Goal: Task Accomplishment & Management: Manage account settings

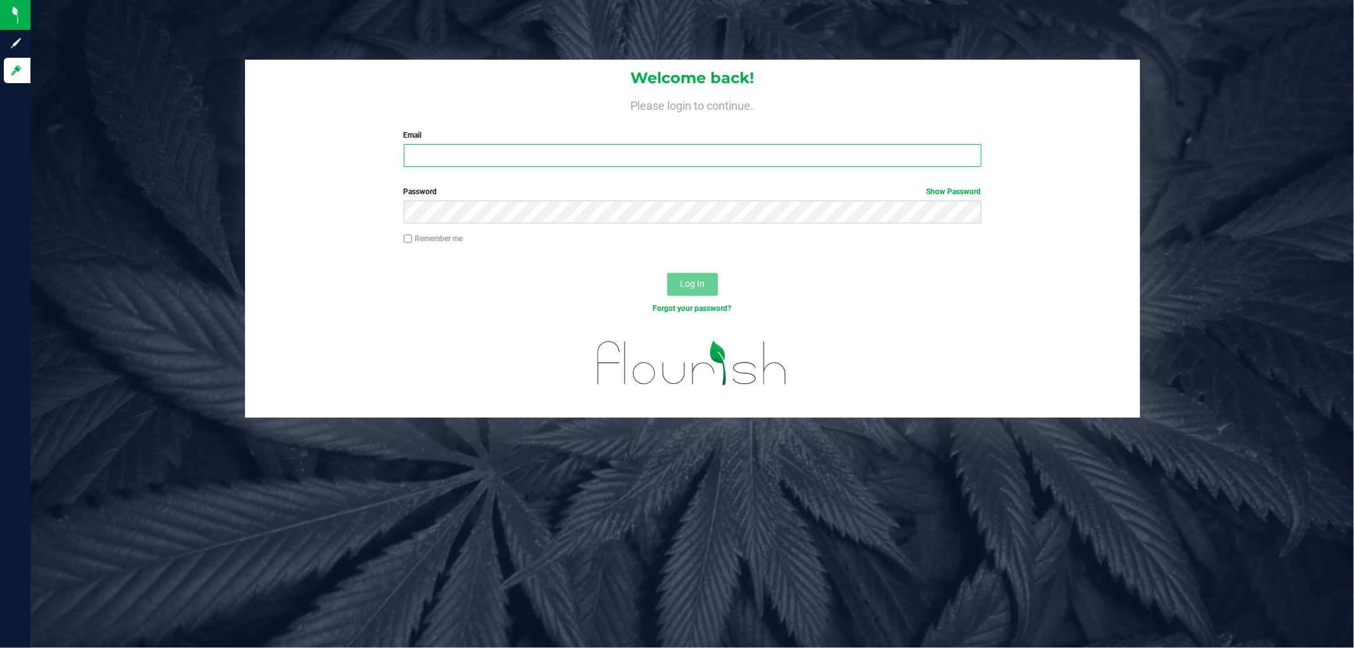
click at [722, 167] on input "Email" at bounding box center [693, 155] width 578 height 23
type input "t"
type input "jseals@liveparallel.com"
click at [667, 273] on button "Log In" at bounding box center [692, 284] width 51 height 23
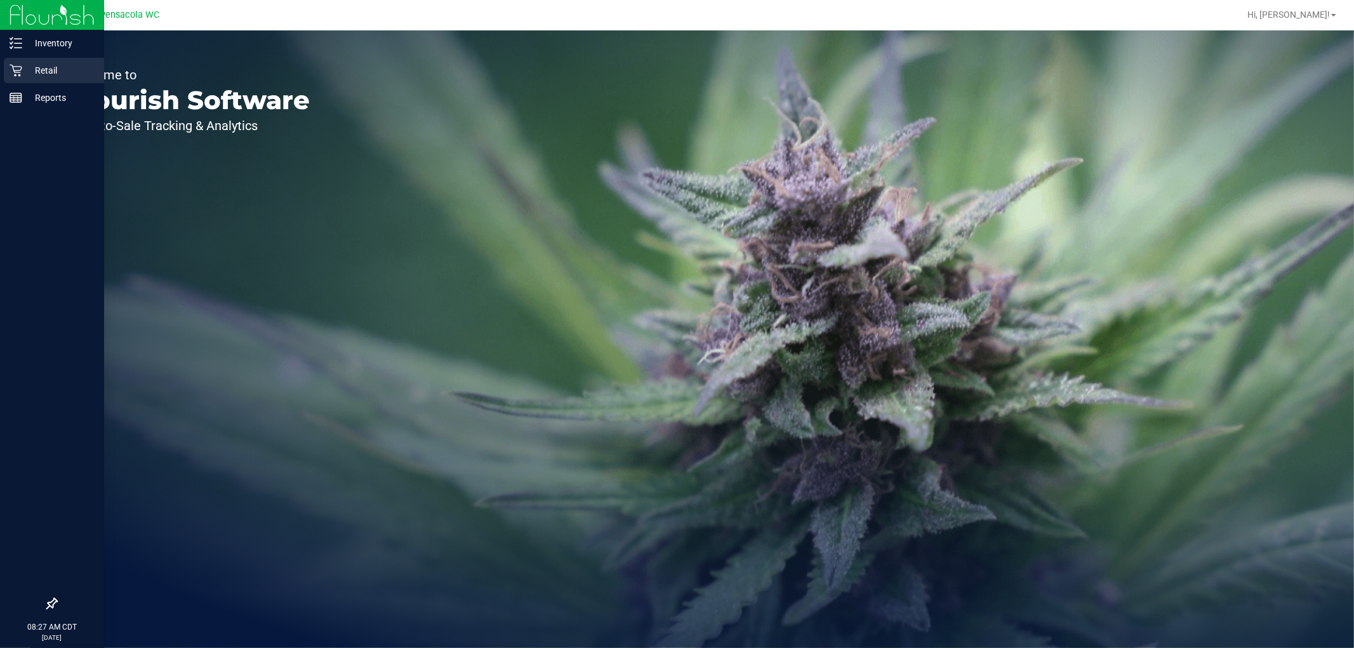
click at [16, 70] on icon at bounding box center [16, 71] width 12 height 12
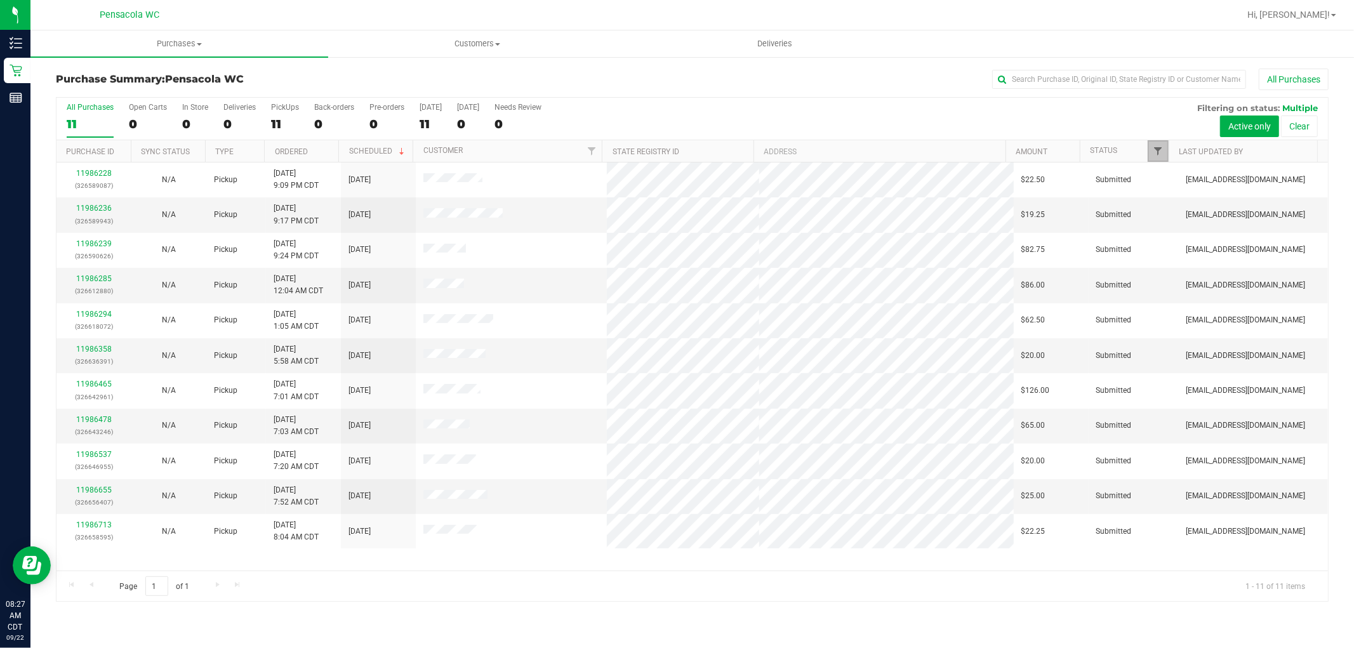
click at [1156, 147] on span "Filter" at bounding box center [1159, 151] width 10 height 10
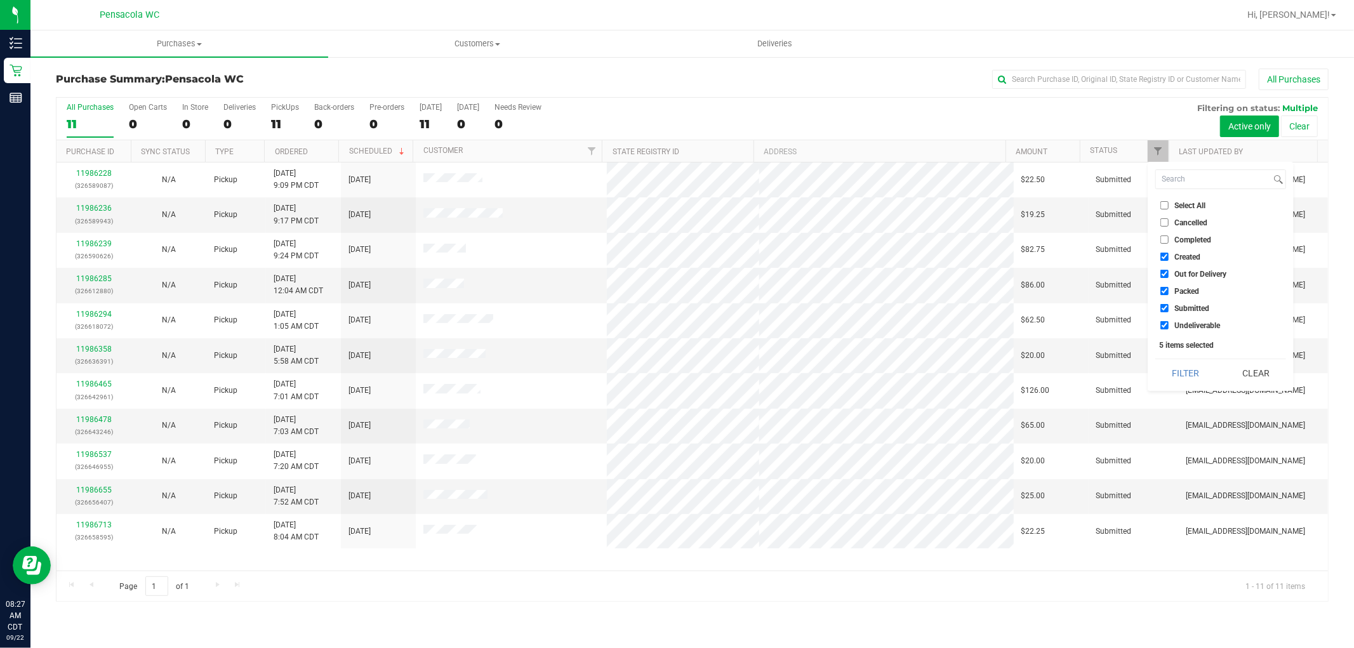
click at [1164, 210] on input "Select All" at bounding box center [1165, 205] width 8 height 8
checkbox input "true"
click at [1164, 210] on input "Select All" at bounding box center [1165, 205] width 8 height 8
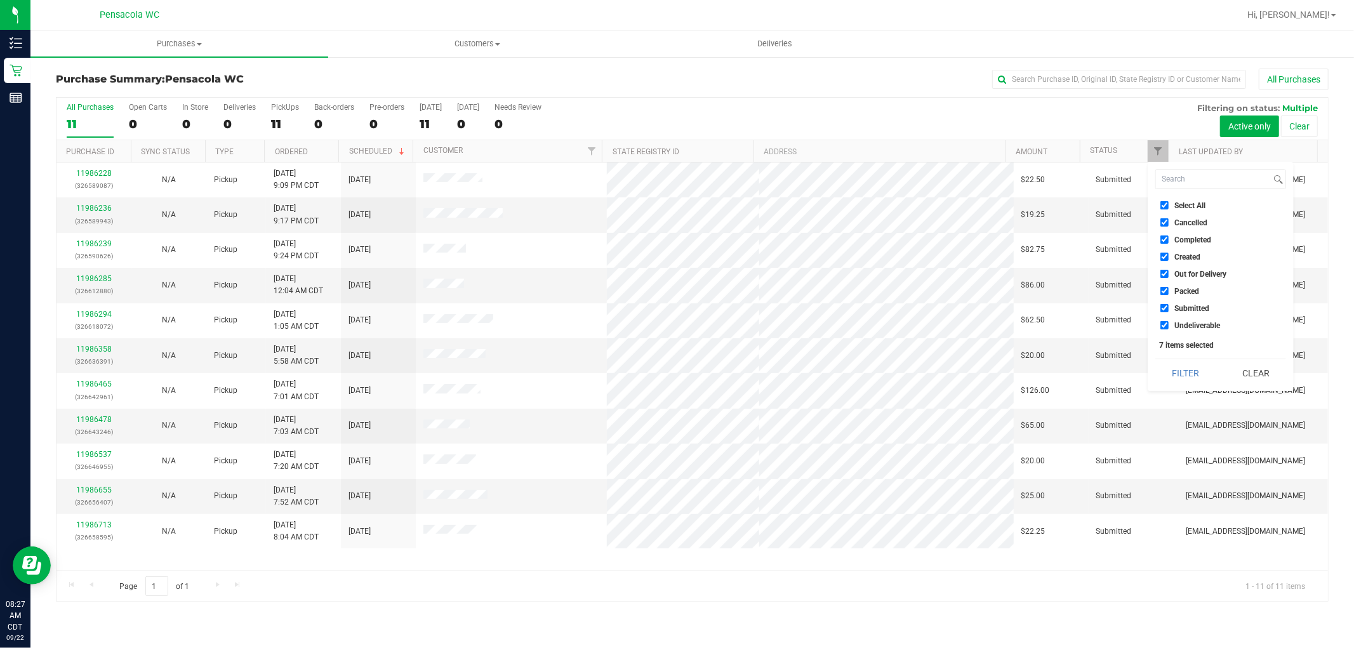
checkbox input "false"
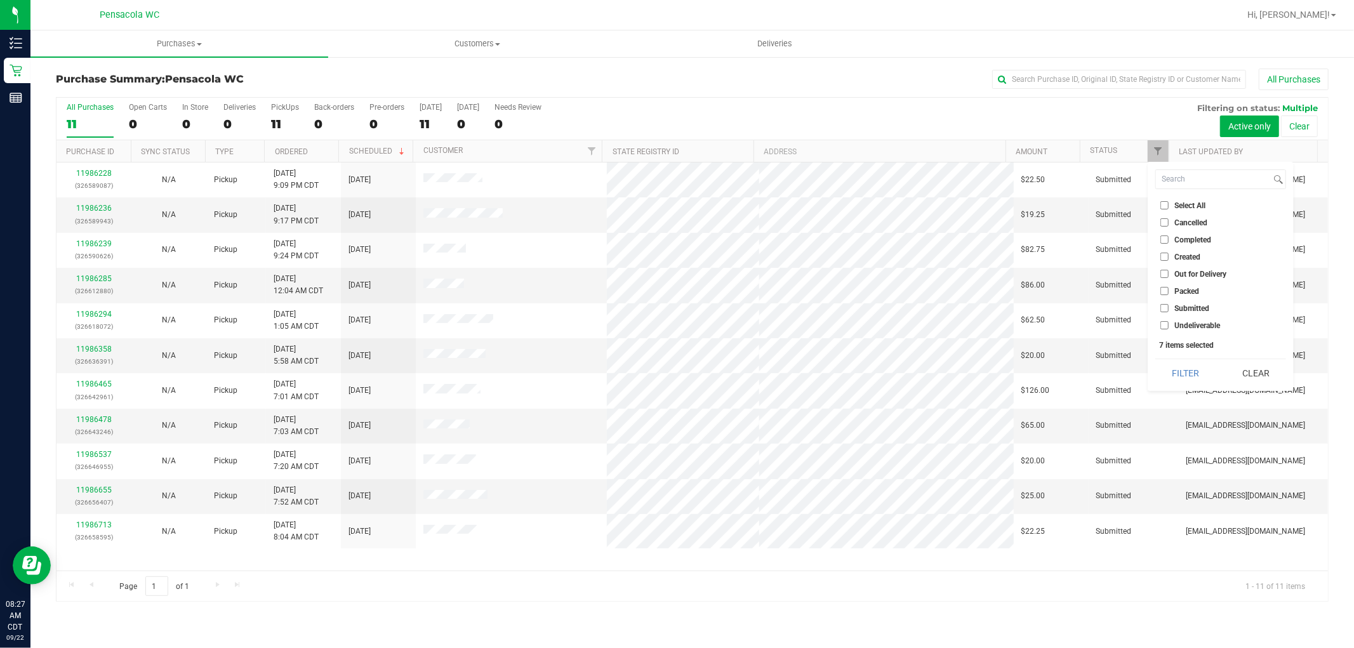
checkbox input "false"
click at [1170, 311] on label "Submitted" at bounding box center [1185, 308] width 49 height 8
click at [1169, 311] on input "Submitted" at bounding box center [1165, 308] width 8 height 8
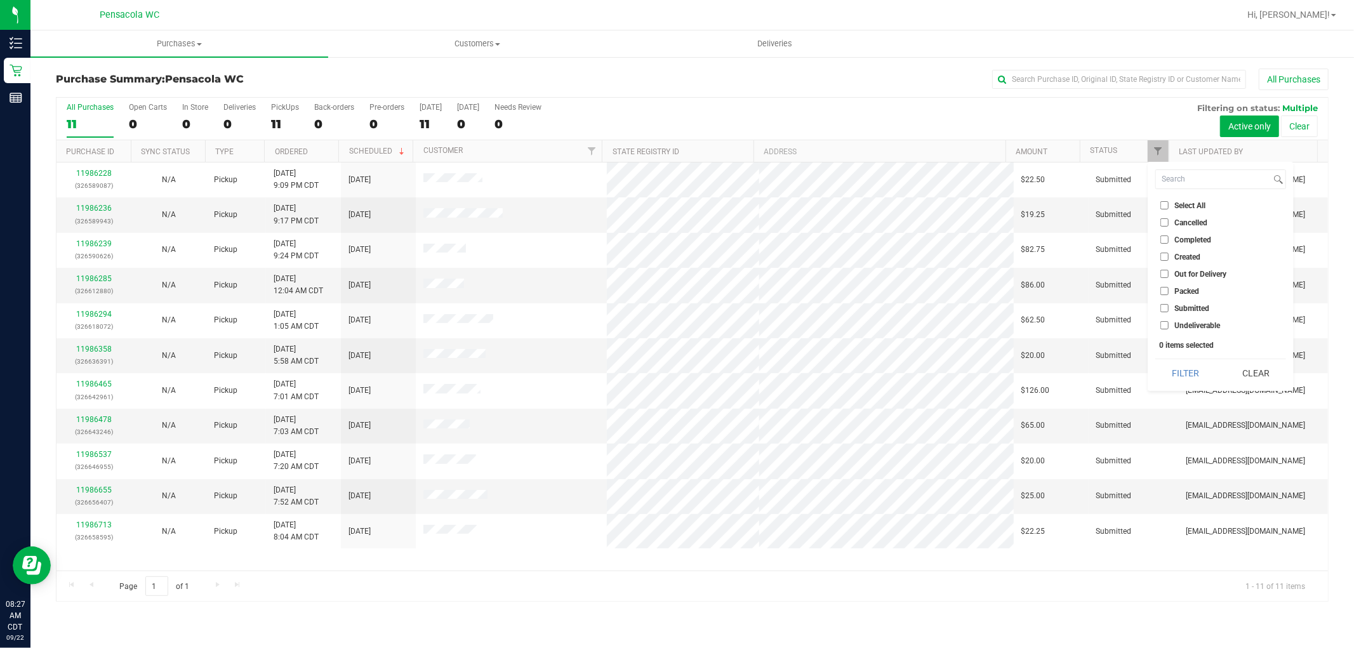
checkbox input "true"
click at [1183, 382] on button "Filter" at bounding box center [1186, 373] width 61 height 28
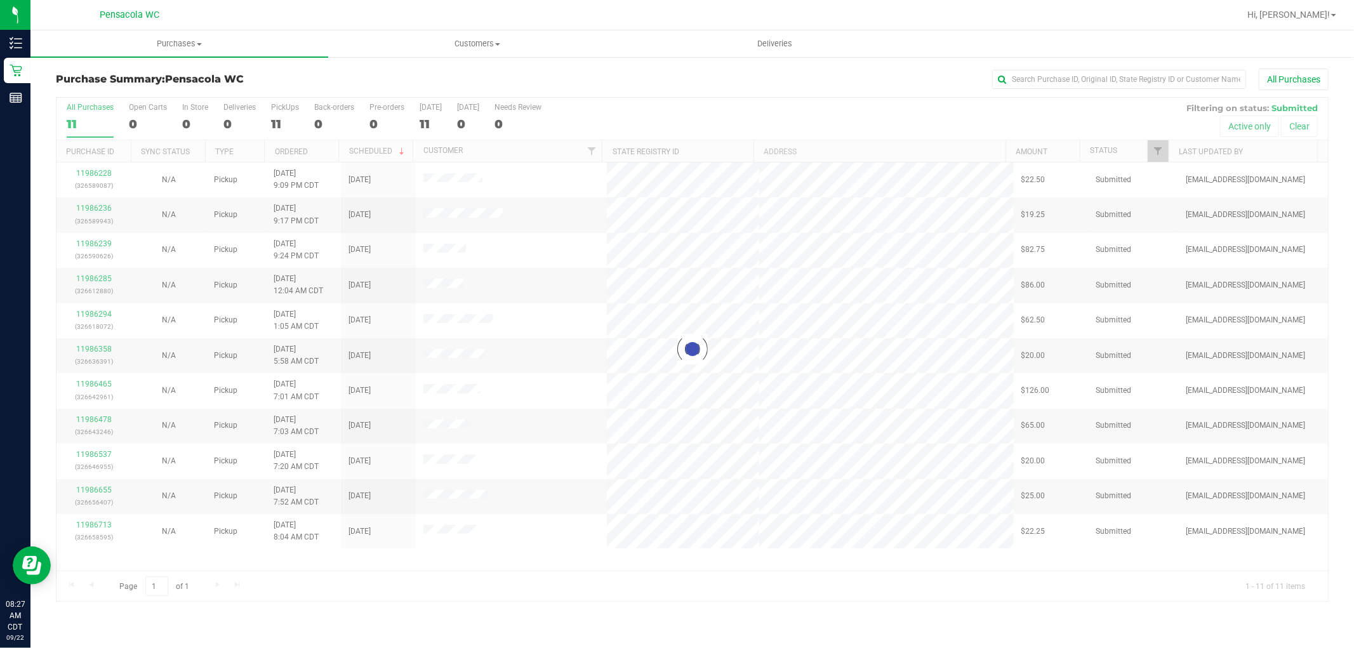
click at [302, 156] on th "Ordered" at bounding box center [301, 151] width 74 height 22
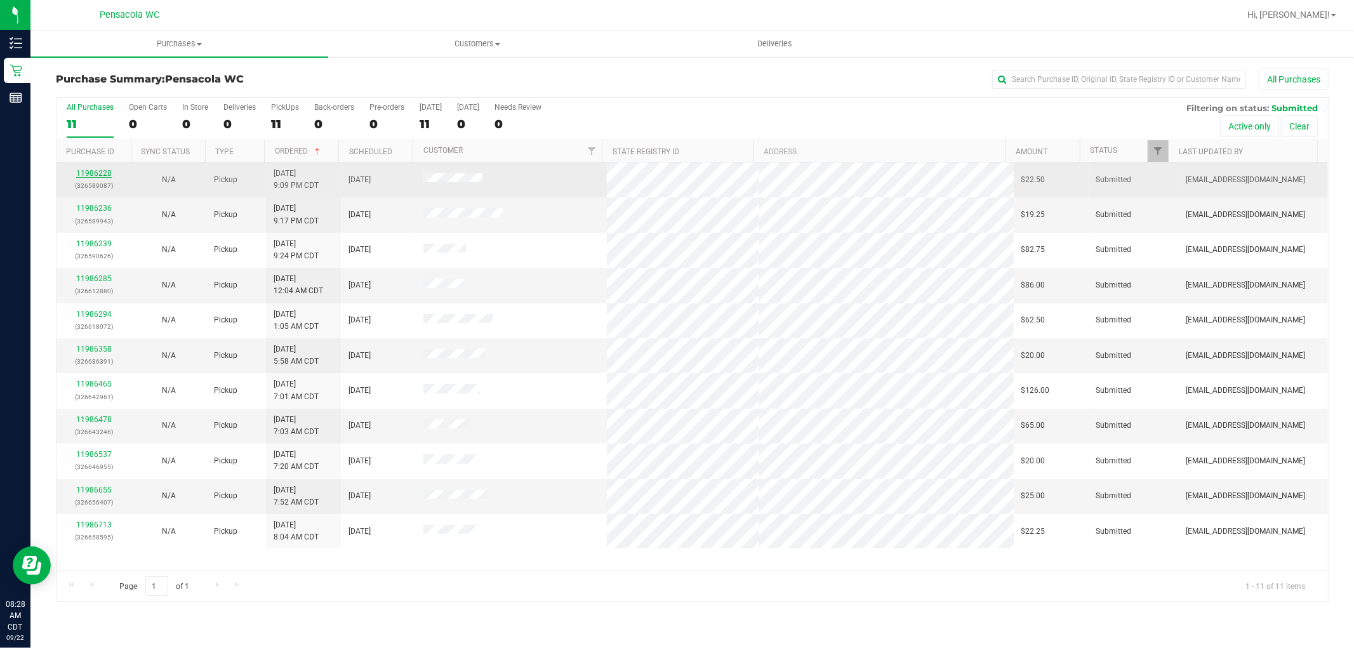
click at [97, 170] on link "11986228" at bounding box center [94, 173] width 36 height 9
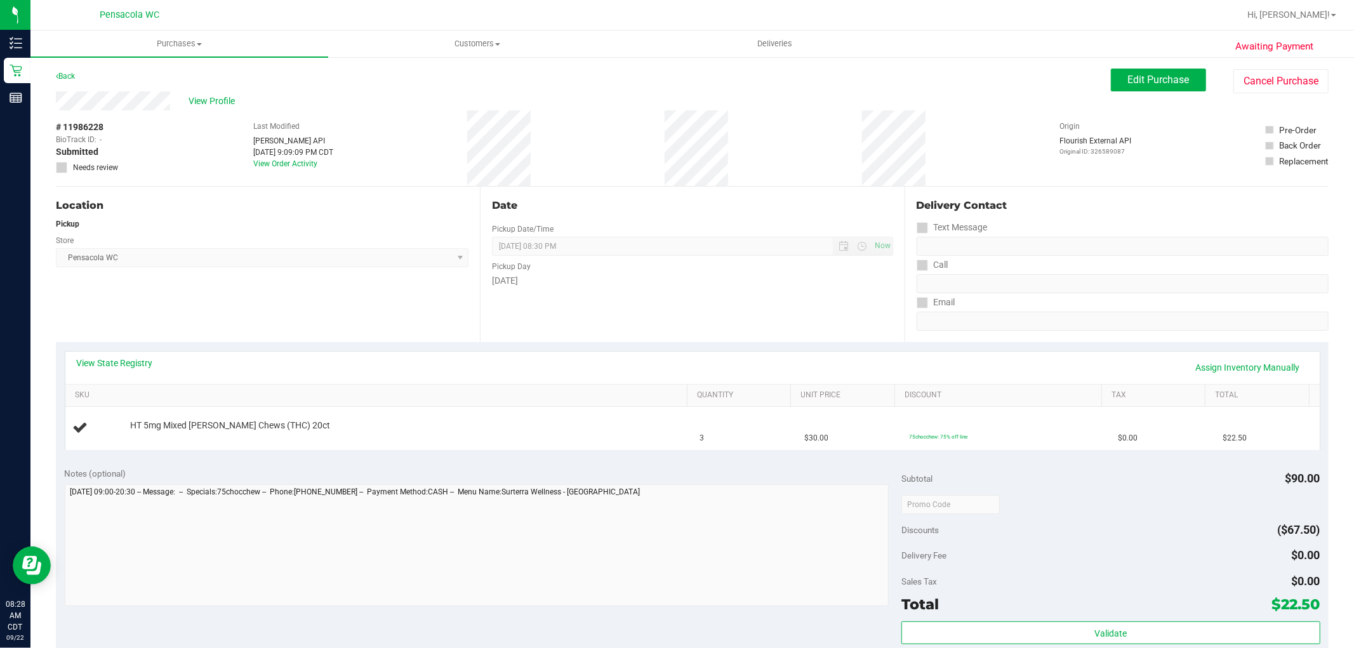
drag, startPoint x: 97, startPoint y: 170, endPoint x: 562, endPoint y: 333, distance: 493.2
click at [562, 333] on div "Date Pickup Date/Time 09/22/2025 Now 09/22/2025 08:30 PM Now Pickup Day Monday" at bounding box center [692, 265] width 424 height 156
click at [134, 363] on link "View State Registry" at bounding box center [115, 363] width 76 height 13
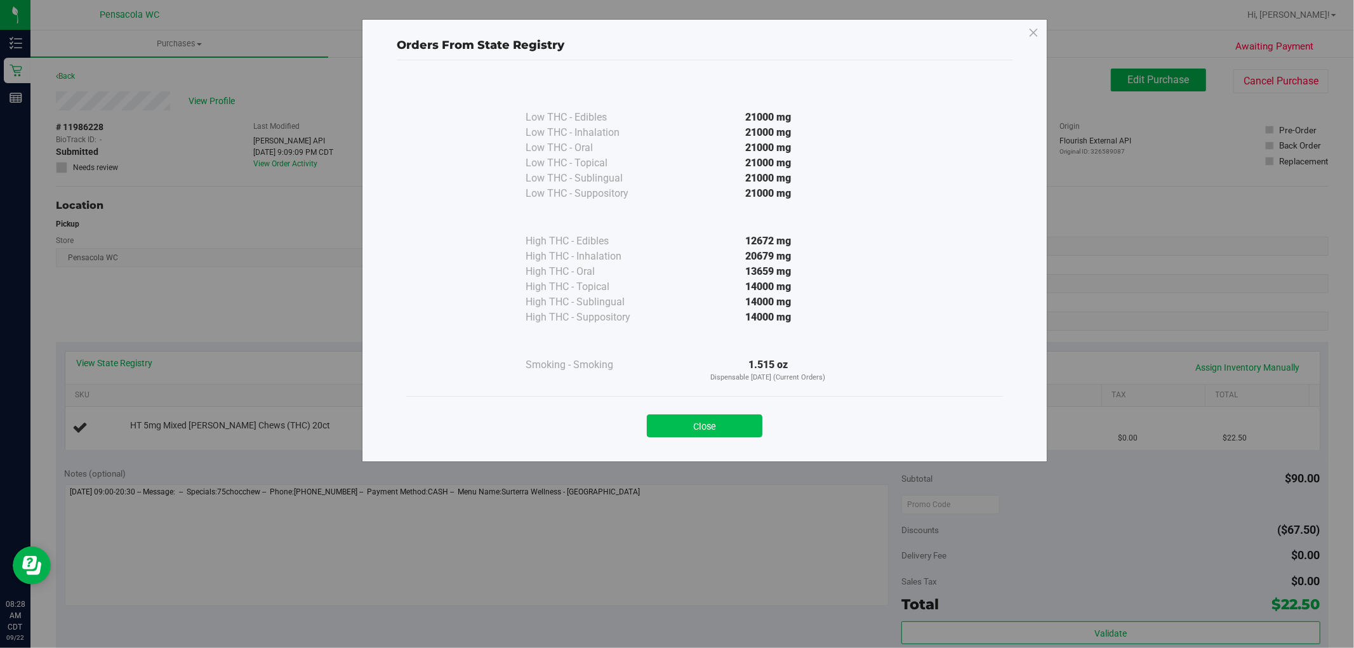
click at [670, 430] on button "Close" at bounding box center [705, 426] width 116 height 23
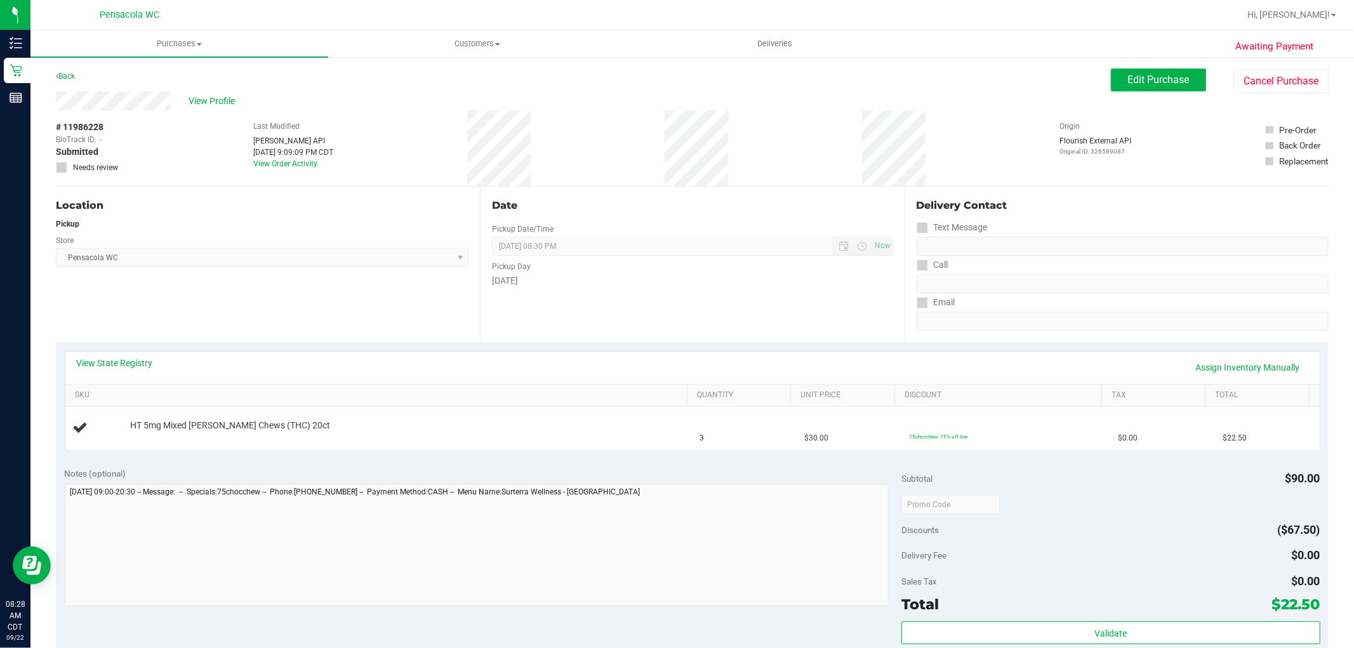
click at [672, 403] on th "SKU" at bounding box center [376, 396] width 622 height 23
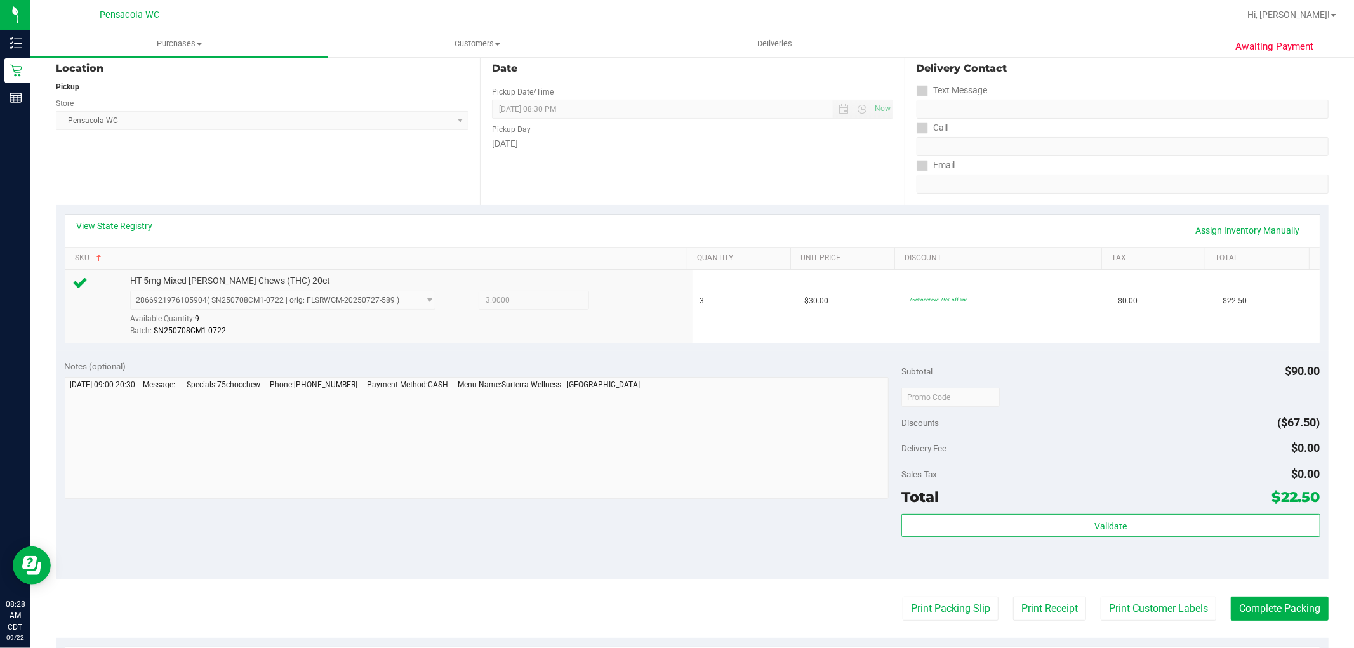
scroll to position [141, 0]
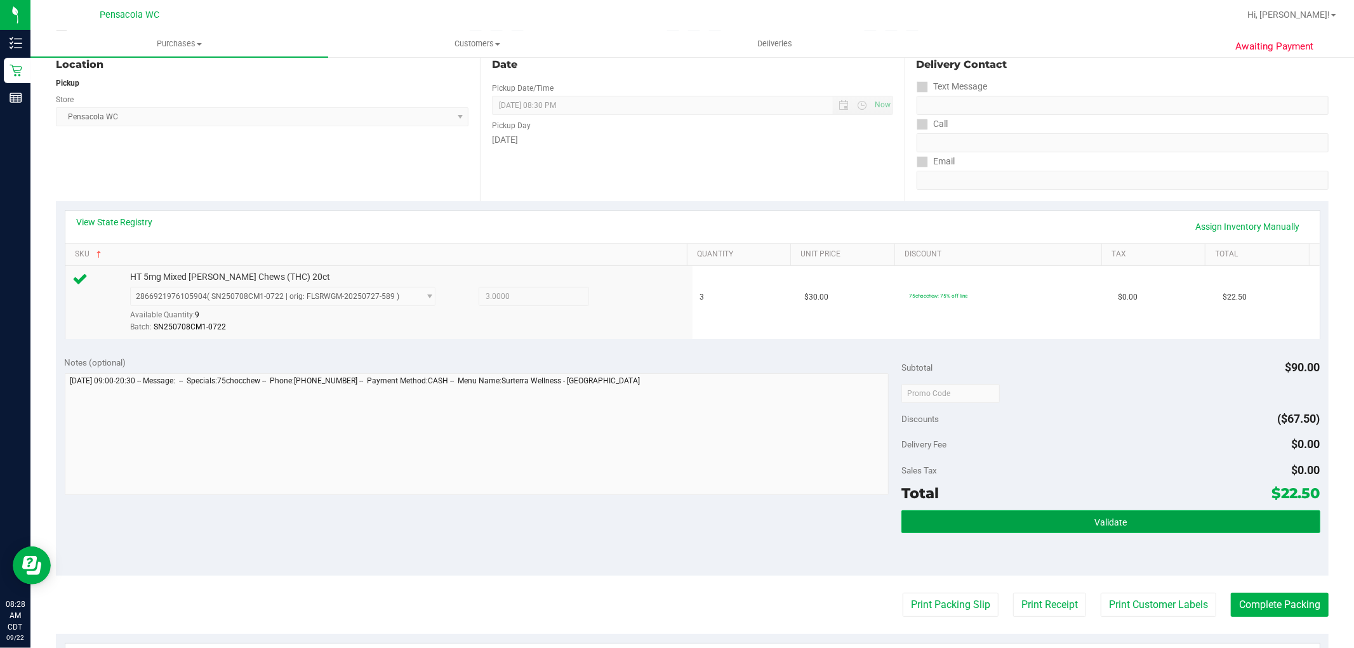
drag, startPoint x: 1060, startPoint y: 526, endPoint x: 1067, endPoint y: 528, distance: 7.4
click at [1060, 526] on button "Validate" at bounding box center [1111, 521] width 418 height 23
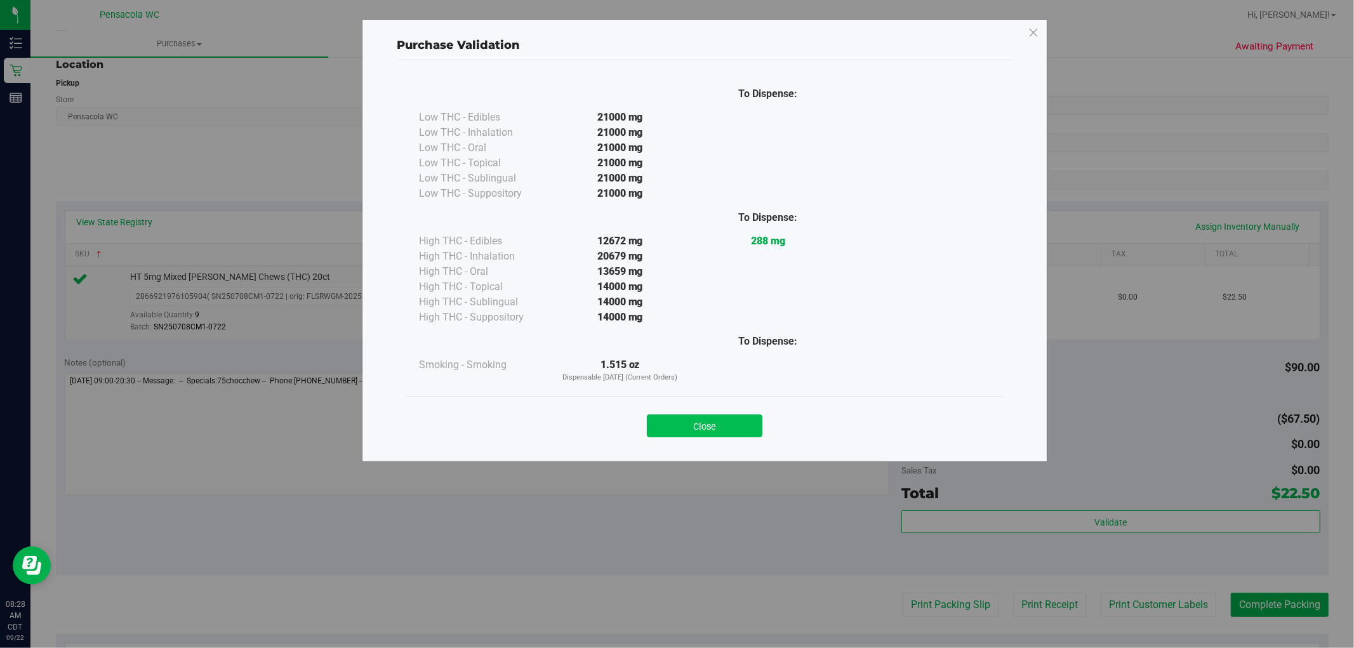
click at [697, 429] on button "Close" at bounding box center [705, 426] width 116 height 23
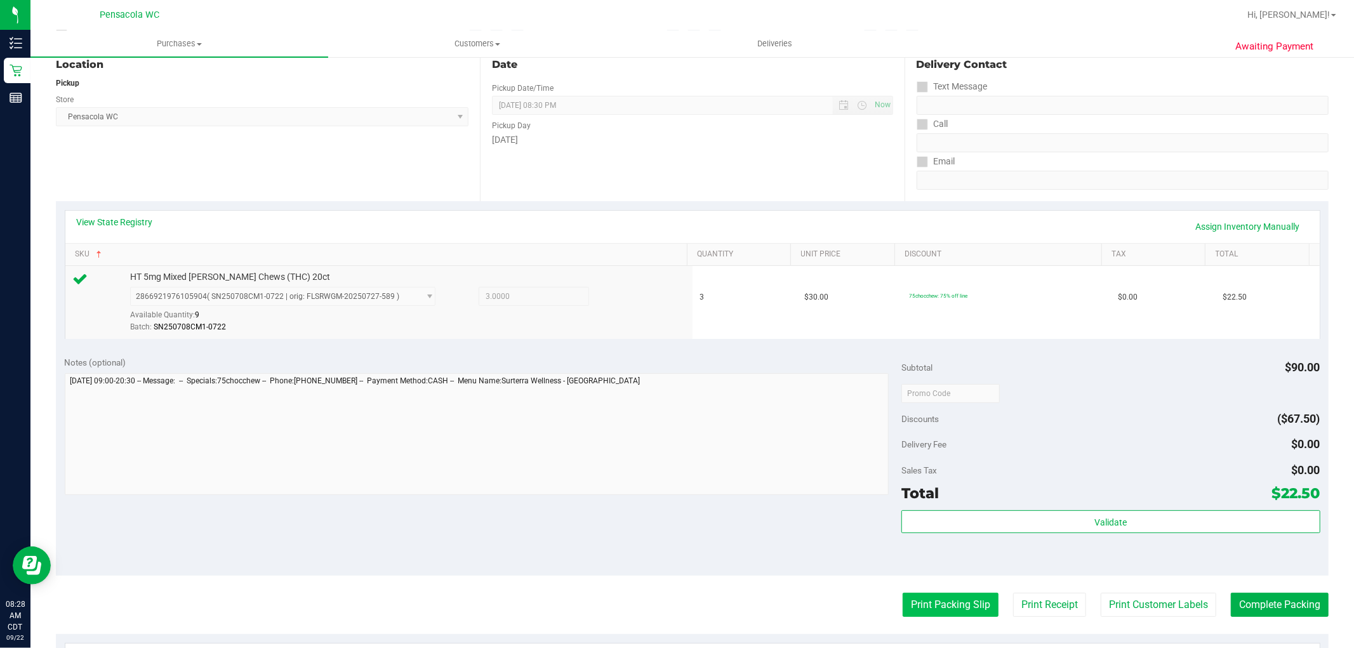
click at [940, 597] on button "Print Packing Slip" at bounding box center [951, 605] width 96 height 24
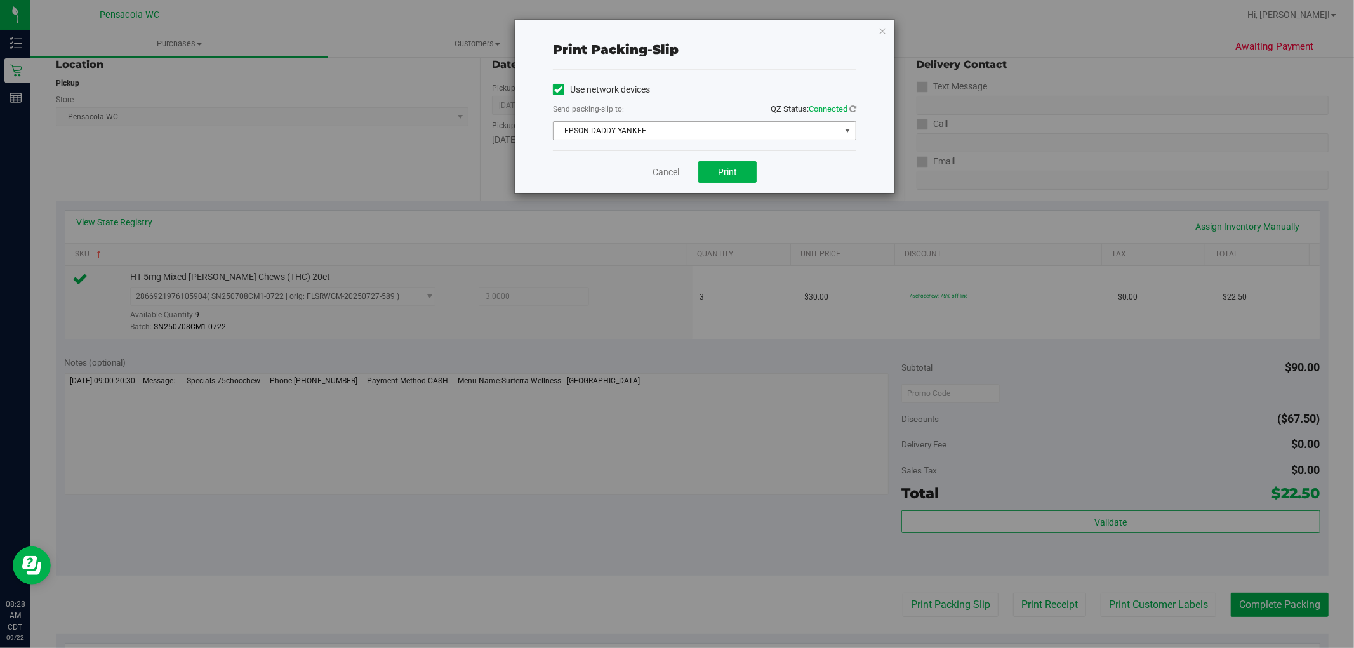
click at [652, 123] on span "EPSON-DADDY-YANKEE" at bounding box center [697, 131] width 286 height 18
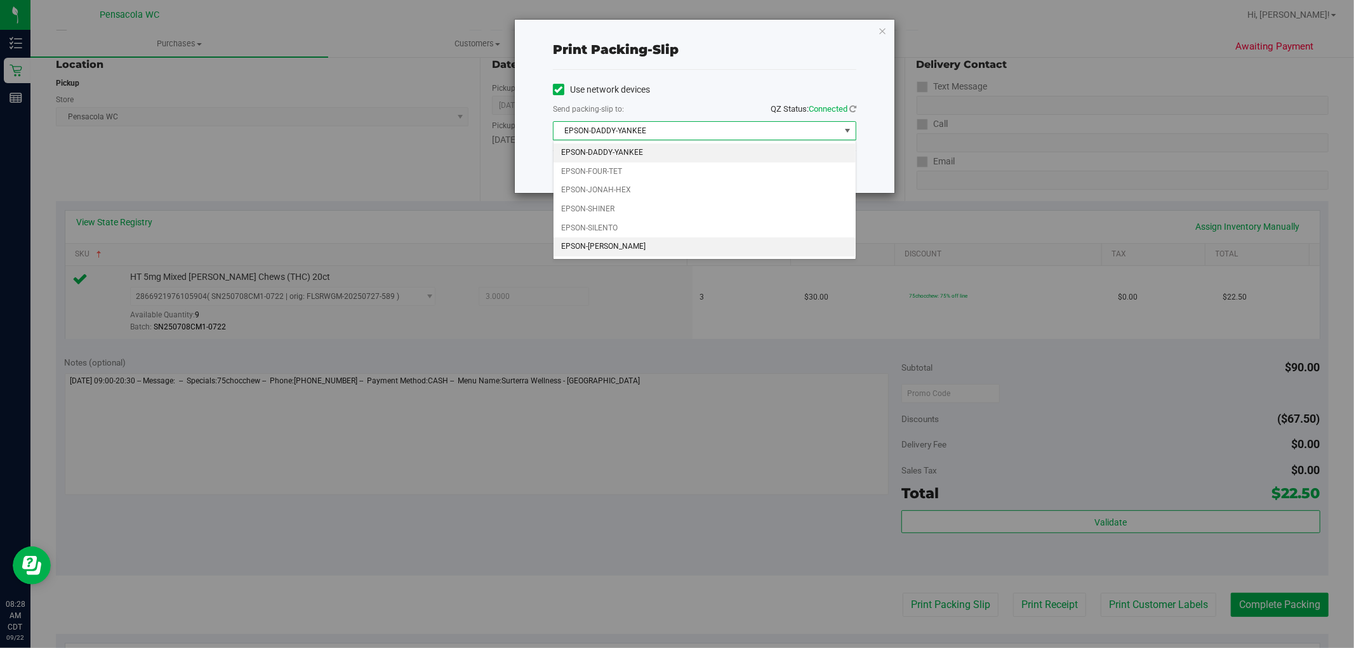
click at [641, 245] on li "EPSON-[PERSON_NAME]" at bounding box center [705, 246] width 302 height 19
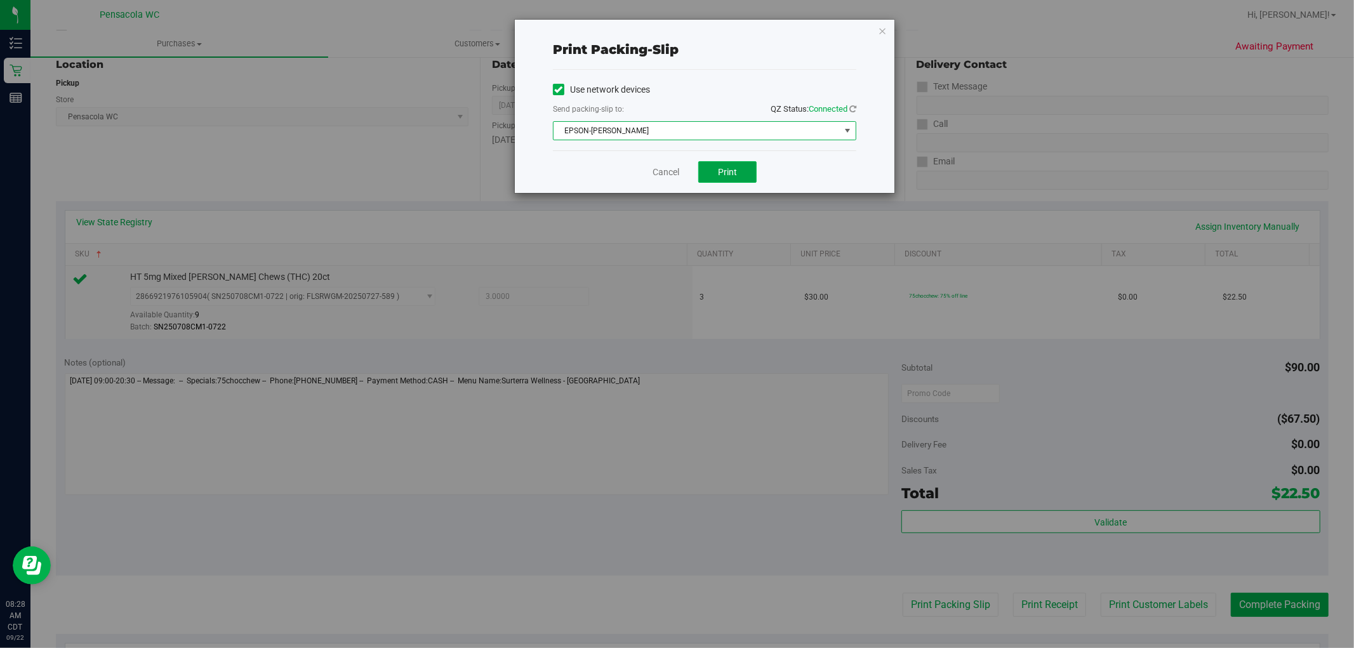
click at [732, 162] on button "Print" at bounding box center [727, 172] width 58 height 22
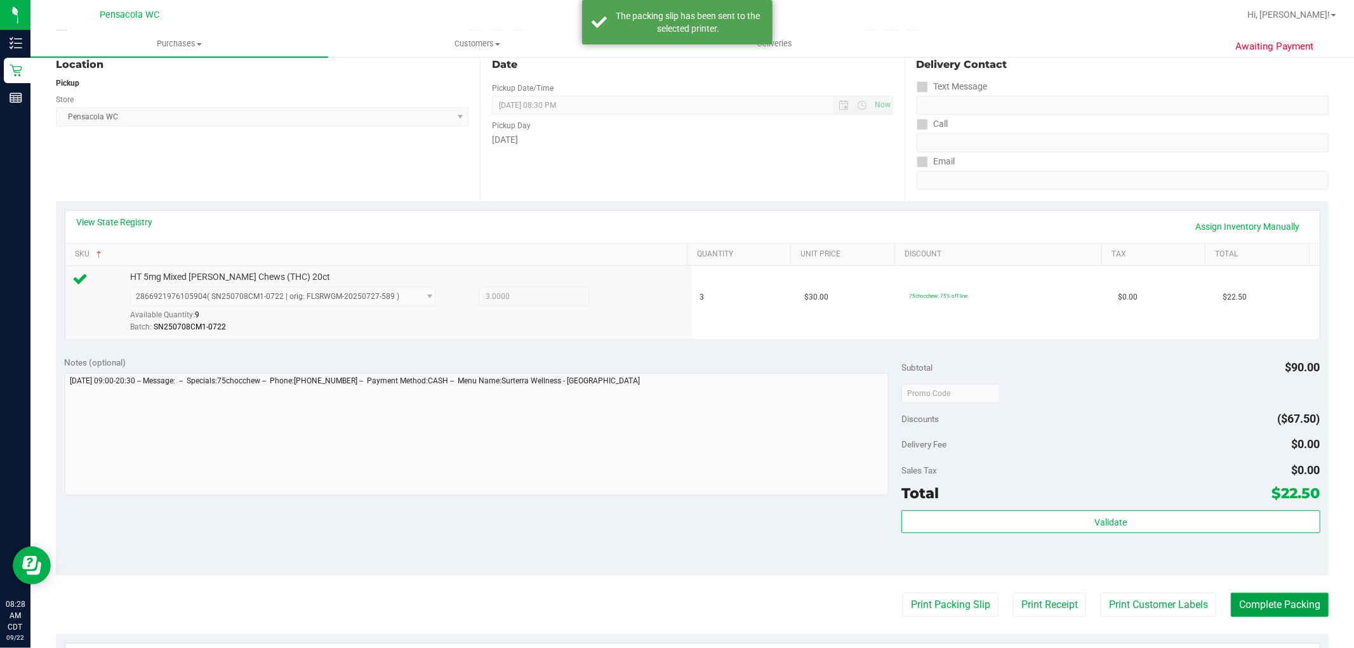
click at [1258, 610] on button "Complete Packing" at bounding box center [1280, 605] width 98 height 24
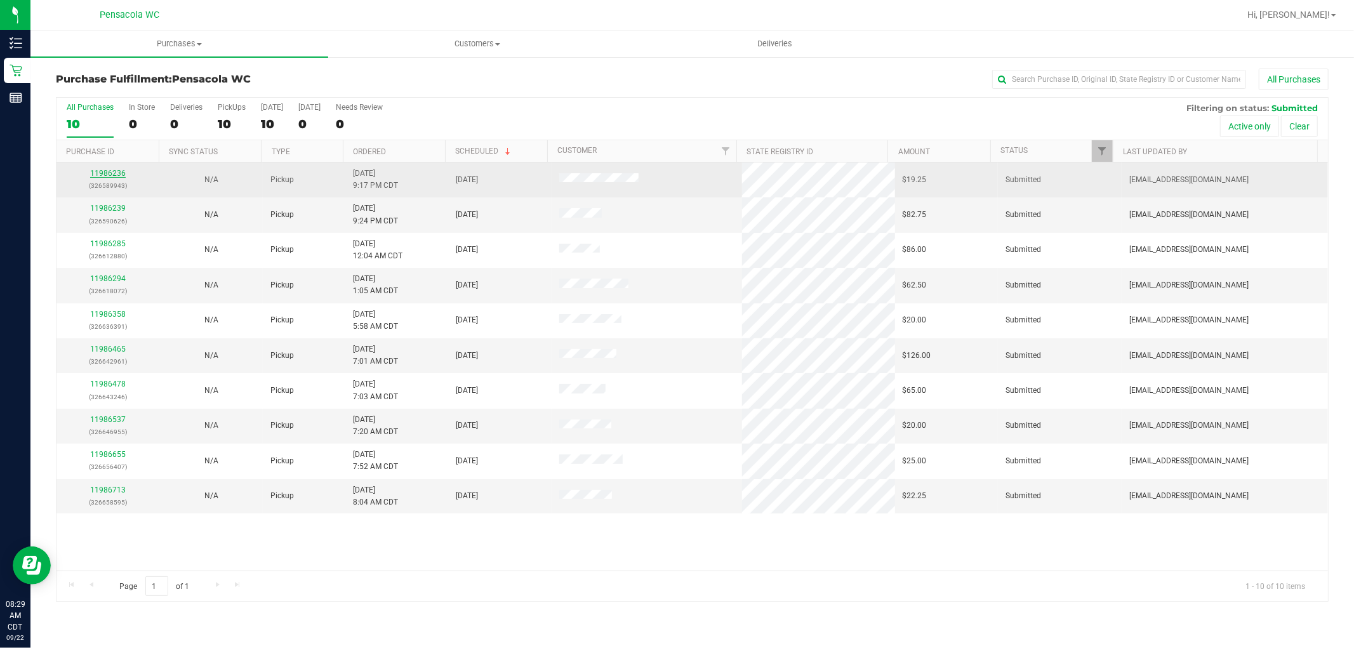
click at [112, 173] on link "11986236" at bounding box center [108, 173] width 36 height 9
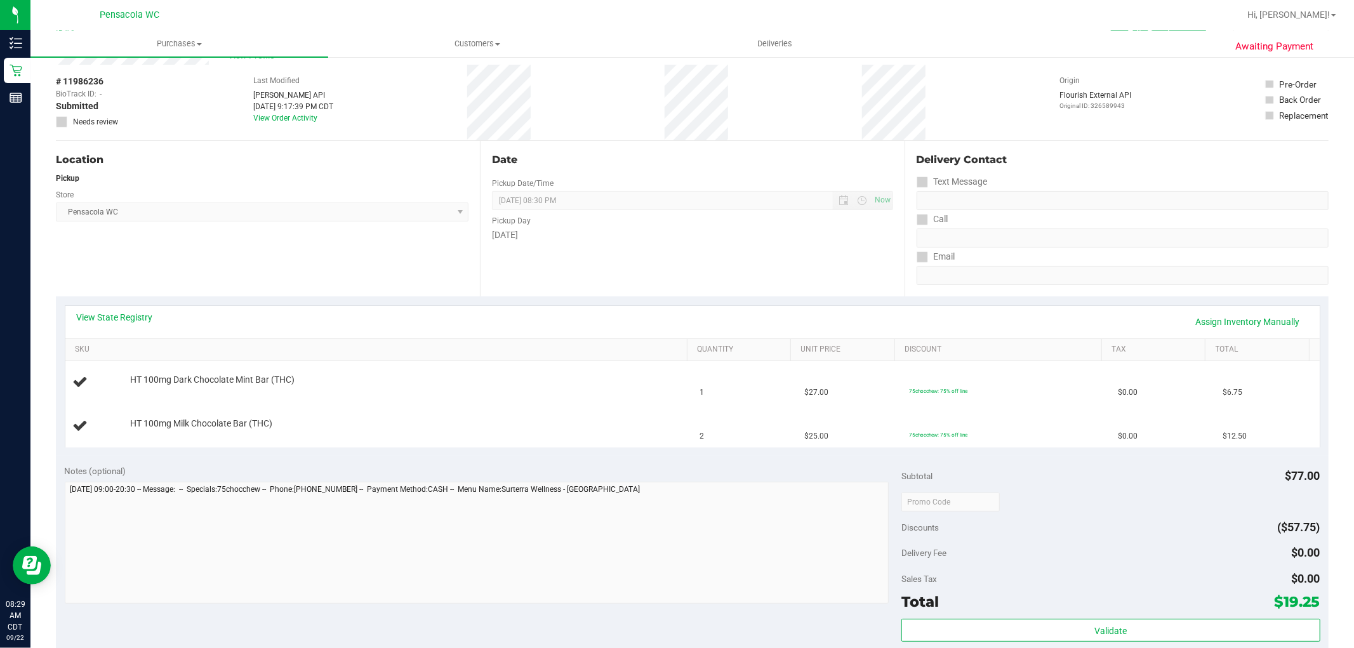
scroll to position [70, 0]
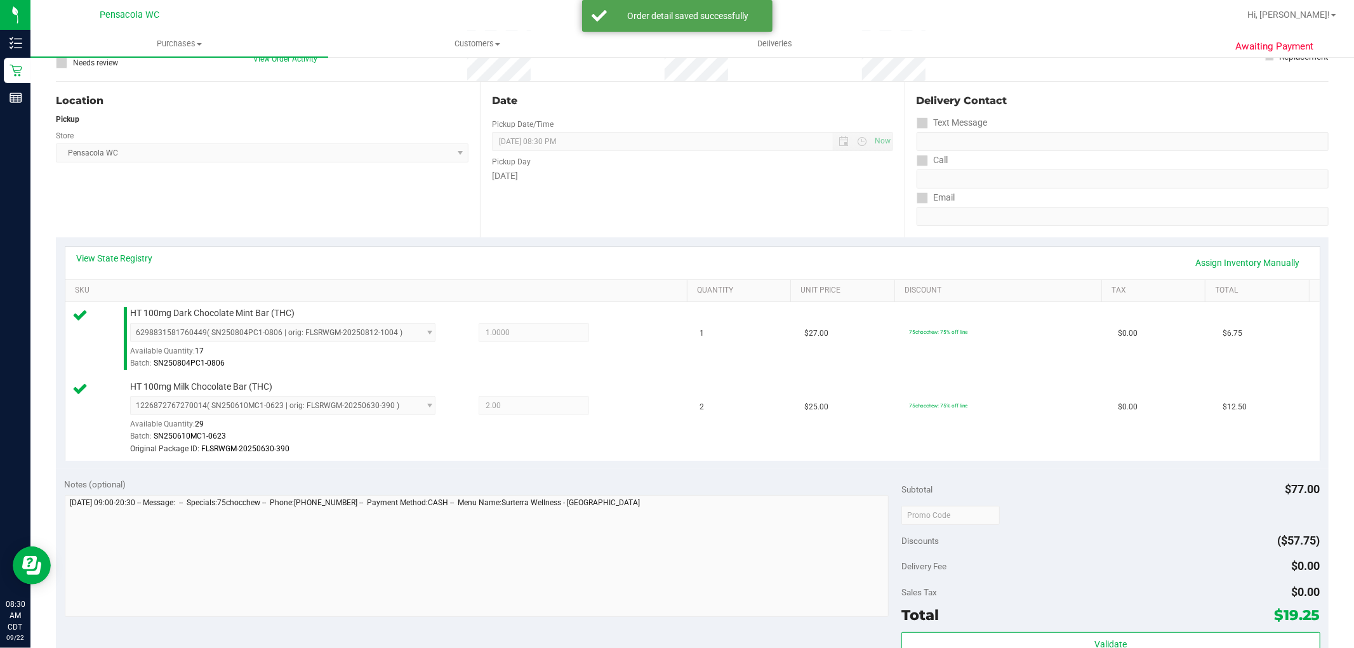
scroll to position [282, 0]
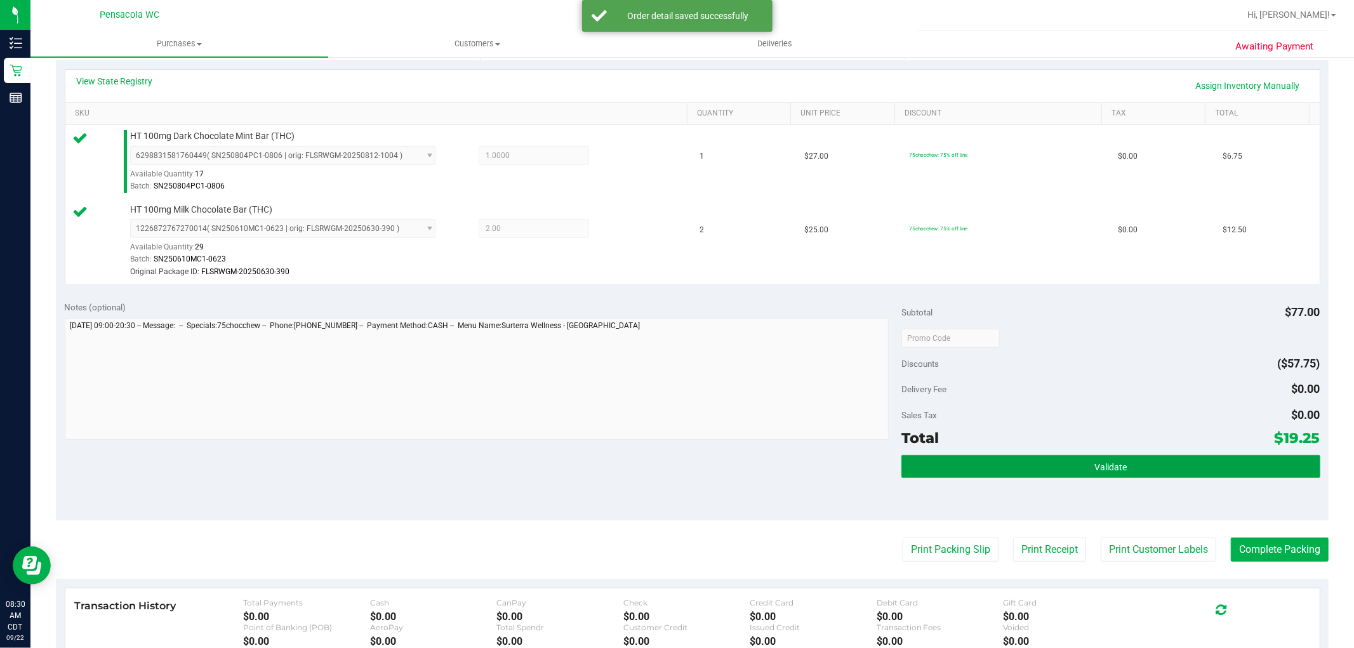
click at [903, 461] on button "Validate" at bounding box center [1111, 466] width 418 height 23
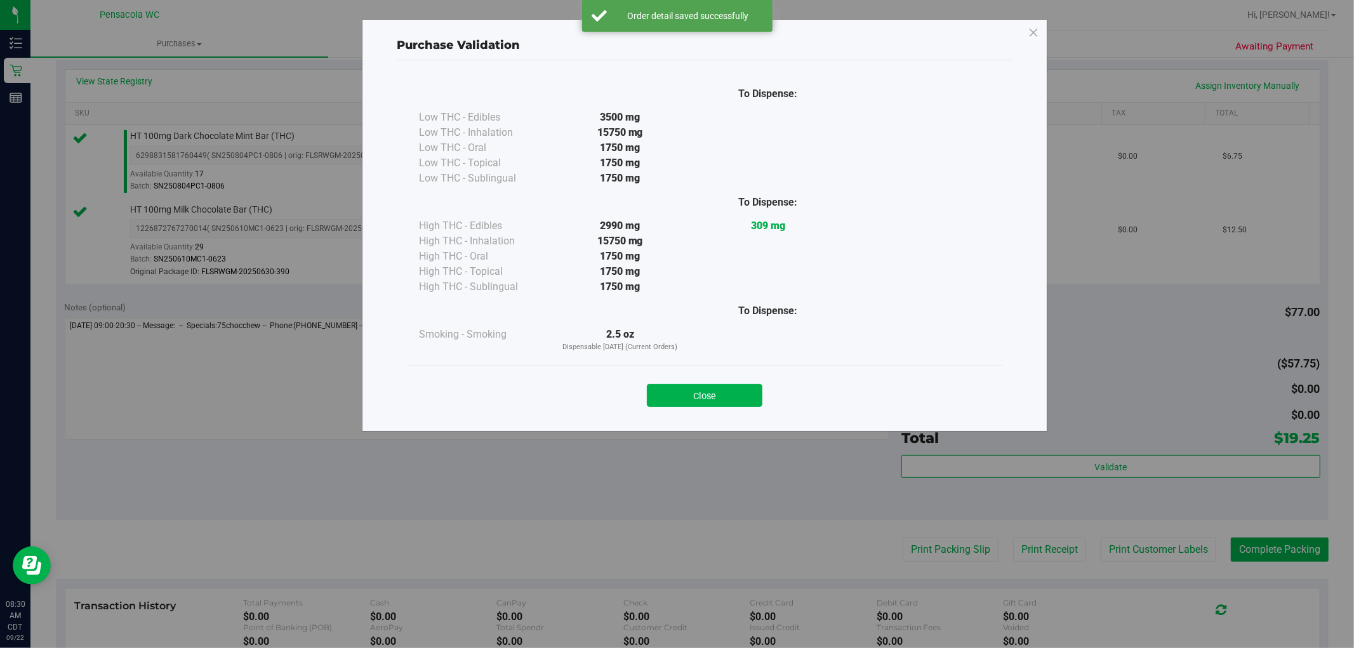
drag, startPoint x: 709, startPoint y: 409, endPoint x: 710, endPoint y: 401, distance: 7.7
click at [709, 404] on div "Close" at bounding box center [704, 391] width 597 height 51
click at [710, 399] on button "Close" at bounding box center [705, 395] width 116 height 23
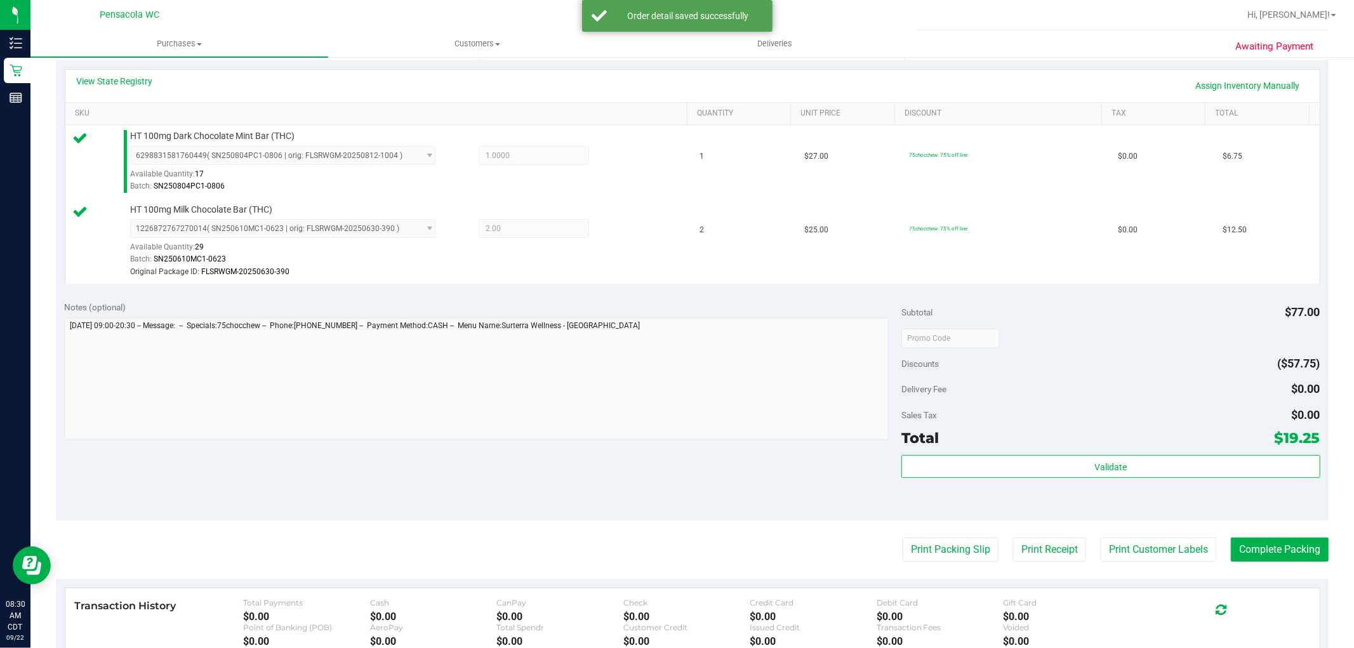
click at [904, 535] on purchase-details "Back Edit Purchase Cancel Purchase View Profile # 11986236 BioTrack ID: - Submi…" at bounding box center [692, 302] width 1273 height 1030
click at [905, 545] on button "Print Packing Slip" at bounding box center [951, 550] width 96 height 24
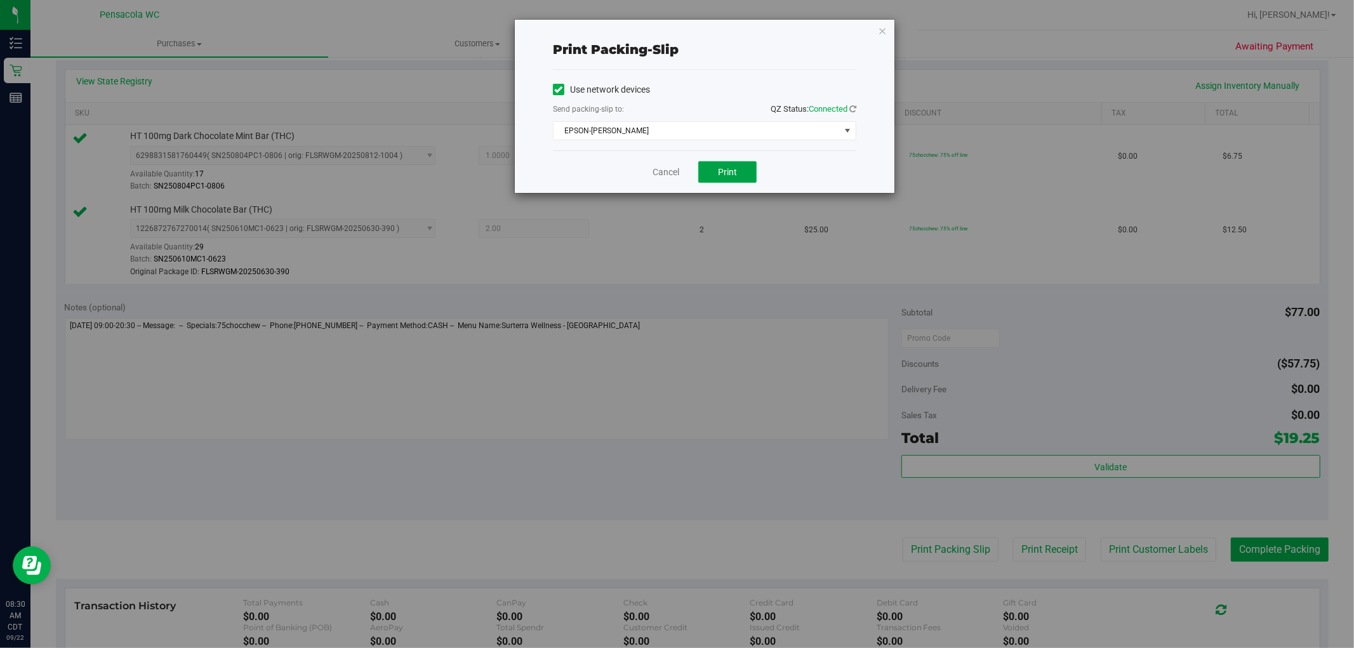
click at [728, 174] on span "Print" at bounding box center [727, 172] width 19 height 10
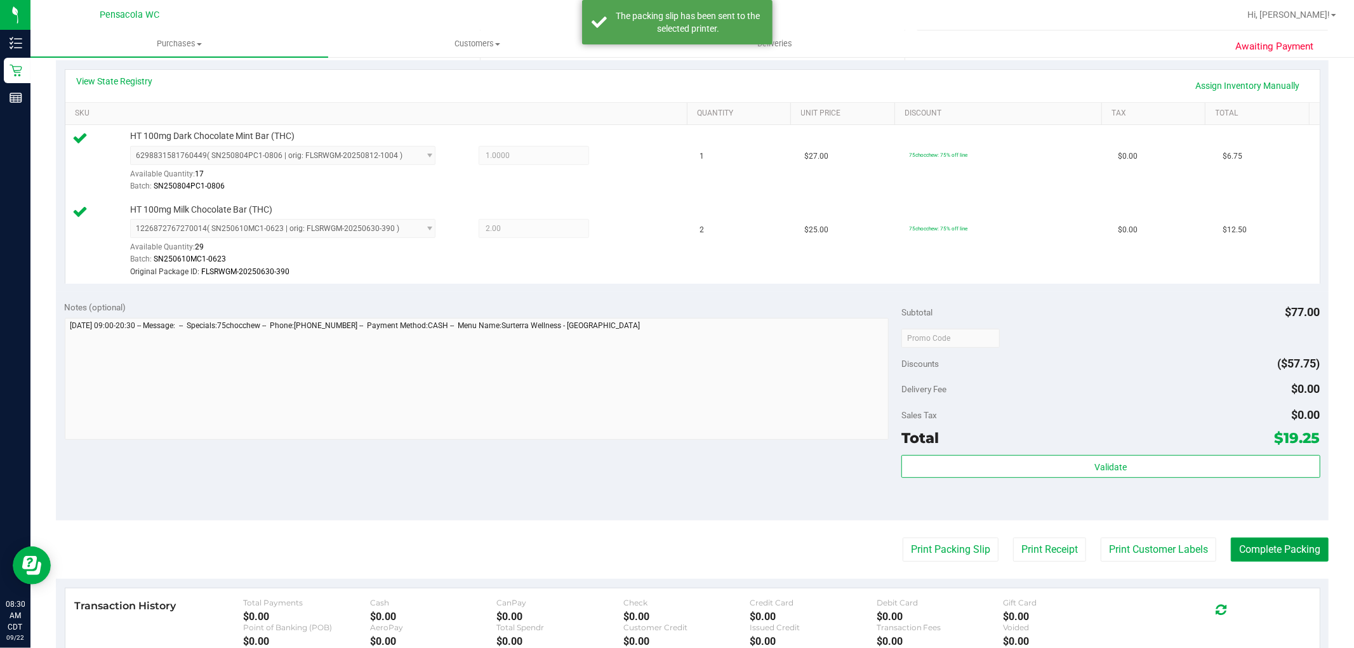
click at [1239, 550] on button "Complete Packing" at bounding box center [1280, 550] width 98 height 24
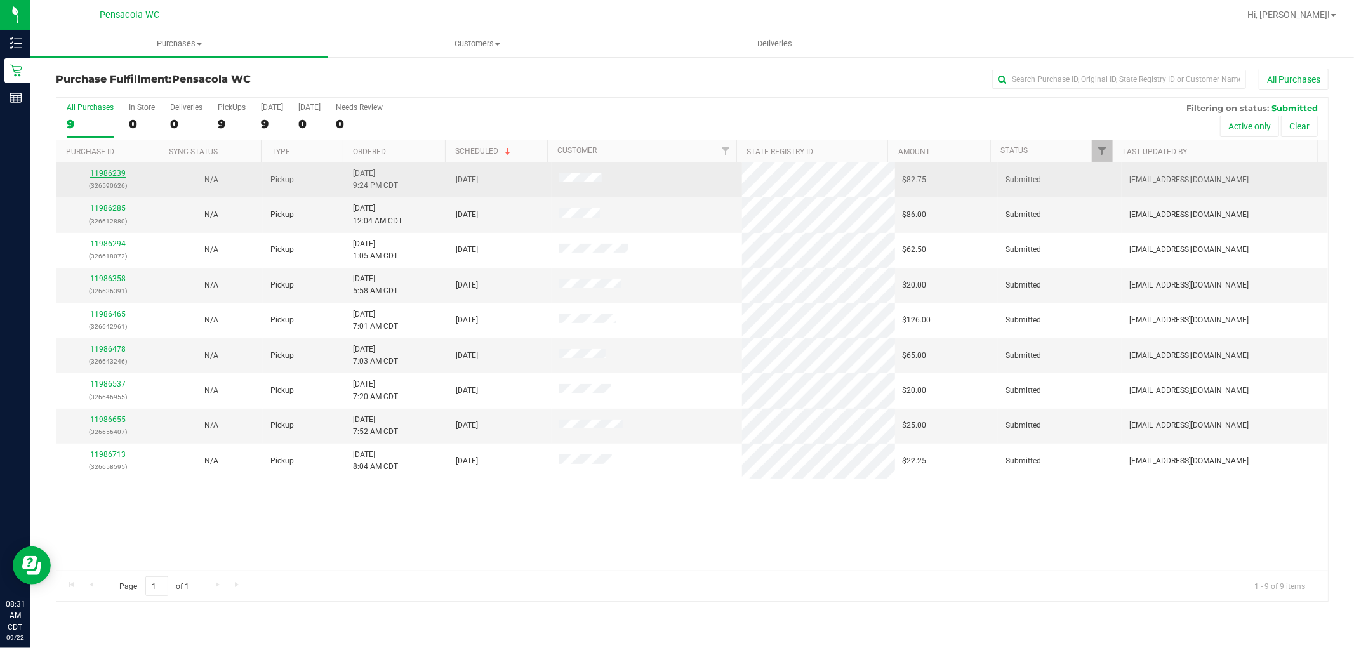
click at [116, 172] on link "11986239" at bounding box center [108, 173] width 36 height 9
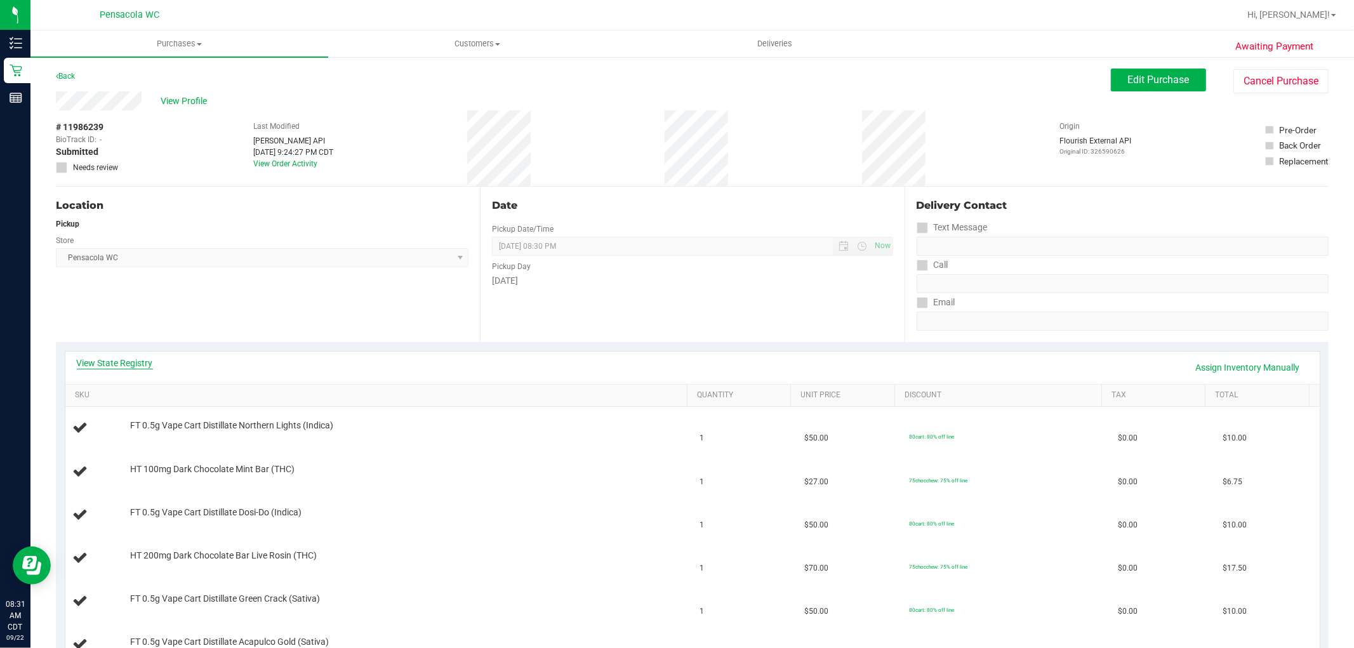
click at [114, 361] on link "View State Registry" at bounding box center [115, 363] width 76 height 13
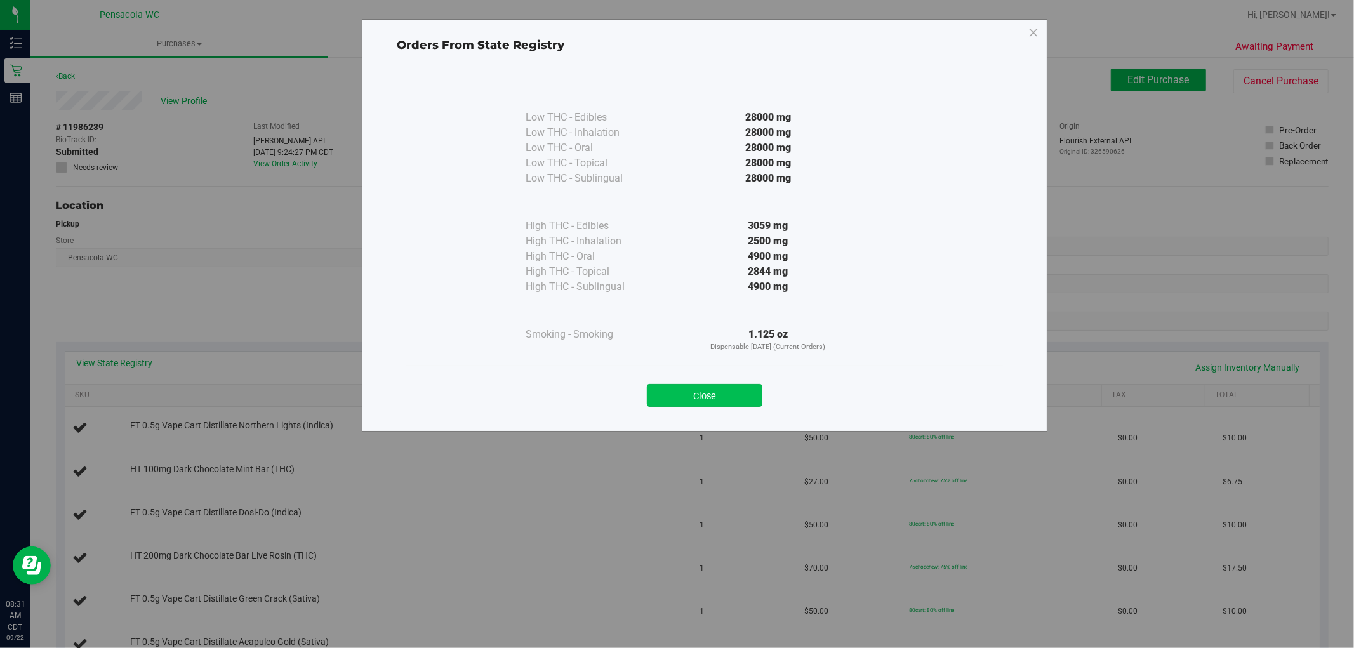
click at [717, 396] on button "Close" at bounding box center [705, 395] width 116 height 23
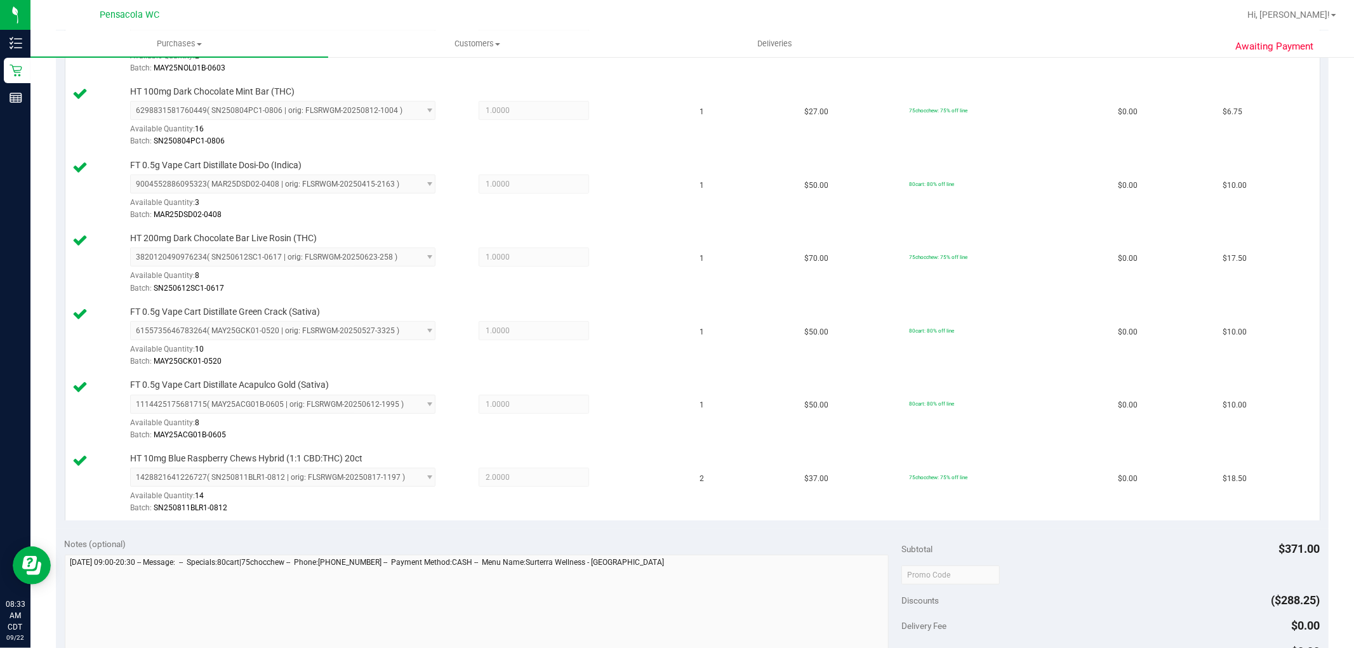
scroll to position [493, 0]
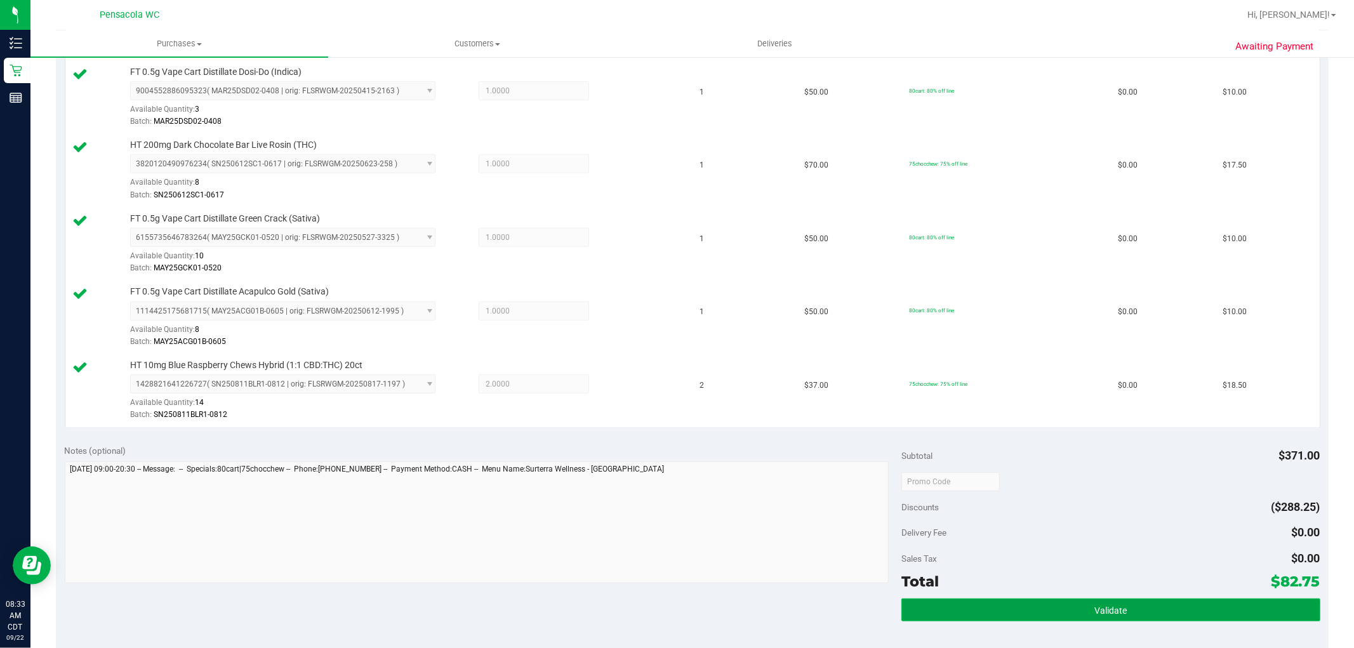
click at [1152, 604] on button "Validate" at bounding box center [1111, 610] width 418 height 23
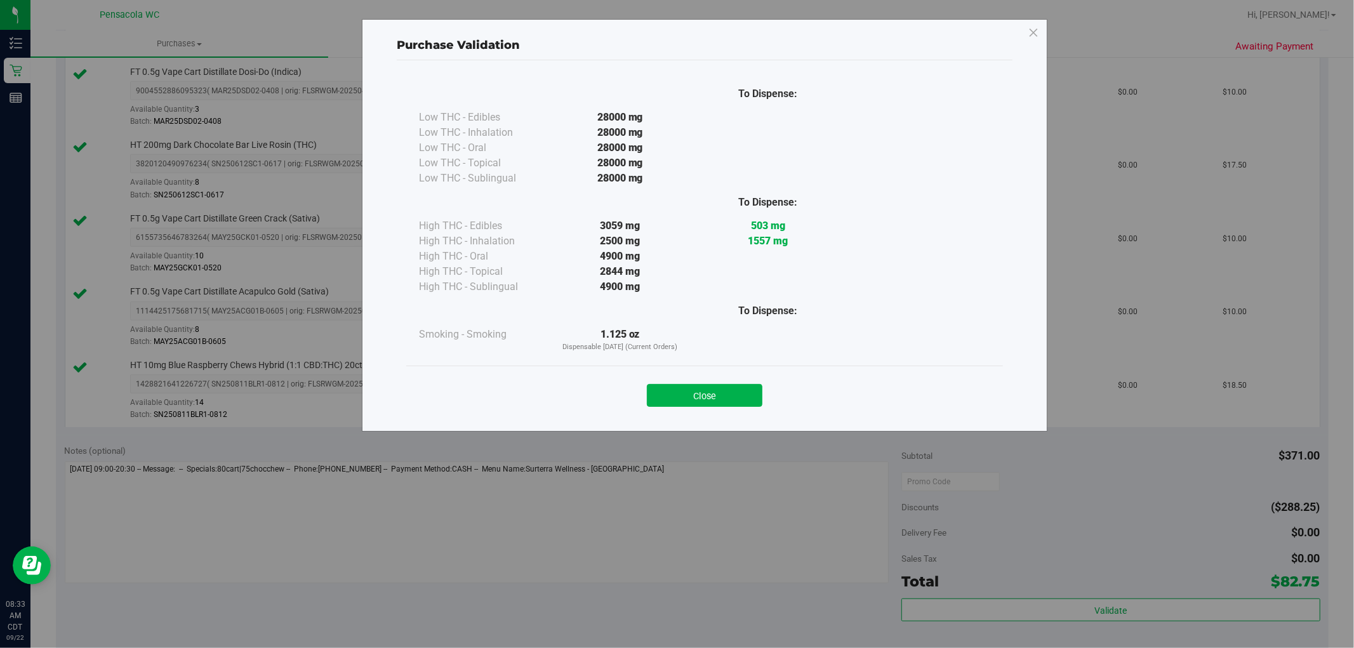
click at [731, 381] on div "Close" at bounding box center [705, 392] width 578 height 32
click at [732, 394] on button "Close" at bounding box center [705, 395] width 116 height 23
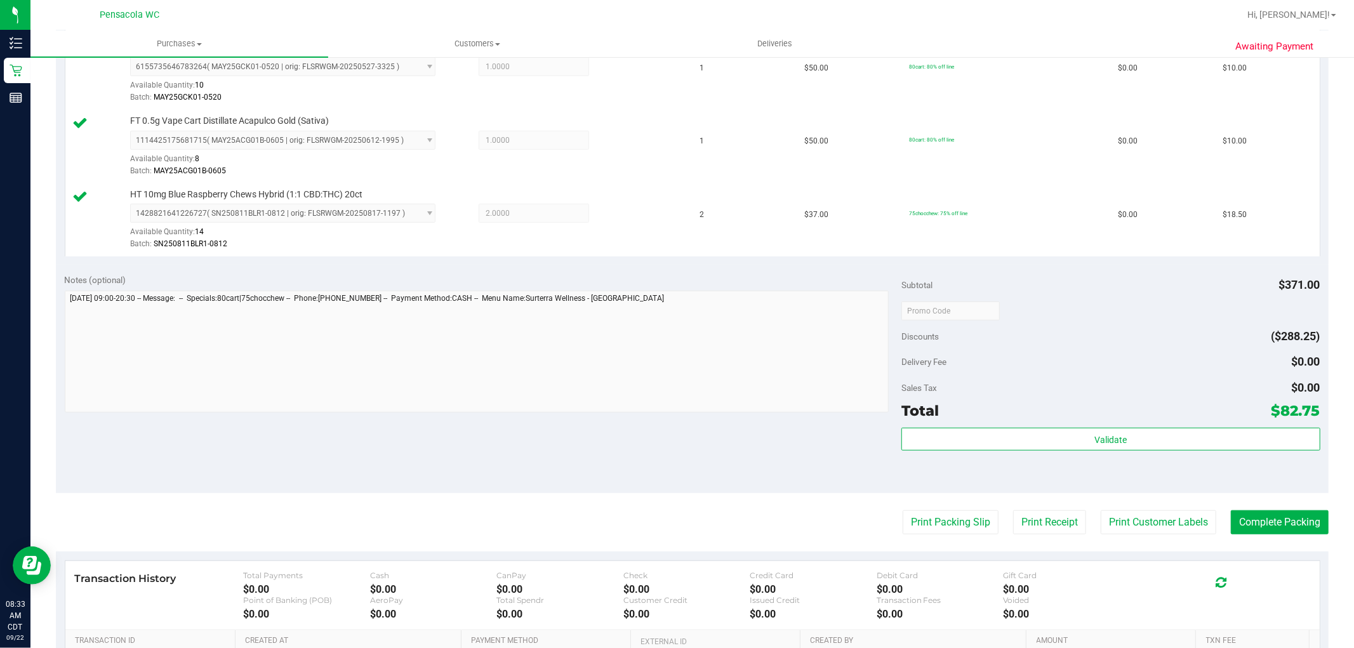
scroll to position [776, 0]
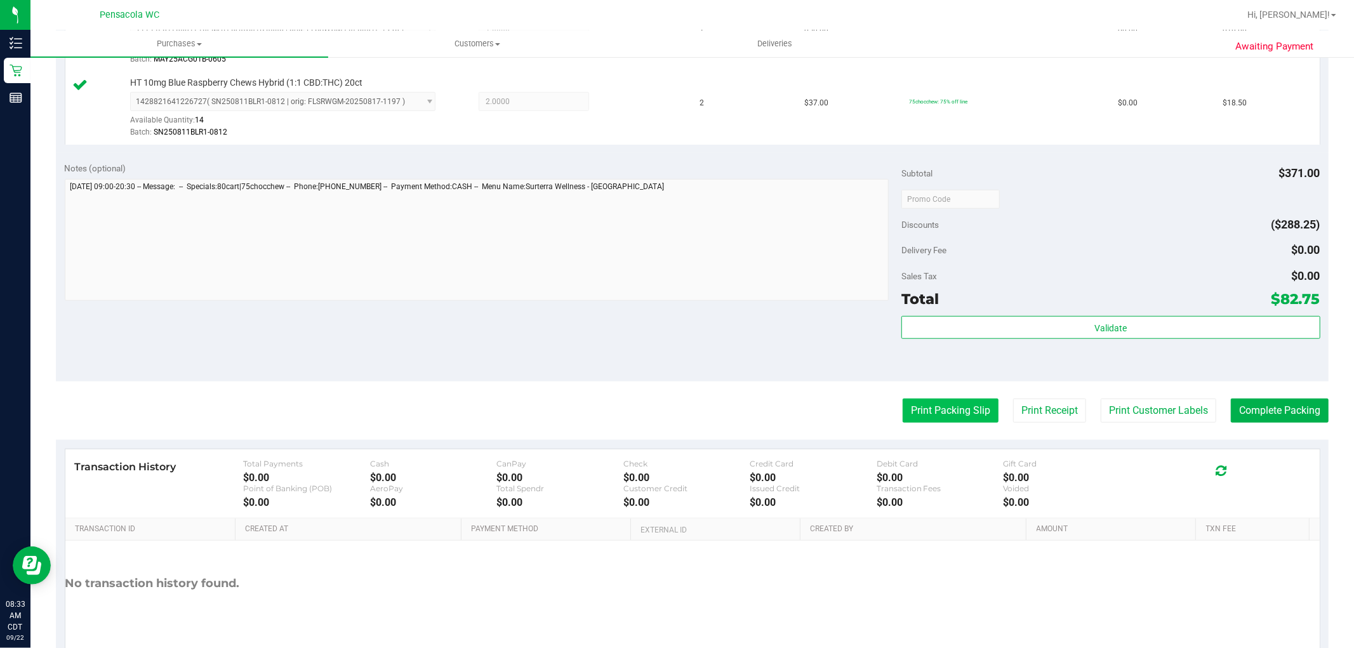
click at [926, 414] on button "Print Packing Slip" at bounding box center [951, 411] width 96 height 24
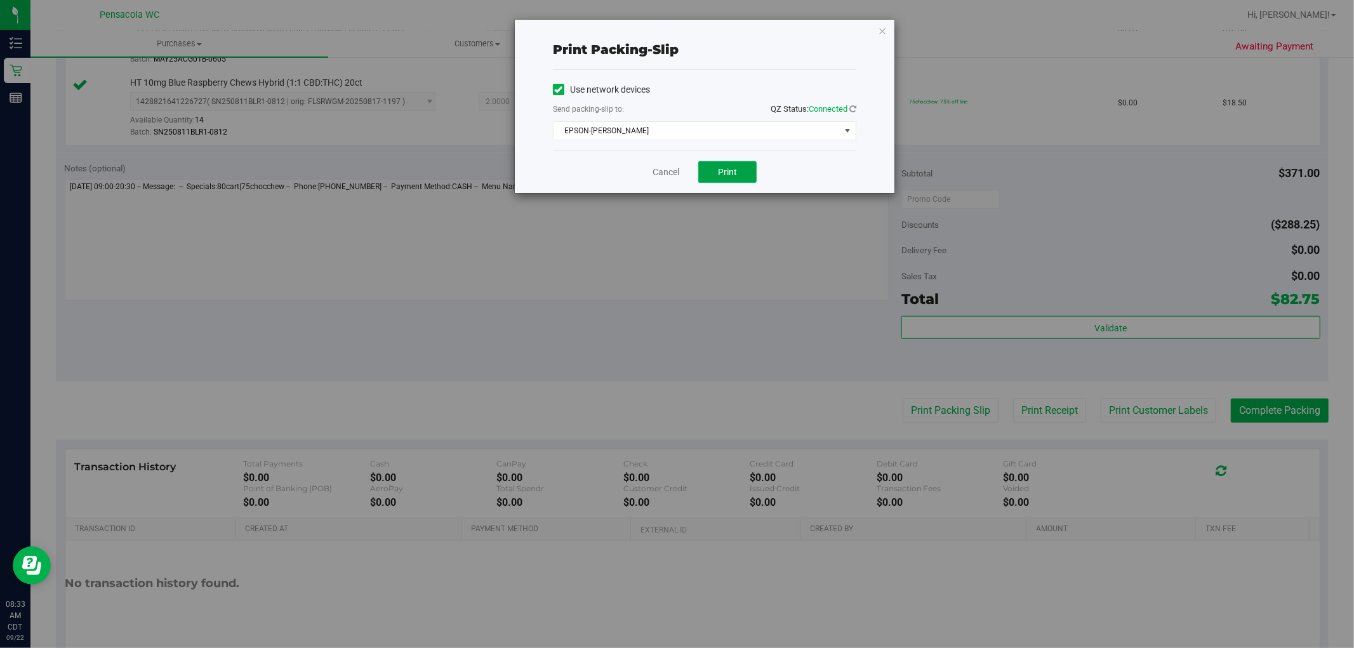
click at [745, 177] on button "Print" at bounding box center [727, 172] width 58 height 22
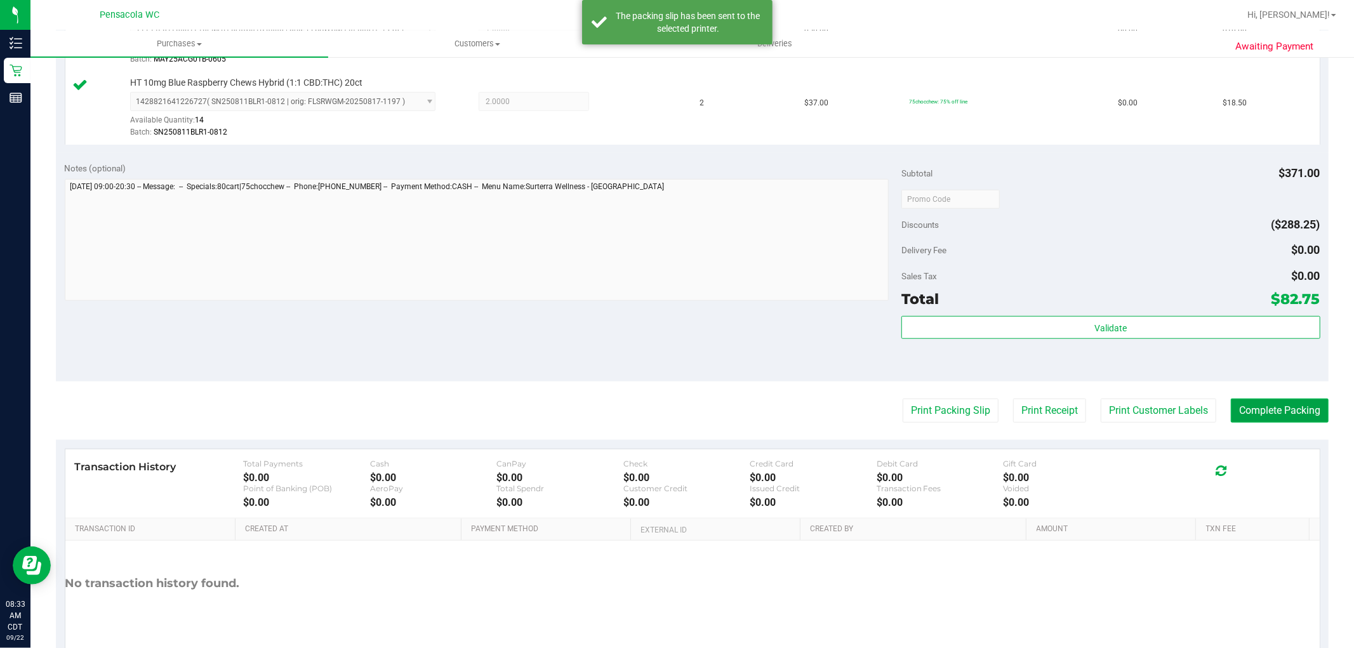
click at [1246, 404] on button "Complete Packing" at bounding box center [1280, 411] width 98 height 24
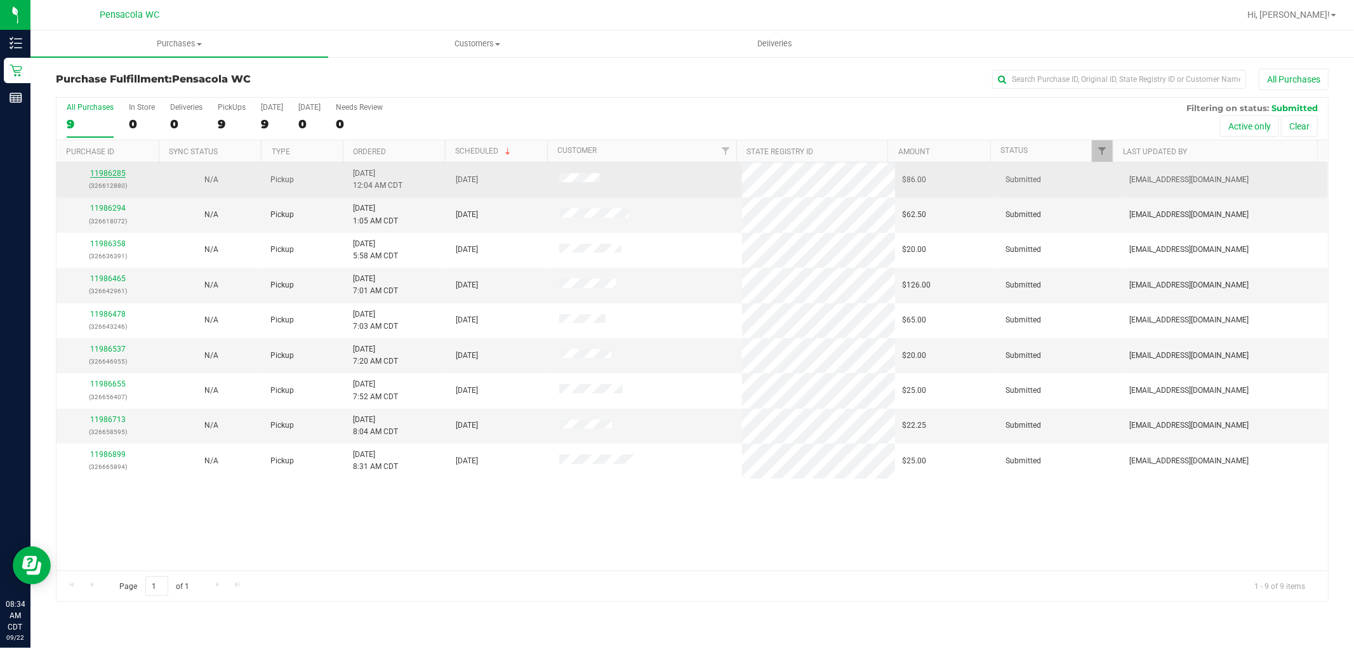
click at [109, 169] on link "11986285" at bounding box center [108, 173] width 36 height 9
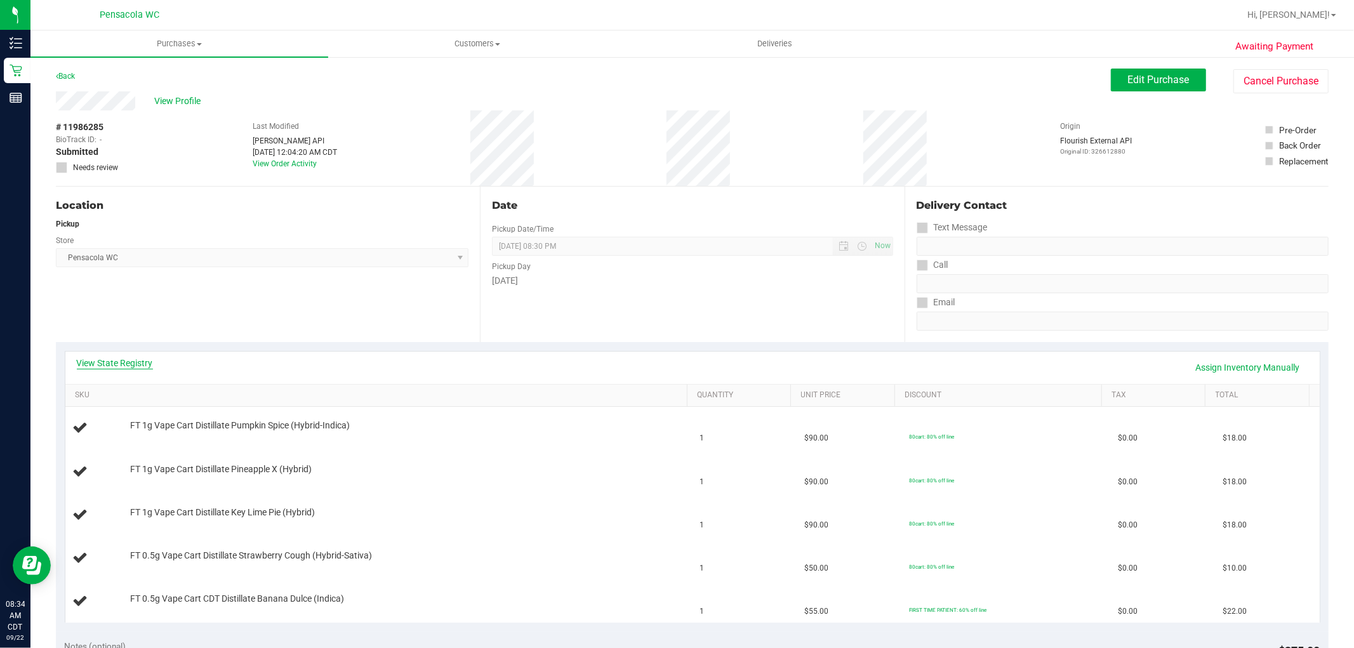
click at [121, 366] on link "View State Registry" at bounding box center [115, 363] width 76 height 13
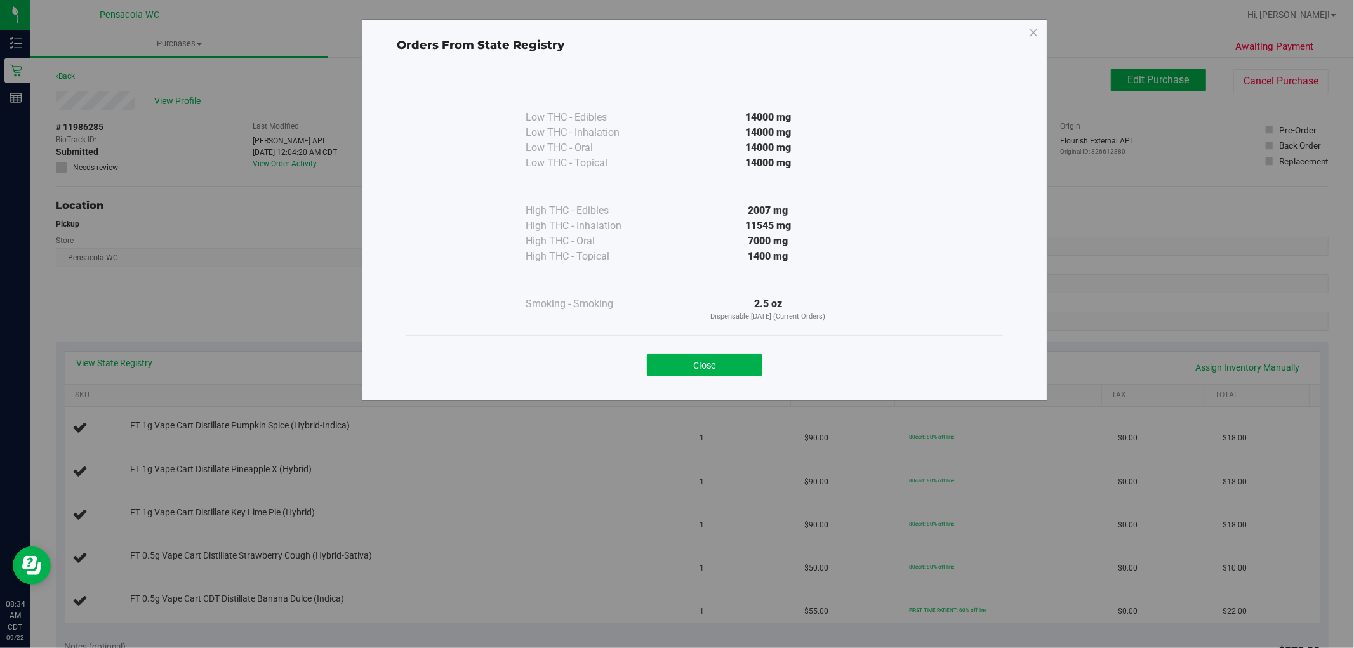
click at [742, 363] on button "Close" at bounding box center [705, 365] width 116 height 23
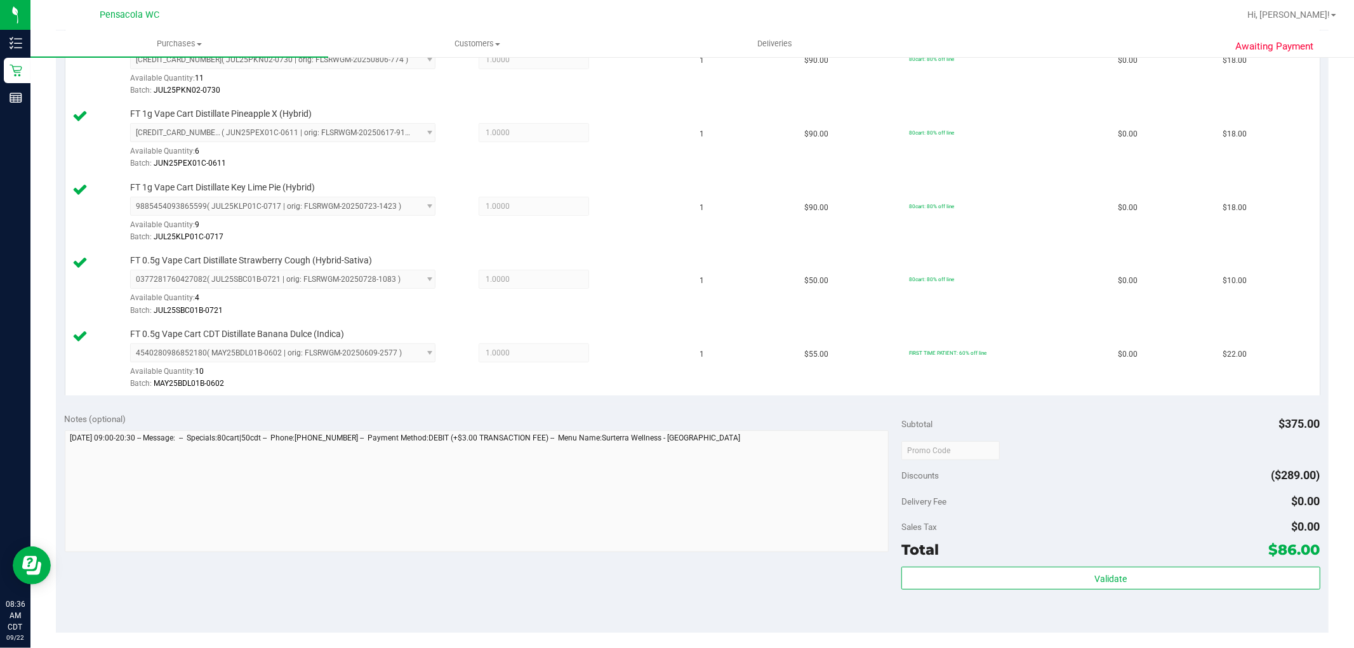
scroll to position [493, 0]
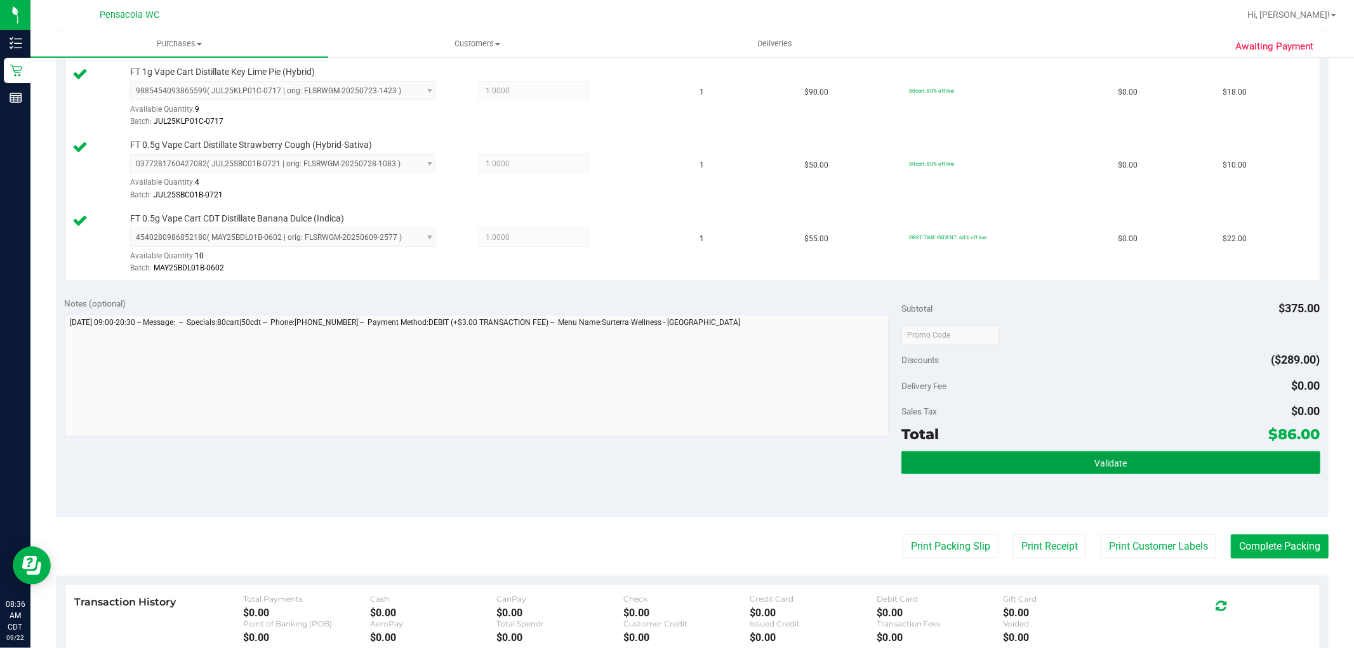
click at [1037, 470] on button "Validate" at bounding box center [1111, 462] width 418 height 23
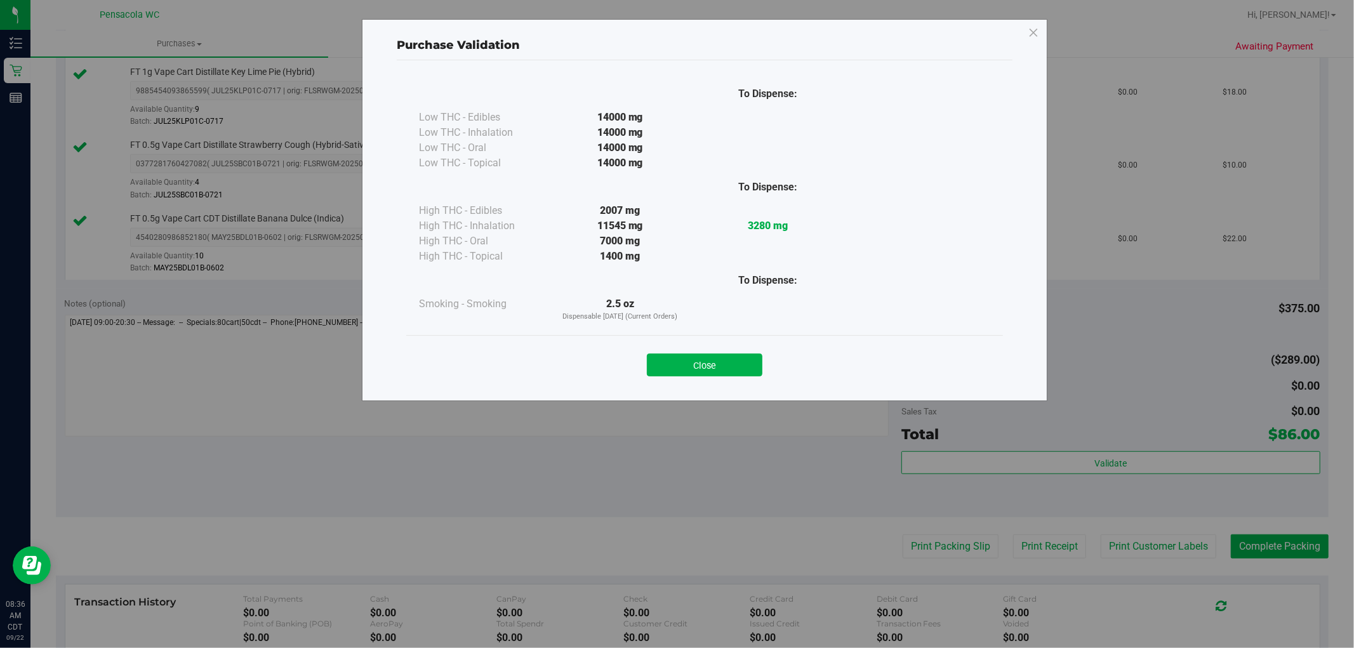
drag, startPoint x: 670, startPoint y: 359, endPoint x: 796, endPoint y: 411, distance: 136.1
click at [673, 359] on button "Close" at bounding box center [705, 365] width 116 height 23
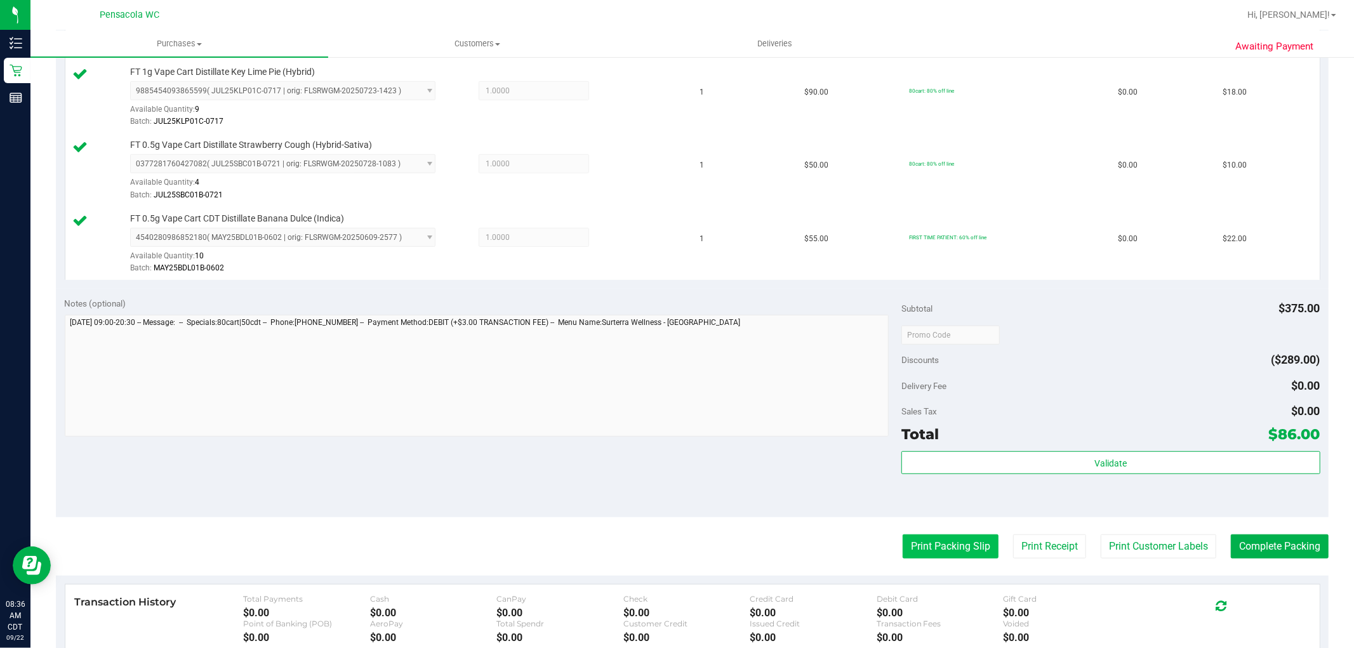
click at [959, 542] on button "Print Packing Slip" at bounding box center [951, 547] width 96 height 24
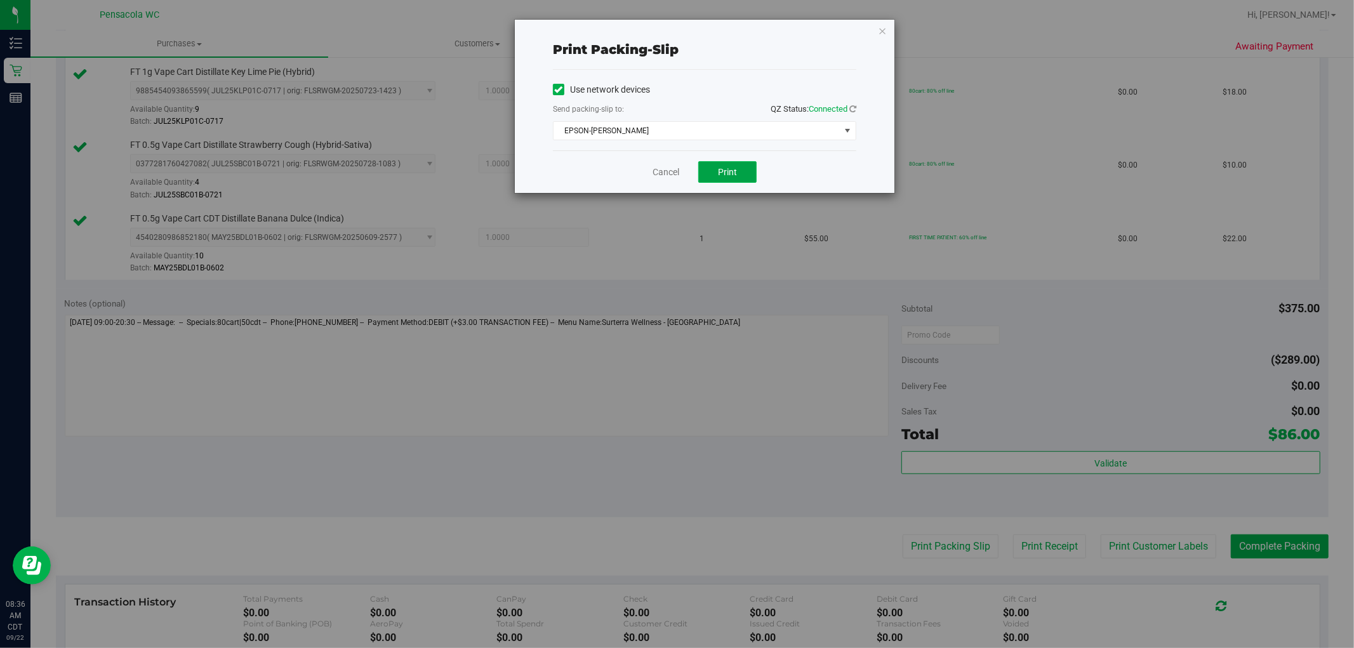
click at [742, 182] on button "Print" at bounding box center [727, 172] width 58 height 22
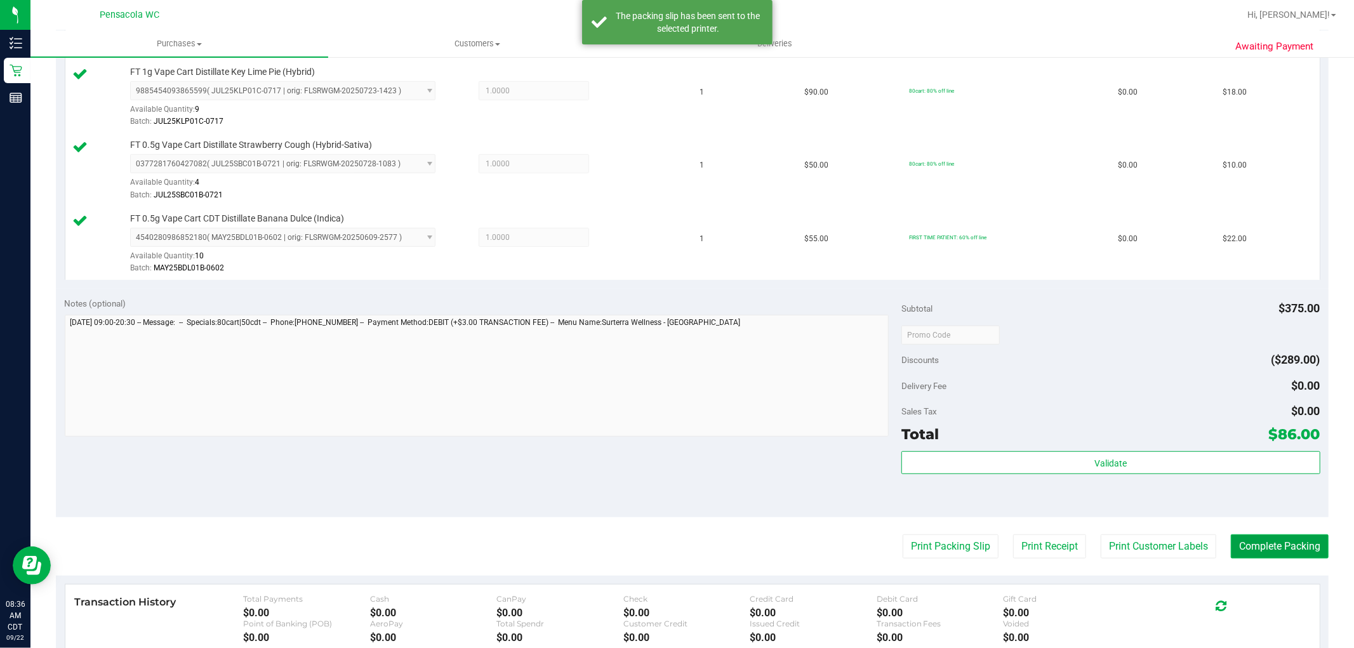
drag, startPoint x: 1256, startPoint y: 548, endPoint x: 1265, endPoint y: 547, distance: 9.5
click at [1257, 547] on button "Complete Packing" at bounding box center [1280, 547] width 98 height 24
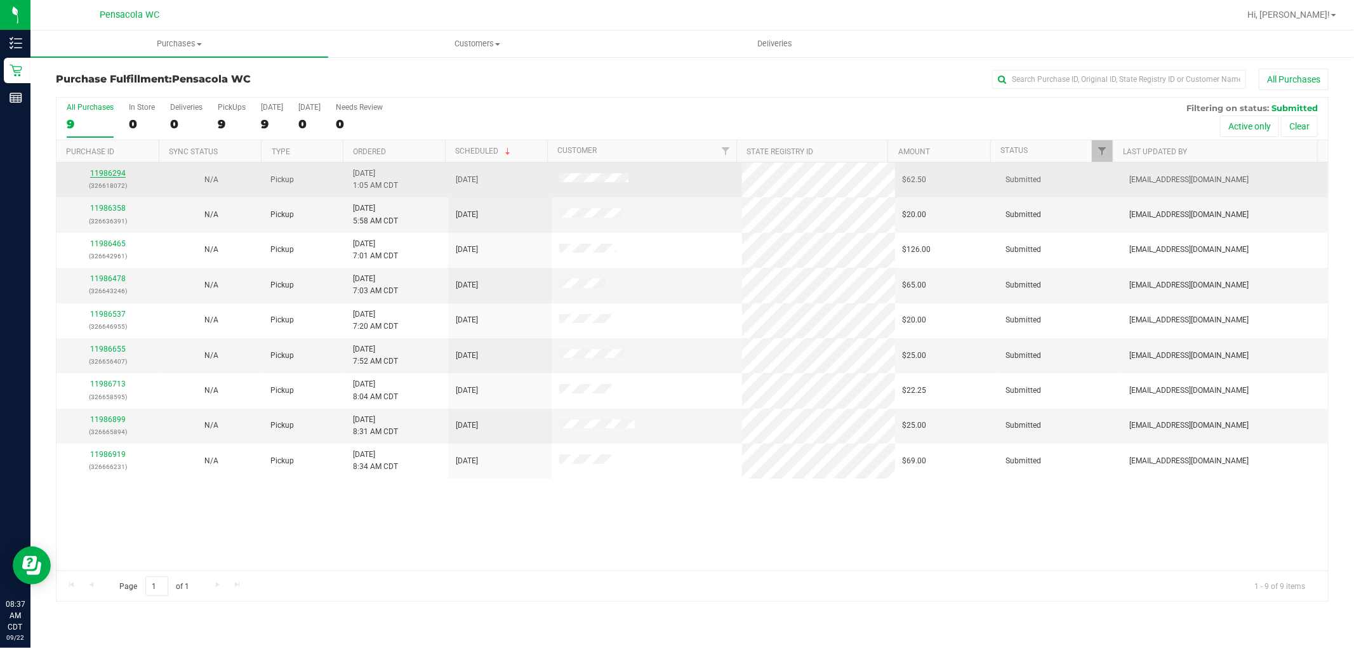
click at [100, 175] on link "11986294" at bounding box center [108, 173] width 36 height 9
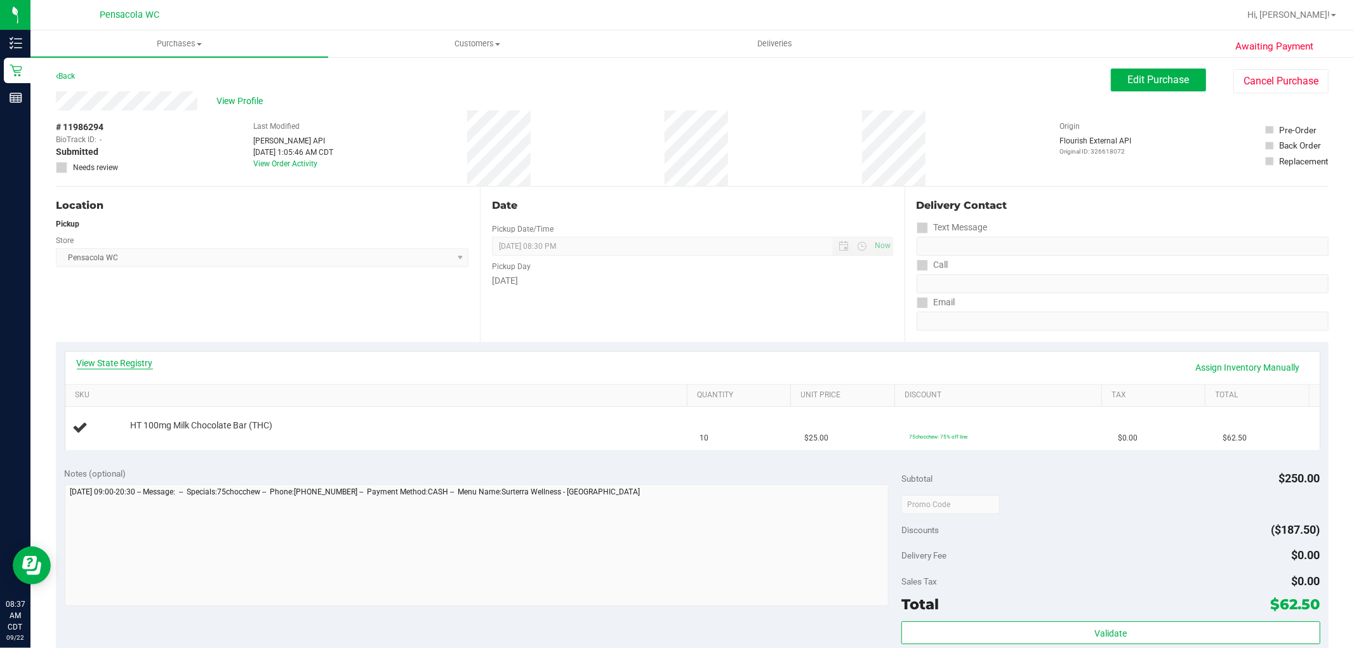
click at [137, 364] on link "View State Registry" at bounding box center [115, 363] width 76 height 13
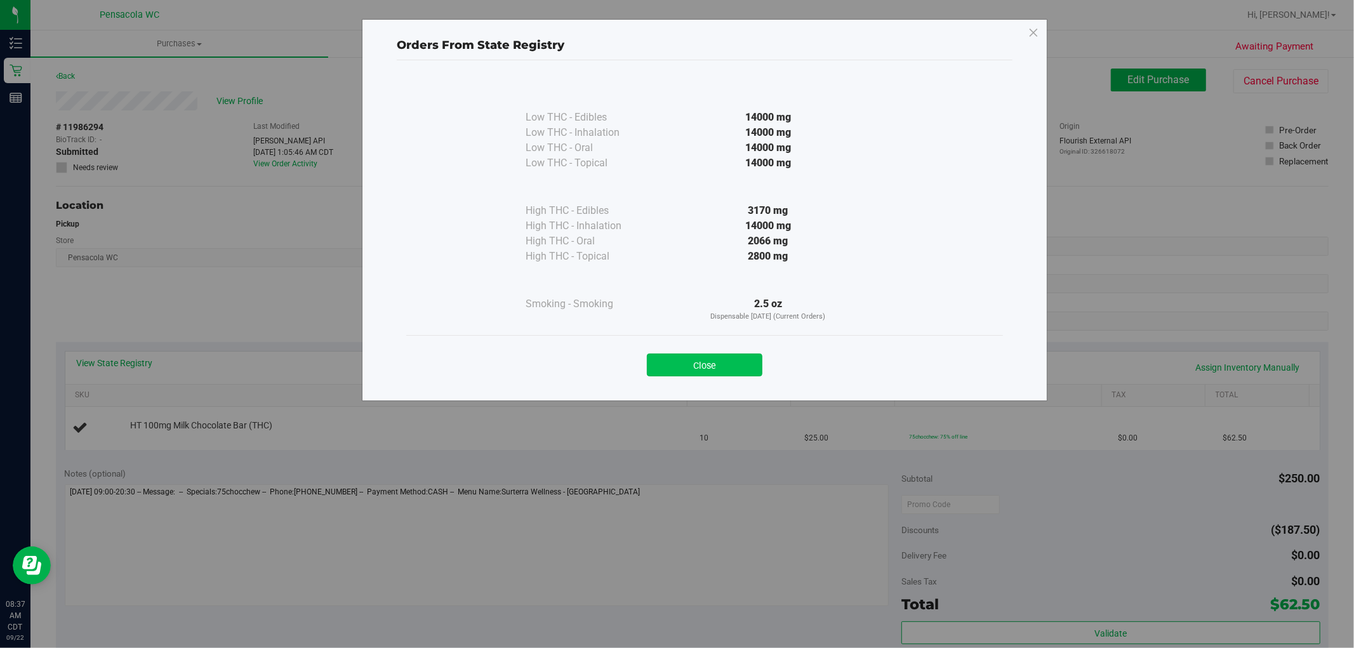
click at [741, 370] on button "Close" at bounding box center [705, 365] width 116 height 23
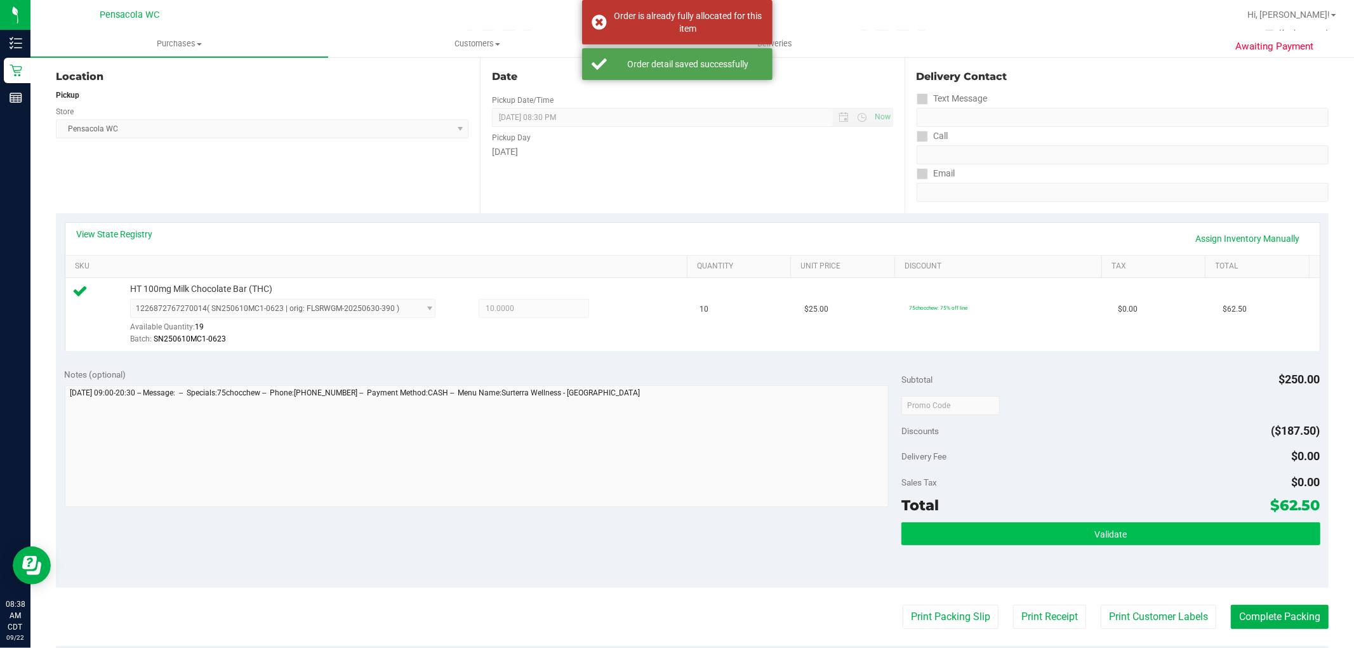
scroll to position [282, 0]
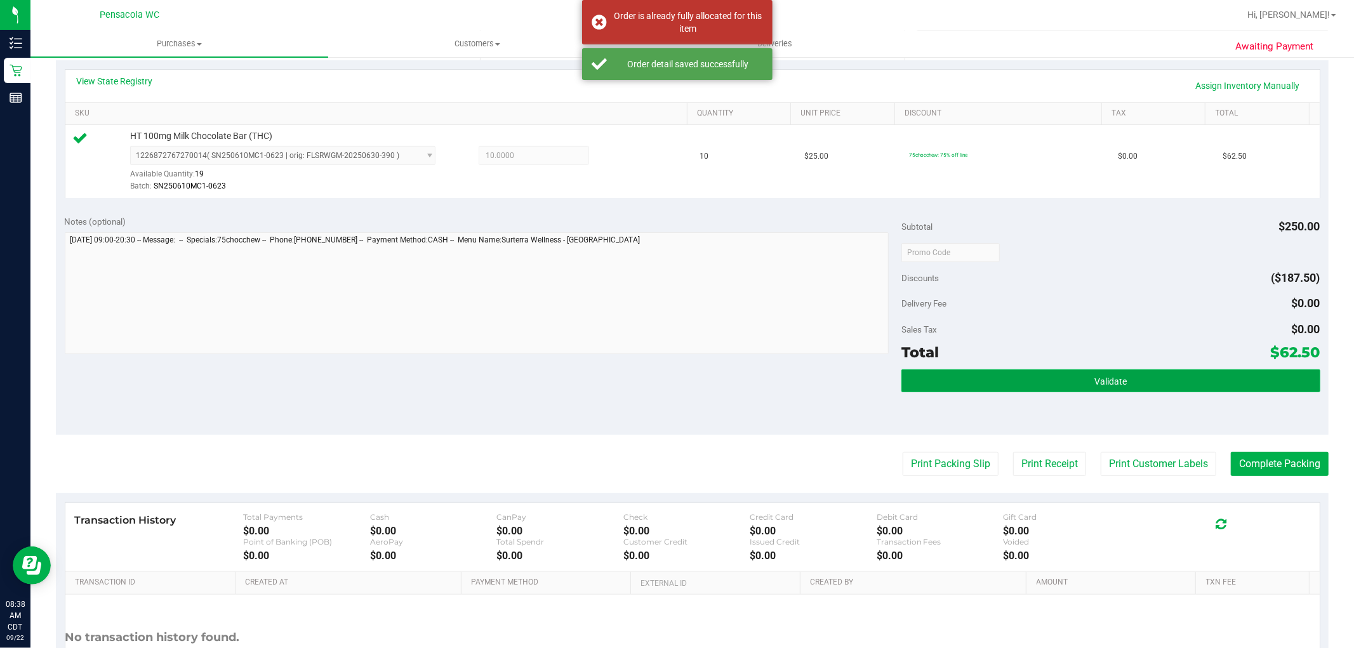
click at [1112, 371] on button "Validate" at bounding box center [1111, 381] width 418 height 23
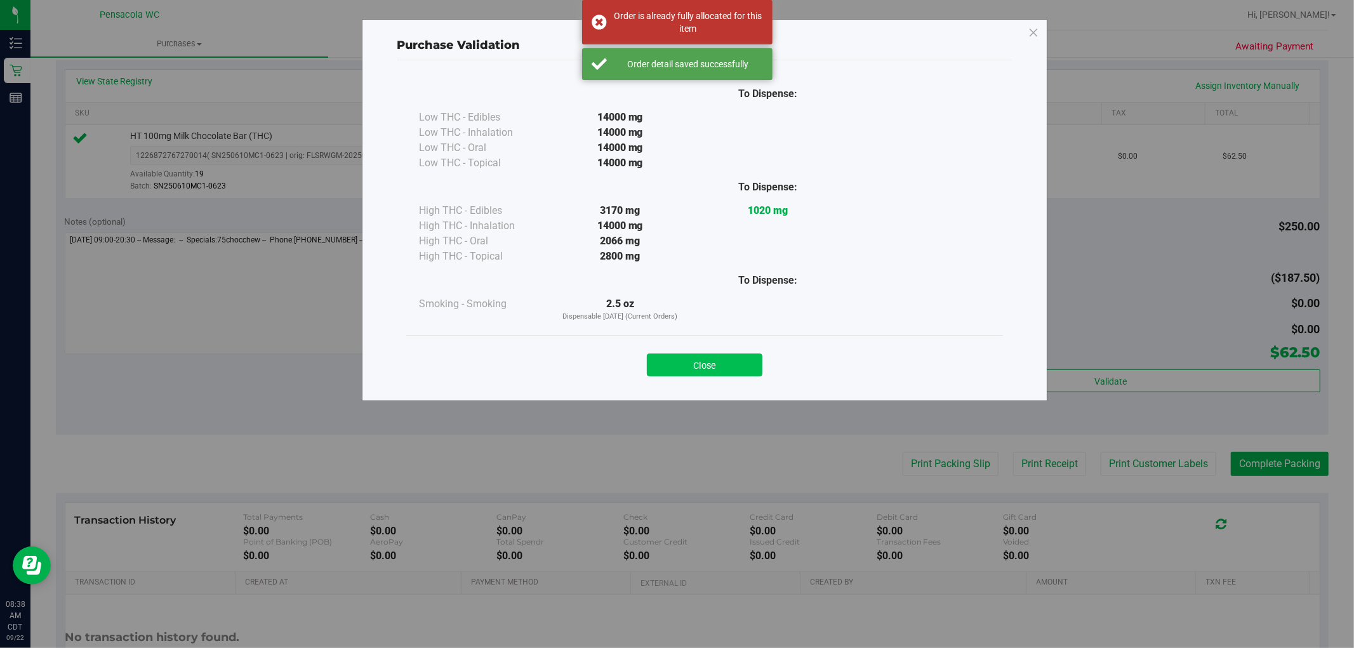
click at [747, 370] on button "Close" at bounding box center [705, 365] width 116 height 23
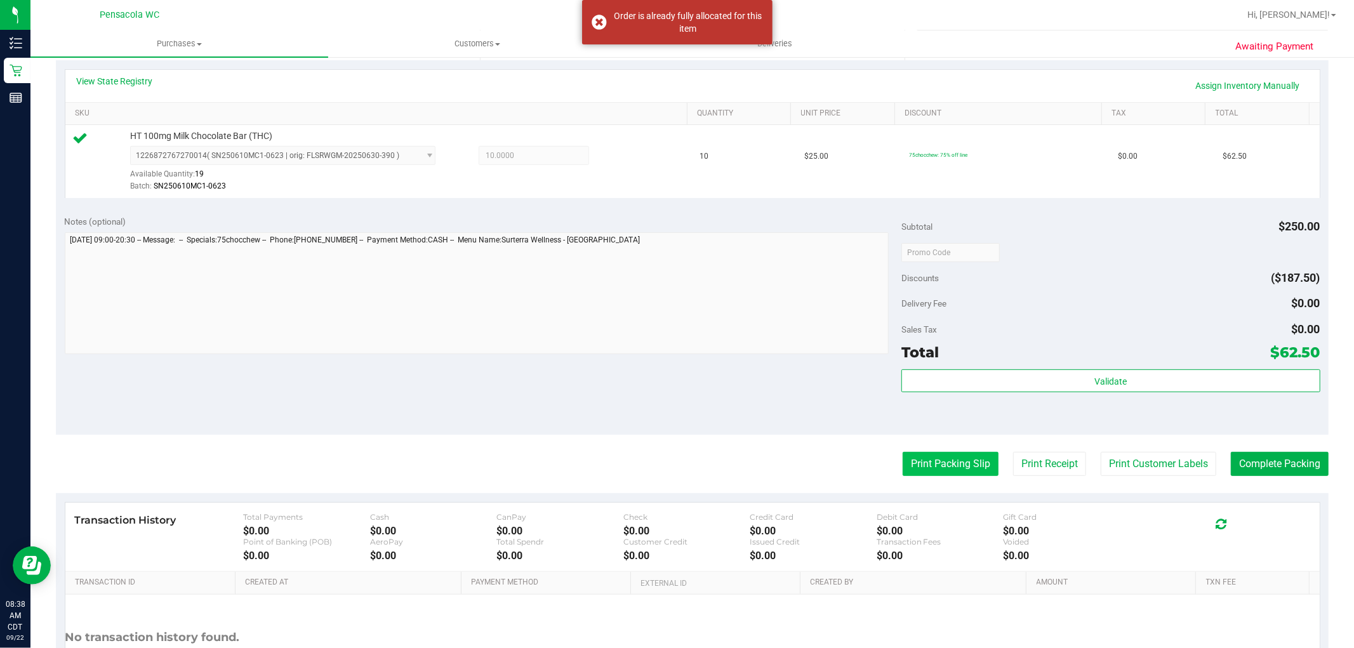
click at [903, 461] on button "Print Packing Slip" at bounding box center [951, 464] width 96 height 24
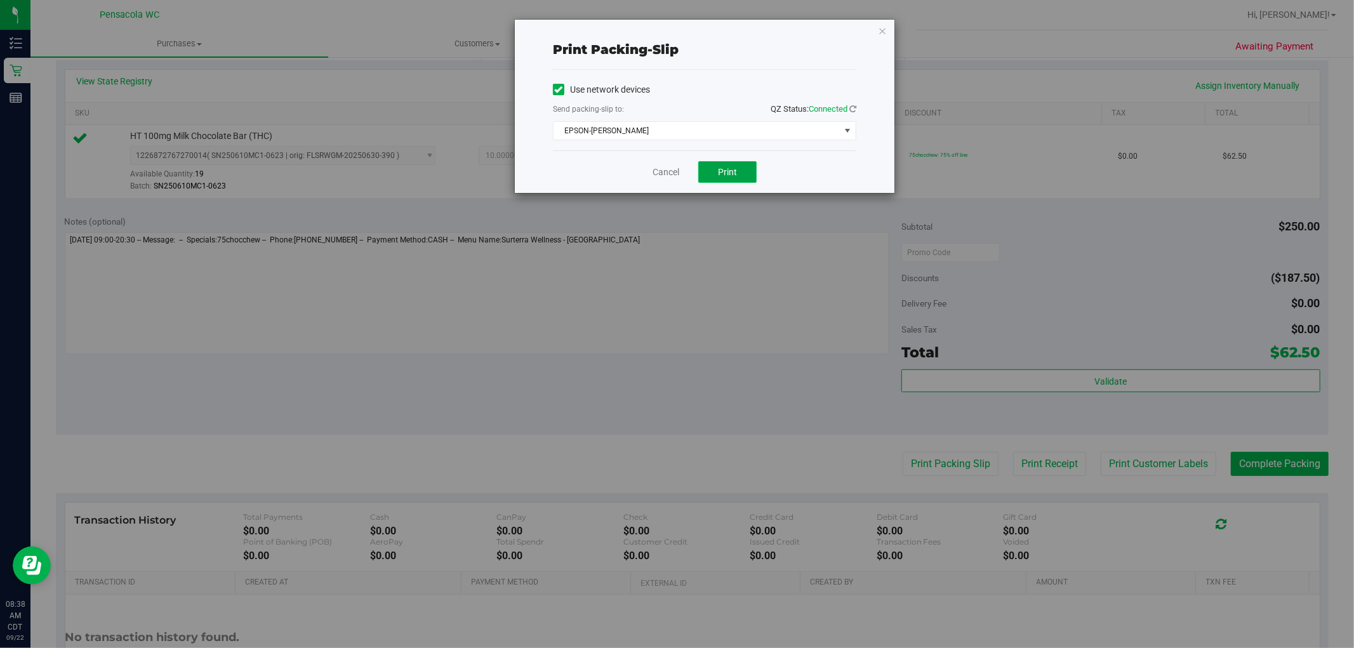
click at [742, 179] on button "Print" at bounding box center [727, 172] width 58 height 22
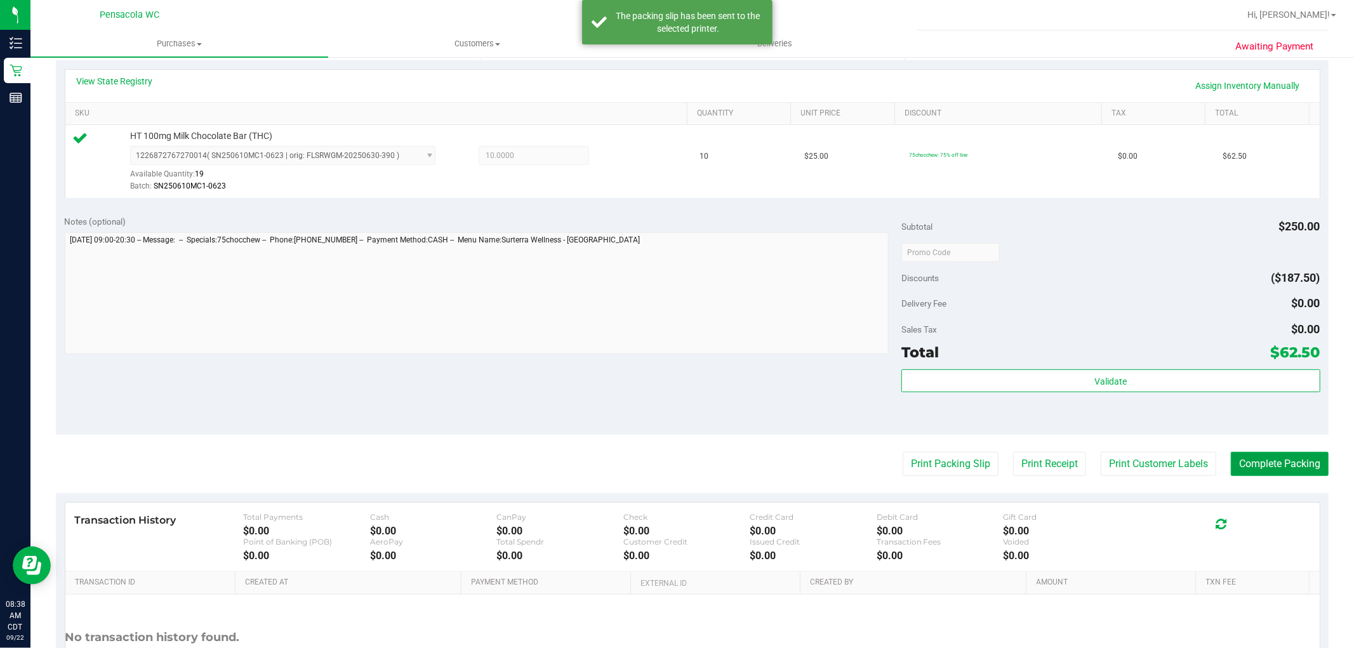
click at [1243, 470] on button "Complete Packing" at bounding box center [1280, 464] width 98 height 24
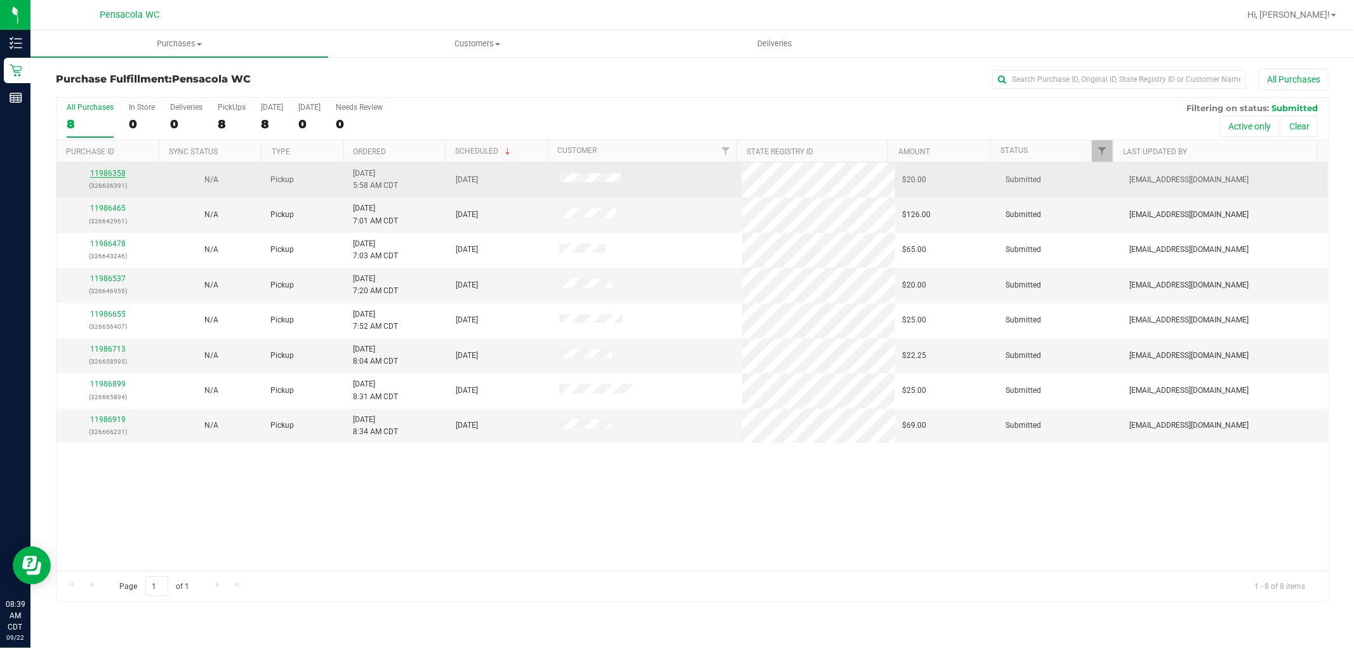
click at [114, 172] on link "11986358" at bounding box center [108, 173] width 36 height 9
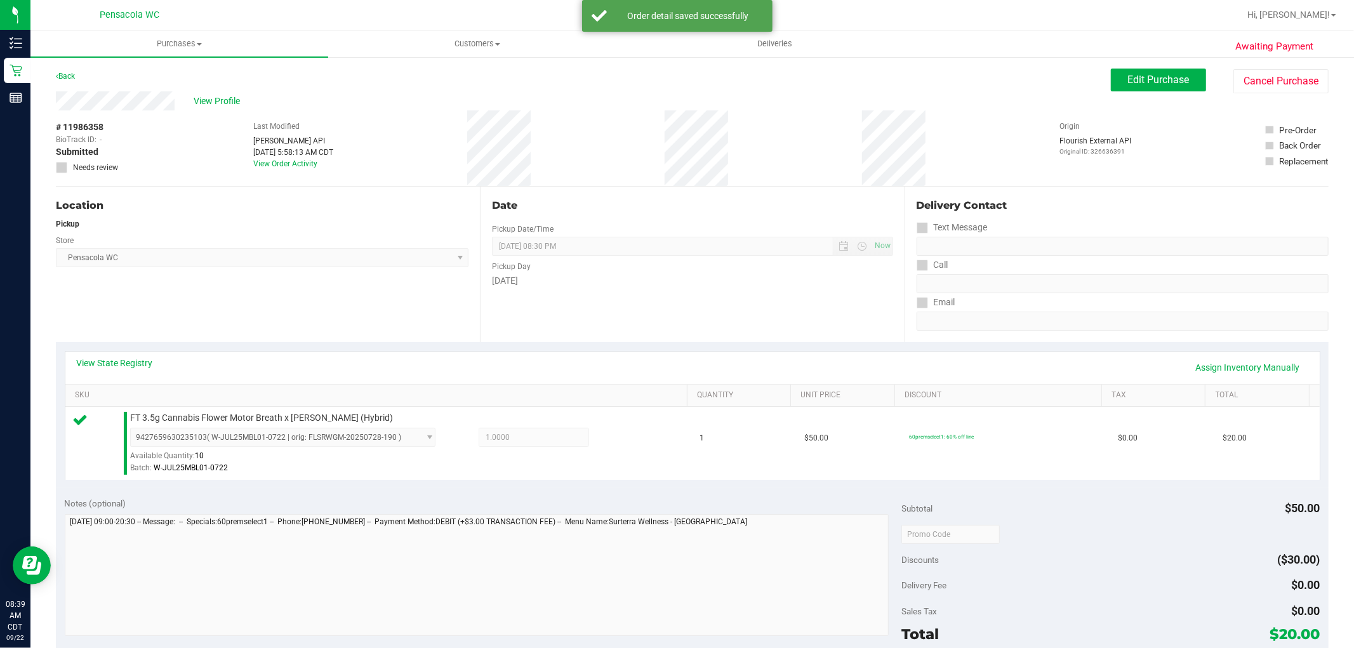
scroll to position [211, 0]
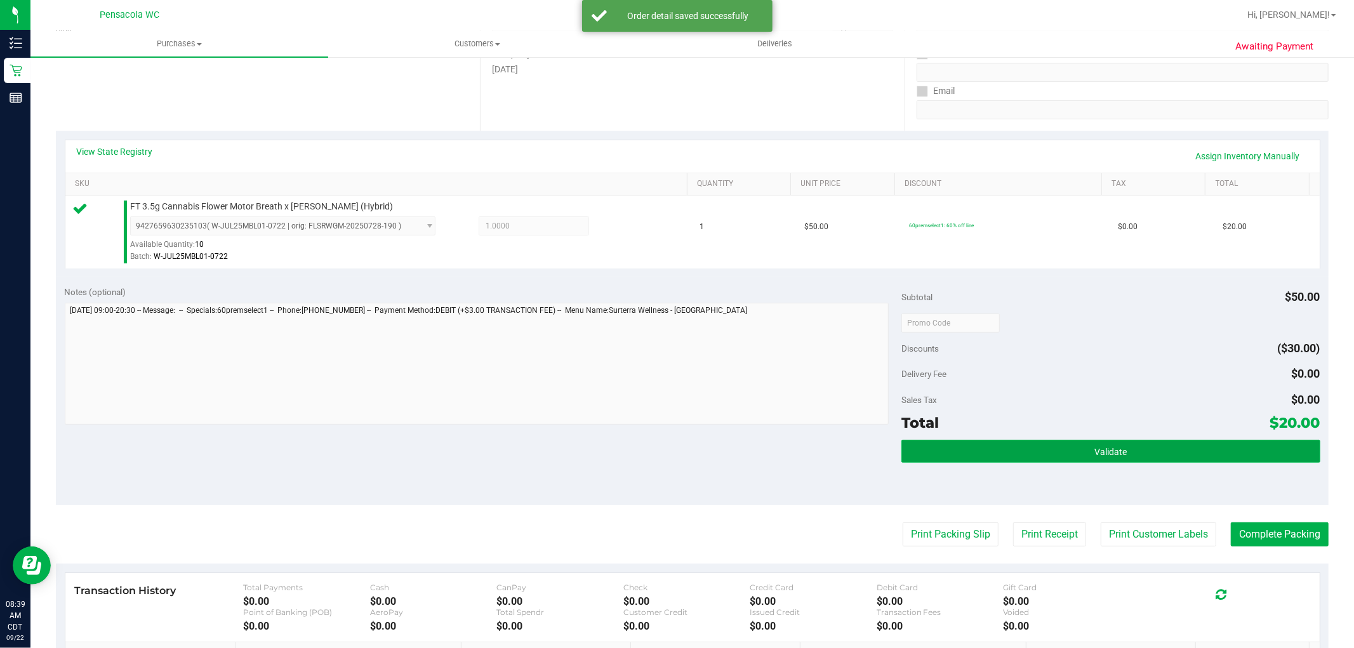
click at [921, 456] on button "Validate" at bounding box center [1111, 451] width 418 height 23
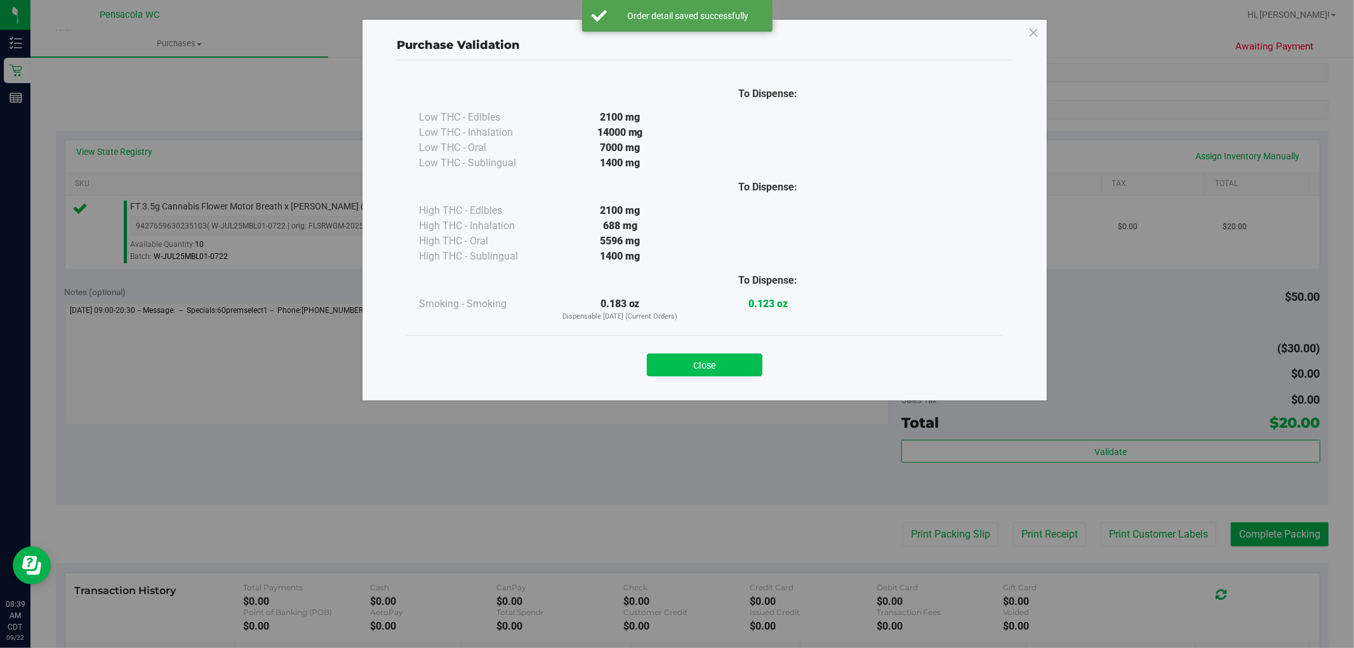
click at [653, 364] on button "Close" at bounding box center [705, 365] width 116 height 23
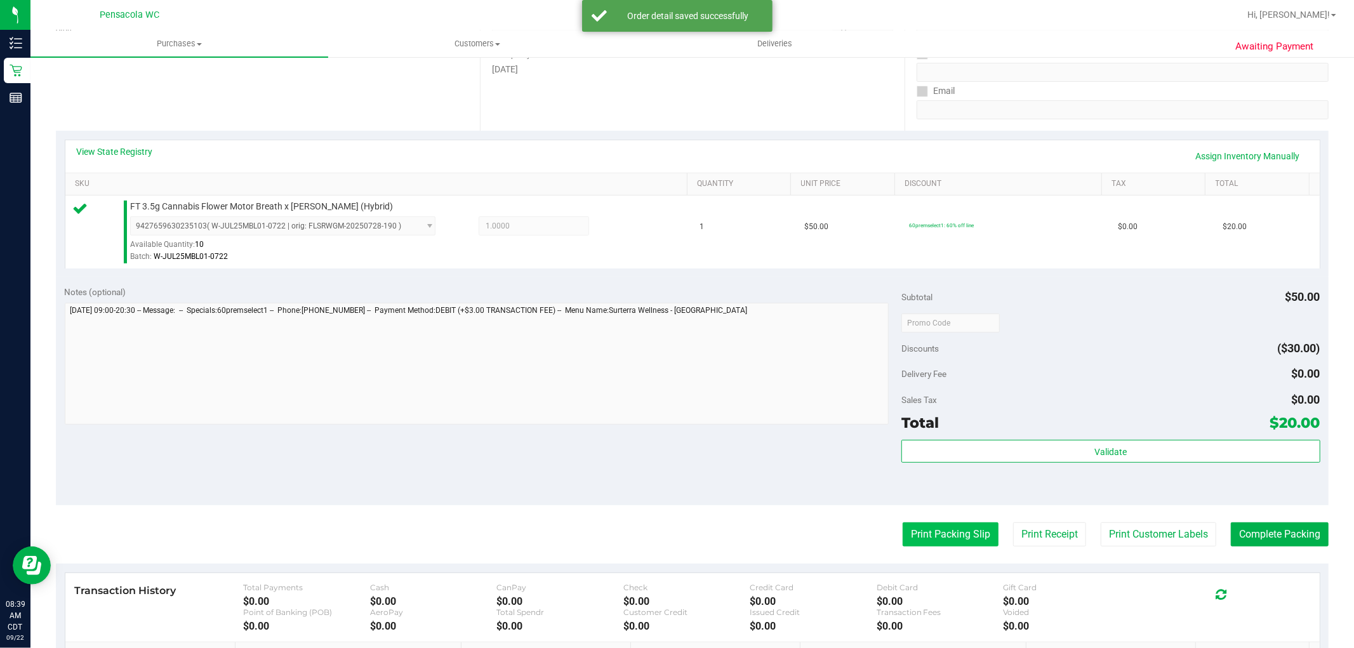
click at [917, 538] on button "Print Packing Slip" at bounding box center [951, 535] width 96 height 24
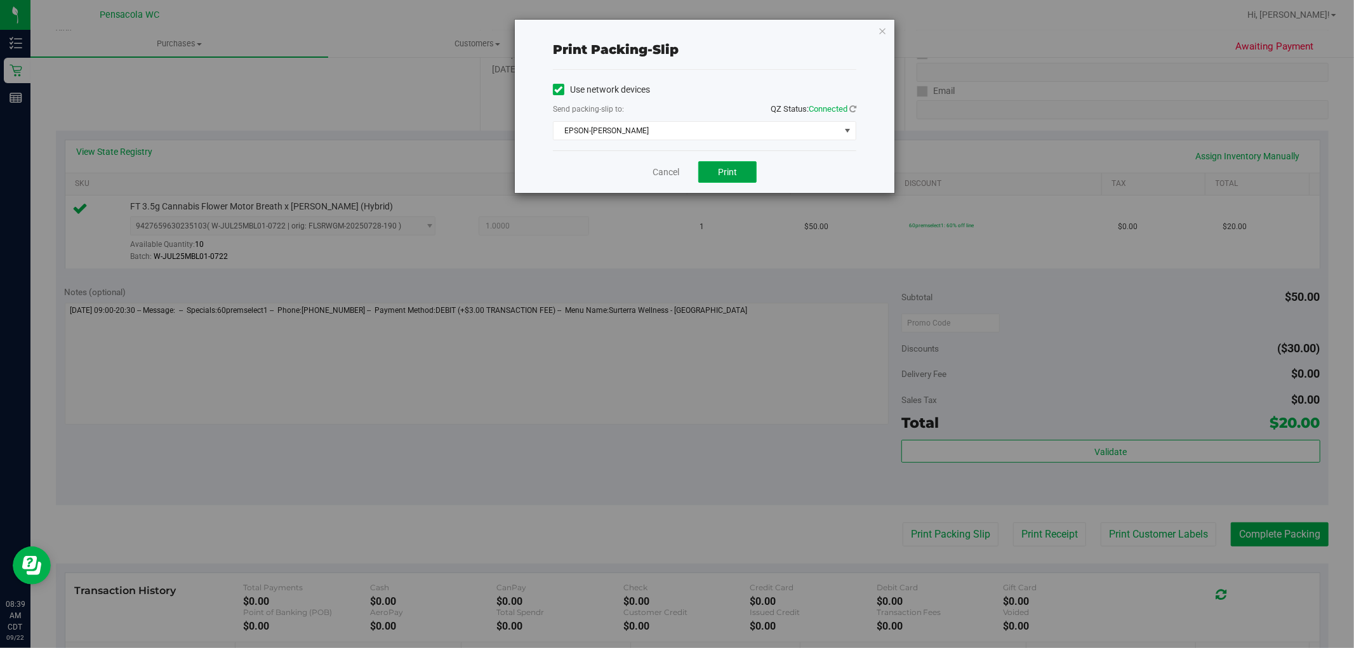
click at [723, 173] on span "Print" at bounding box center [727, 172] width 19 height 10
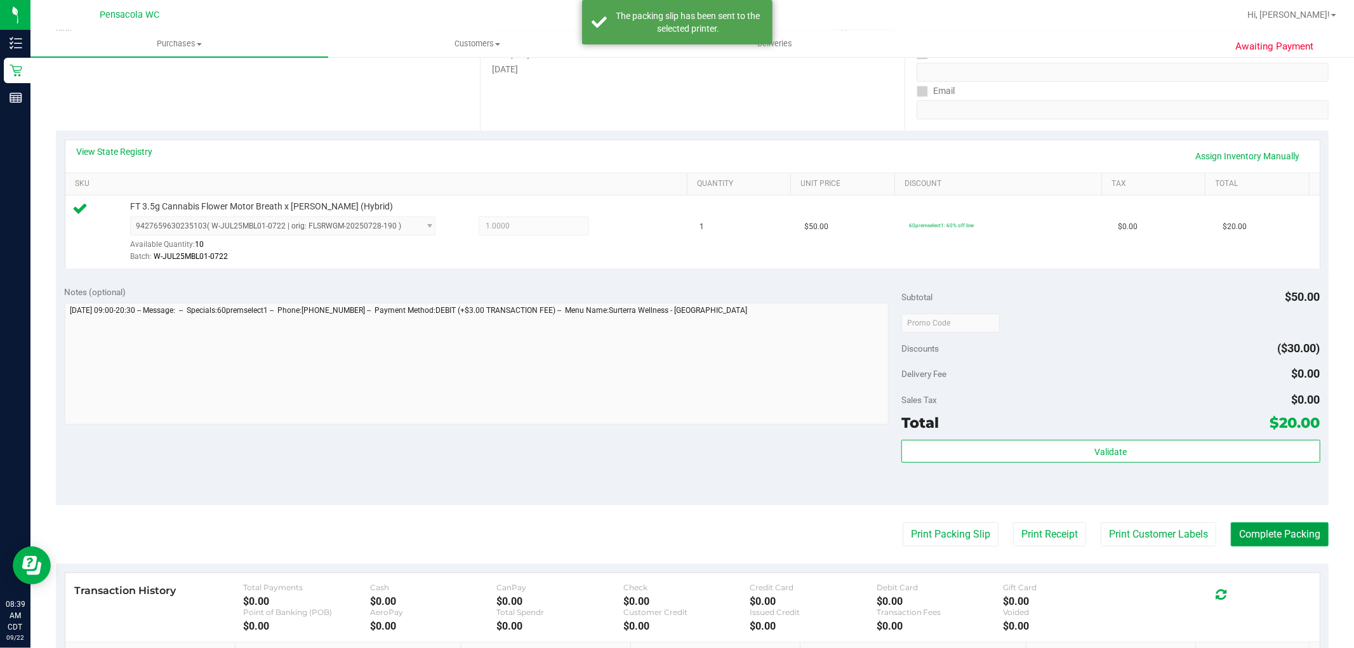
click at [1262, 530] on button "Complete Packing" at bounding box center [1280, 535] width 98 height 24
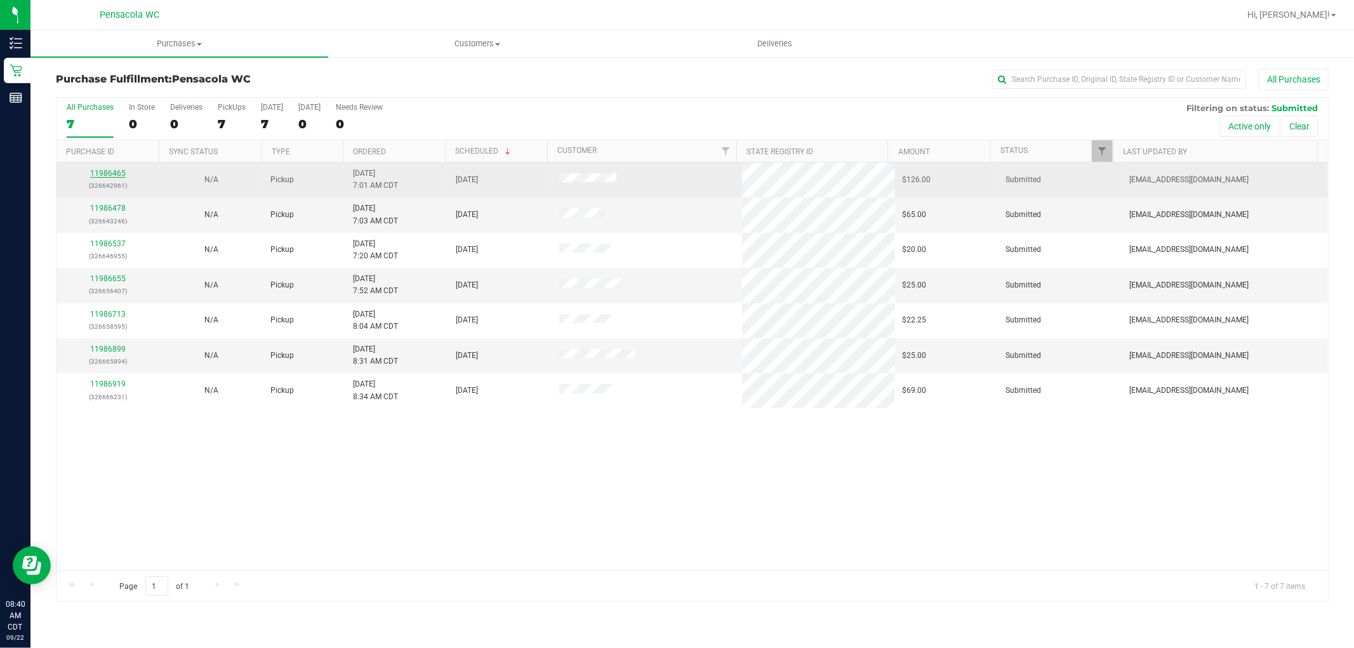
click at [116, 170] on link "11986465" at bounding box center [108, 173] width 36 height 9
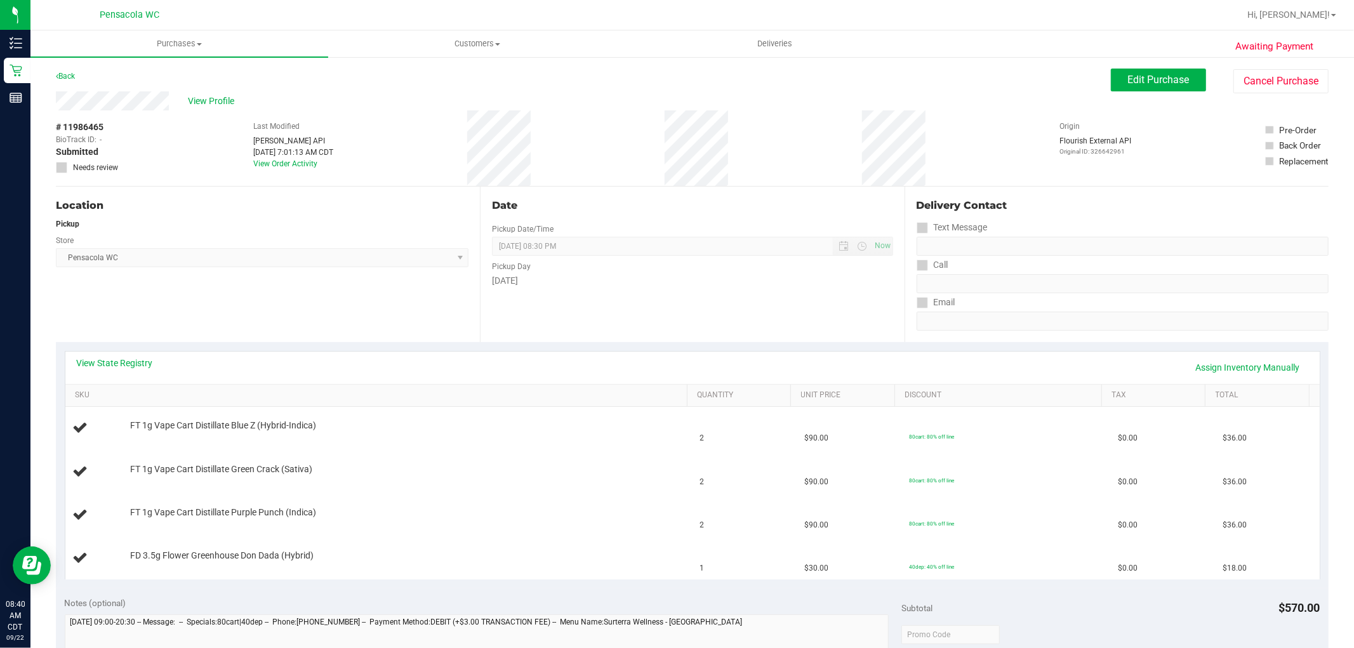
drag, startPoint x: 546, startPoint y: 339, endPoint x: 372, endPoint y: 329, distance: 174.3
click at [372, 329] on div "Location Pickup Store Pensacola WC Select Store Bonita Springs WC Boynton Beach…" at bounding box center [268, 265] width 424 height 156
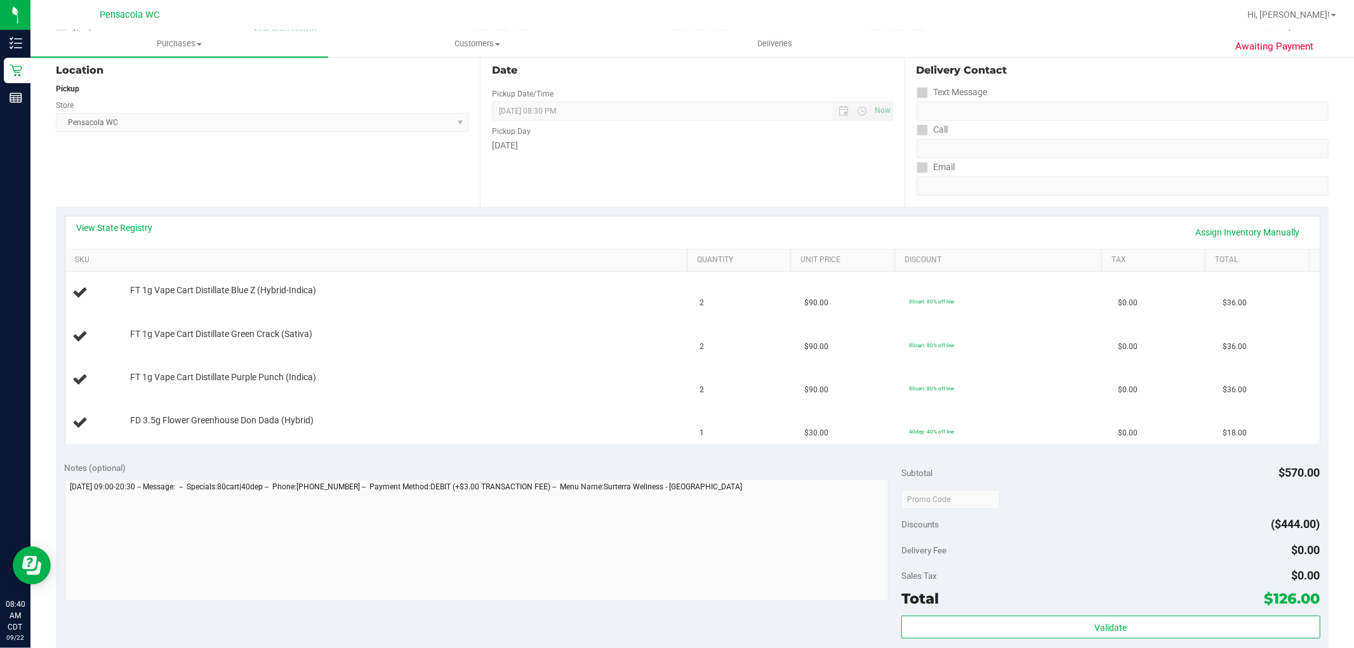
scroll to position [141, 0]
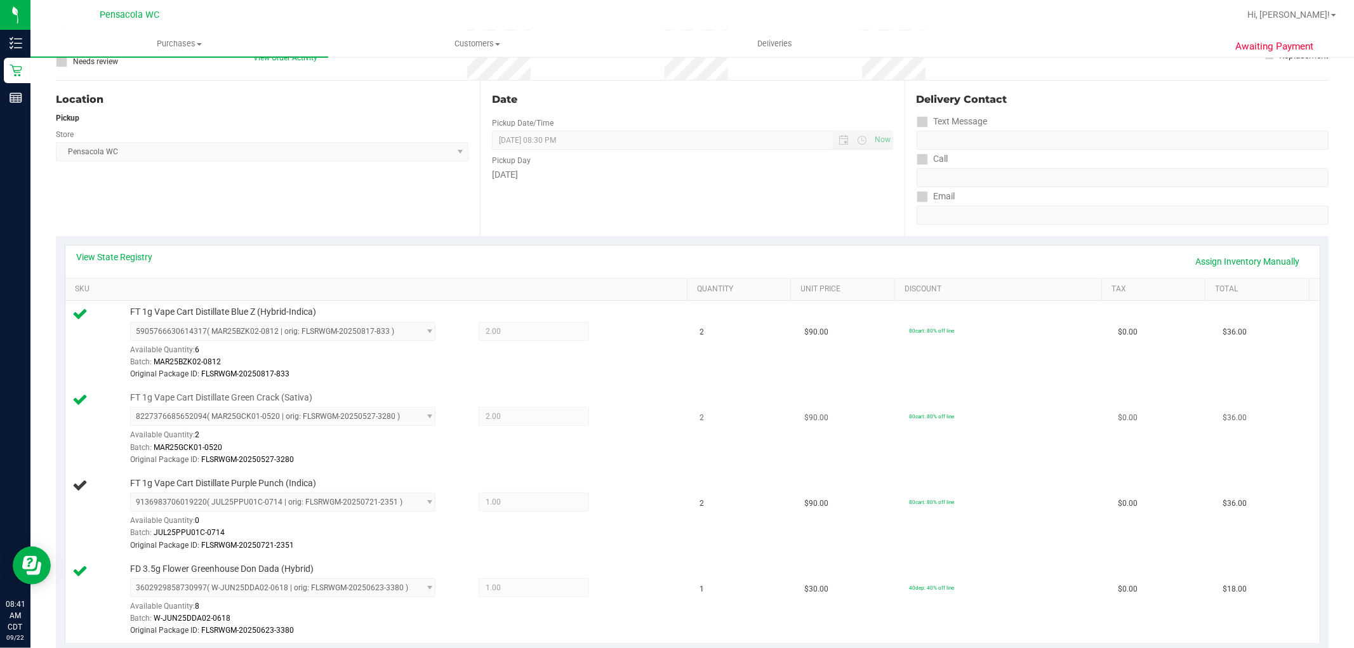
scroll to position [211, 0]
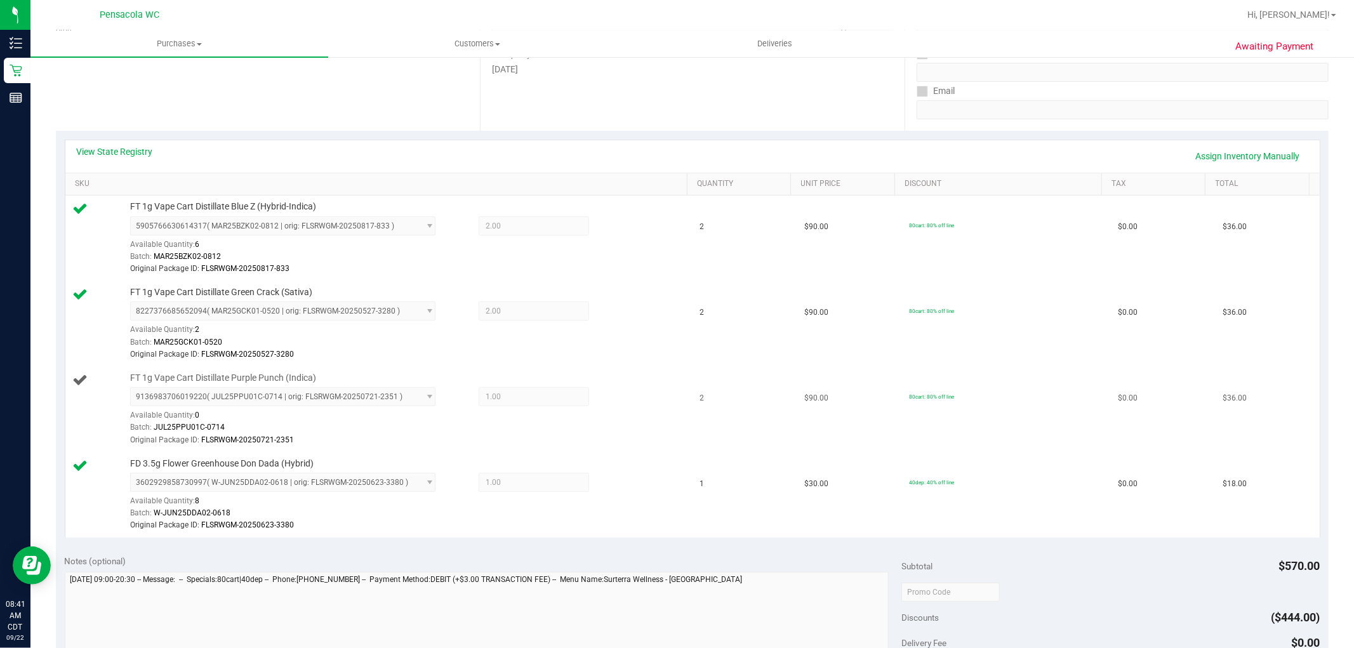
click at [263, 401] on span "9136983706019220 ( JUL25PPU01C-0714 | orig: FLSRWGM-20250721-2351 ) 91369837060…" at bounding box center [282, 396] width 305 height 19
click at [432, 401] on div "9136983706019220 ( JUL25PPU01C-0714 | orig: FLSRWGM-20250721-2351 ) 91369837060…" at bounding box center [290, 409] width 321 height 44
click at [423, 401] on span "9136983706019220 ( JUL25PPU01C-0714 | orig: FLSRWGM-20250721-2351 ) 91369837060…" at bounding box center [282, 396] width 305 height 19
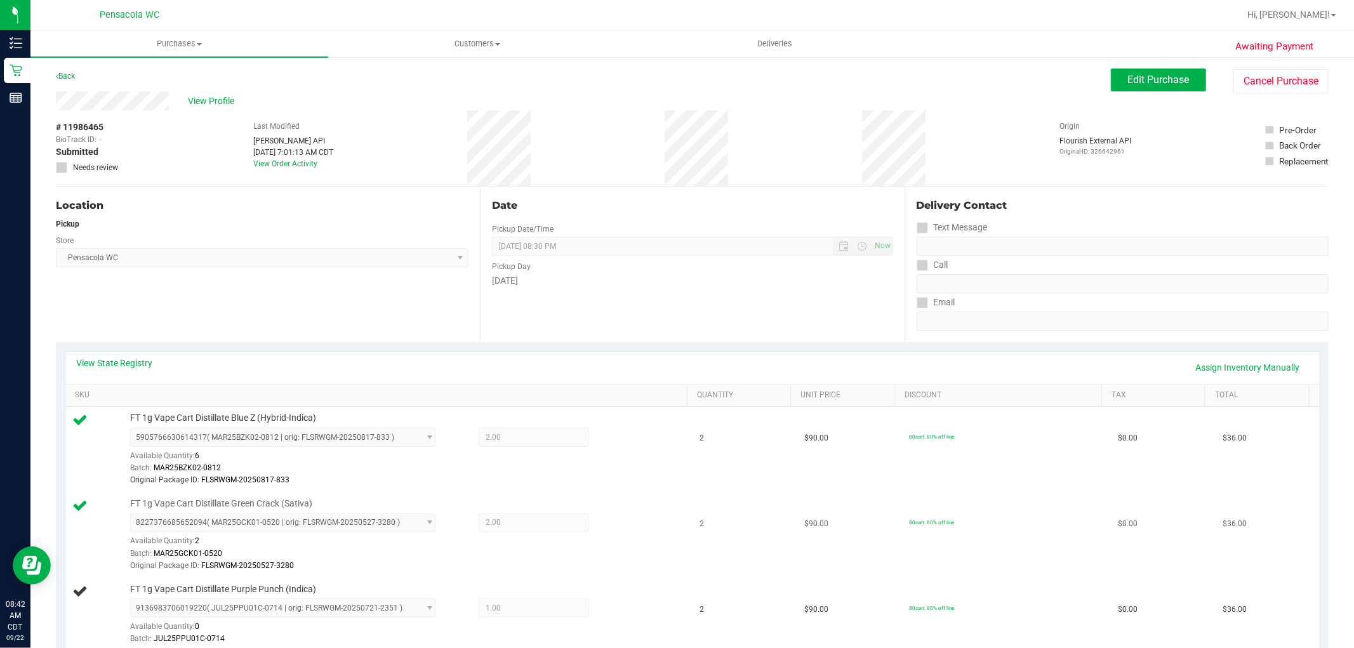
click at [340, 522] on span "8227376685652094 ( MAR25GCK01-0520 | orig: FLSRWGM-20250527-3280 ) 822737668565…" at bounding box center [282, 522] width 305 height 19
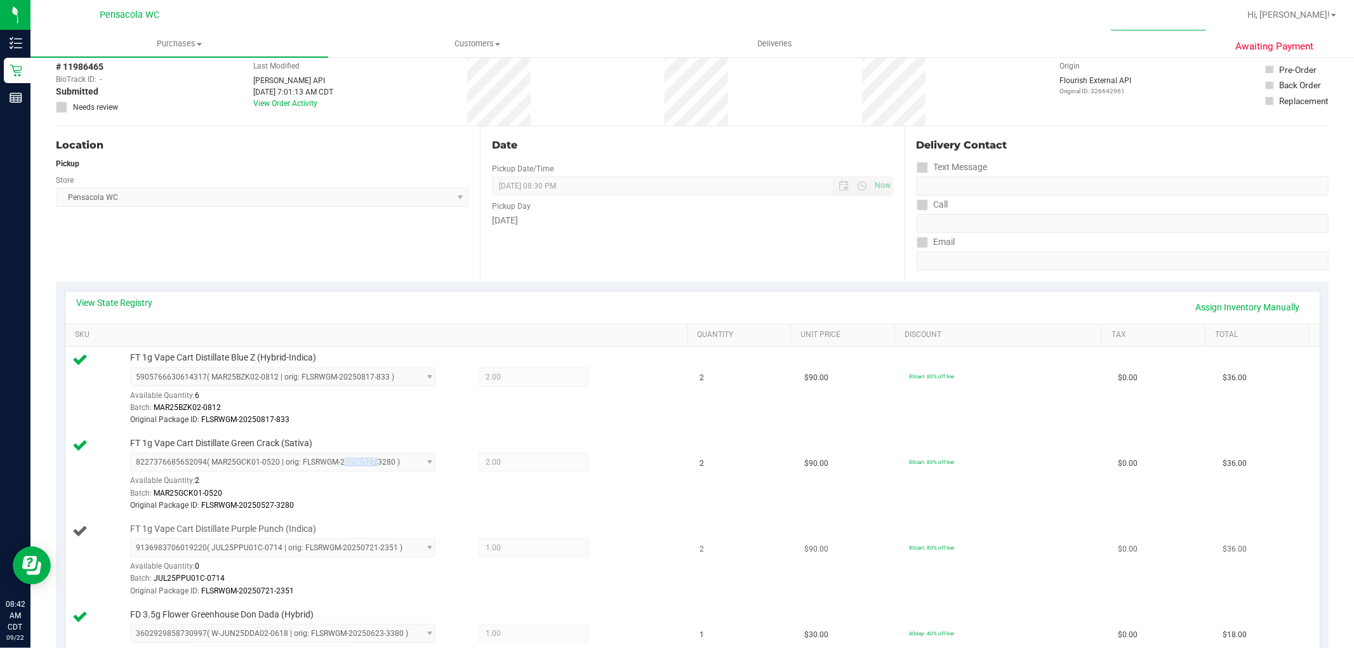
scroll to position [141, 0]
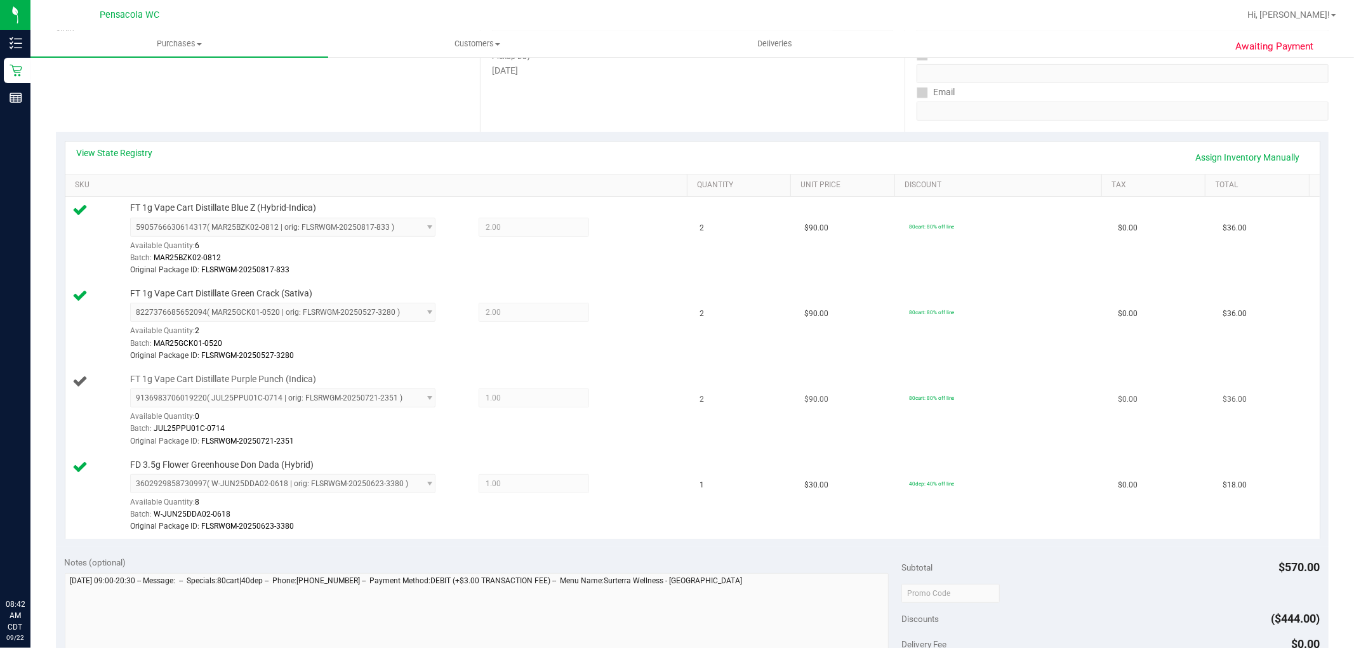
scroll to position [211, 0]
click at [295, 400] on span "9136983706019220 ( JUL25PPU01C-0714 | orig: FLSRWGM-20250721-2351 ) 91369837060…" at bounding box center [282, 396] width 305 height 19
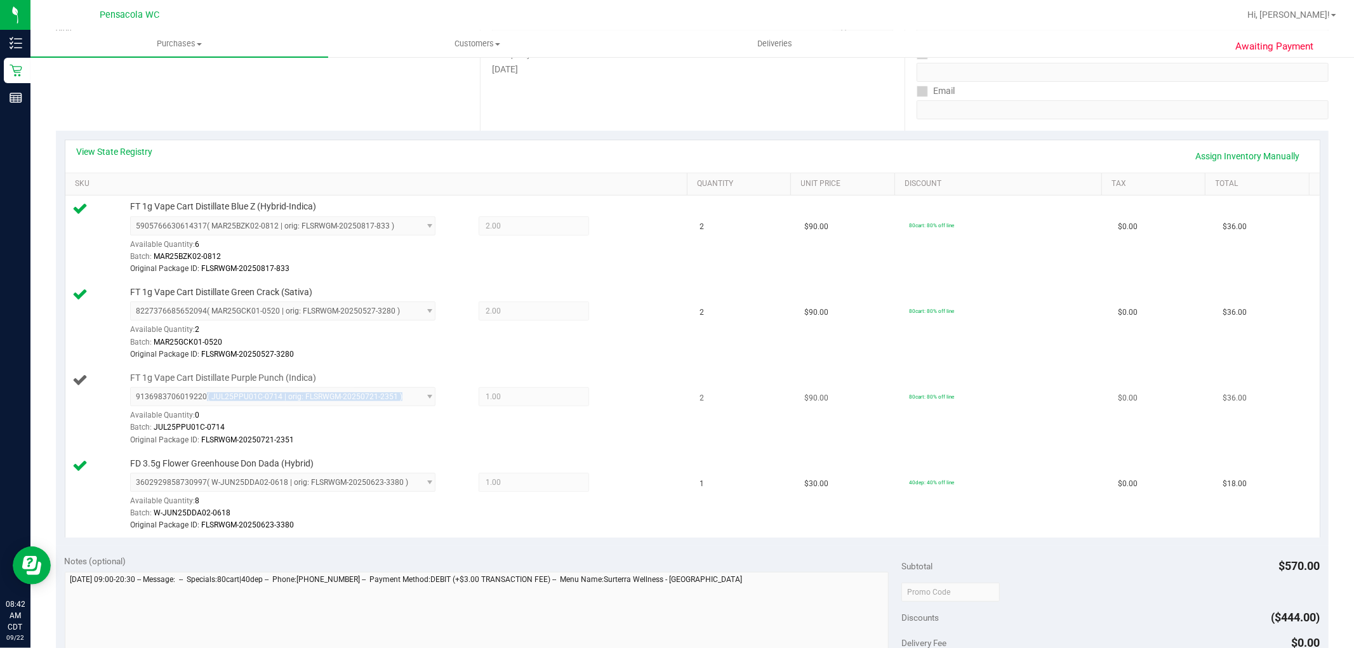
click at [295, 400] on span "9136983706019220 ( JUL25PPU01C-0714 | orig: FLSRWGM-20250721-2351 ) 91369837060…" at bounding box center [282, 396] width 305 height 19
click at [417, 403] on span "9136983706019220 ( JUL25PPU01C-0714 | orig: FLSRWGM-20250721-2351 ) 91369837060…" at bounding box center [282, 396] width 305 height 19
click at [422, 401] on span "9136983706019220 ( JUL25PPU01C-0714 | orig: FLSRWGM-20250721-2351 ) 91369837060…" at bounding box center [282, 396] width 305 height 19
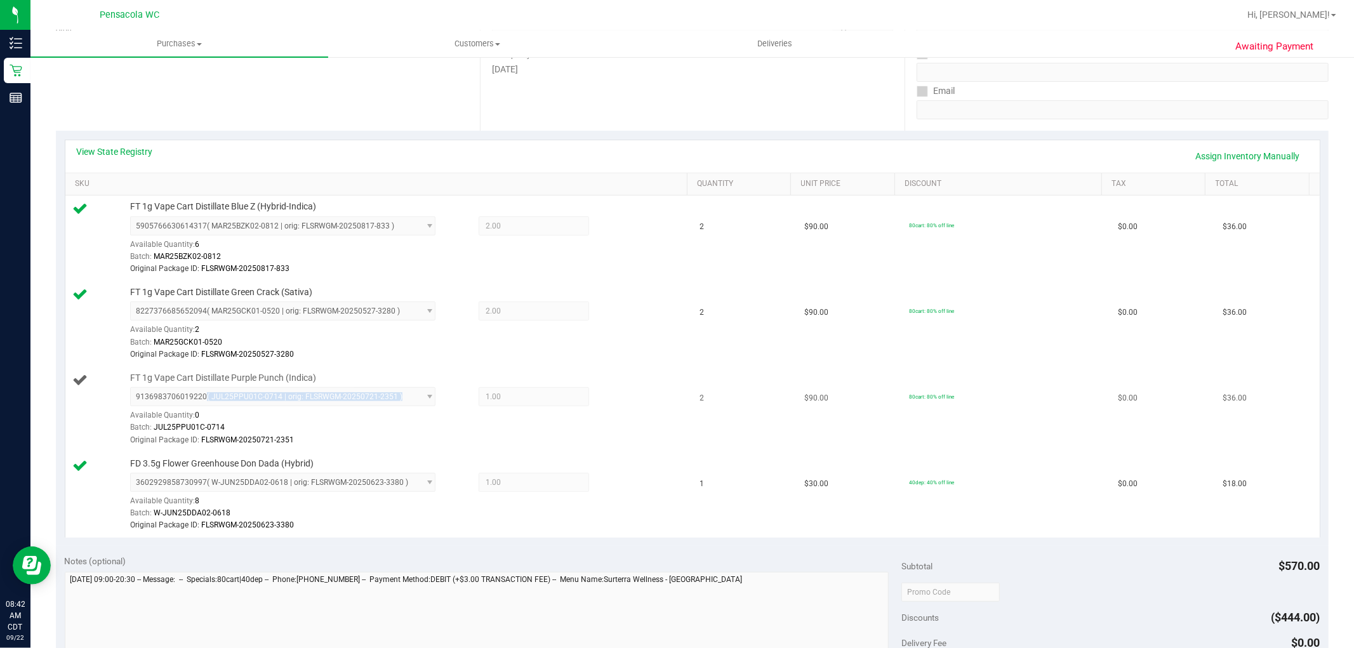
click at [422, 401] on span "9136983706019220 ( JUL25PPU01C-0714 | orig: FLSRWGM-20250721-2351 ) 91369837060…" at bounding box center [282, 396] width 305 height 19
click at [451, 476] on div "1.00 1" at bounding box center [520, 482] width 138 height 19
click at [435, 436] on div "Original Package ID: FLSRWGM-20250721-2351" at bounding box center [405, 440] width 551 height 12
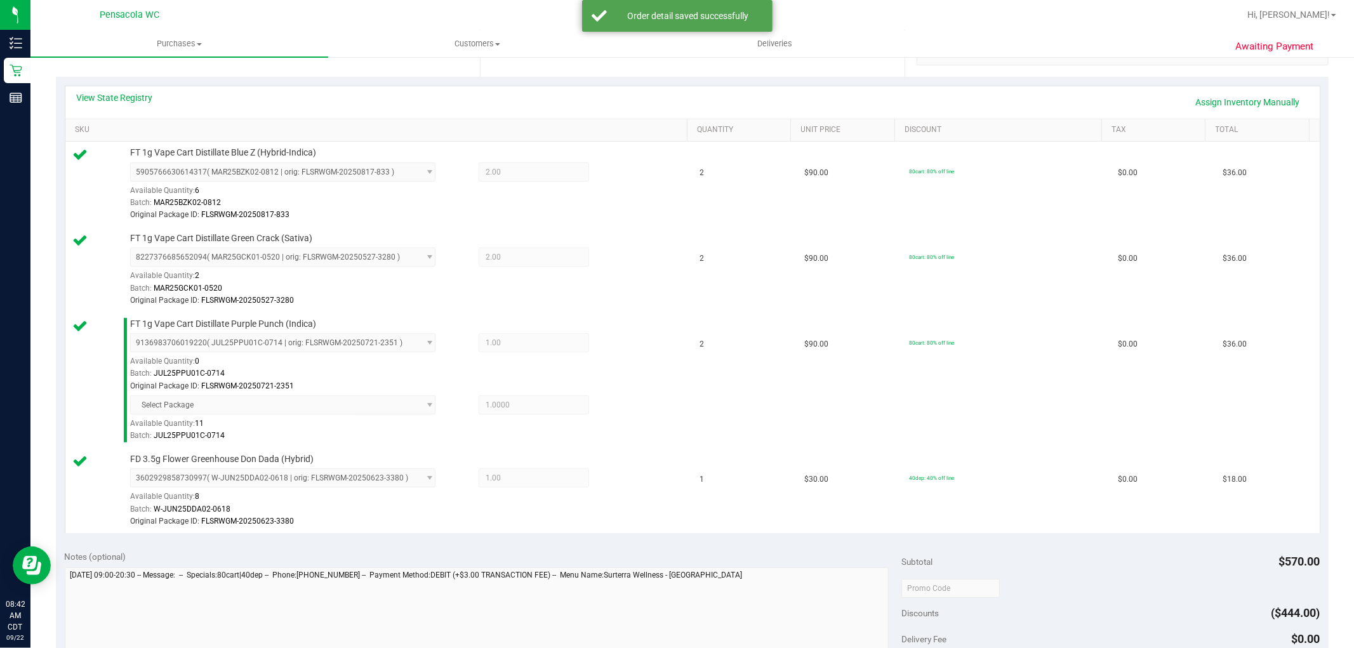
scroll to position [352, 0]
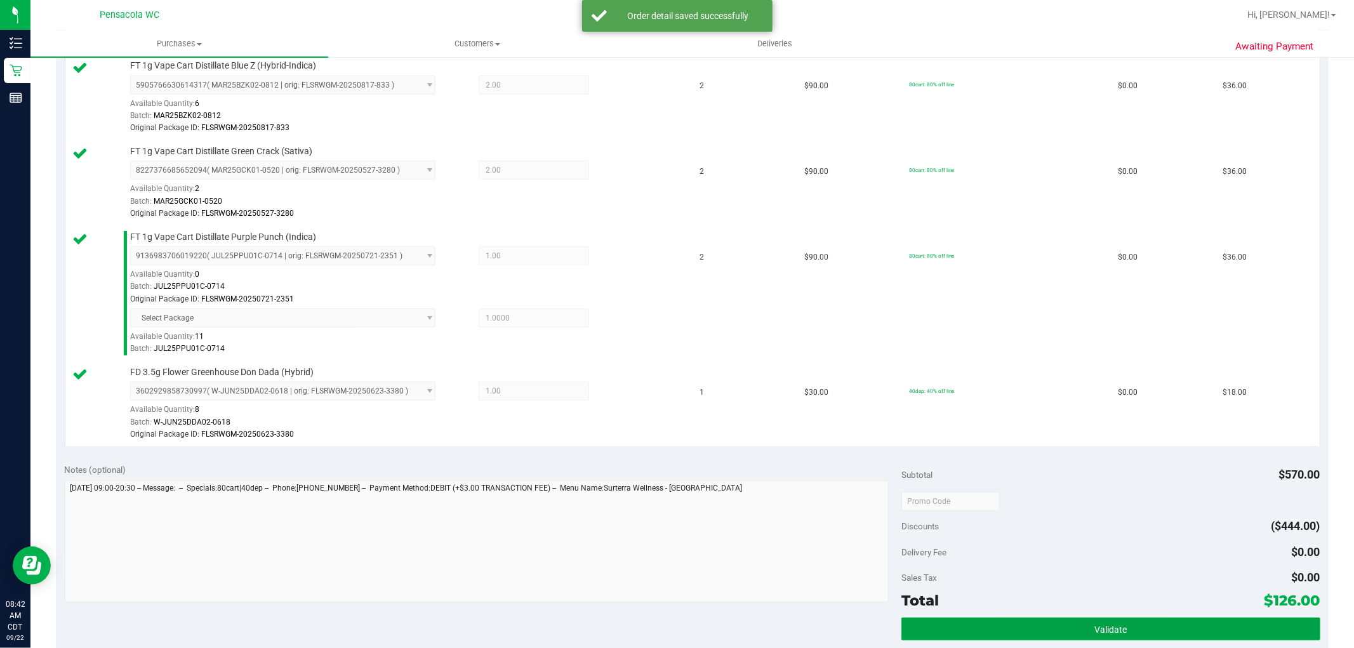
drag, startPoint x: 1109, startPoint y: 637, endPoint x: 1121, endPoint y: 637, distance: 11.4
click at [1116, 637] on button "Validate" at bounding box center [1111, 629] width 418 height 23
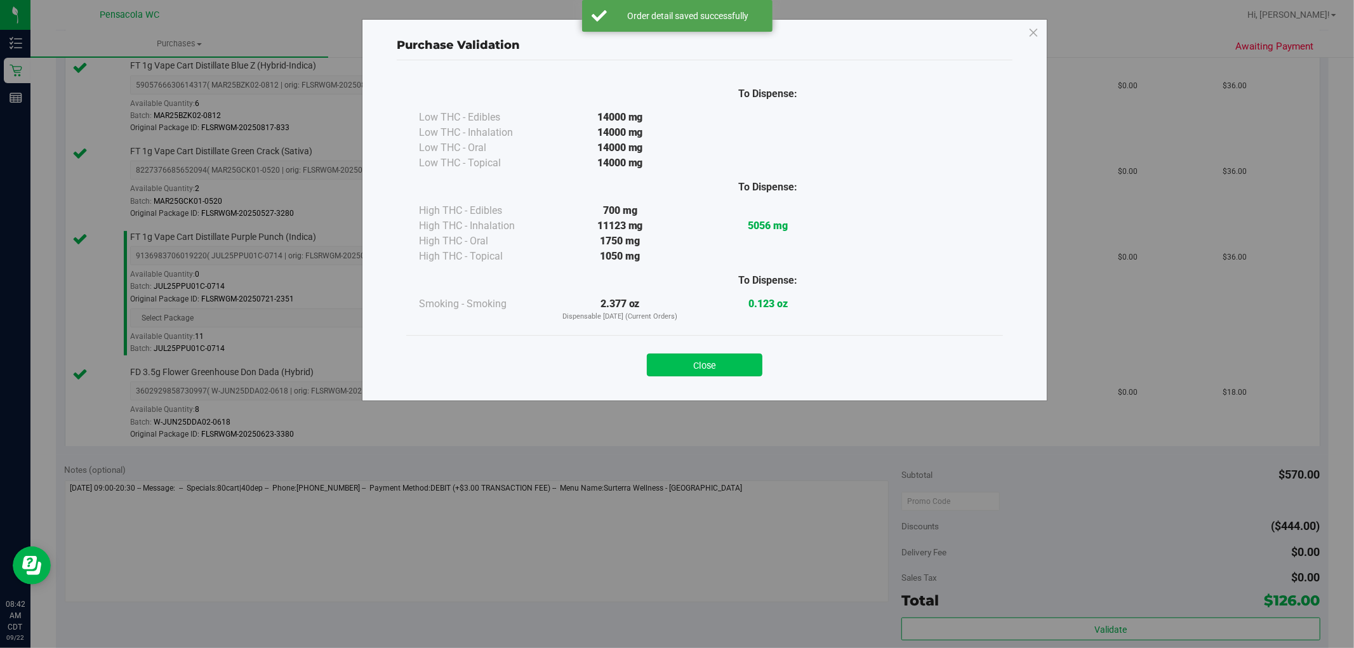
click at [735, 370] on button "Close" at bounding box center [705, 365] width 116 height 23
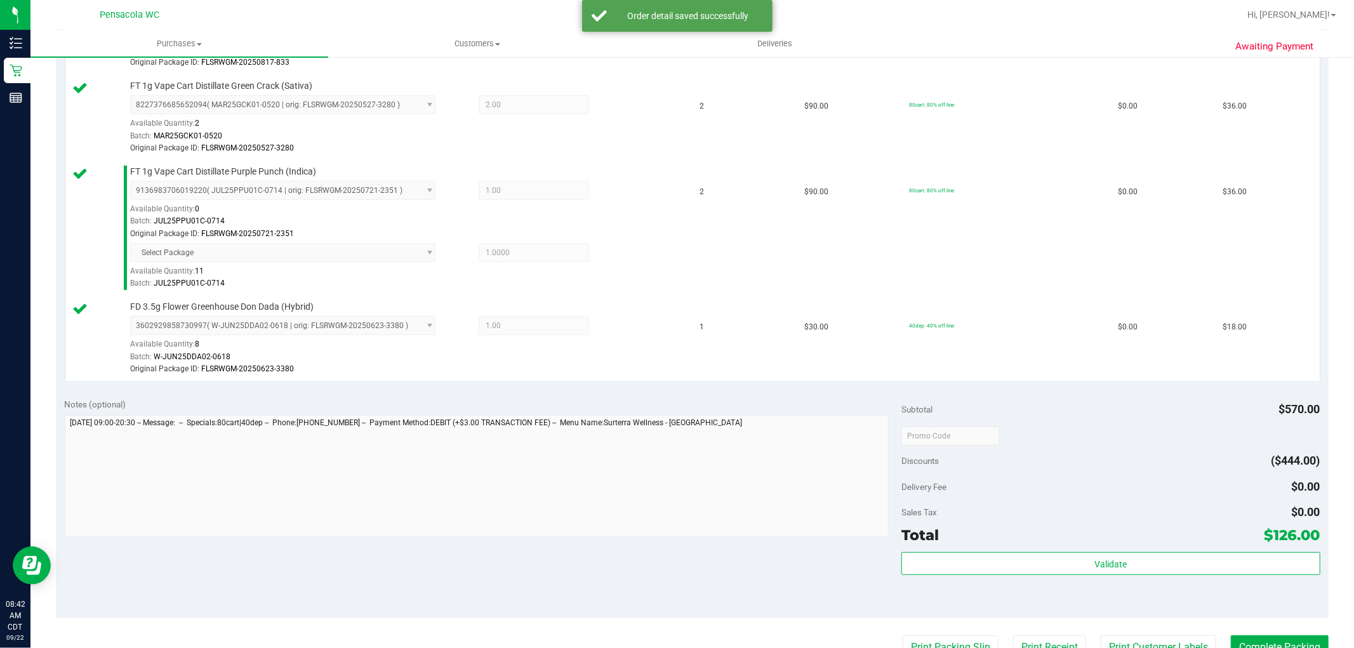
scroll to position [564, 0]
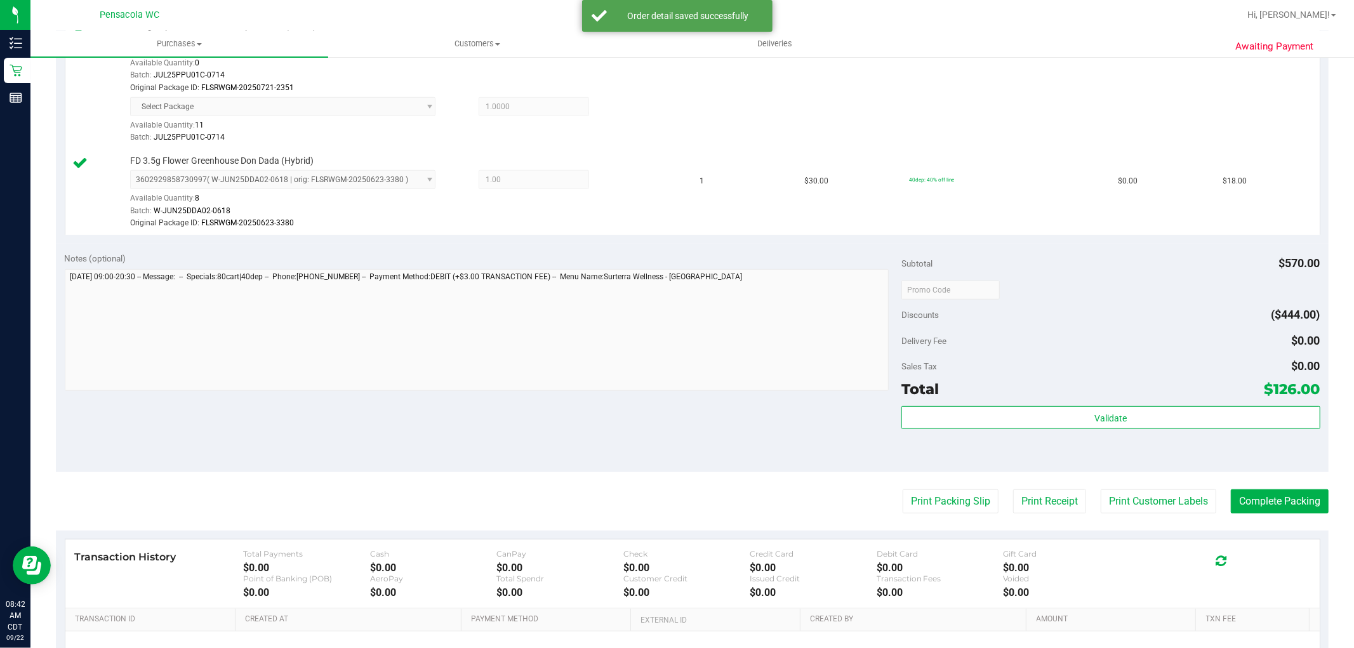
click at [933, 515] on purchase-details "Back Edit Purchase Cancel Purchase View Profile # 11986465 BioTrack ID: - Submi…" at bounding box center [692, 136] width 1273 height 1263
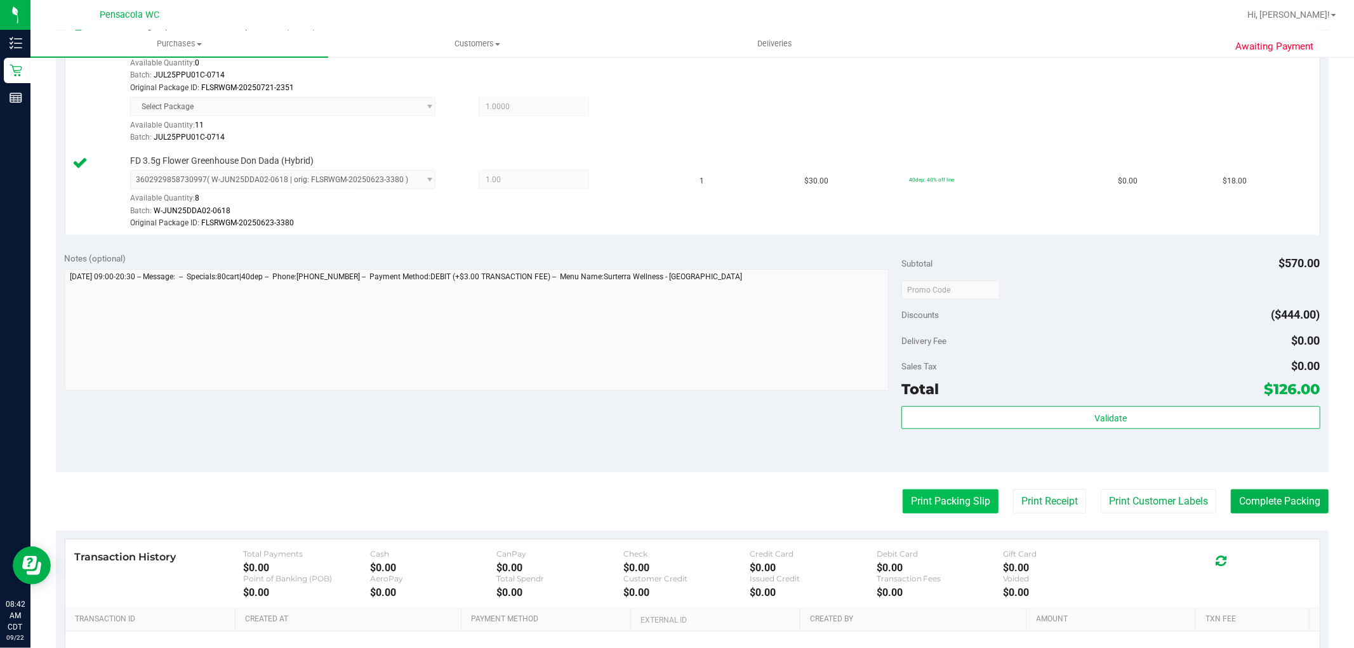
click at [923, 500] on button "Print Packing Slip" at bounding box center [951, 502] width 96 height 24
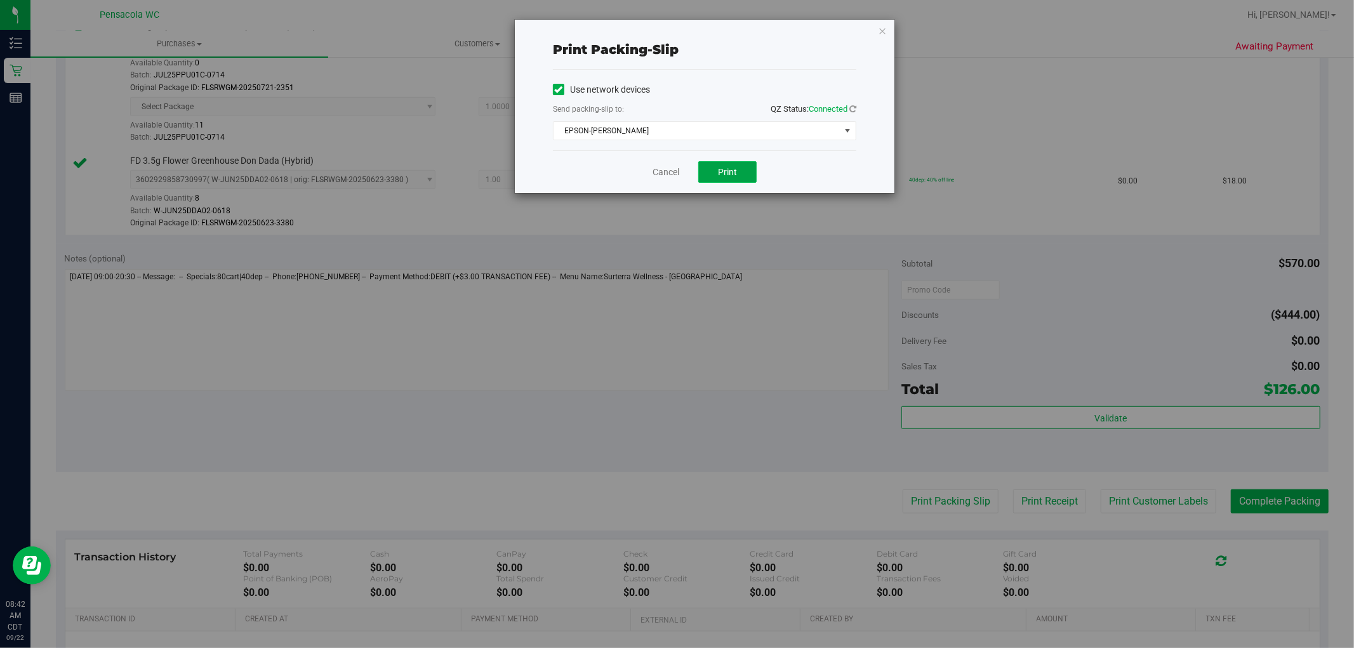
click at [728, 177] on span "Print" at bounding box center [727, 172] width 19 height 10
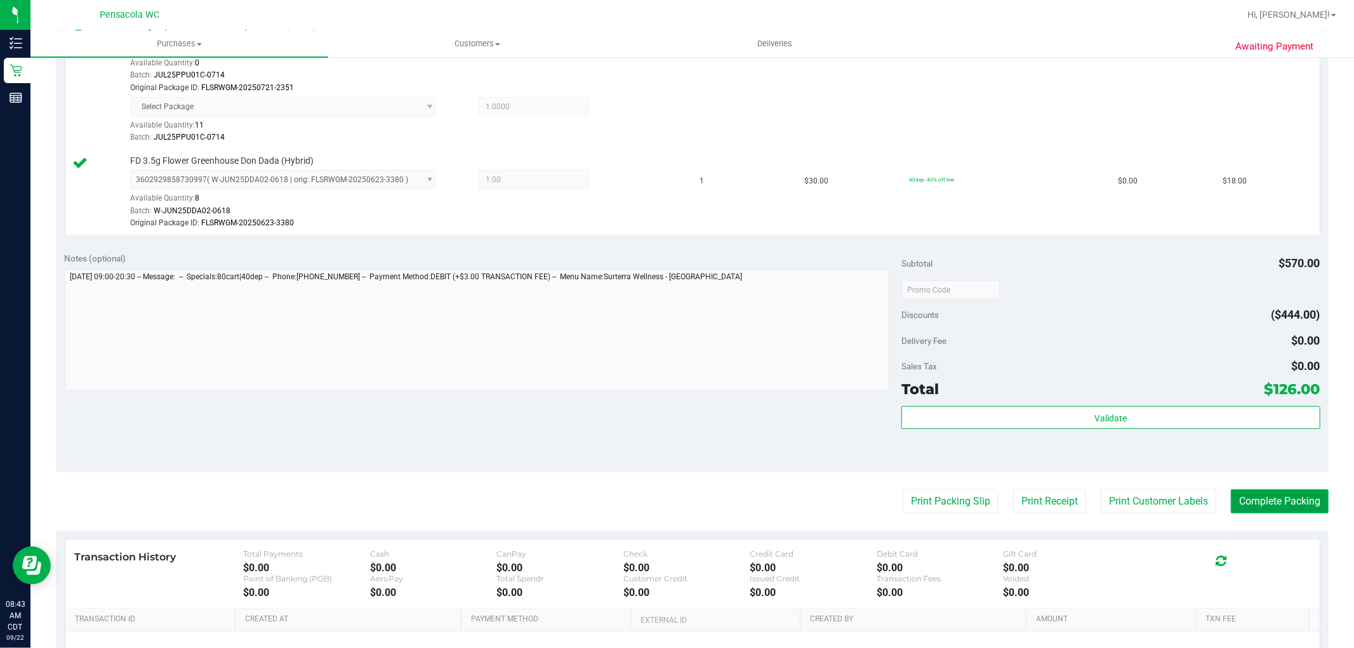
click at [1285, 509] on button "Complete Packing" at bounding box center [1280, 502] width 98 height 24
click at [1284, 508] on button "Complete Packing" at bounding box center [1275, 502] width 108 height 24
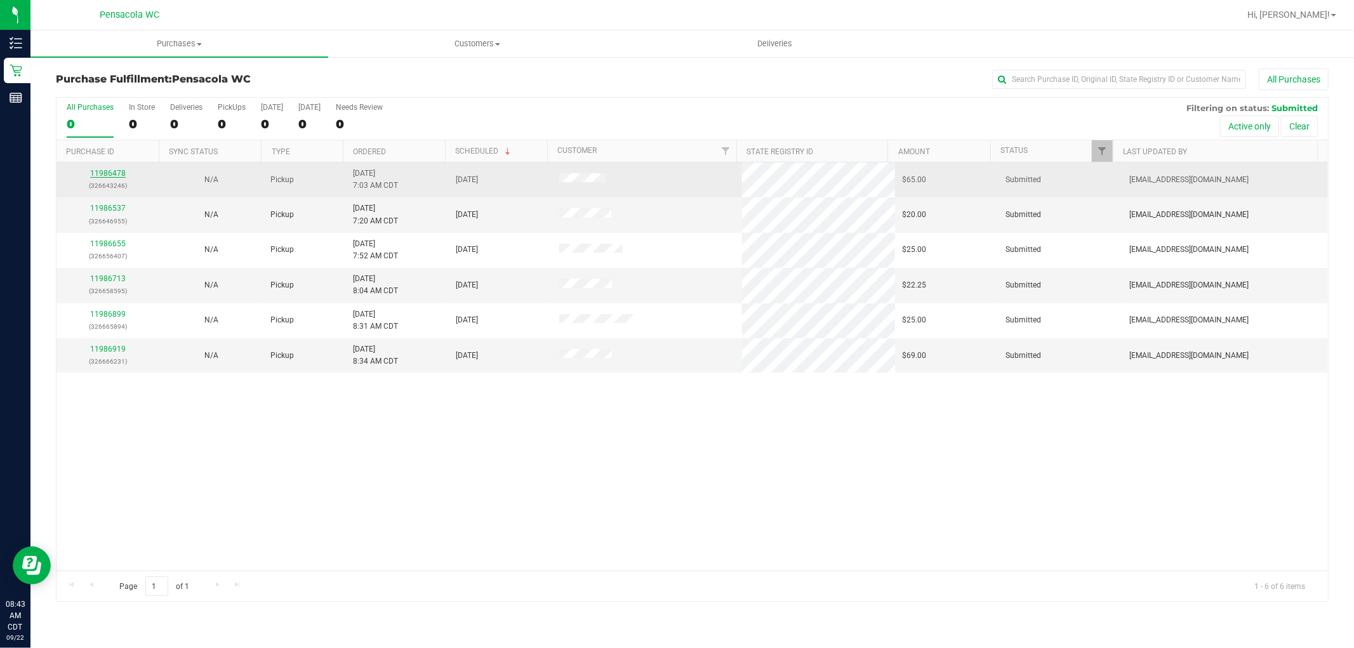
click at [113, 173] on link "11986478" at bounding box center [108, 173] width 36 height 9
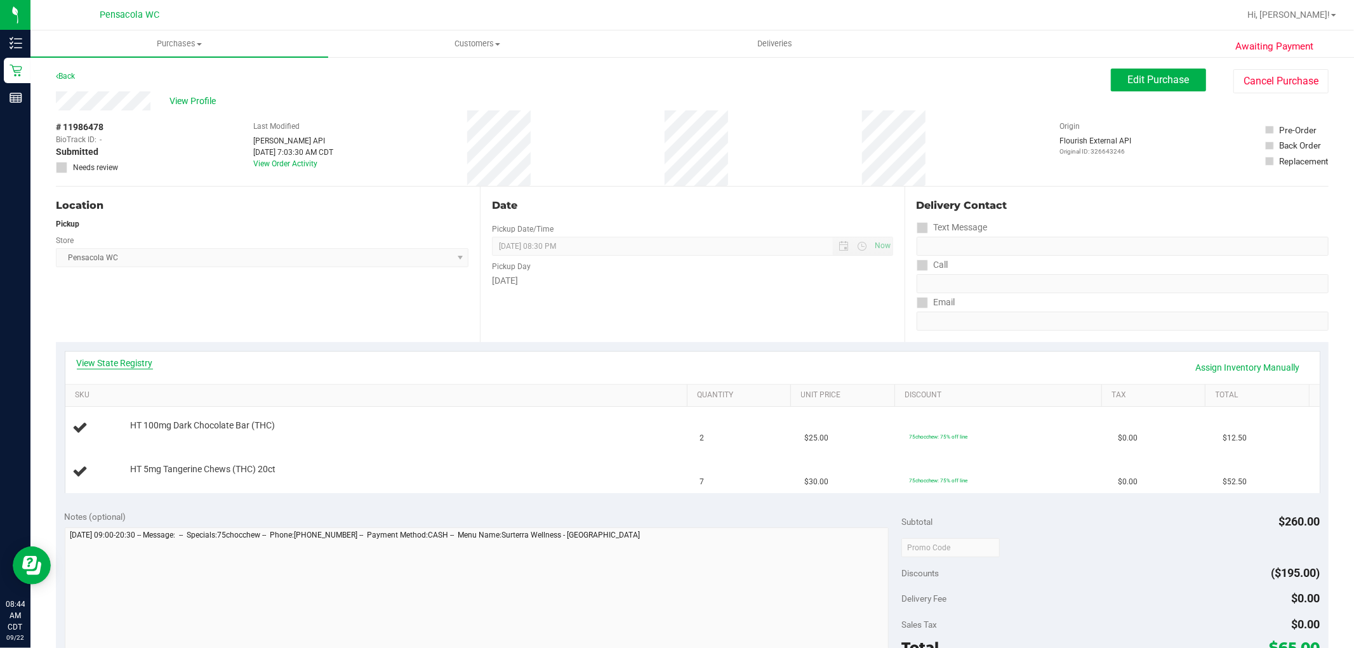
click at [142, 363] on link "View State Registry" at bounding box center [115, 363] width 76 height 13
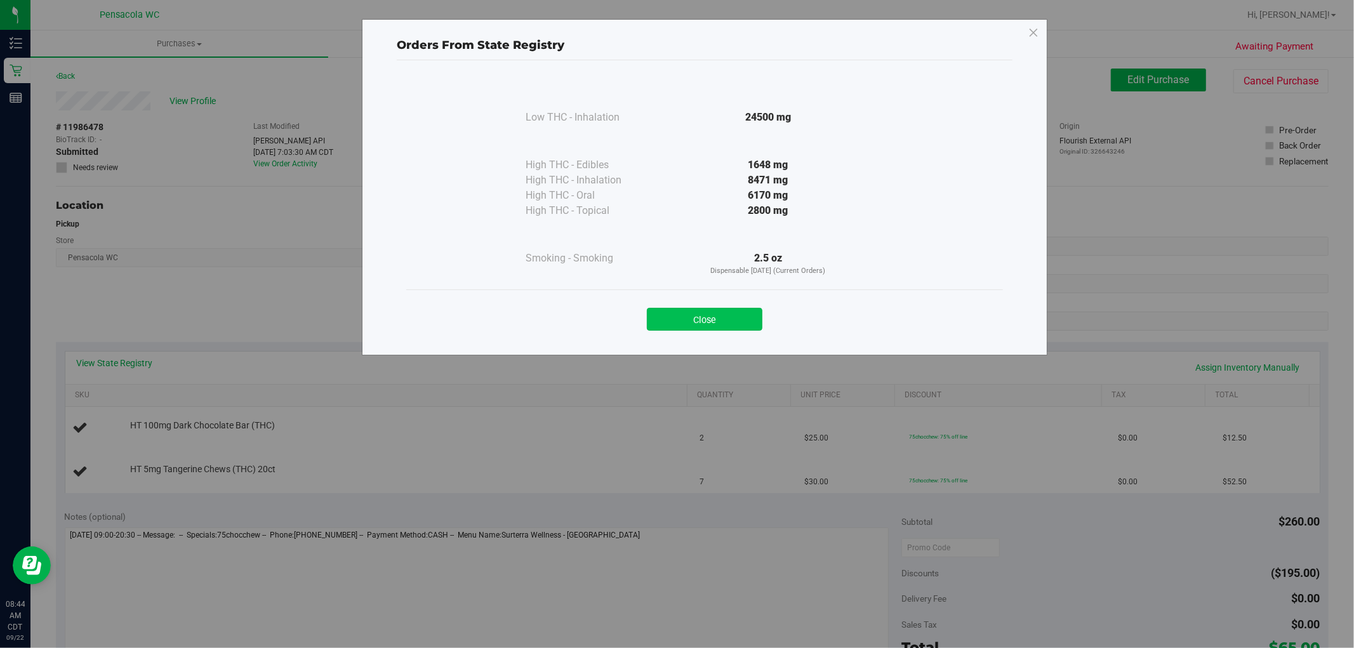
click at [727, 314] on button "Close" at bounding box center [705, 319] width 116 height 23
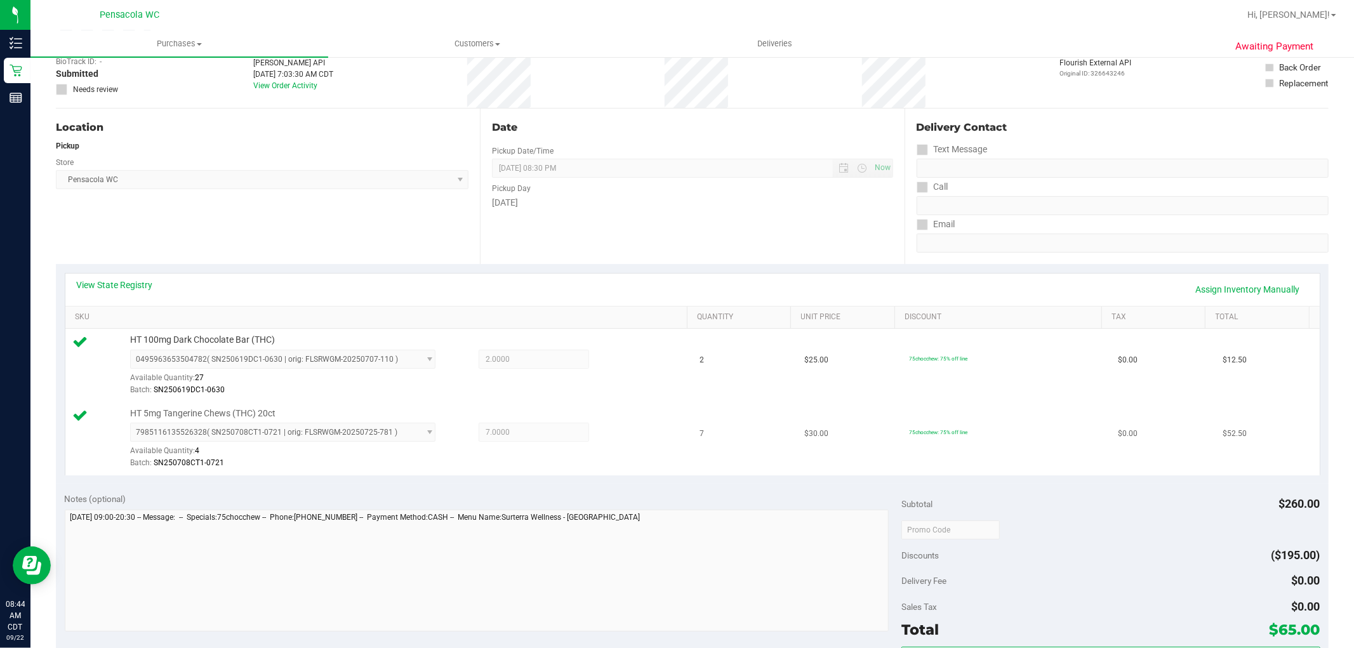
scroll to position [211, 0]
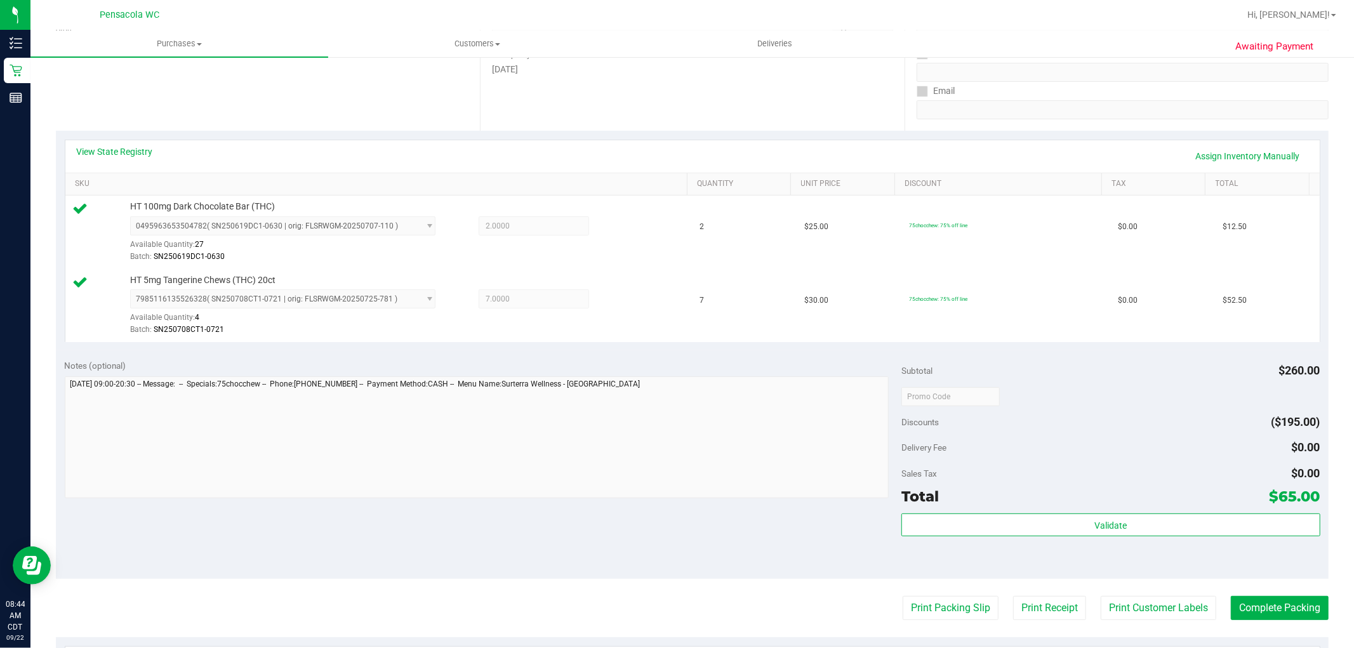
click at [1010, 510] on div "Subtotal $260.00 Discounts ($195.00) Delivery Fee $0.00 Sales Tax $0.00 Total $…" at bounding box center [1111, 464] width 418 height 211
click at [1016, 512] on div "Subtotal $260.00 Discounts ($195.00) Delivery Fee $0.00 Sales Tax $0.00 Total $…" at bounding box center [1111, 464] width 418 height 211
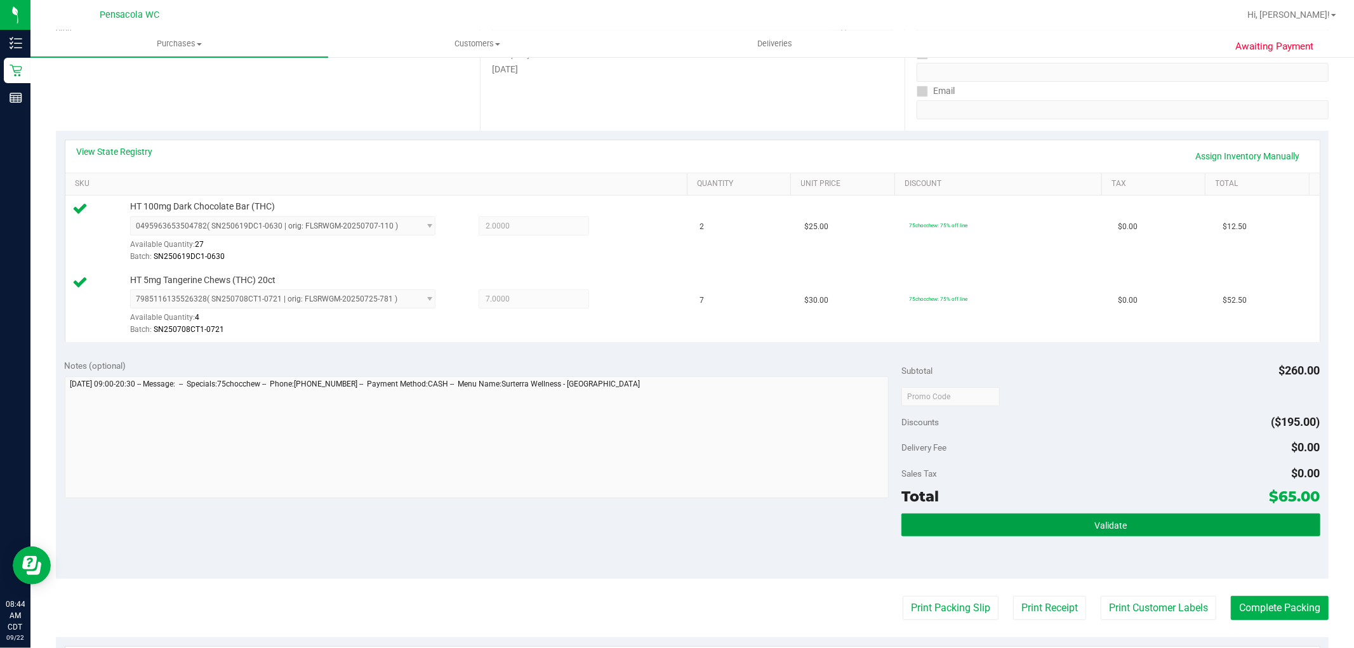
drag, startPoint x: 1020, startPoint y: 525, endPoint x: 987, endPoint y: 506, distance: 38.1
click at [1020, 526] on button "Validate" at bounding box center [1111, 525] width 418 height 23
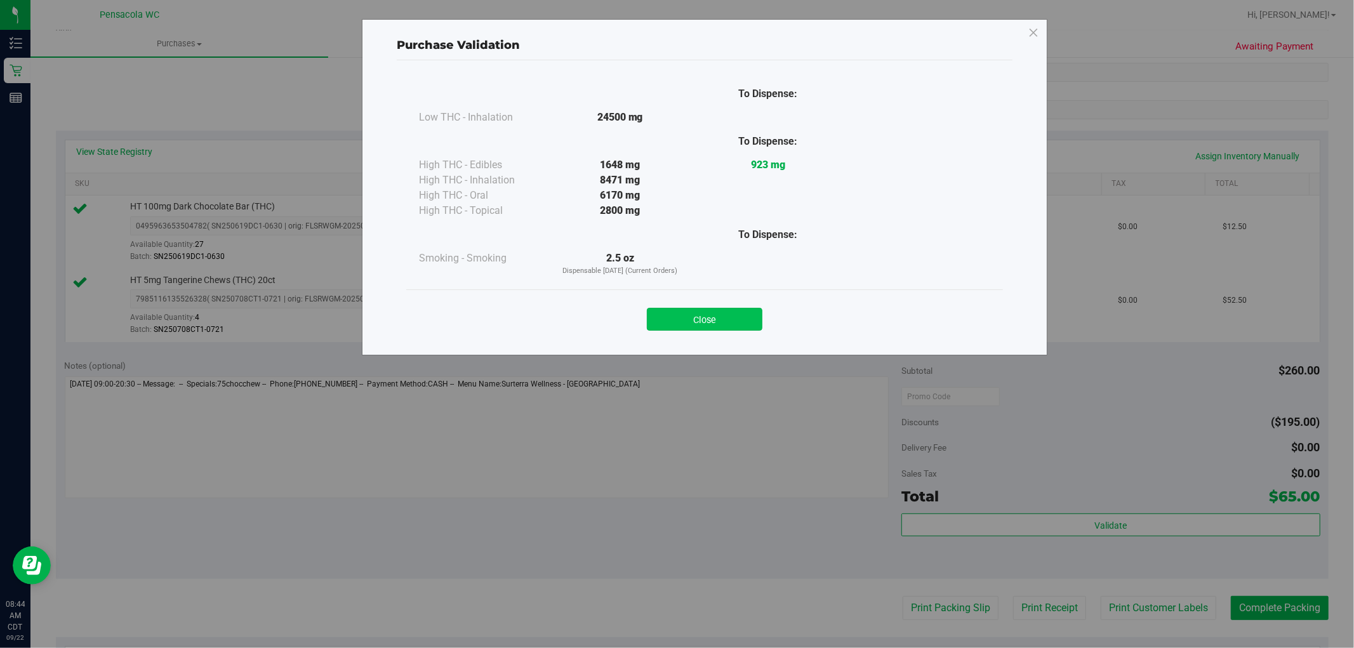
click at [716, 328] on button "Close" at bounding box center [705, 319] width 116 height 23
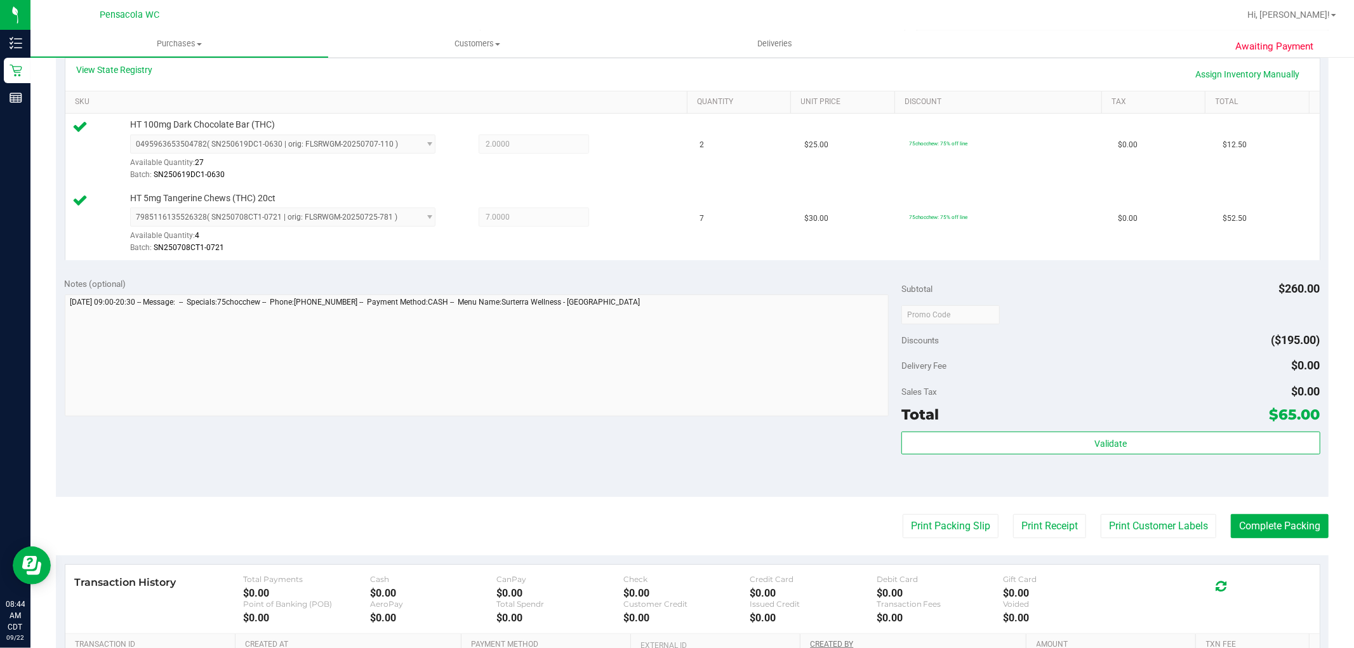
scroll to position [423, 0]
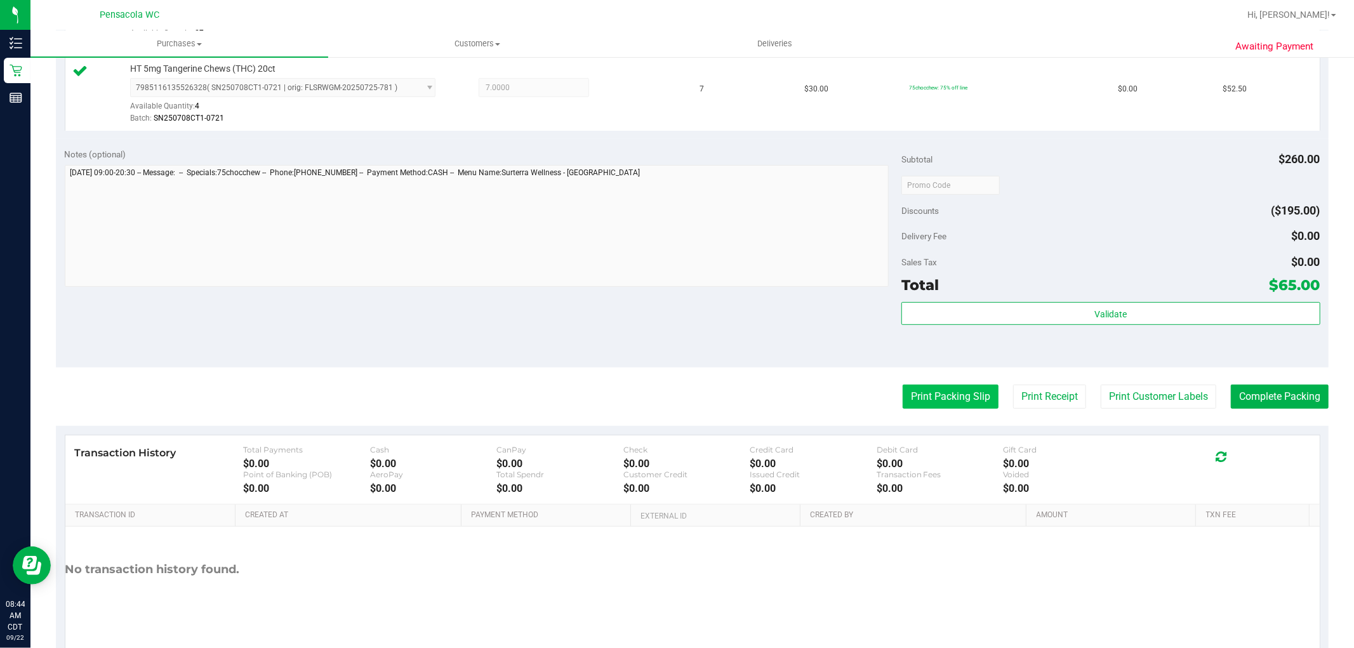
click at [923, 401] on button "Print Packing Slip" at bounding box center [951, 397] width 96 height 24
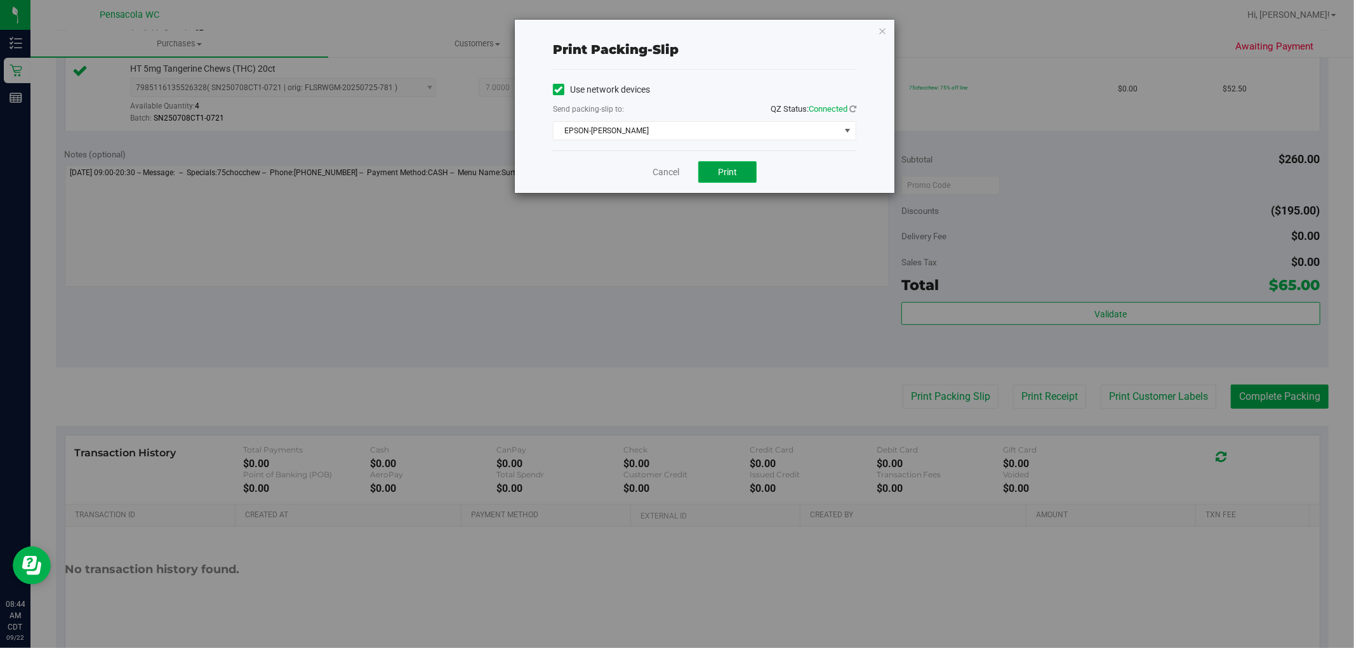
click at [725, 175] on span "Print" at bounding box center [727, 172] width 19 height 10
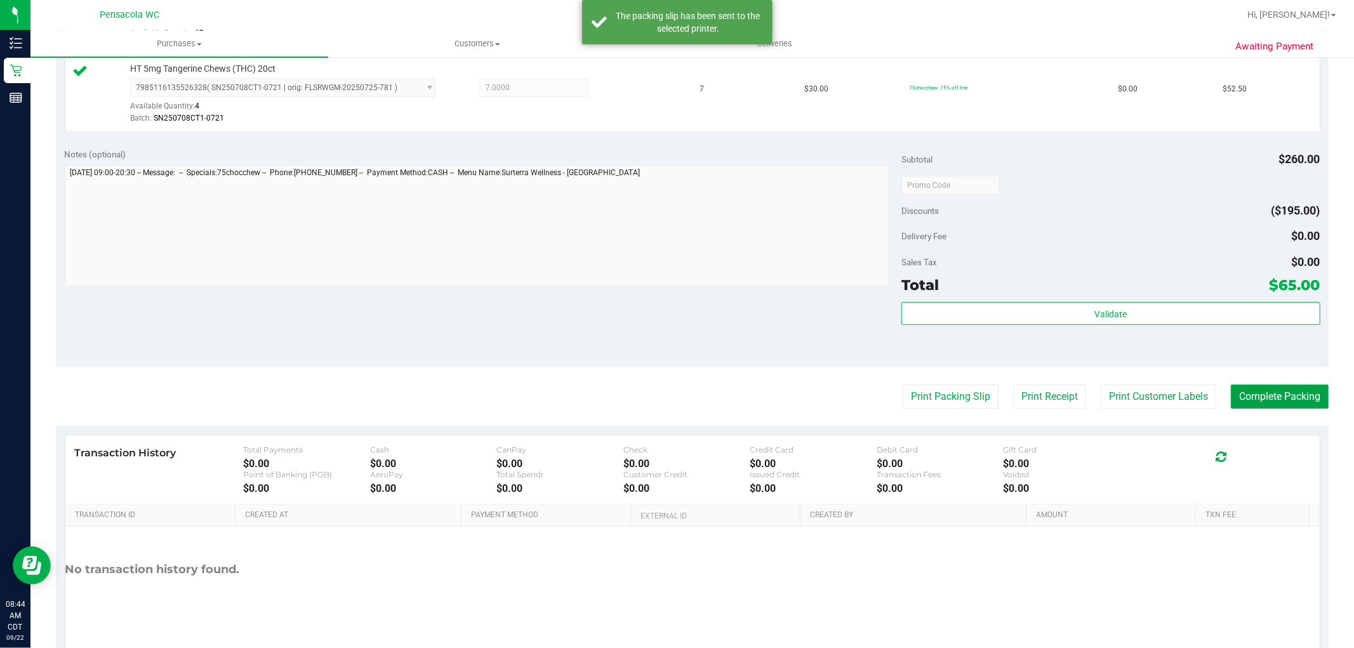
click at [1284, 404] on button "Complete Packing" at bounding box center [1280, 397] width 98 height 24
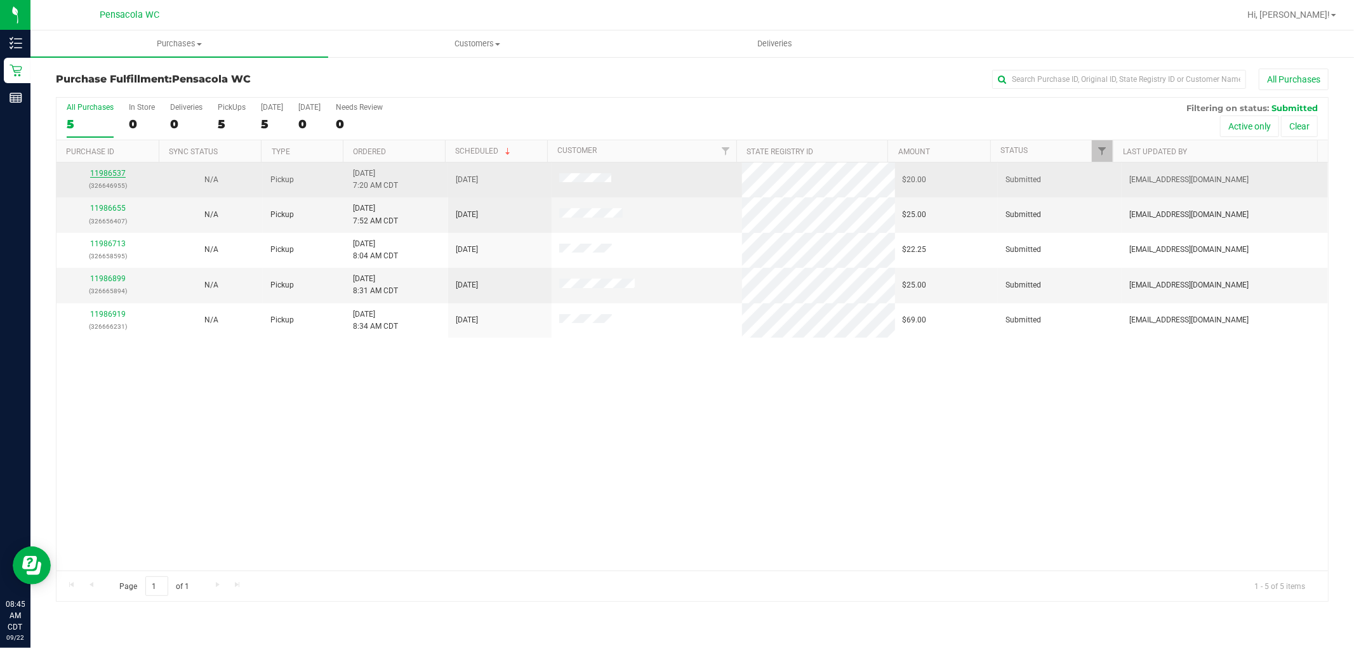
click at [114, 174] on link "11986537" at bounding box center [108, 173] width 36 height 9
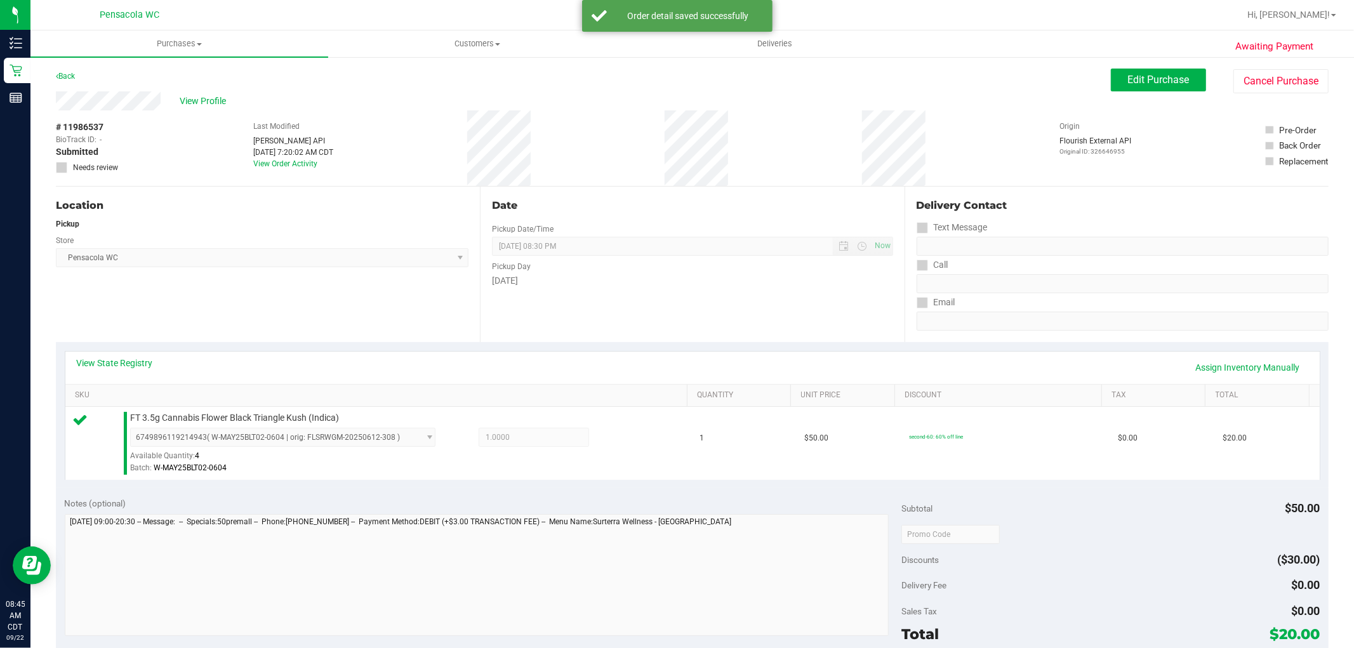
scroll to position [282, 0]
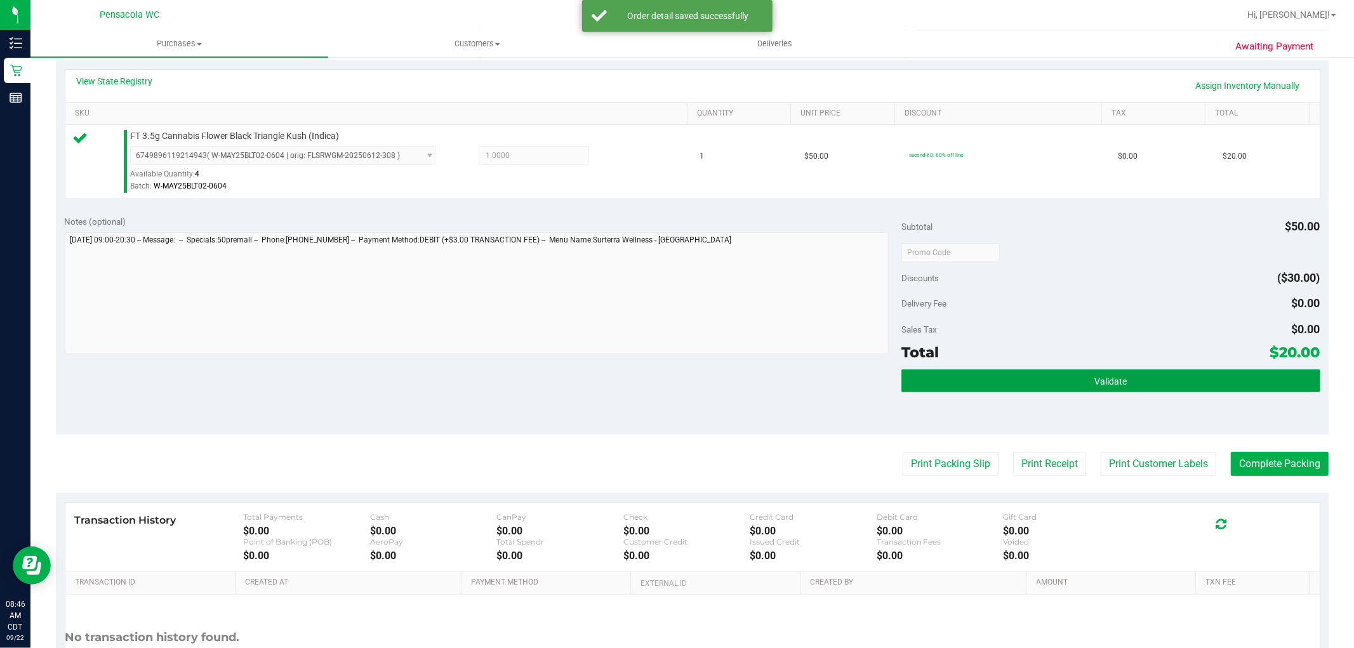
click at [1032, 370] on button "Validate" at bounding box center [1111, 381] width 418 height 23
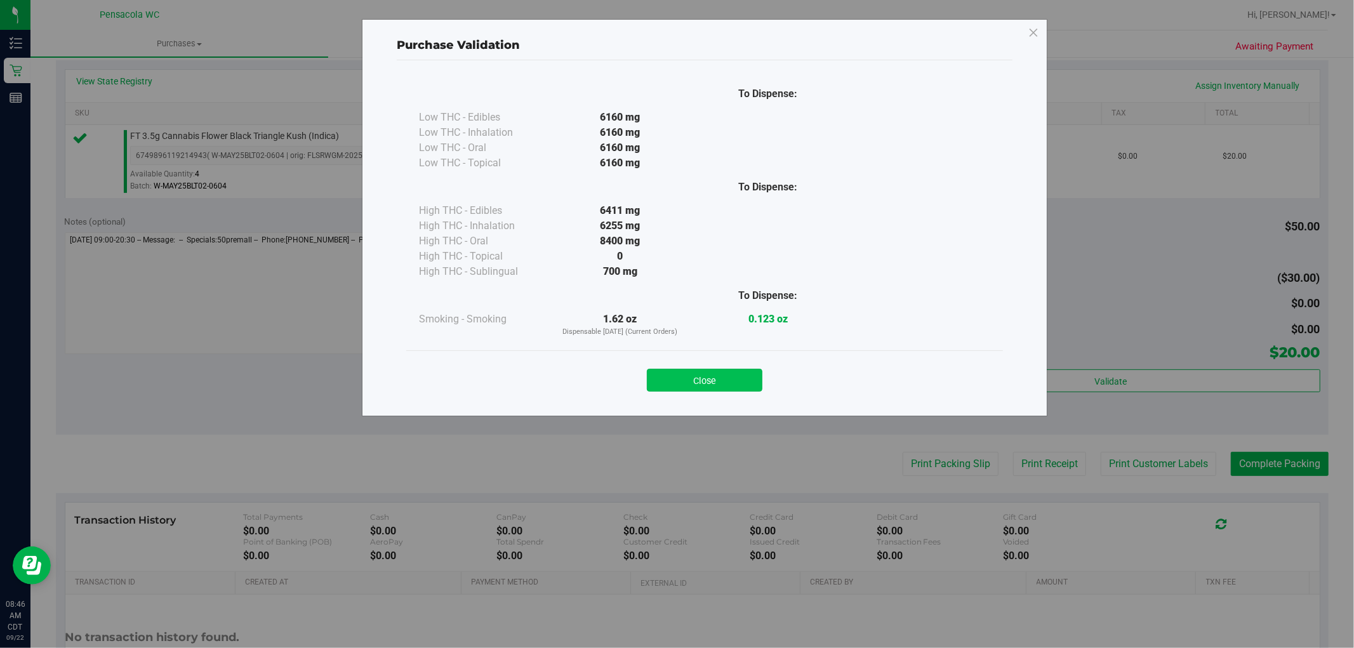
click at [681, 383] on button "Close" at bounding box center [705, 380] width 116 height 23
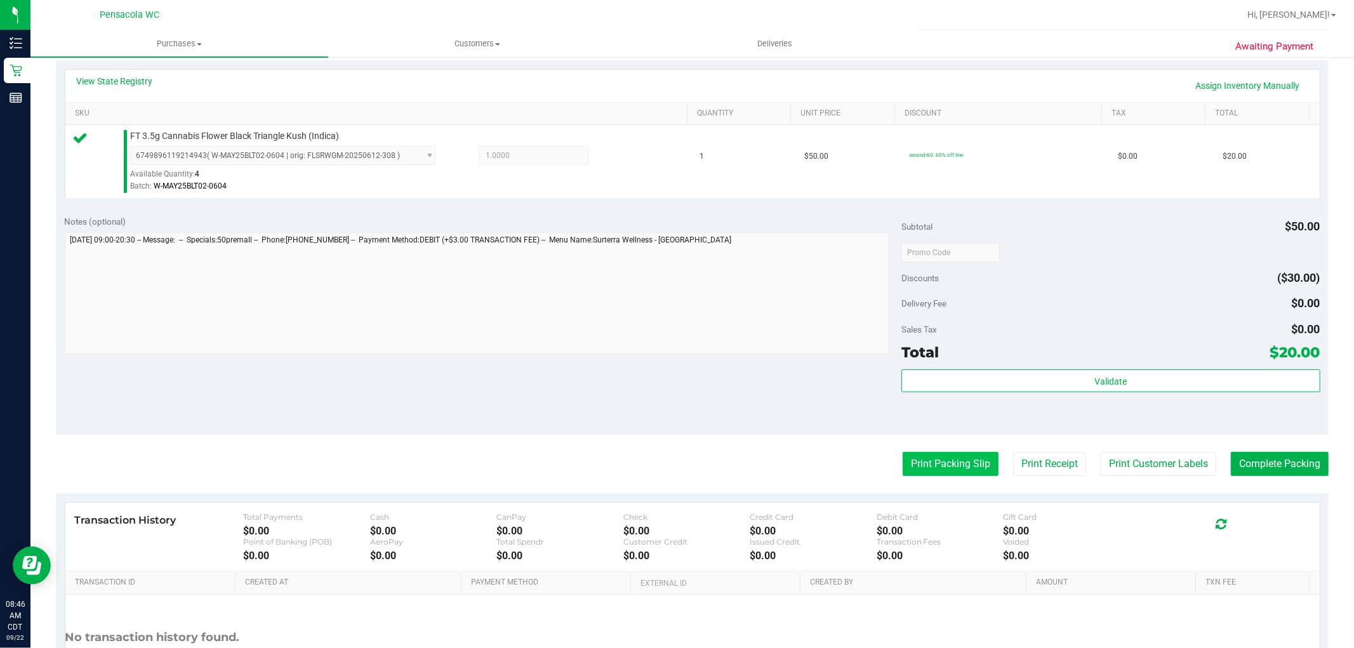
click at [942, 460] on button "Print Packing Slip" at bounding box center [951, 464] width 96 height 24
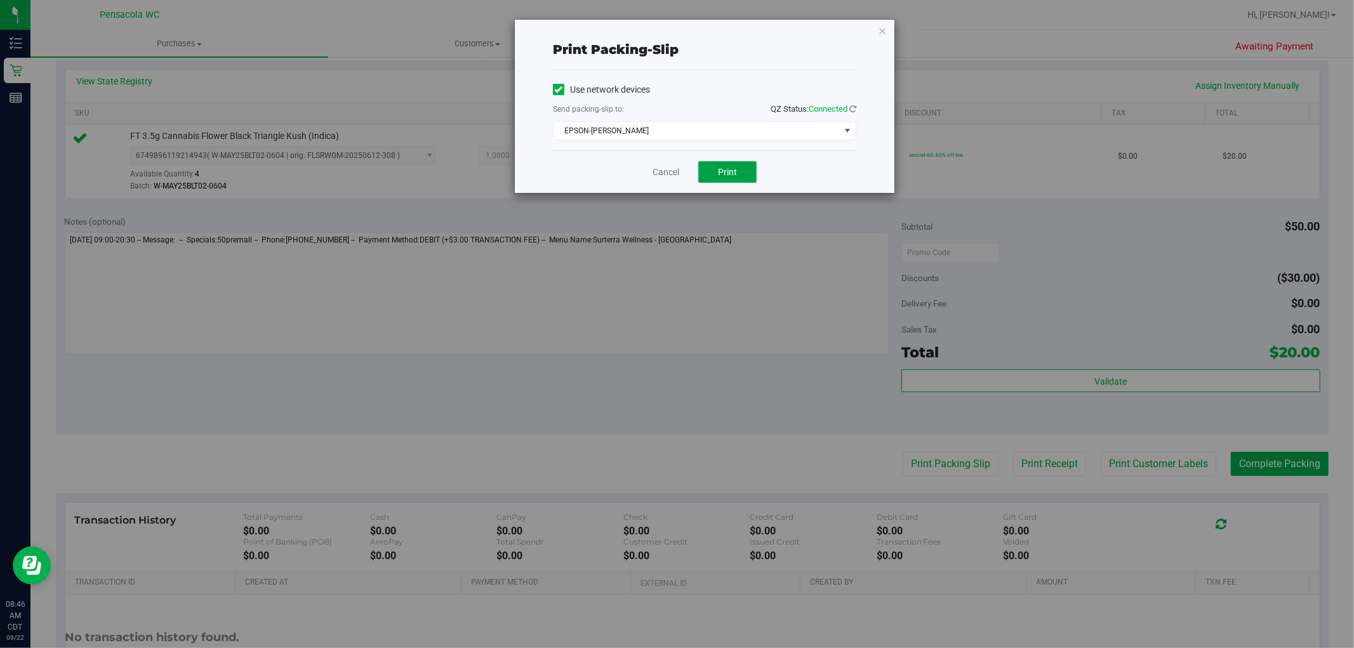
click at [709, 172] on button "Print" at bounding box center [727, 172] width 58 height 22
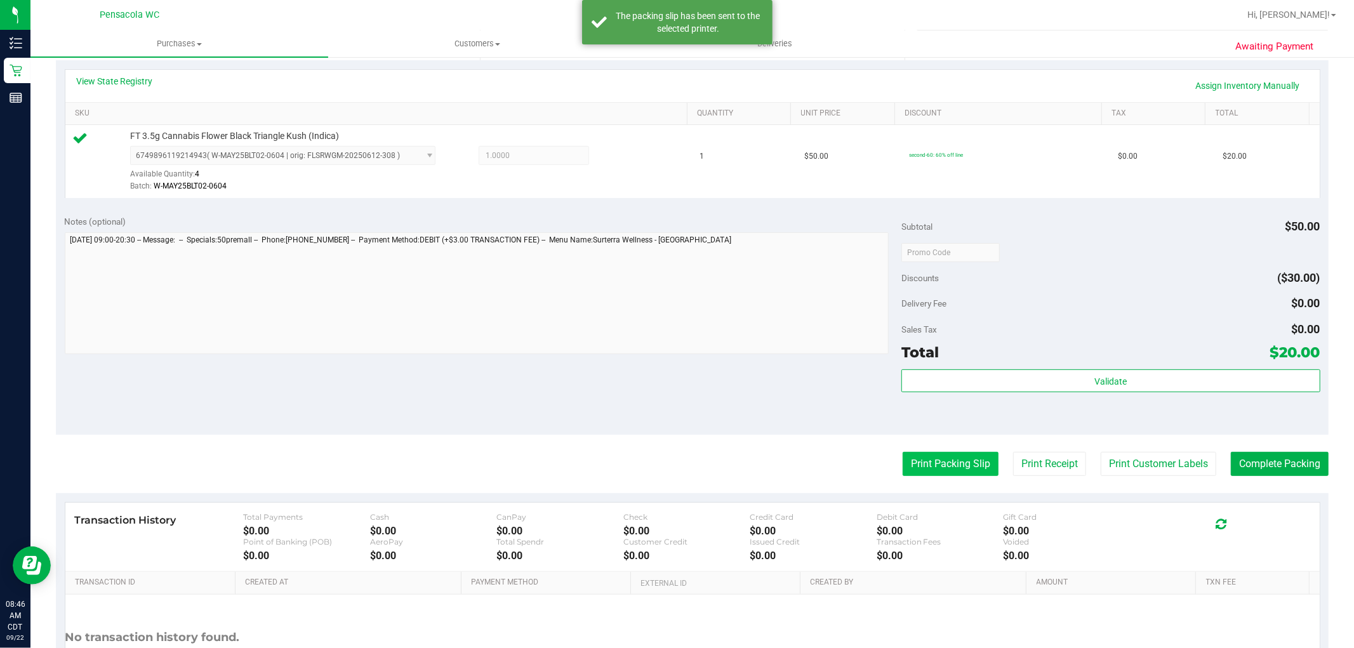
click at [910, 463] on button "Print Packing Slip" at bounding box center [951, 464] width 96 height 24
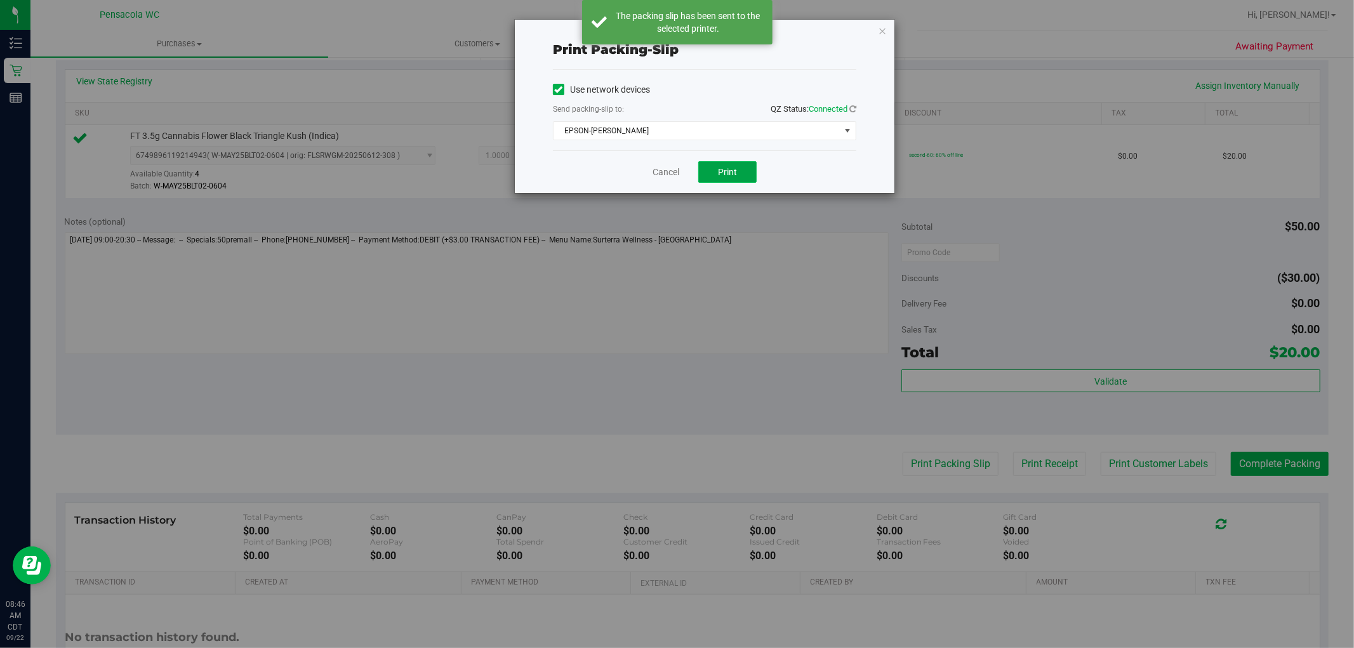
click at [739, 181] on button "Print" at bounding box center [727, 172] width 58 height 22
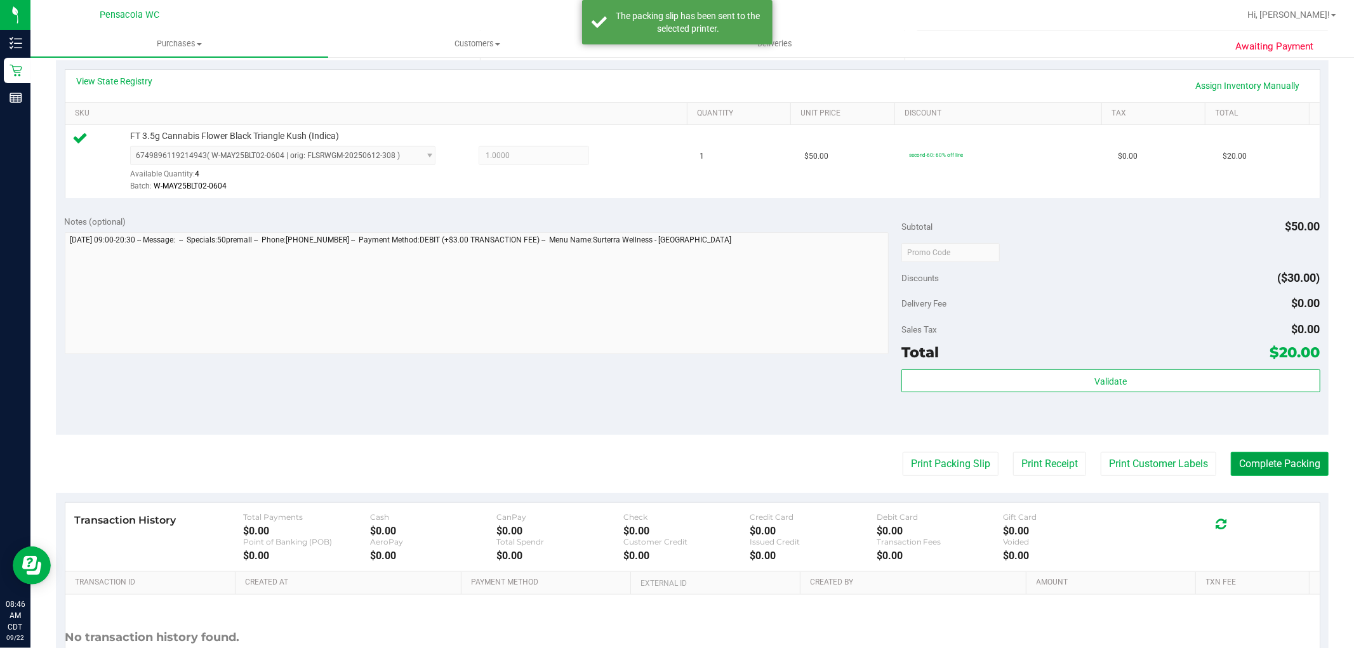
click at [1239, 468] on button "Complete Packing" at bounding box center [1280, 464] width 98 height 24
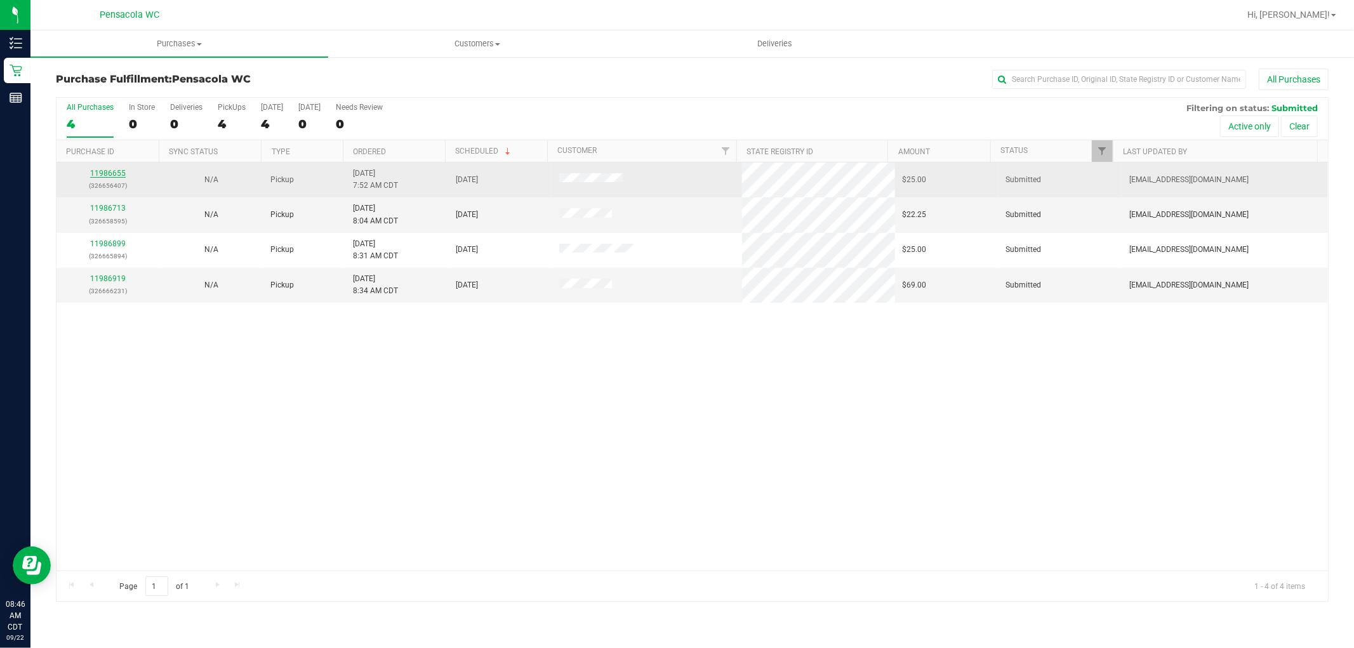
click at [102, 170] on link "11986655" at bounding box center [108, 173] width 36 height 9
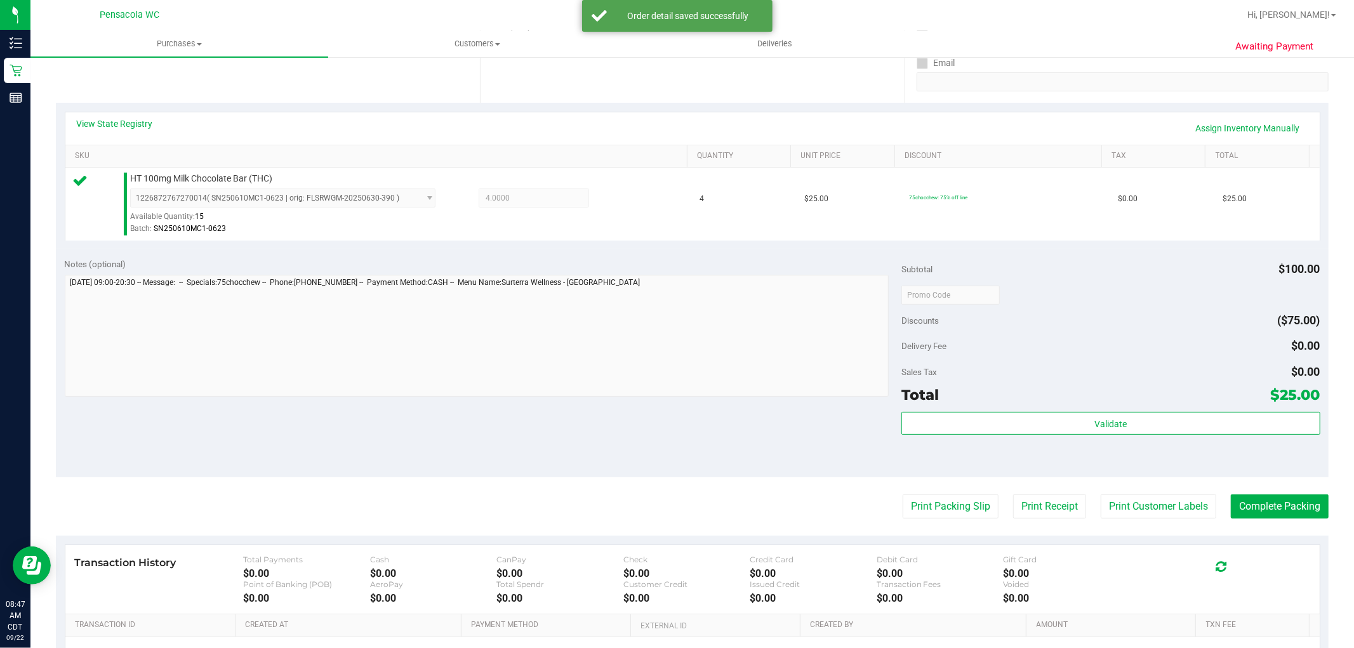
scroll to position [390, 0]
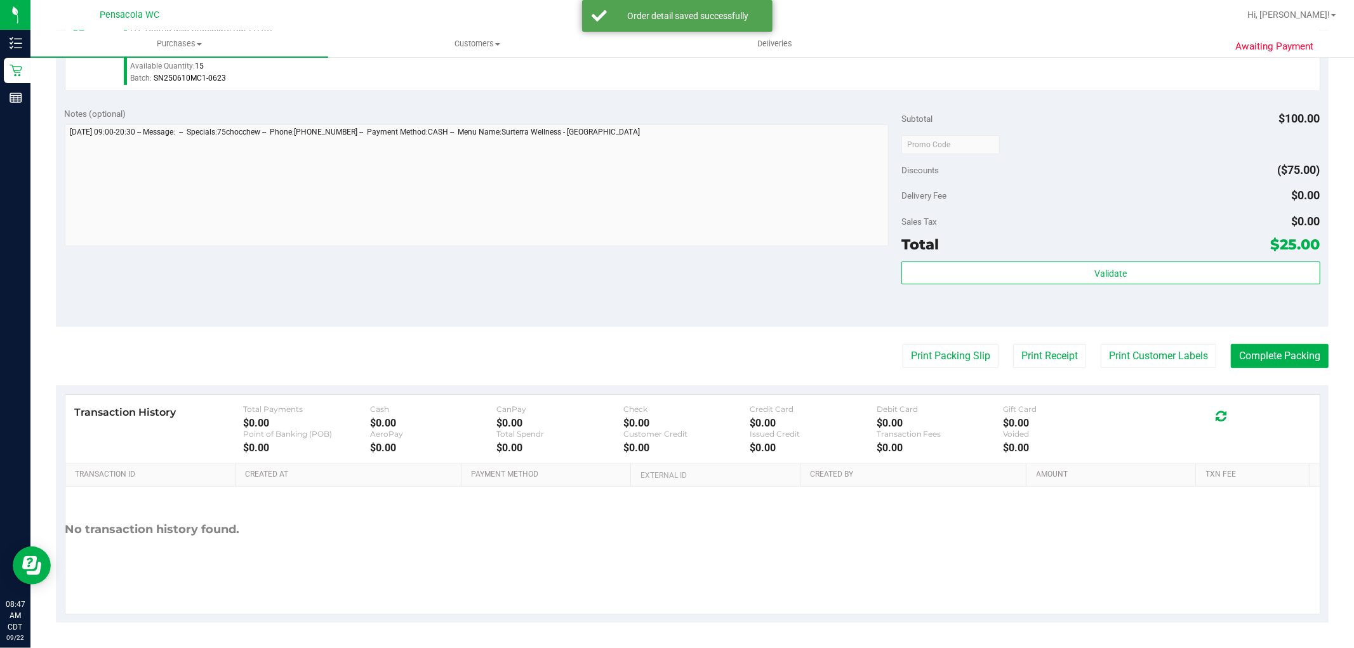
click at [1099, 286] on div "Validate" at bounding box center [1111, 290] width 418 height 57
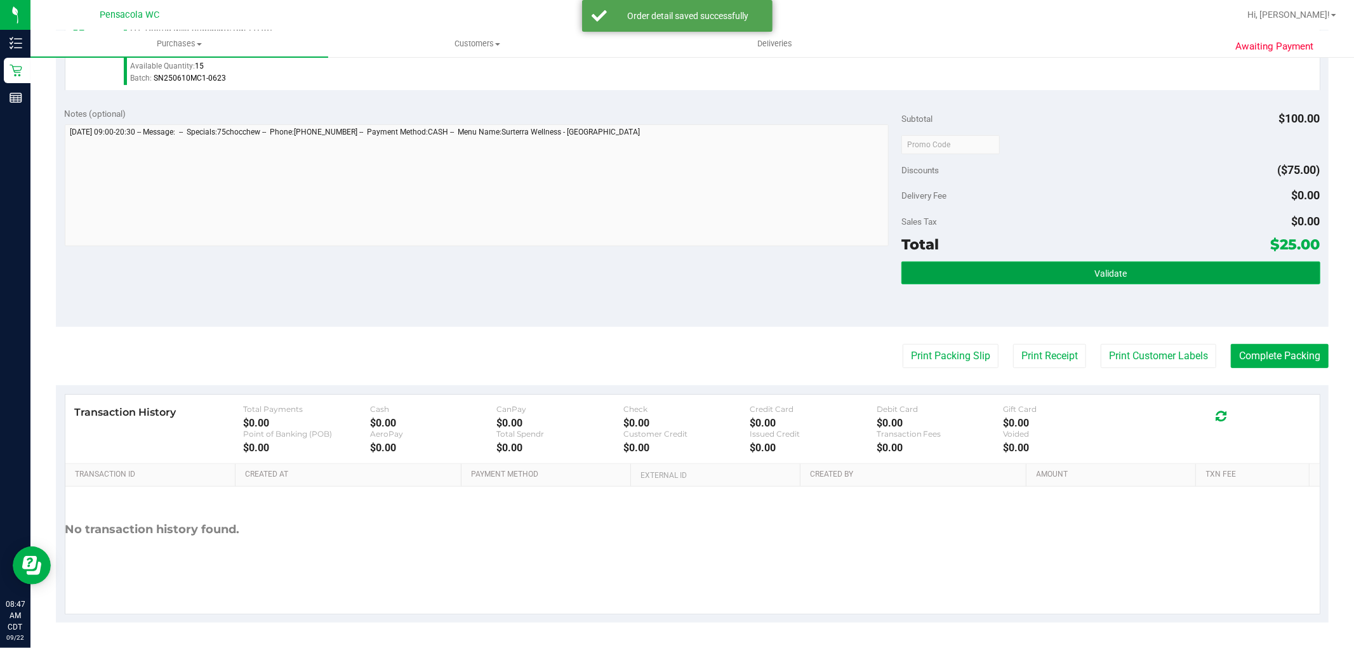
click at [1095, 271] on span "Validate" at bounding box center [1111, 274] width 32 height 10
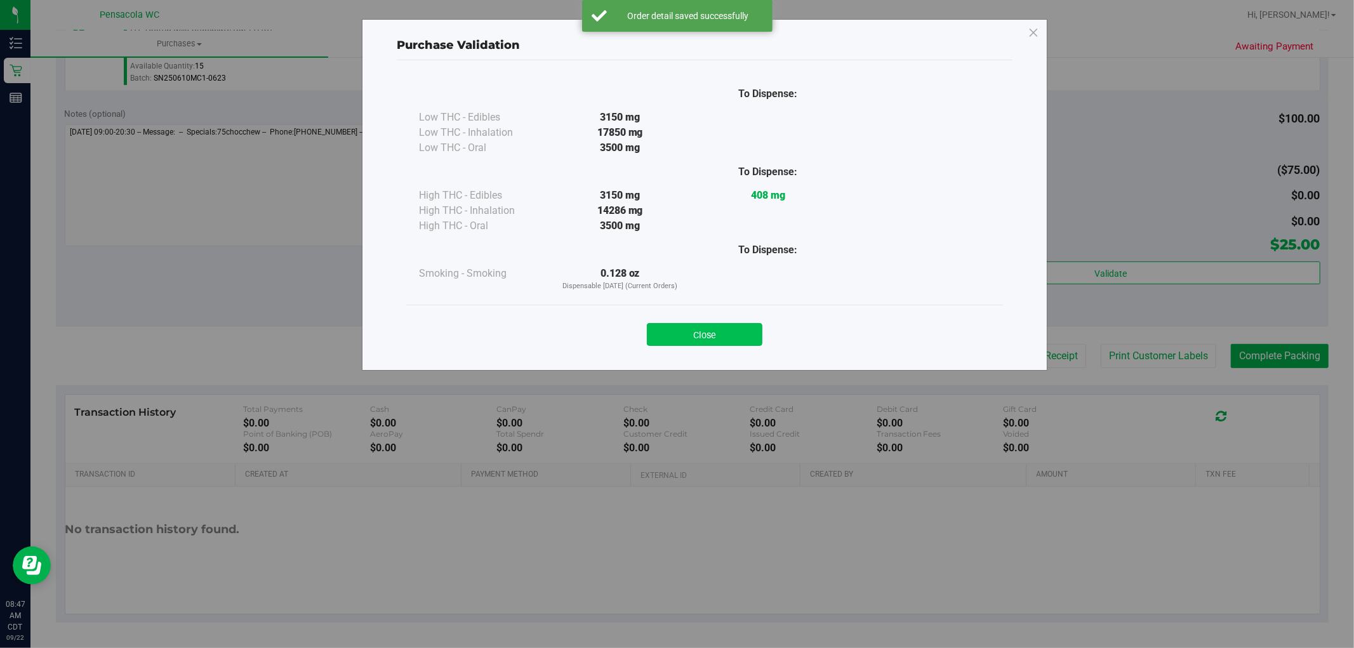
click at [654, 338] on button "Close" at bounding box center [705, 334] width 116 height 23
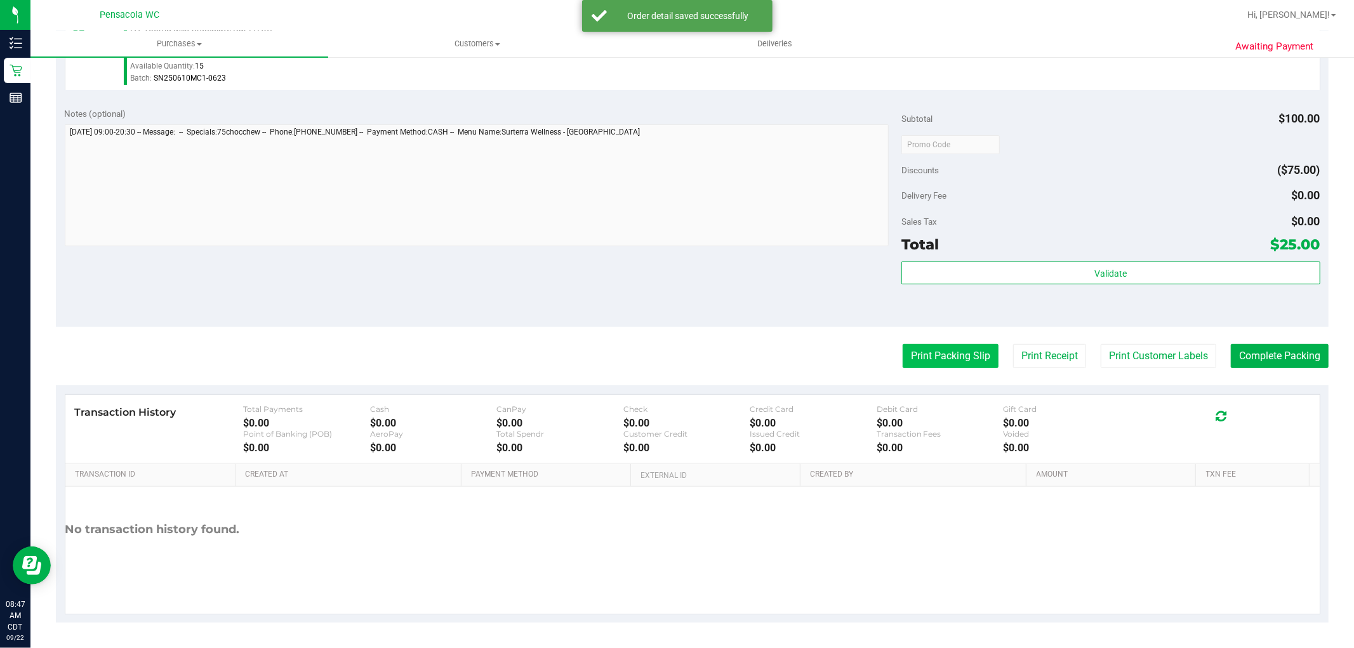
click at [906, 362] on button "Print Packing Slip" at bounding box center [951, 356] width 96 height 24
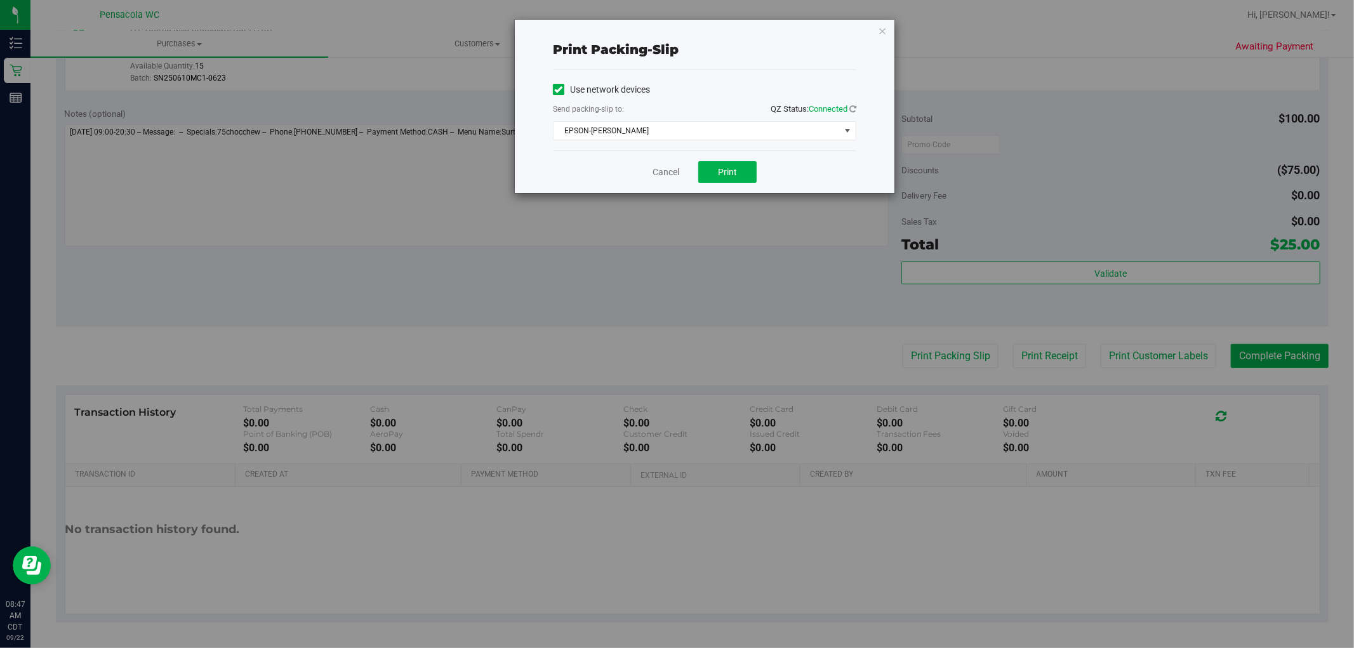
click at [745, 160] on div "Cancel Print" at bounding box center [704, 171] width 303 height 43
click at [745, 170] on button "Print" at bounding box center [727, 172] width 58 height 22
click at [1250, 352] on button "Complete Packing" at bounding box center [1280, 356] width 98 height 24
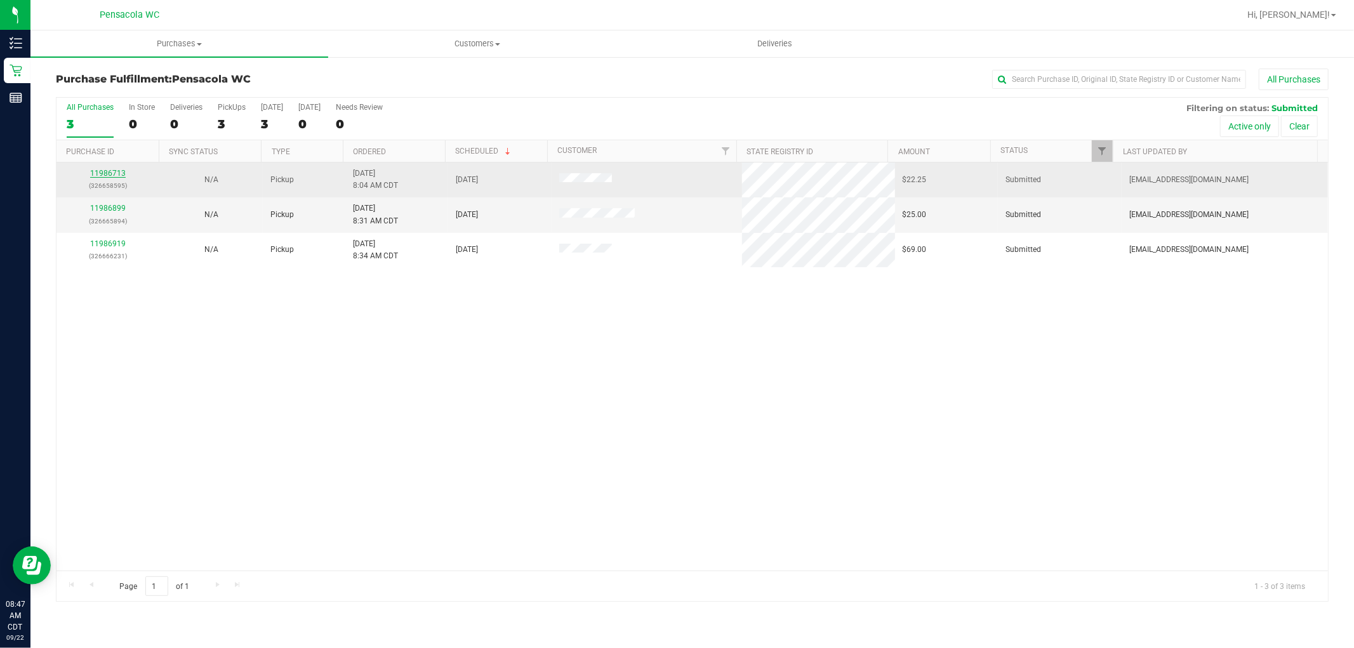
click at [109, 169] on link "11986713" at bounding box center [108, 173] width 36 height 9
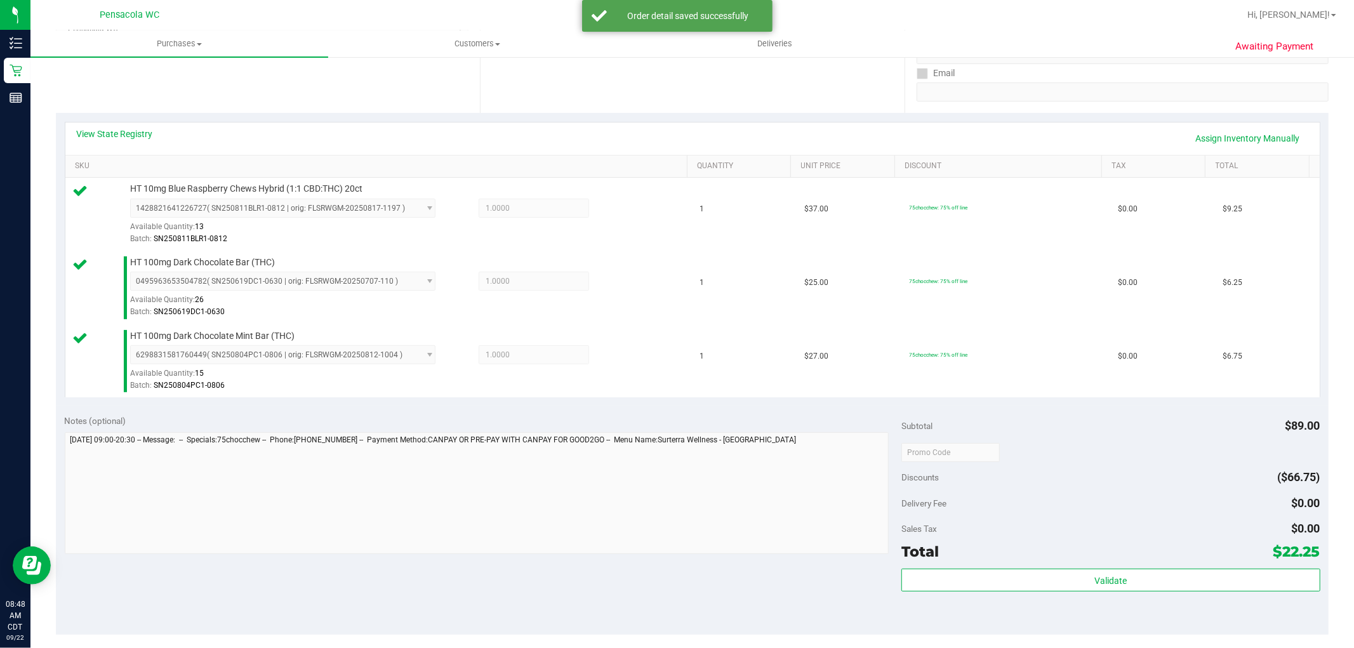
scroll to position [352, 0]
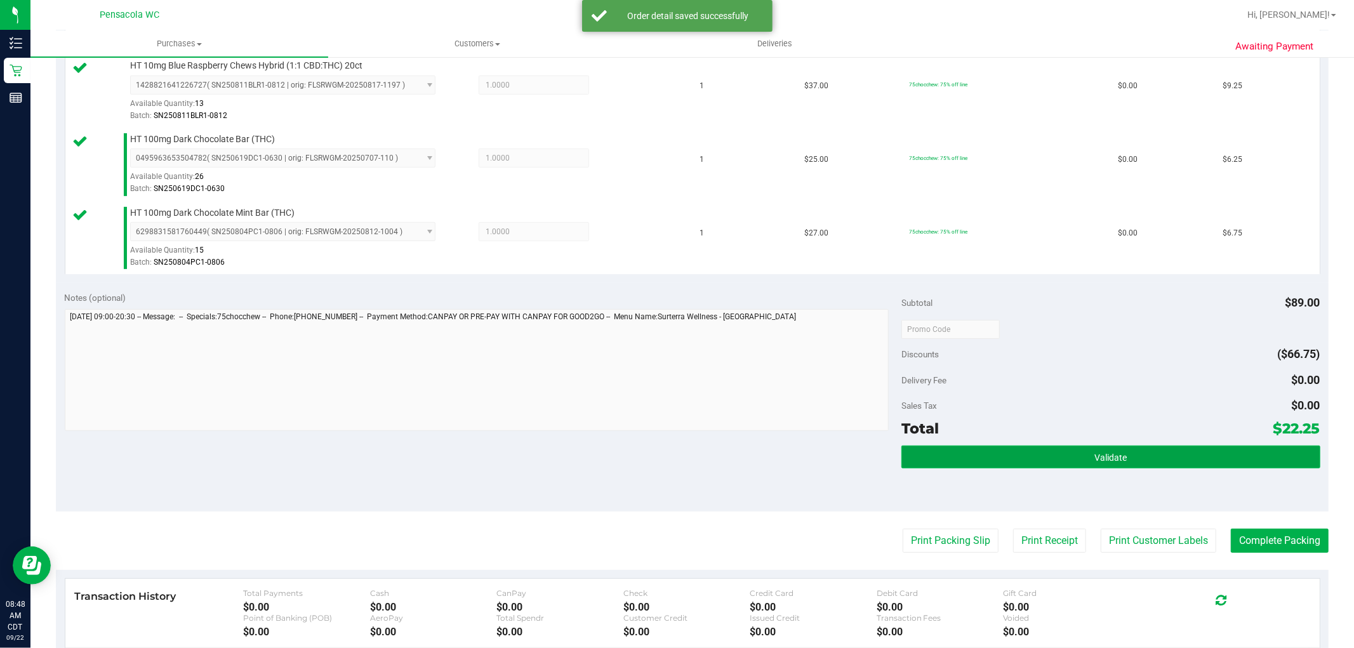
click at [1024, 460] on button "Validate" at bounding box center [1111, 457] width 418 height 23
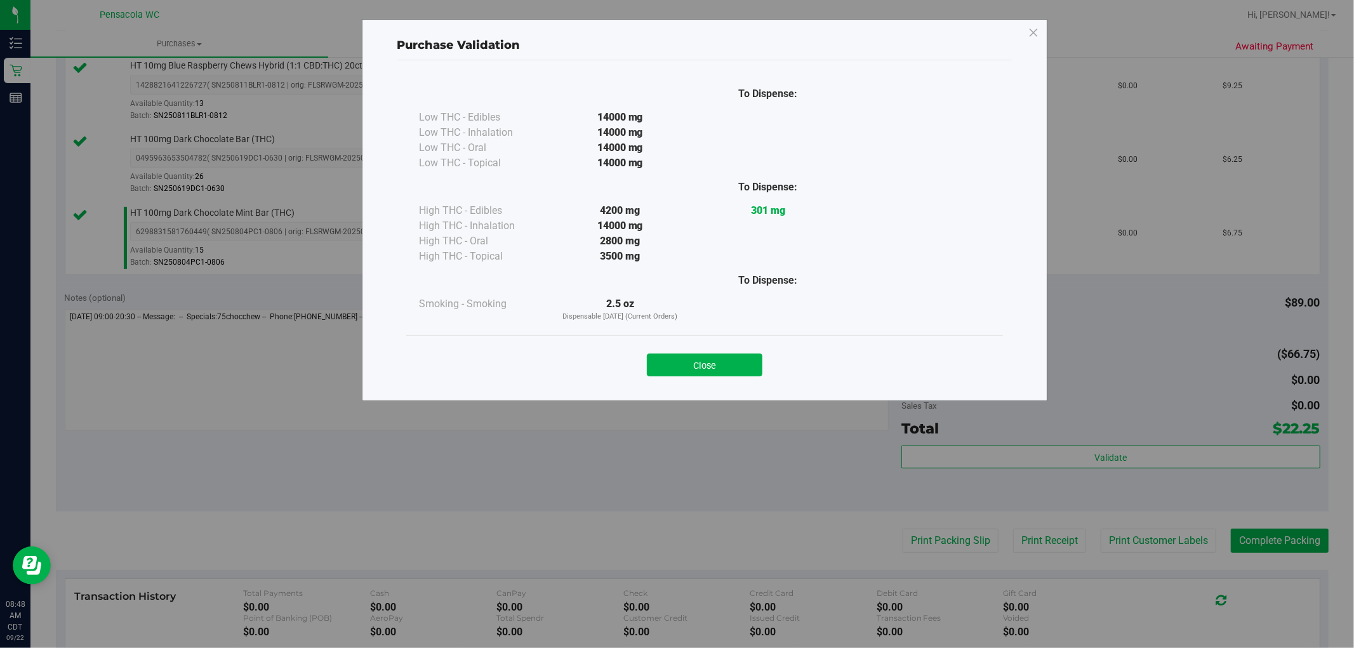
drag, startPoint x: 742, startPoint y: 357, endPoint x: 808, endPoint y: 415, distance: 88.2
click at [741, 360] on button "Close" at bounding box center [705, 365] width 116 height 23
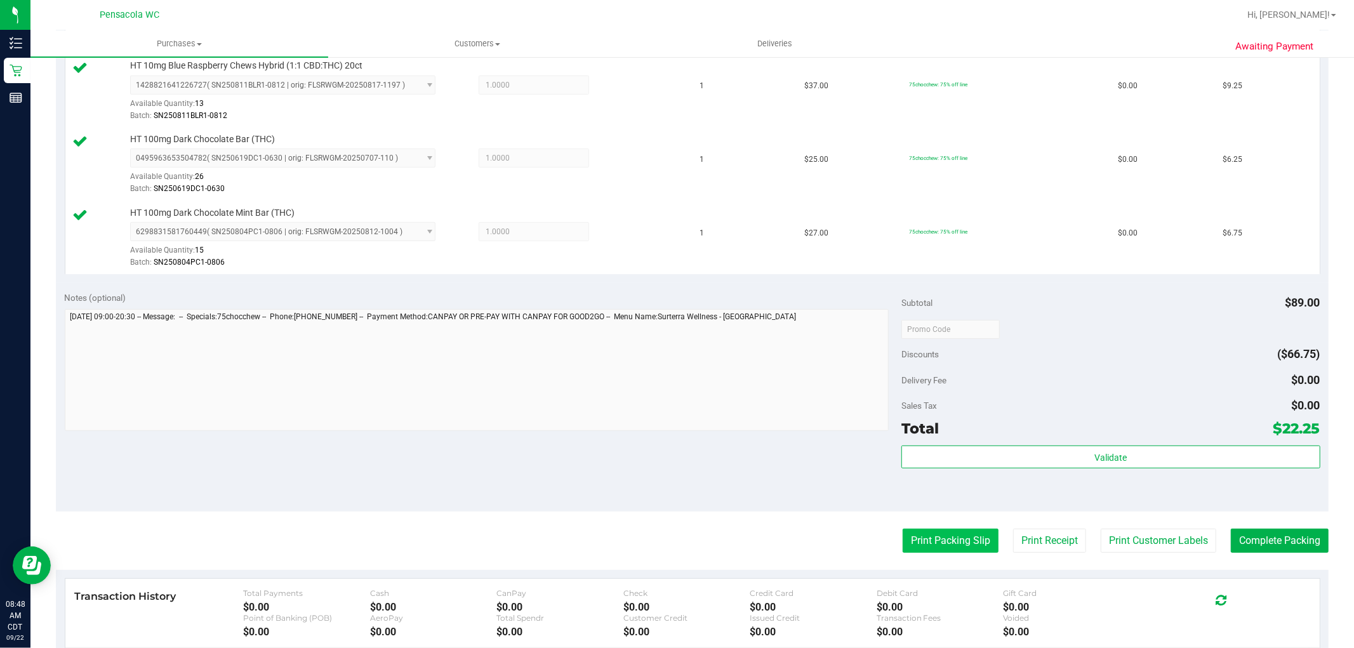
click at [909, 537] on button "Print Packing Slip" at bounding box center [951, 541] width 96 height 24
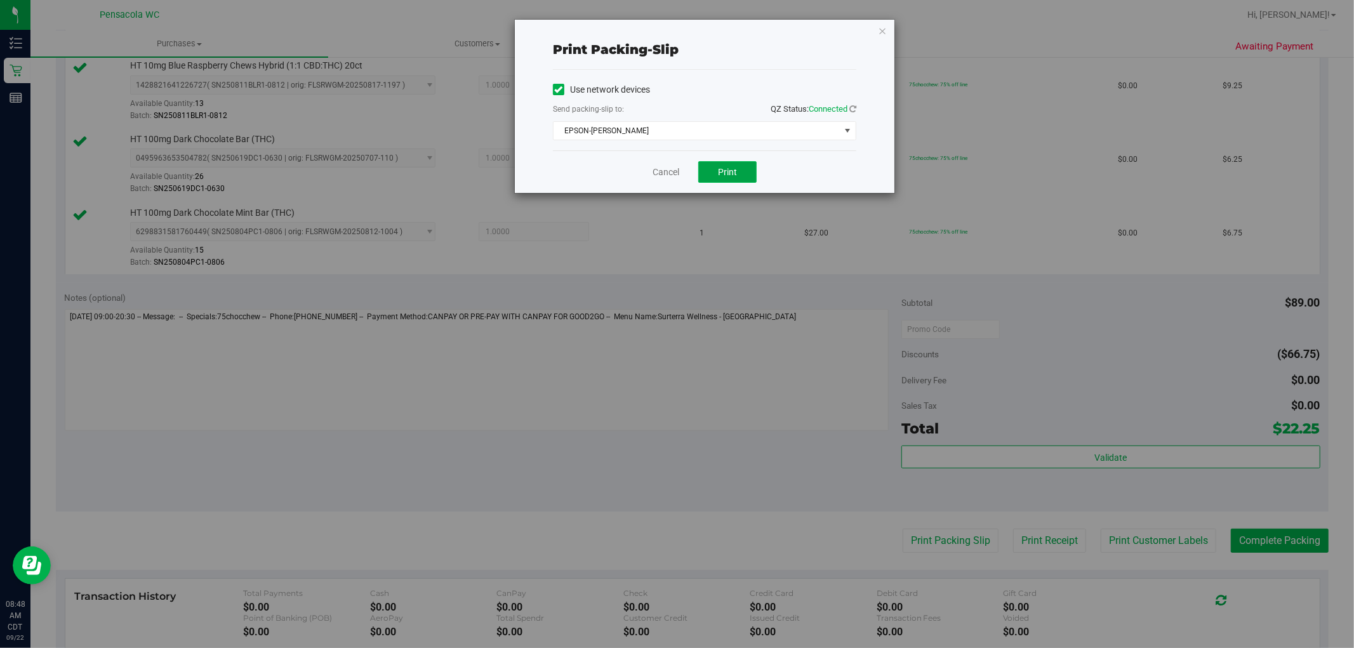
click at [740, 170] on button "Print" at bounding box center [727, 172] width 58 height 22
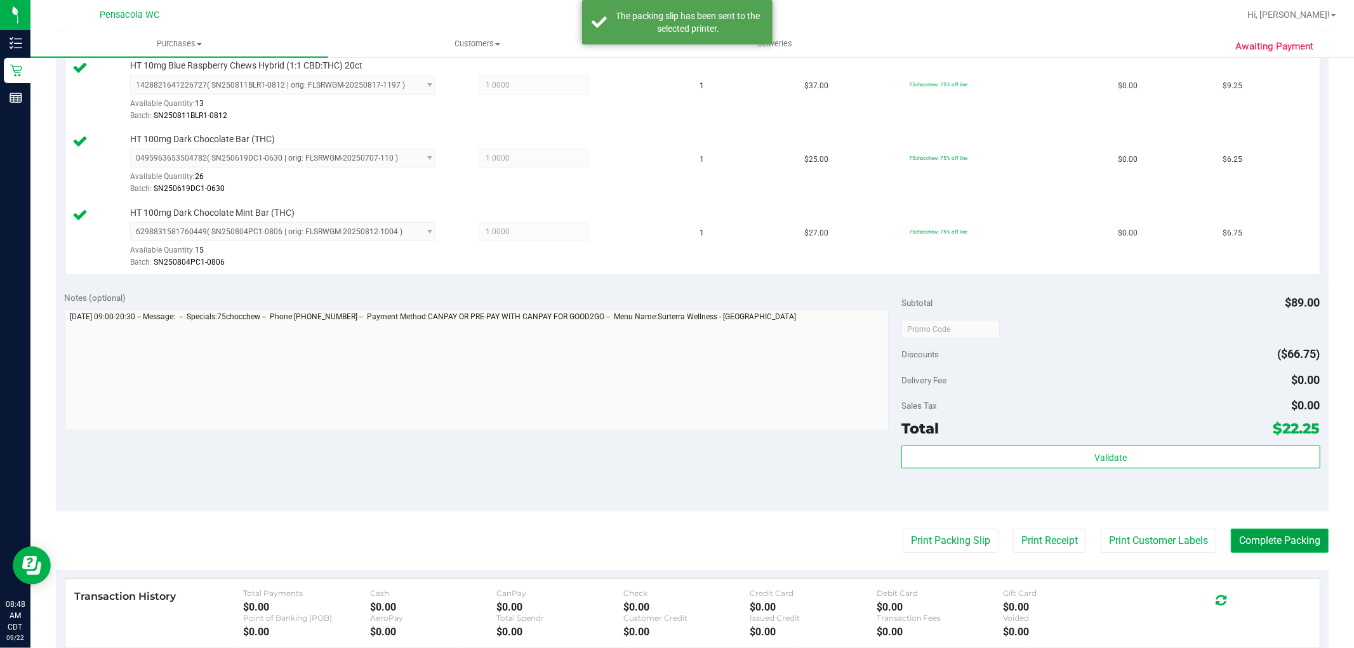
click at [1260, 534] on button "Complete Packing" at bounding box center [1280, 541] width 98 height 24
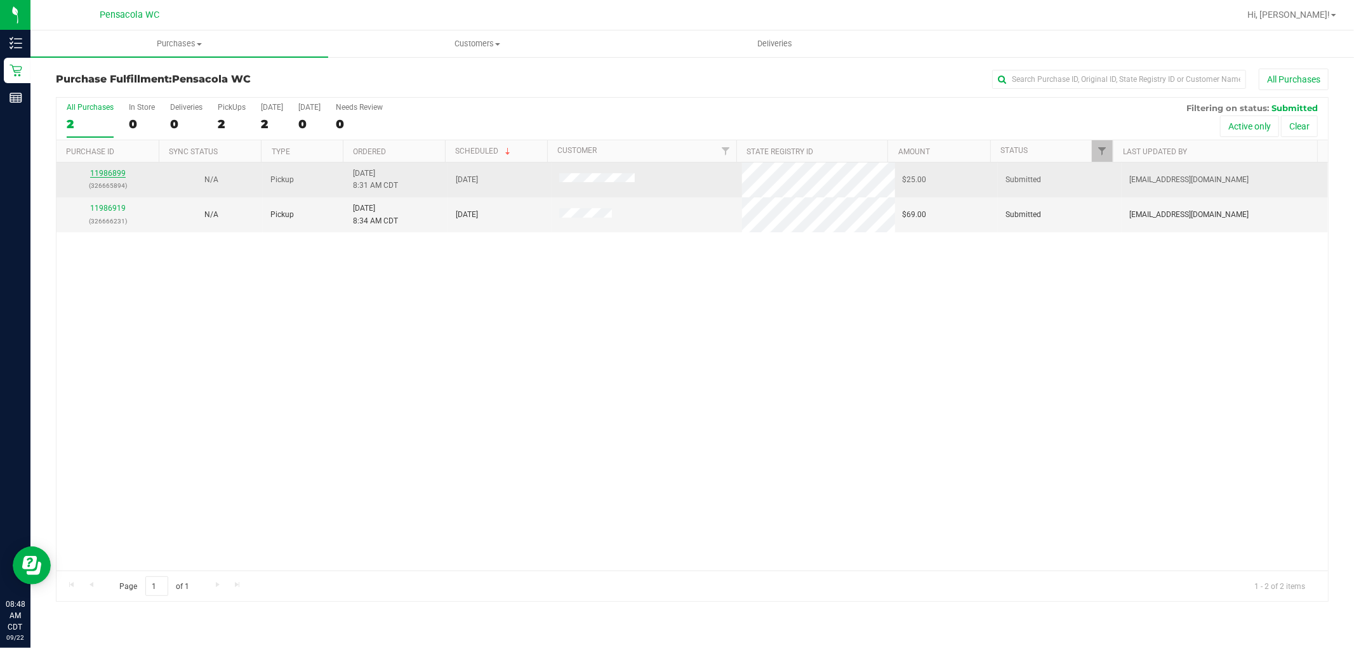
click at [119, 173] on link "11986899" at bounding box center [108, 173] width 36 height 9
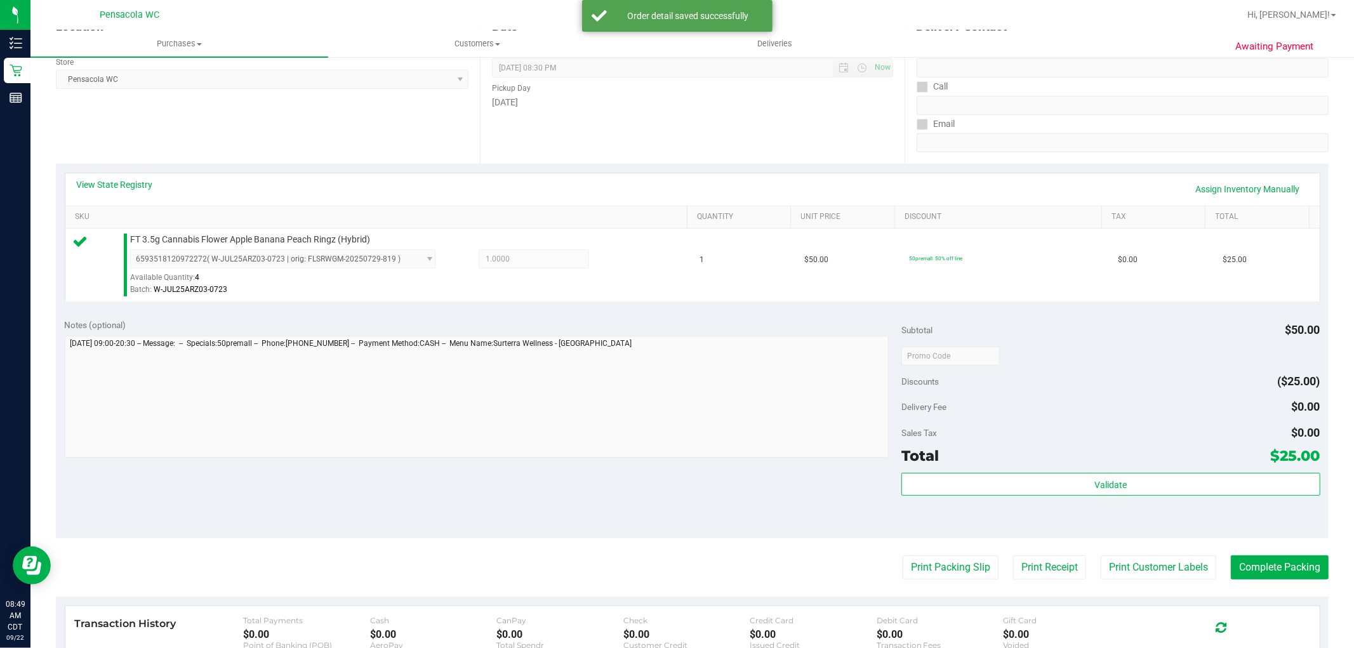
scroll to position [282, 0]
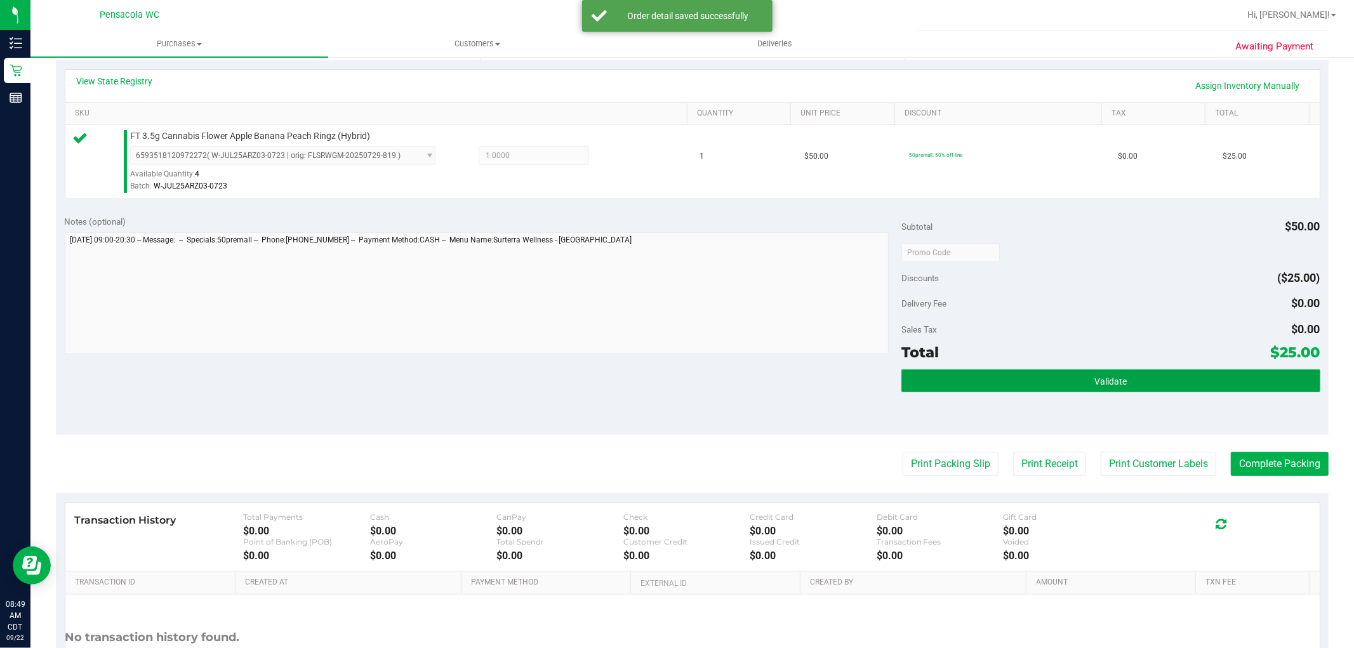
click at [1052, 378] on button "Validate" at bounding box center [1111, 381] width 418 height 23
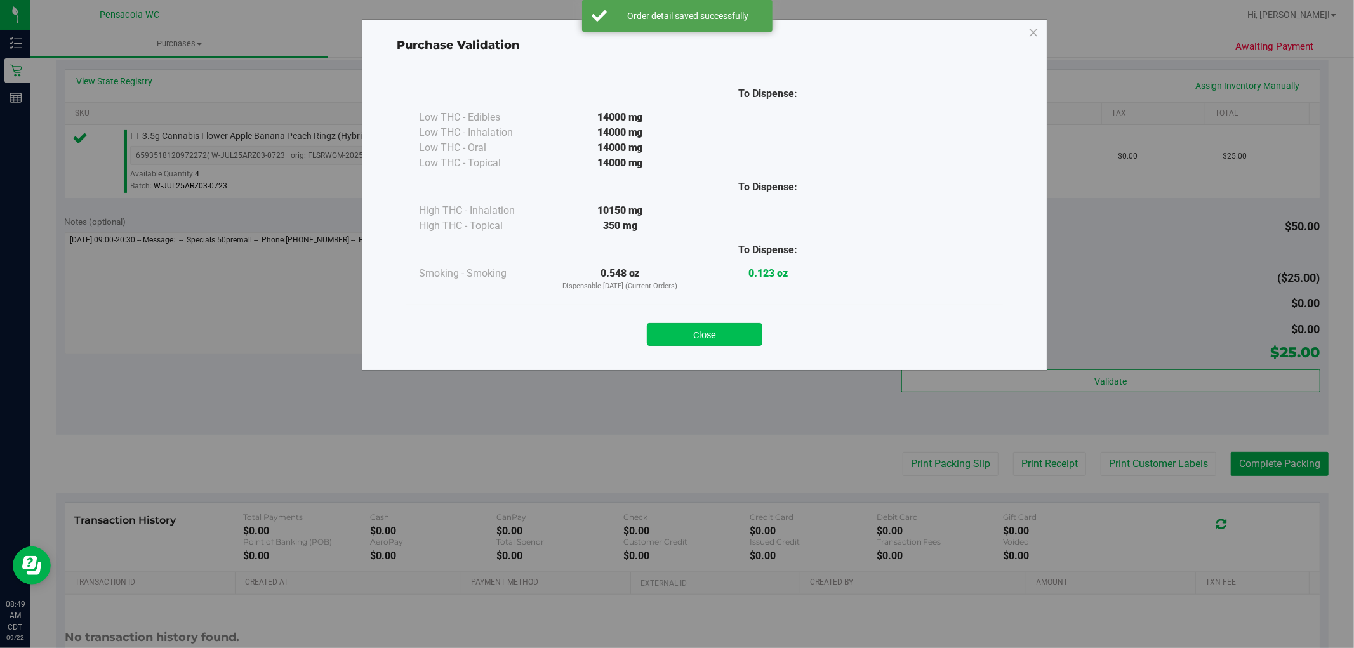
click at [719, 335] on button "Close" at bounding box center [705, 334] width 116 height 23
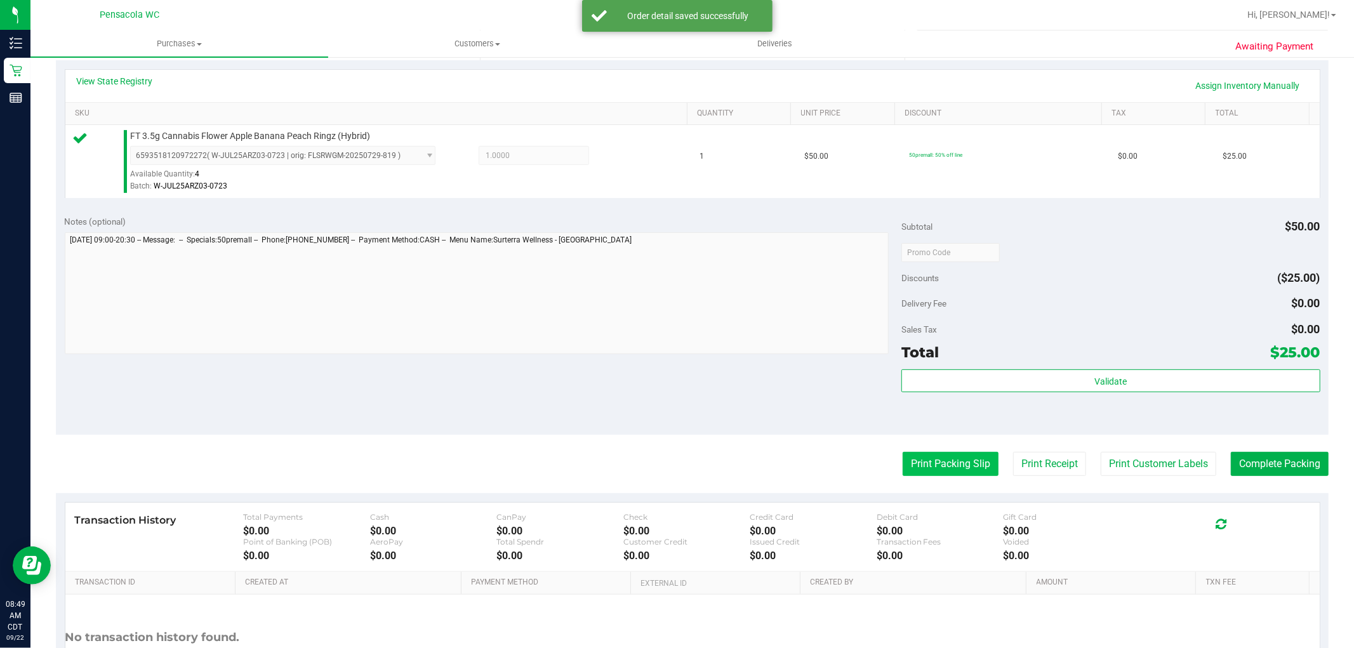
click at [924, 467] on button "Print Packing Slip" at bounding box center [951, 464] width 96 height 24
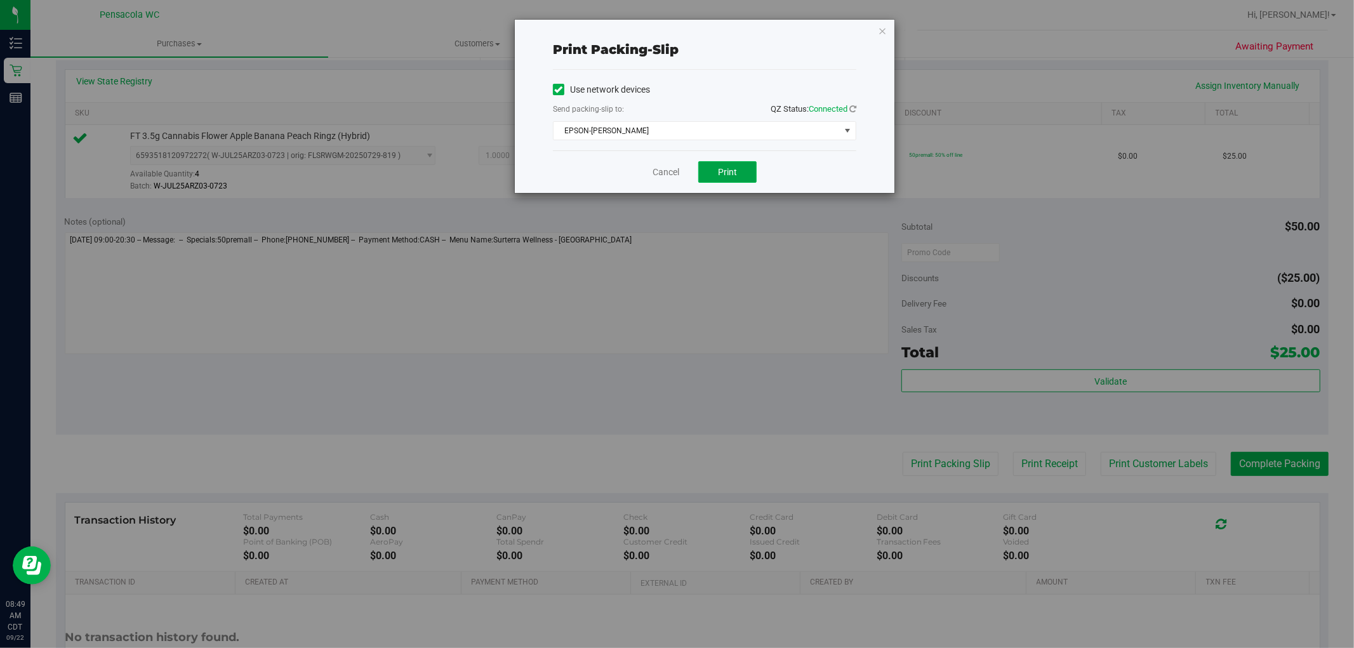
click at [742, 181] on button "Print" at bounding box center [727, 172] width 58 height 22
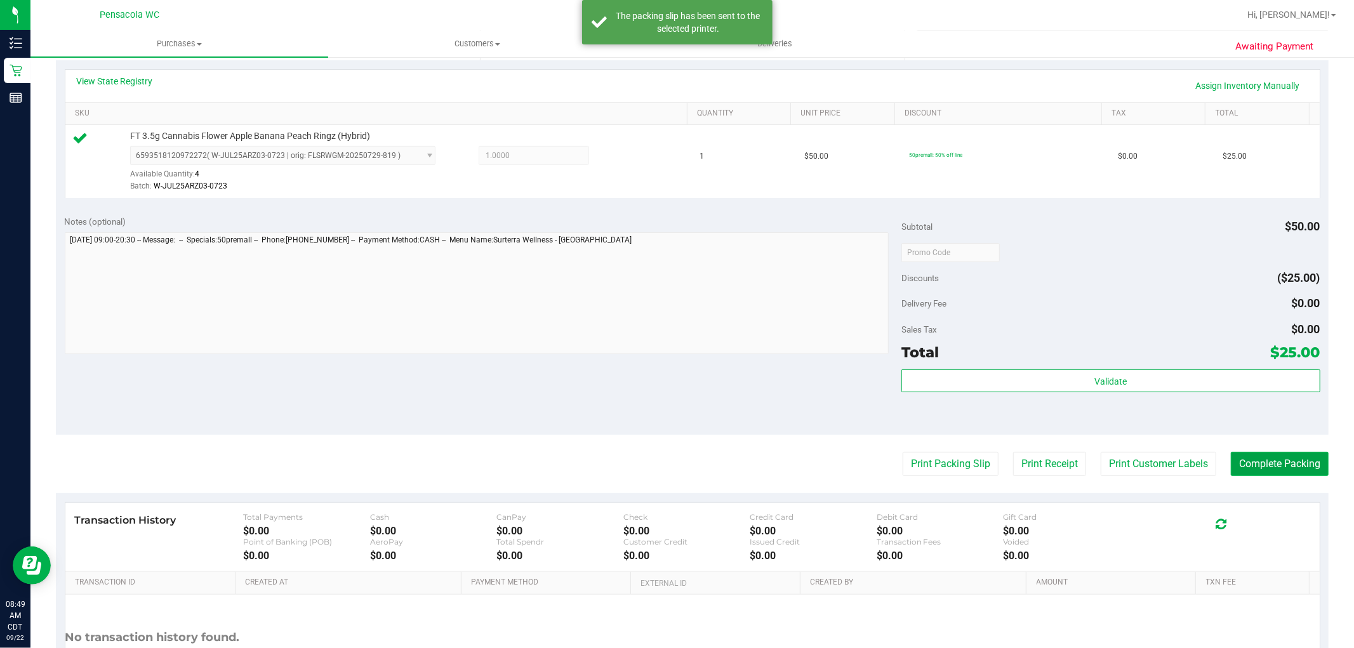
click at [1280, 470] on button "Complete Packing" at bounding box center [1280, 464] width 98 height 24
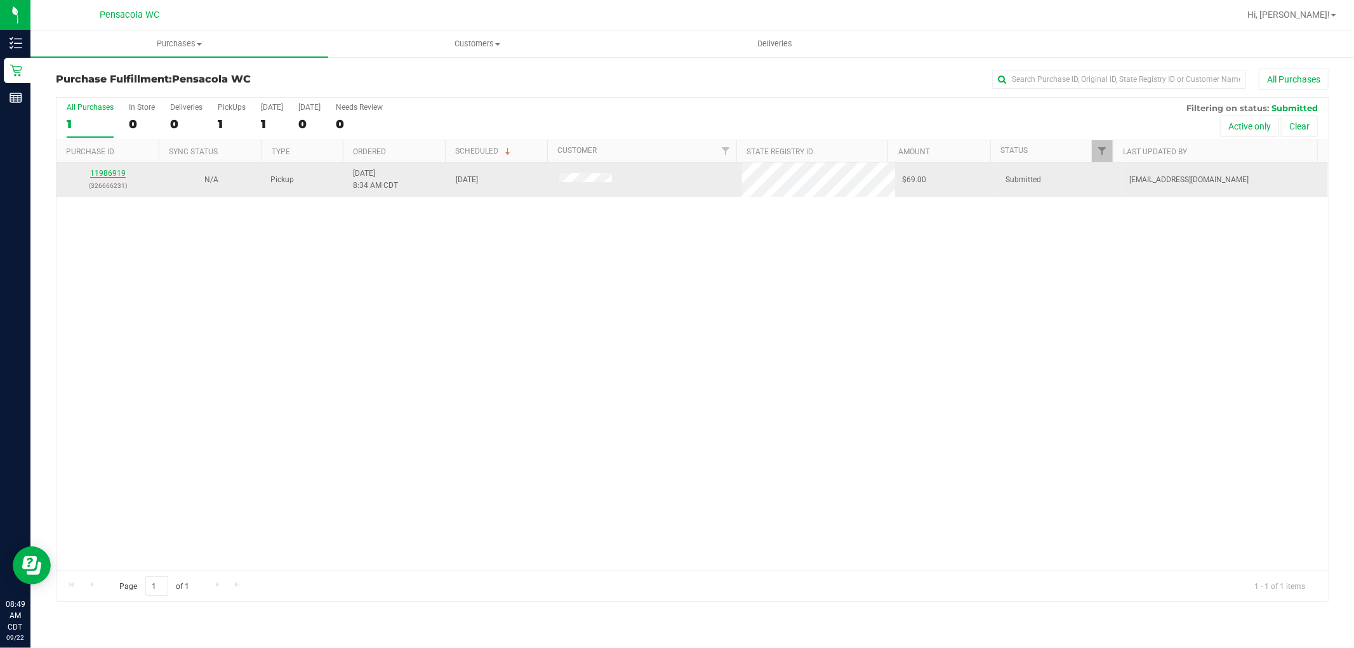
click at [95, 174] on link "11986919" at bounding box center [108, 173] width 36 height 9
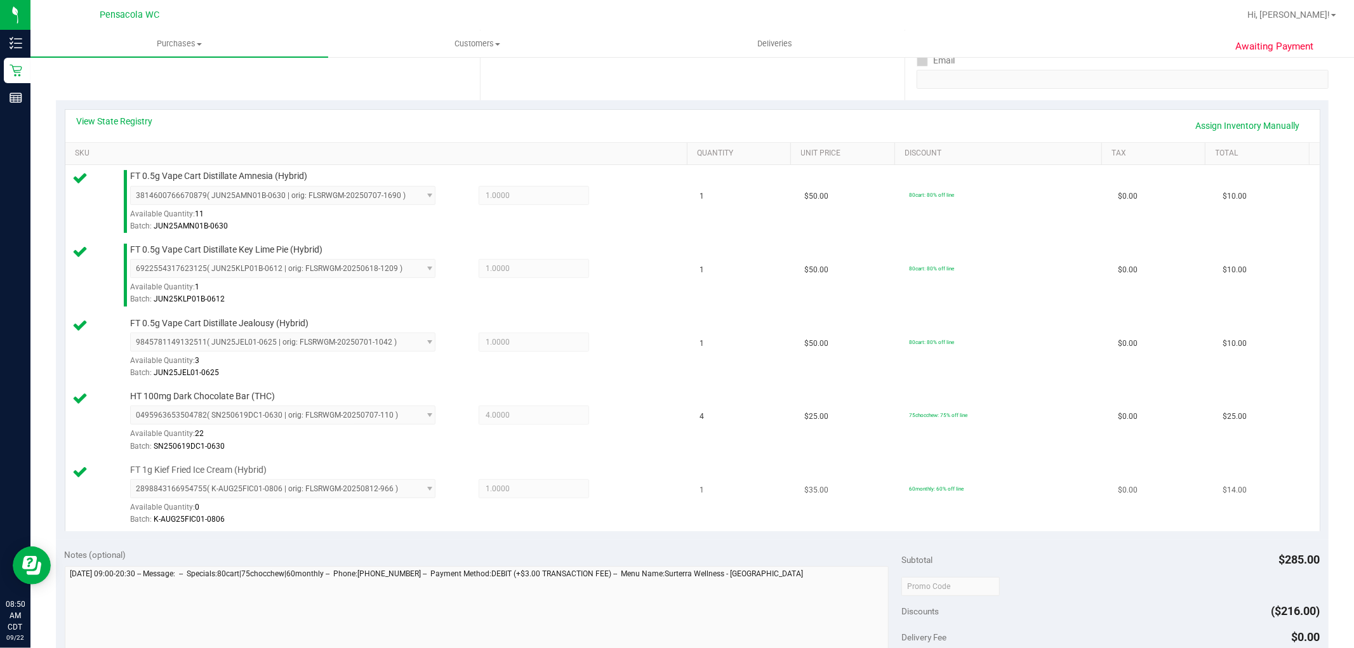
scroll to position [423, 0]
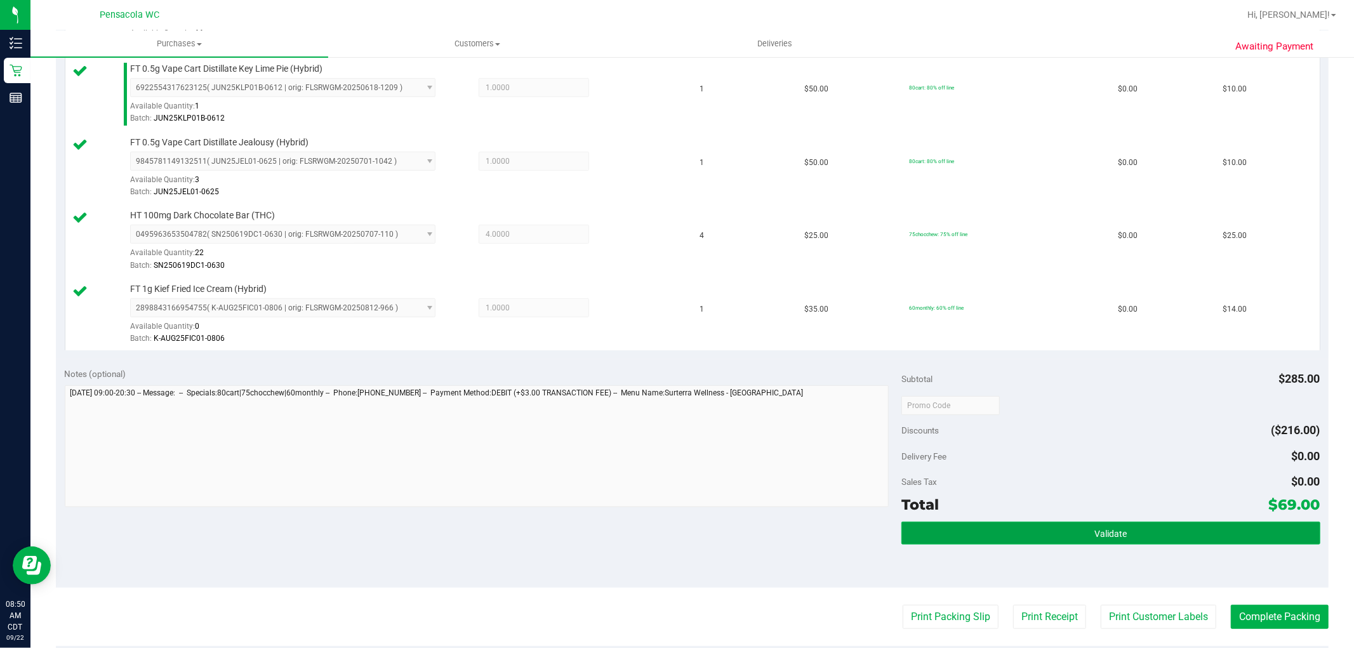
click at [1135, 535] on button "Validate" at bounding box center [1111, 533] width 418 height 23
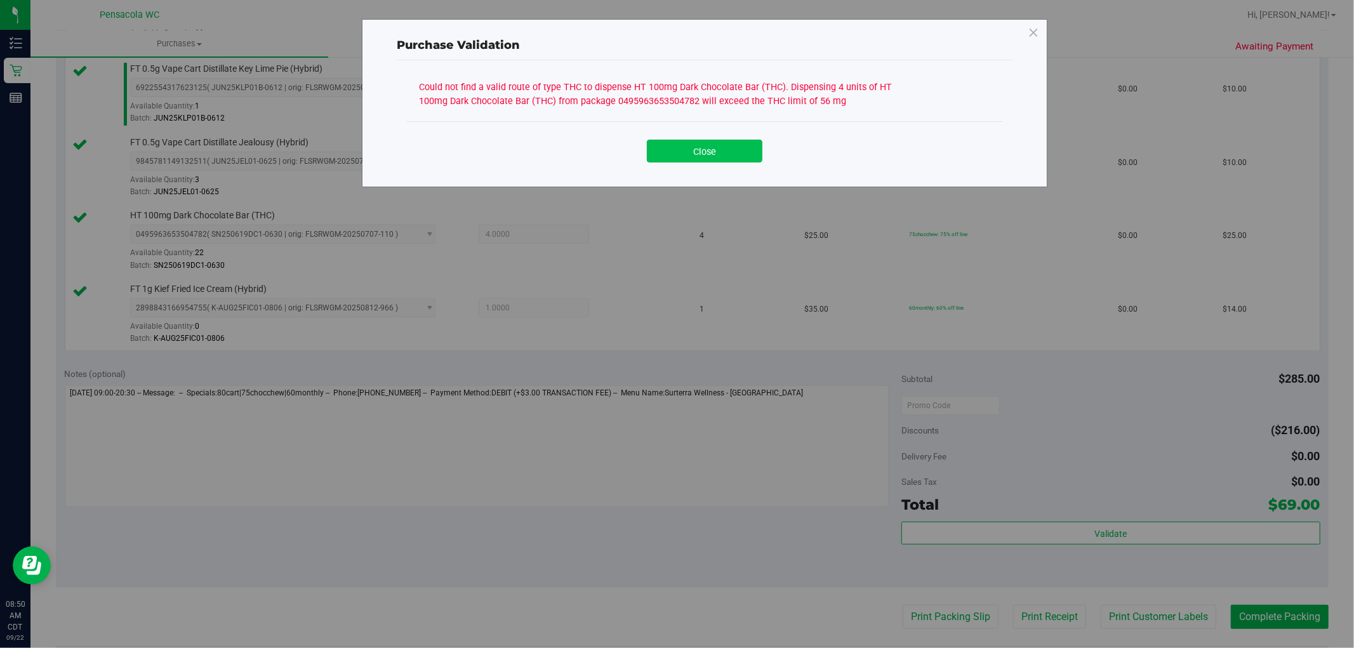
click at [693, 161] on button "Close" at bounding box center [705, 151] width 116 height 23
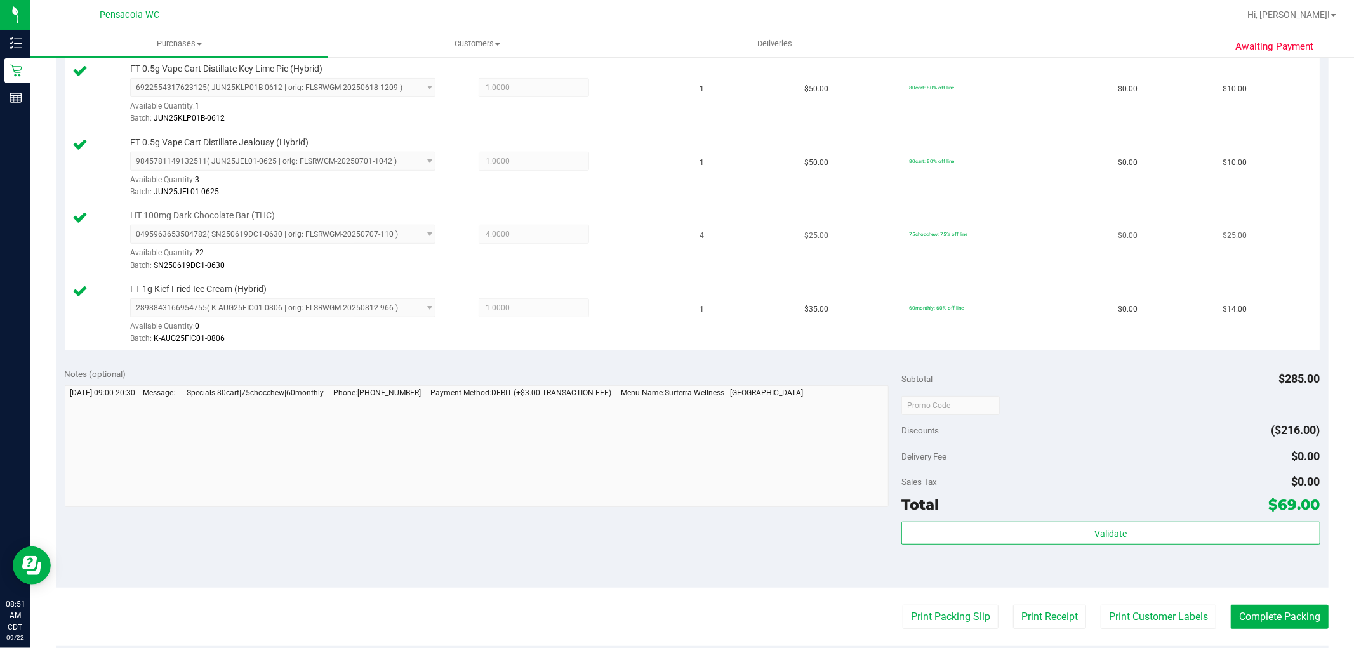
scroll to position [211, 0]
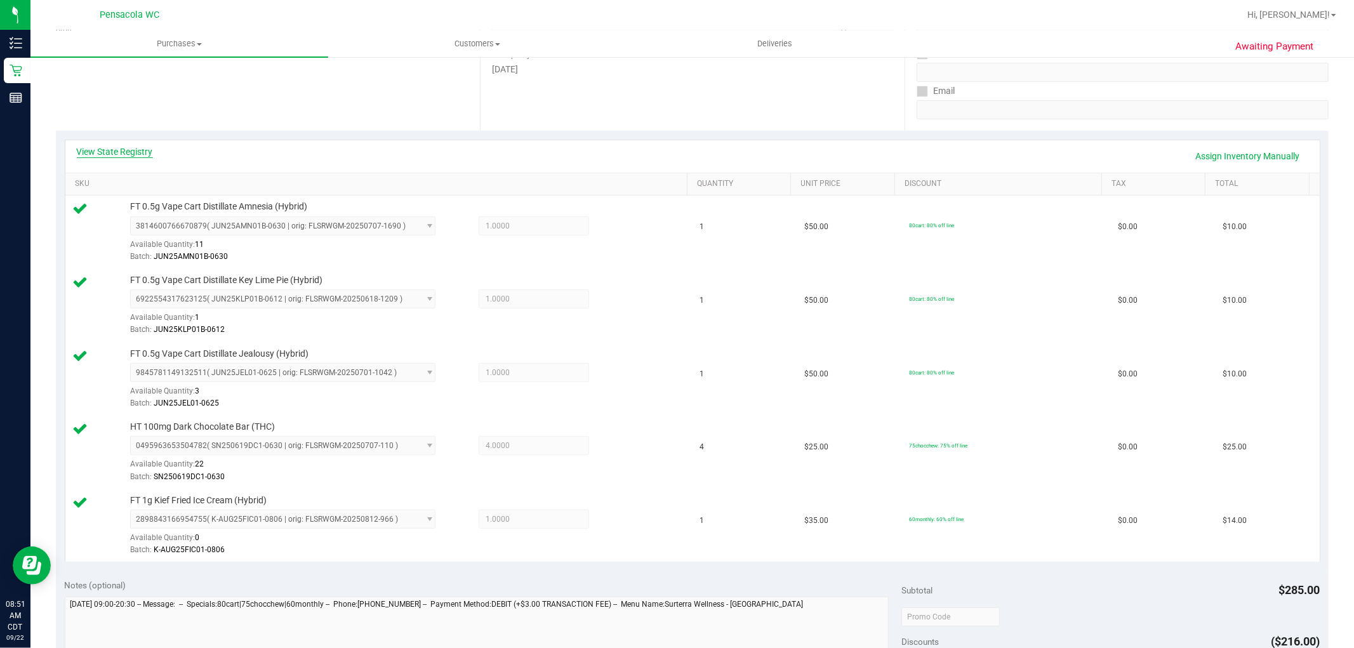
click at [122, 155] on link "View State Registry" at bounding box center [115, 151] width 76 height 13
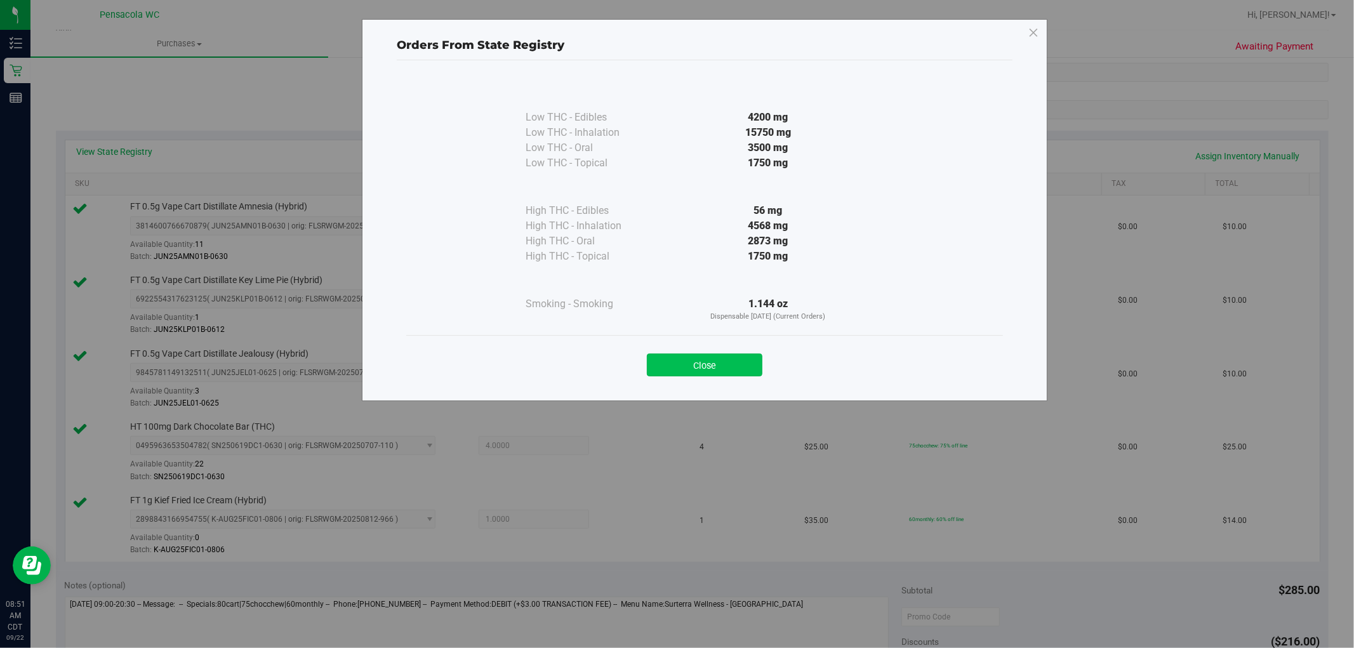
click at [700, 366] on button "Close" at bounding box center [705, 365] width 116 height 23
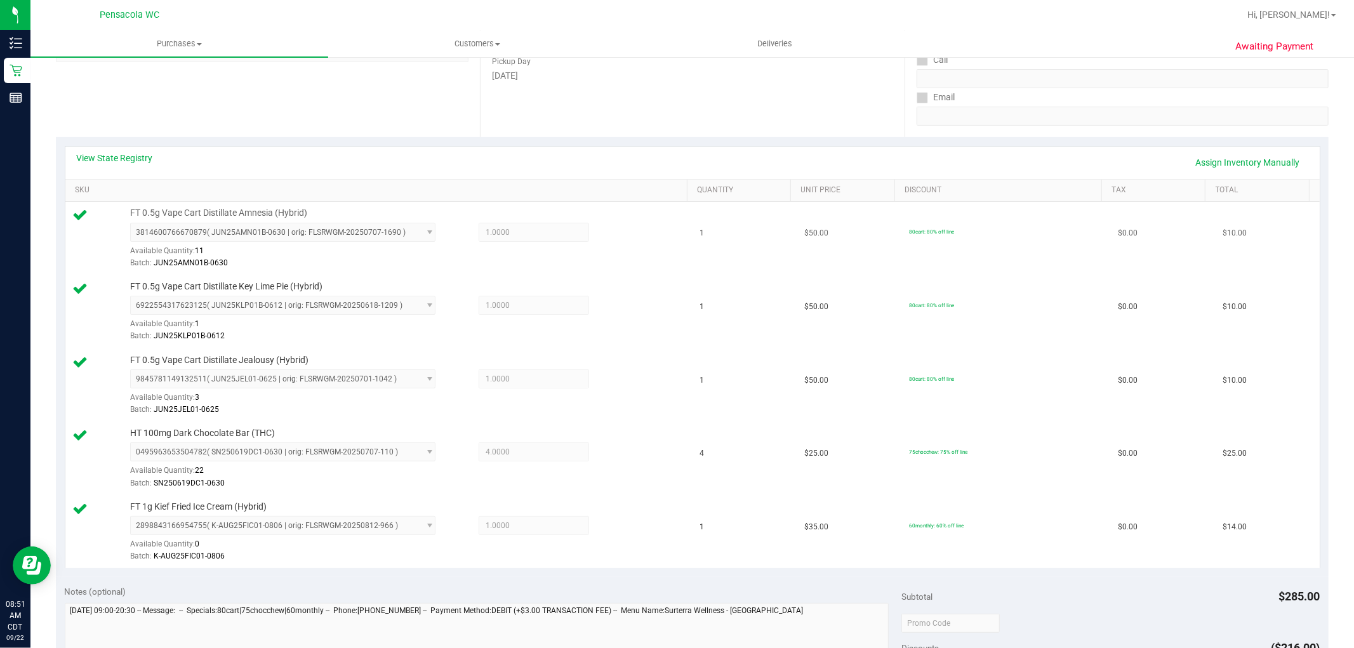
scroll to position [70, 0]
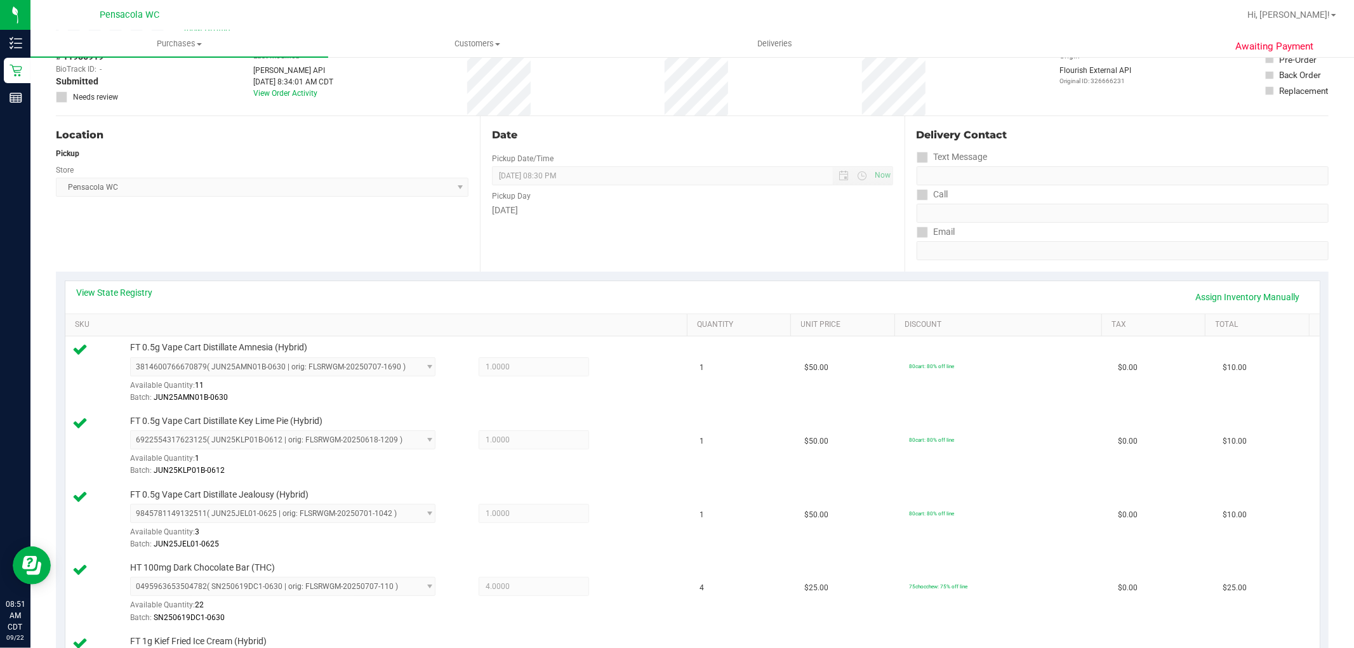
click at [132, 302] on div "View State Registry Assign Inventory Manually" at bounding box center [693, 297] width 1232 height 22
click at [130, 297] on link "View State Registry" at bounding box center [115, 292] width 76 height 13
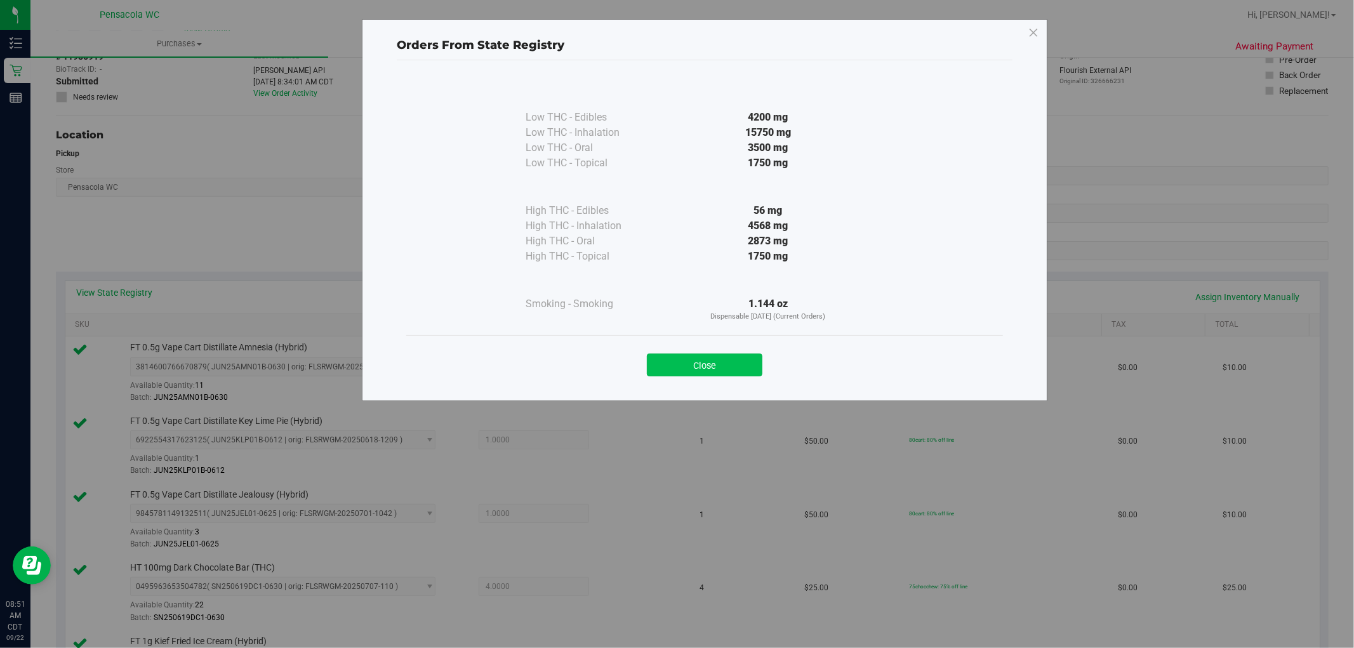
click at [670, 365] on button "Close" at bounding box center [705, 365] width 116 height 23
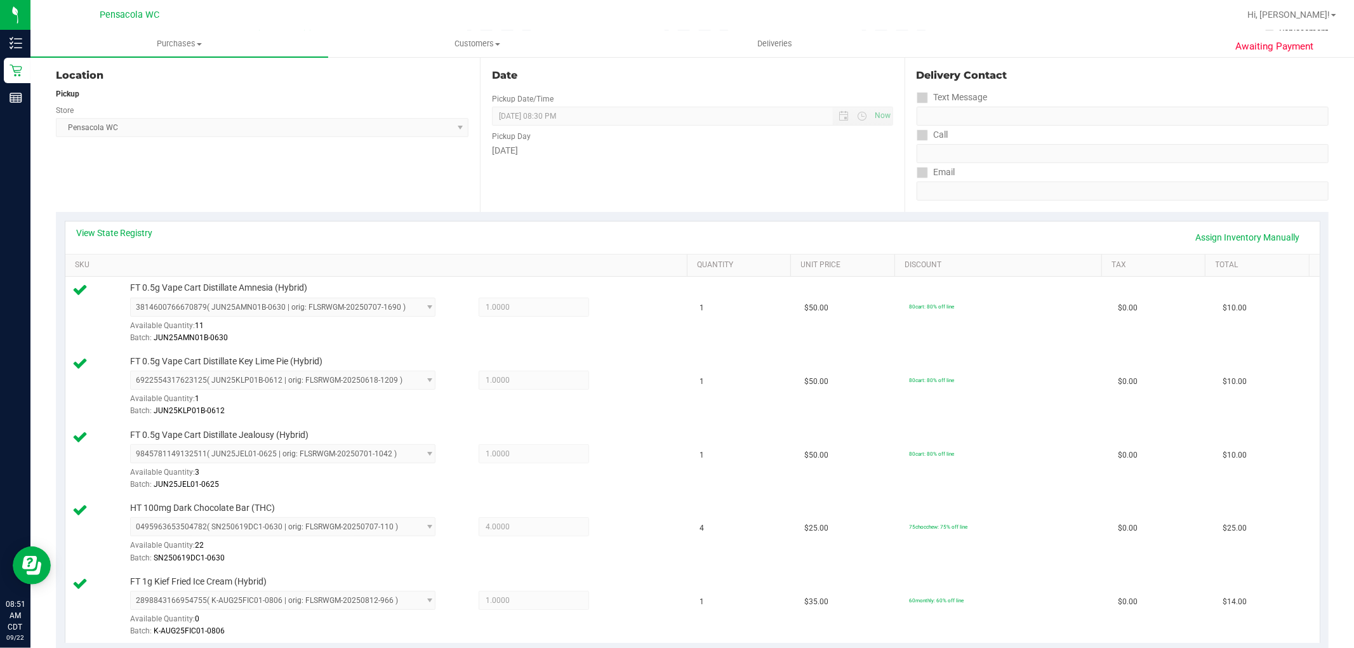
scroll to position [0, 0]
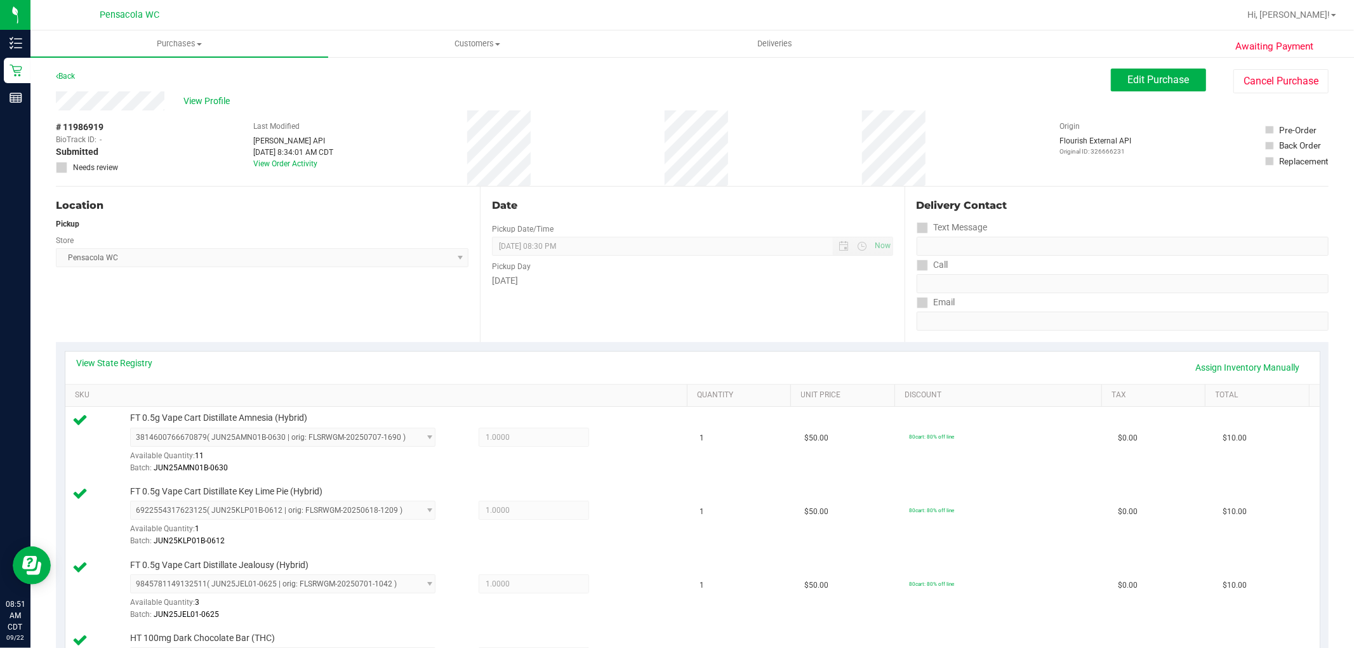
click at [1170, 72] on button "Edit Purchase" at bounding box center [1158, 80] width 95 height 23
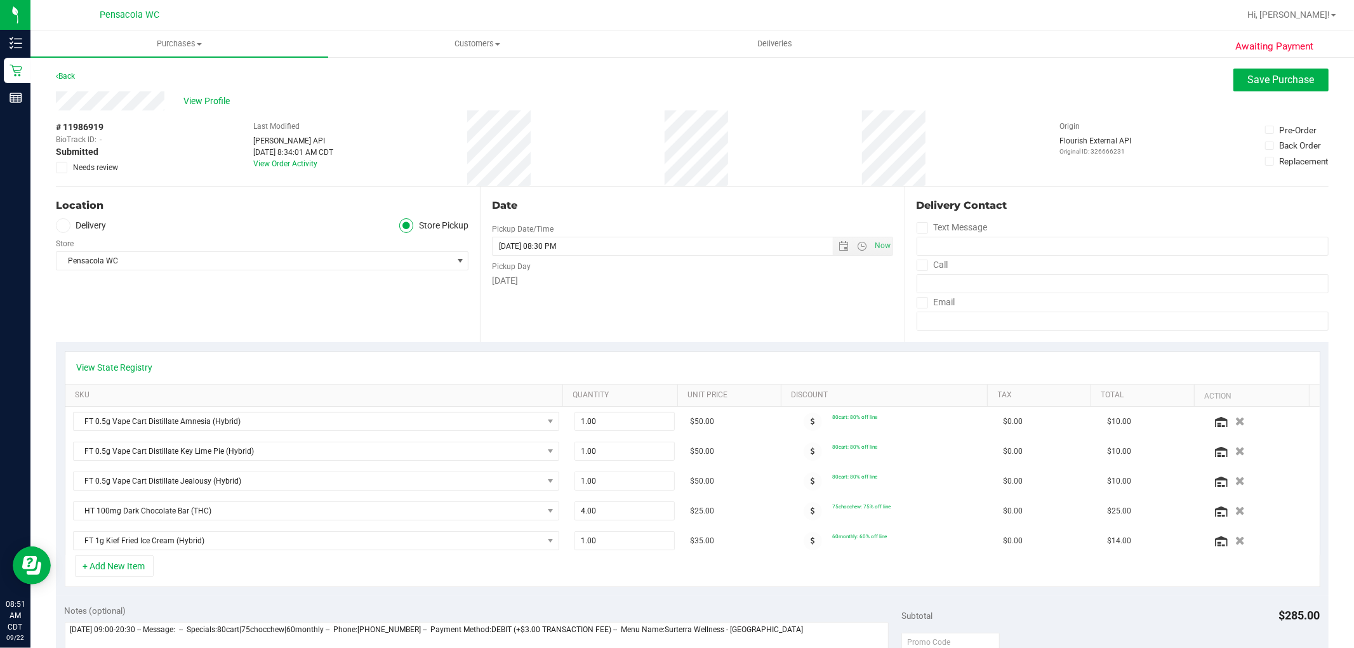
scroll to position [70, 0]
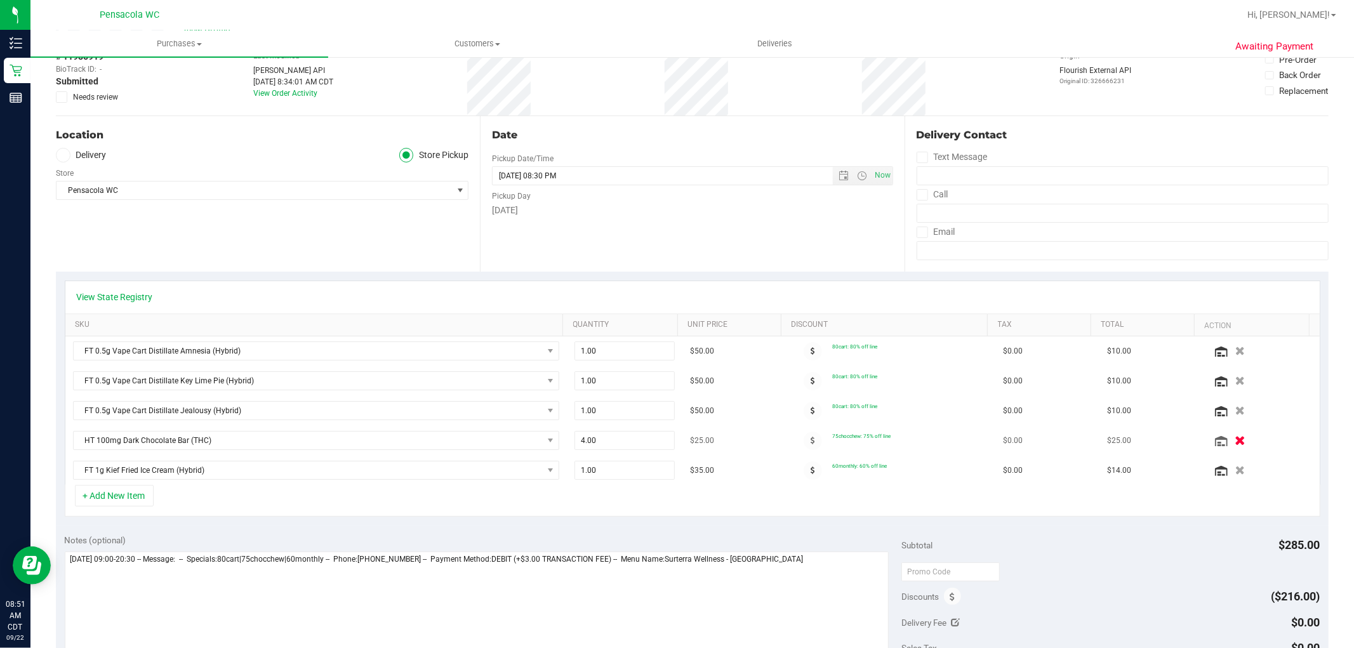
click at [1235, 439] on icon "button" at bounding box center [1240, 441] width 11 height 10
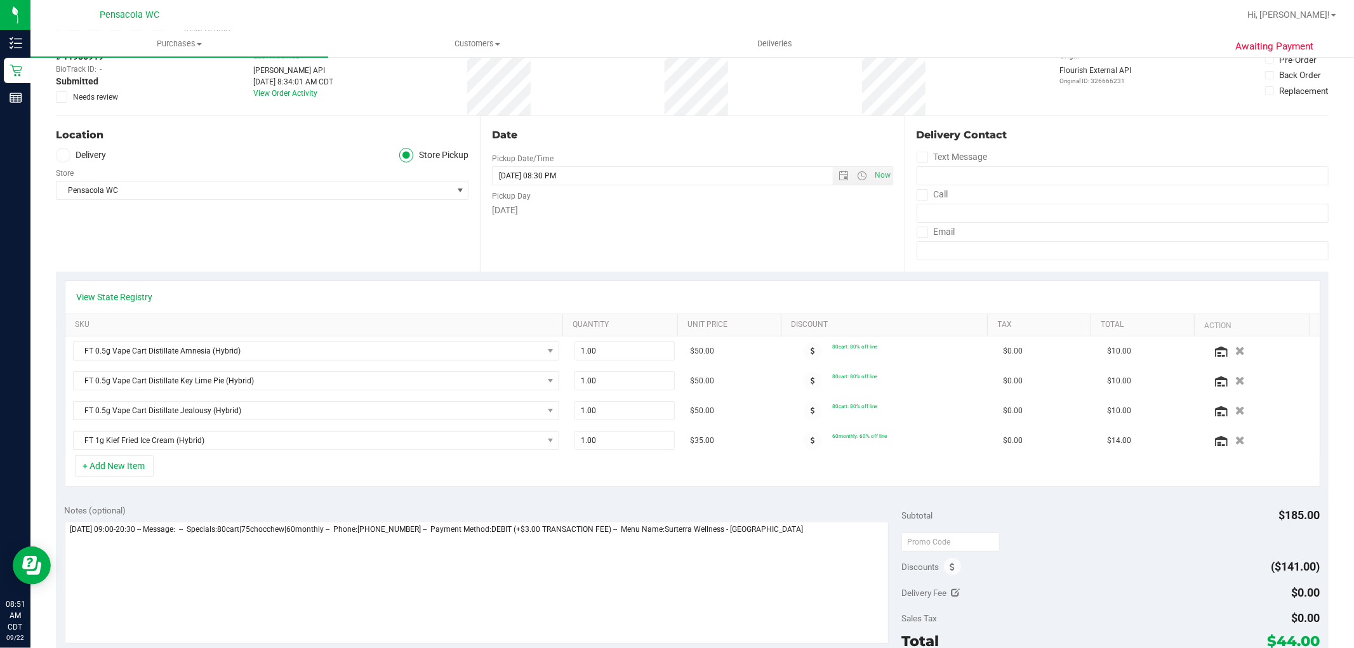
scroll to position [282, 0]
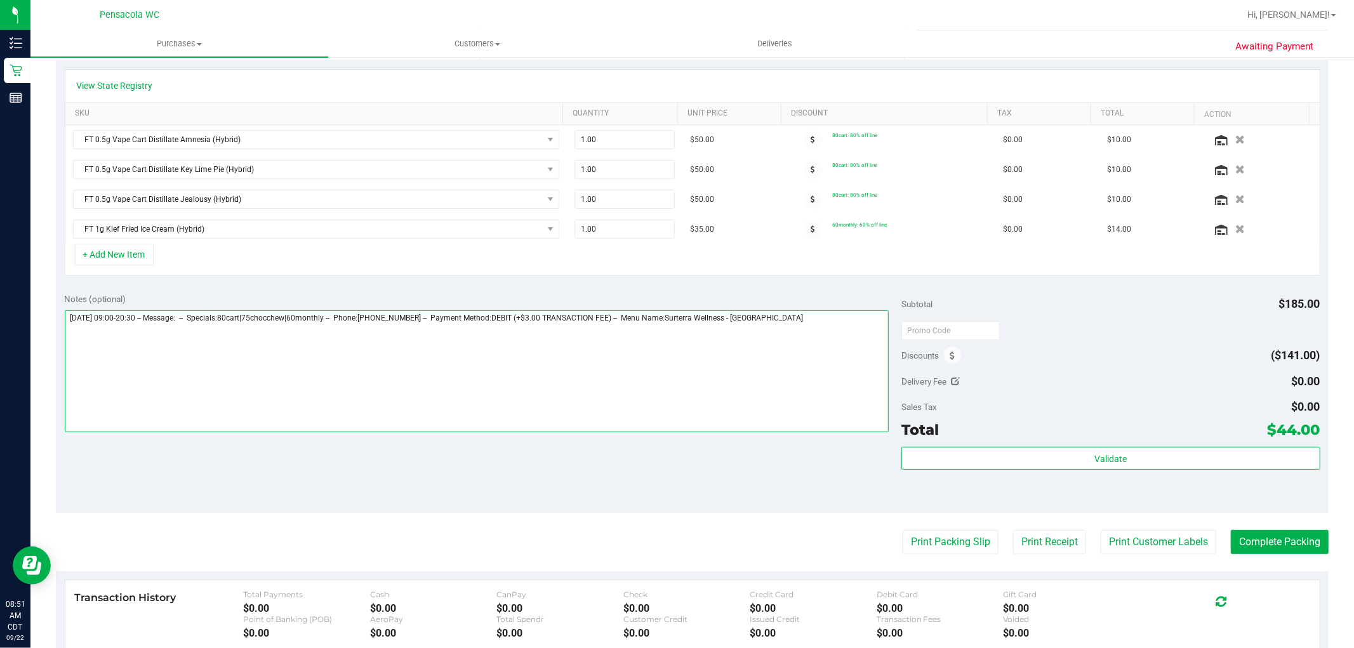
click at [276, 375] on textarea at bounding box center [477, 371] width 825 height 122
click at [870, 319] on textarea at bounding box center [477, 371] width 825 height 122
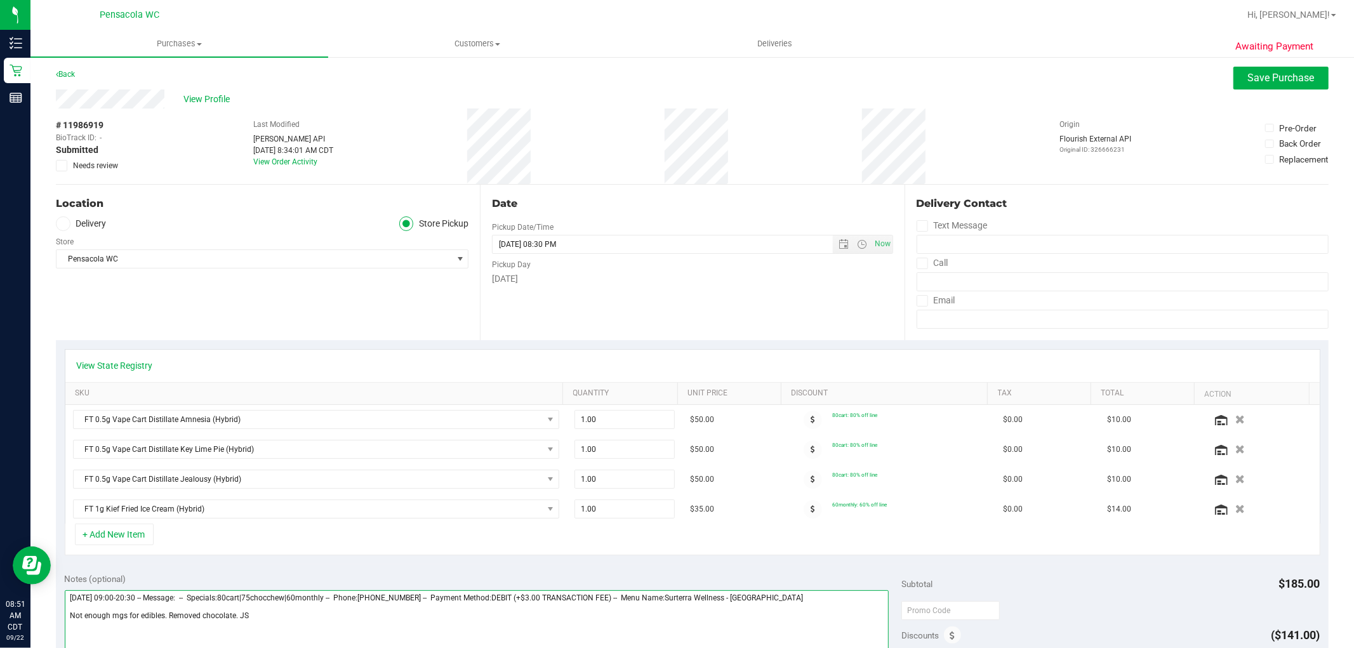
scroll to position [0, 0]
type textarea "[DATE] 09:00-20:30 -- Message: -- Specials:80cart|75chocchew|60monthly -- Phone…"
click at [58, 168] on icon at bounding box center [62, 168] width 8 height 0
click at [0, 0] on input "Needs review" at bounding box center [0, 0] width 0 height 0
click at [1257, 67] on div "Awaiting Payment Back Save Purchase View Profile # 11986919 BioTrack ID: - Subm…" at bounding box center [692, 586] width 1324 height 1060
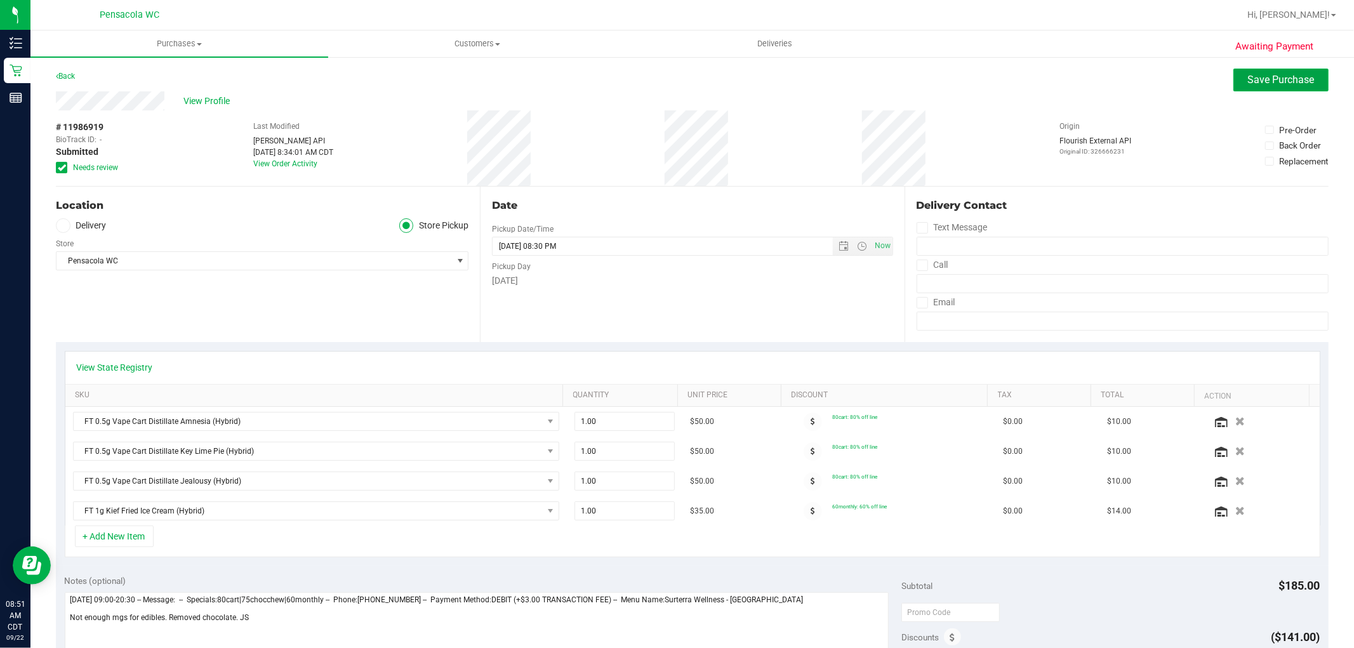
click at [1260, 74] on span "Save Purchase" at bounding box center [1281, 80] width 67 height 12
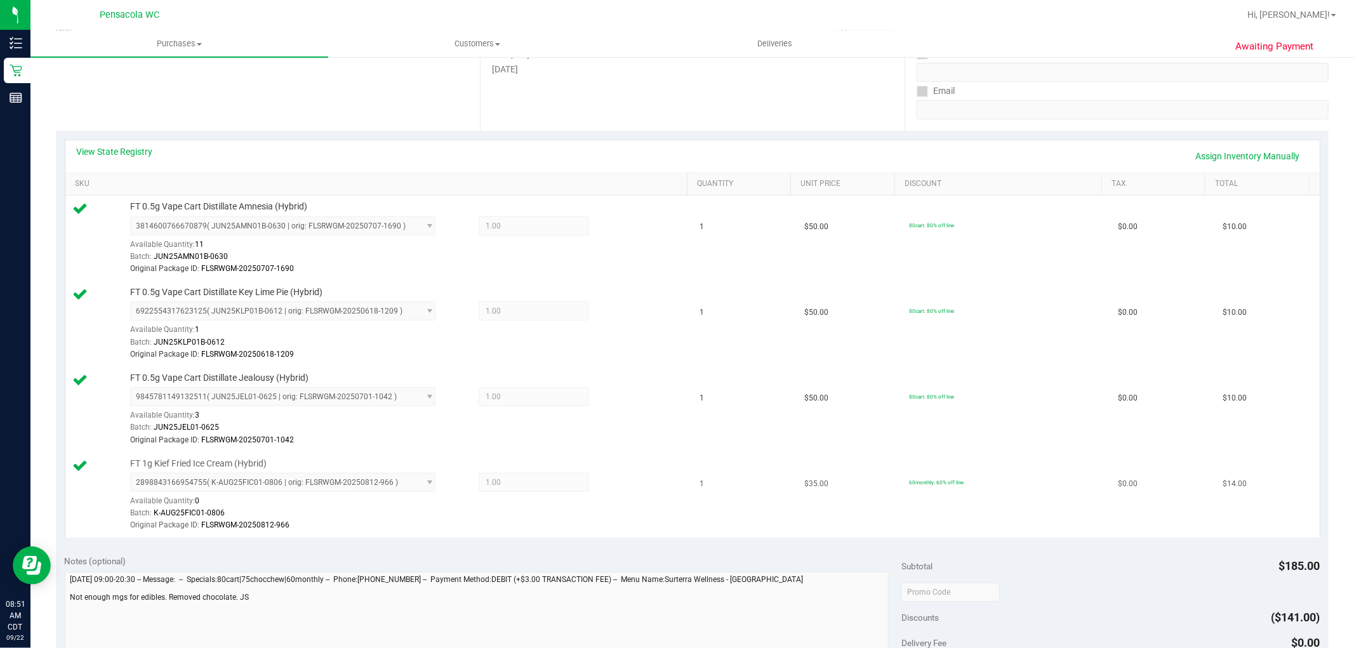
scroll to position [423, 0]
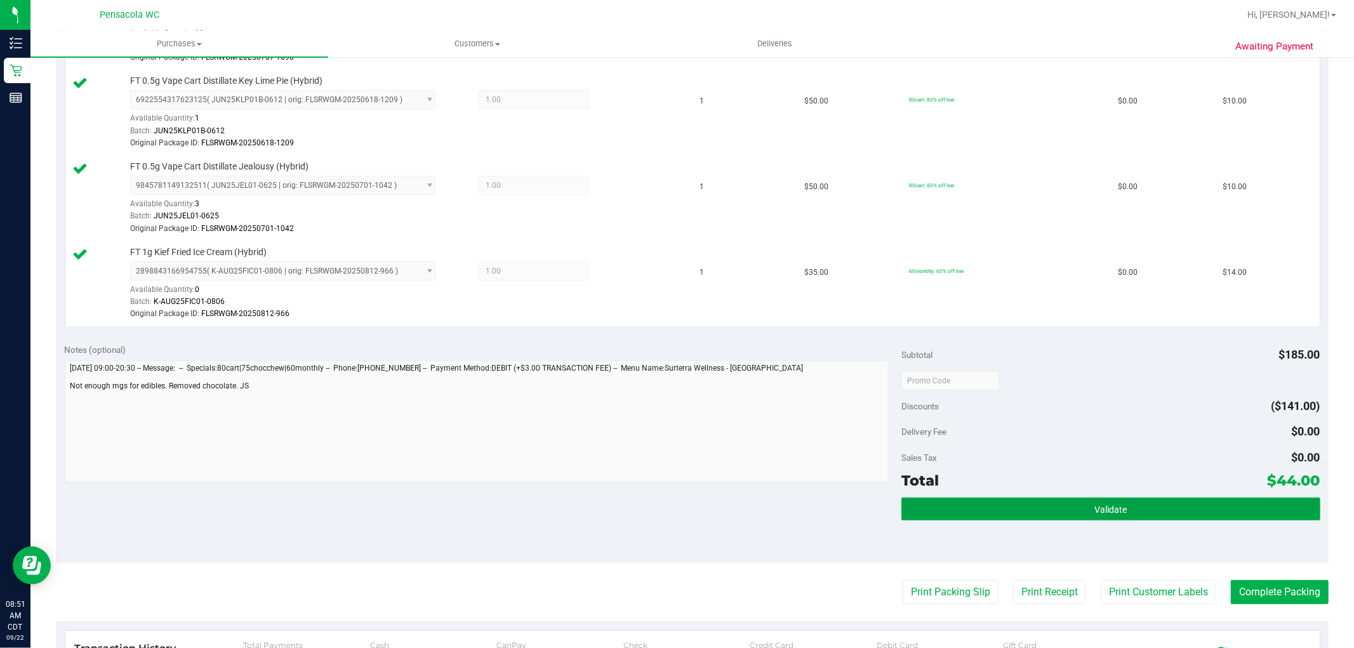
click at [979, 506] on button "Validate" at bounding box center [1111, 509] width 418 height 23
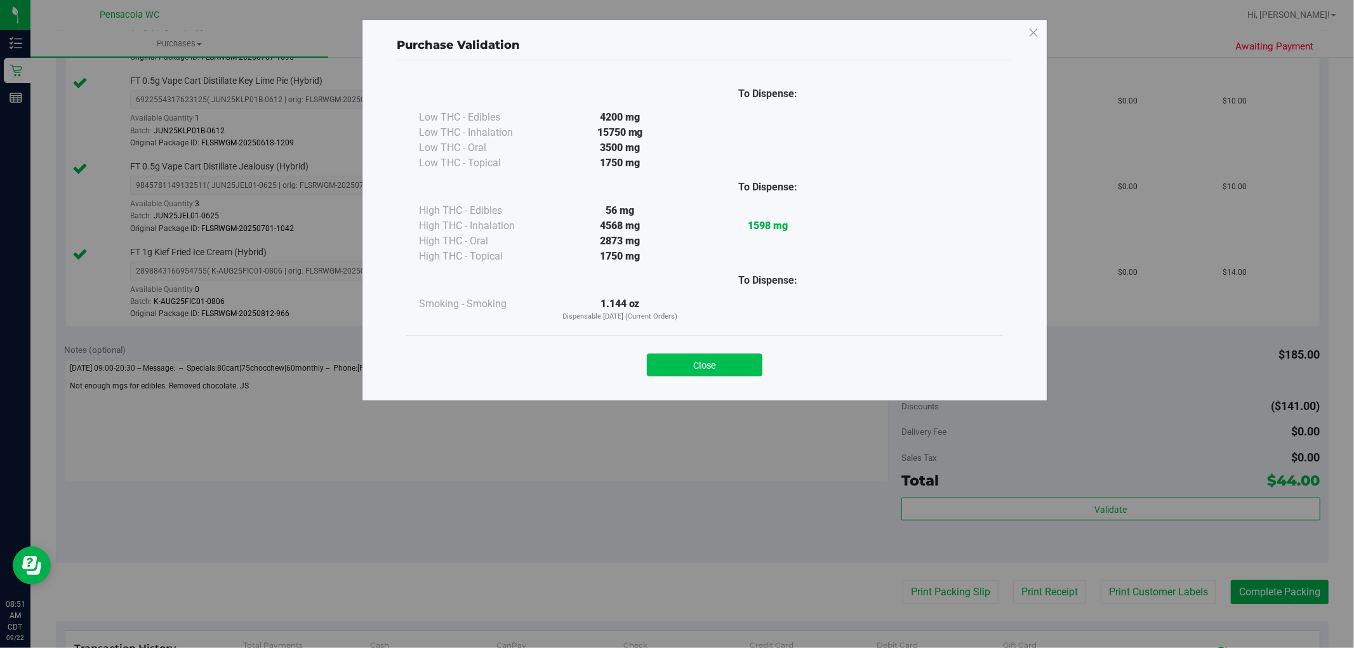
click at [703, 372] on button "Close" at bounding box center [705, 365] width 116 height 23
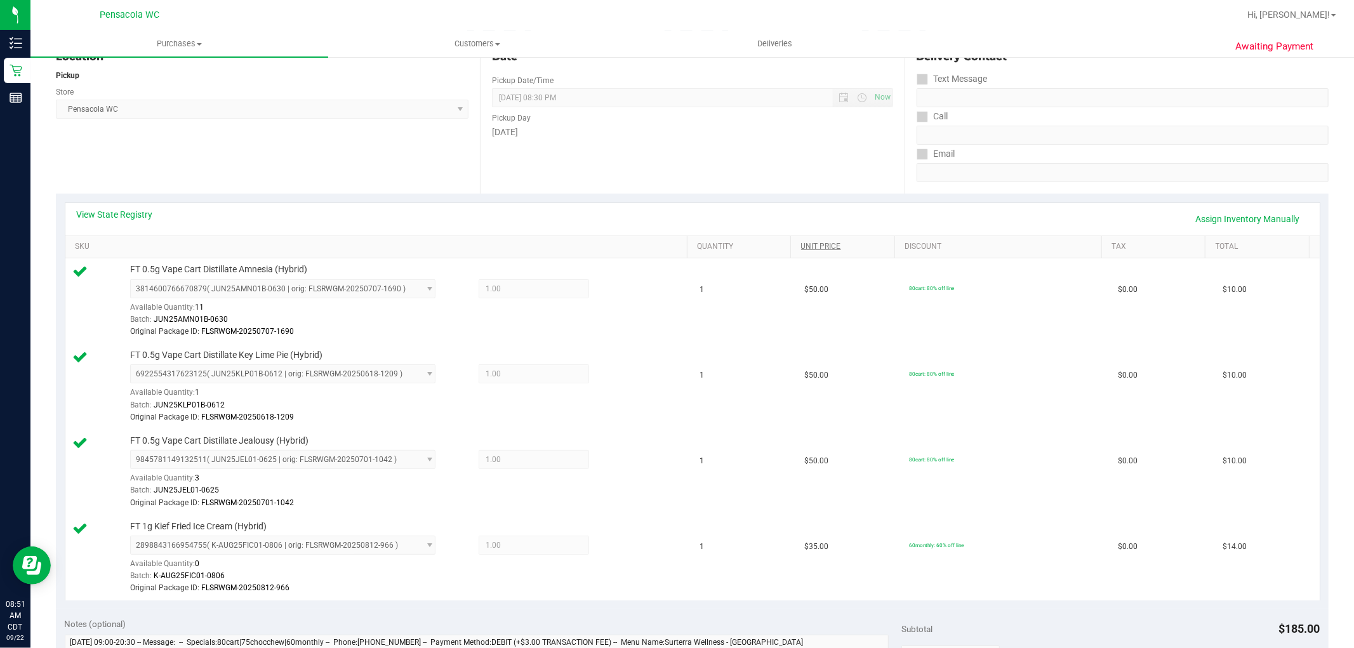
scroll to position [0, 0]
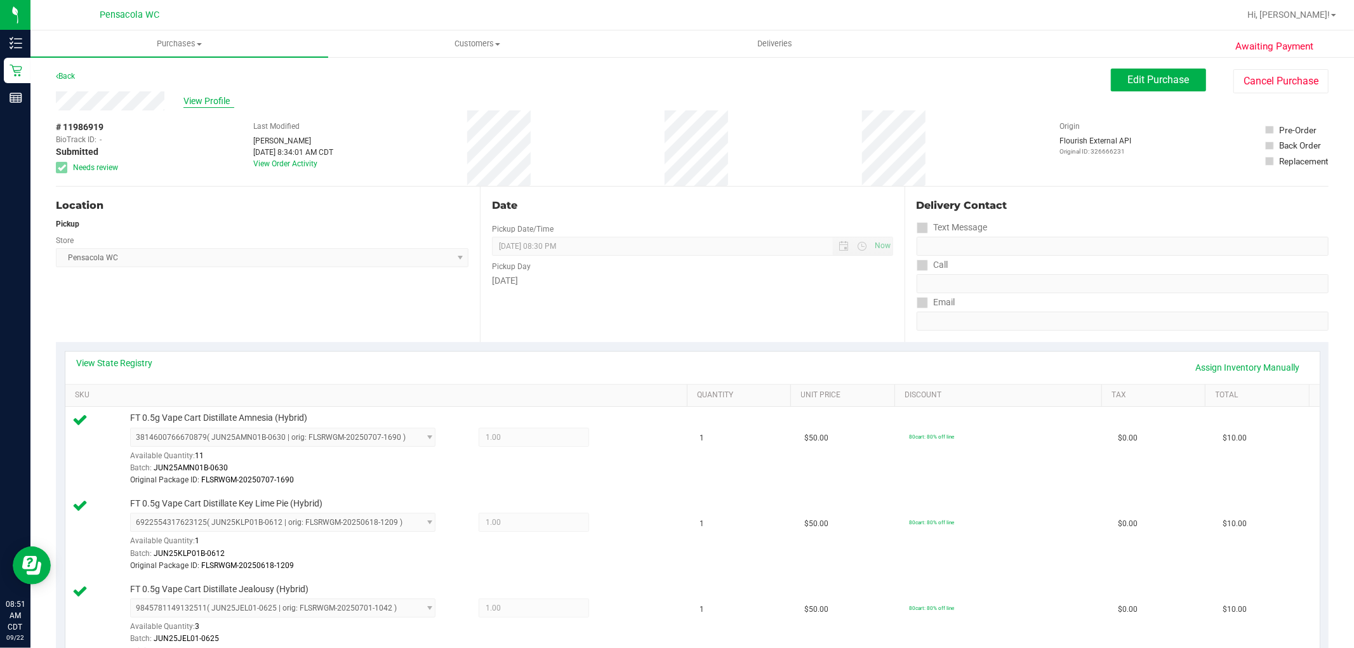
click at [192, 95] on span "View Profile" at bounding box center [208, 101] width 51 height 13
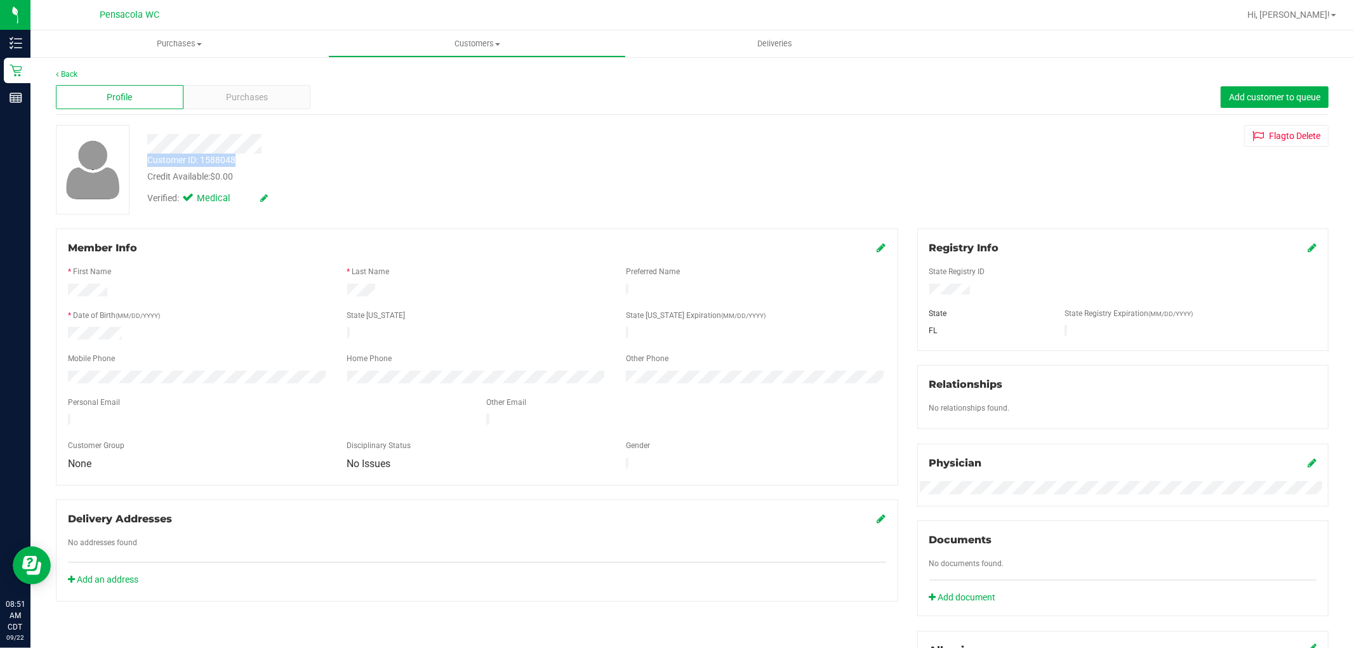
drag, startPoint x: 239, startPoint y: 154, endPoint x: 147, endPoint y: 162, distance: 92.4
click at [147, 162] on div "Customer ID: 1588048 Credit Available: $0.00" at bounding box center [461, 169] width 646 height 30
copy div "Customer ID: 1588048"
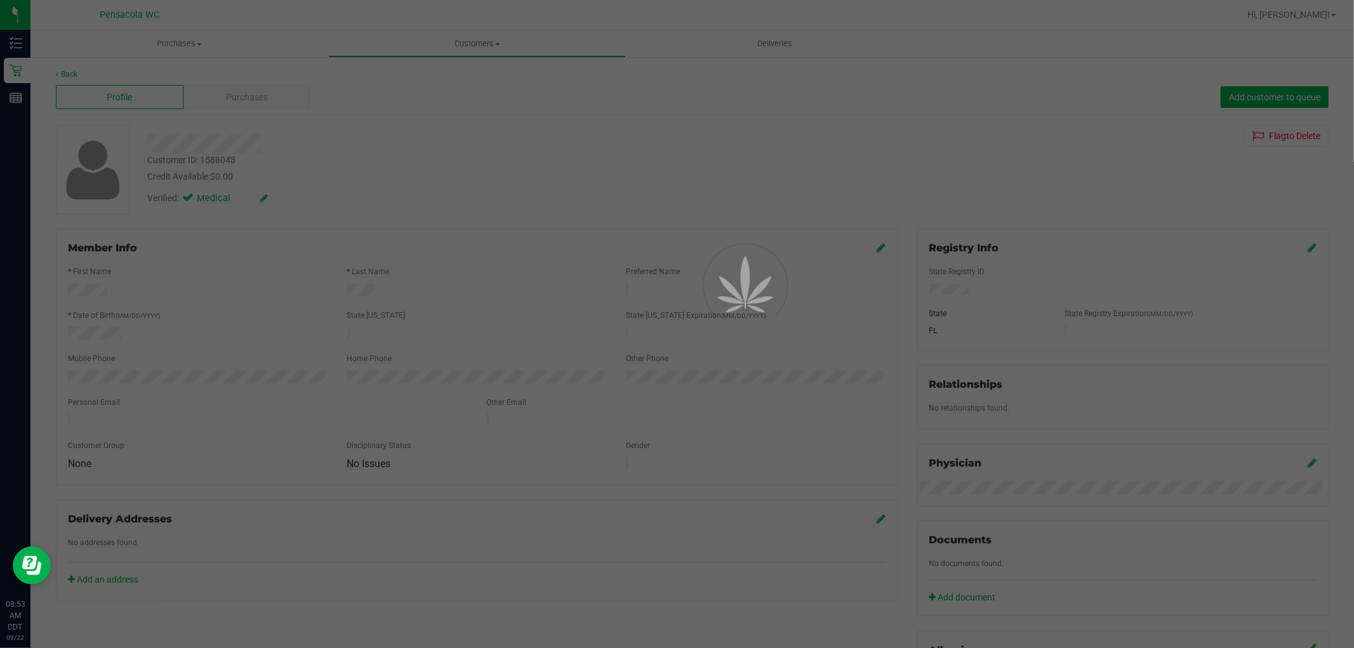
drag, startPoint x: 744, startPoint y: 382, endPoint x: 679, endPoint y: 248, distance: 148.8
click at [679, 248] on div at bounding box center [677, 324] width 1354 height 648
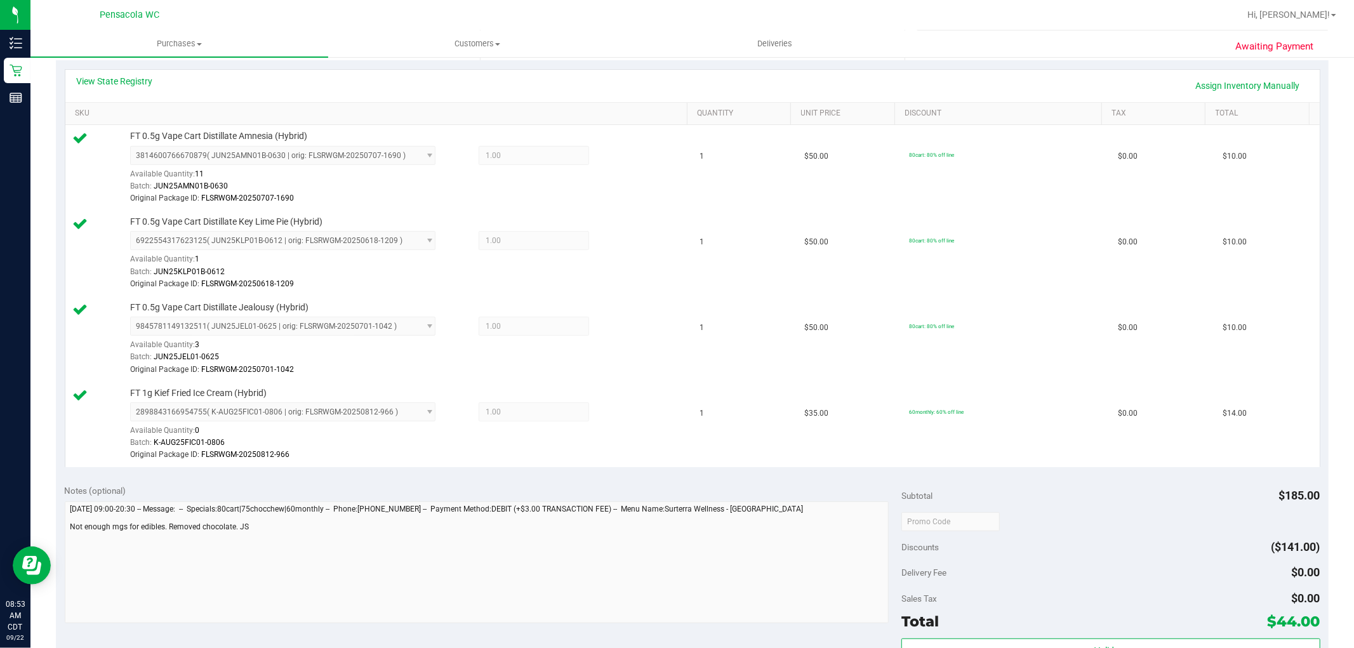
scroll to position [493, 0]
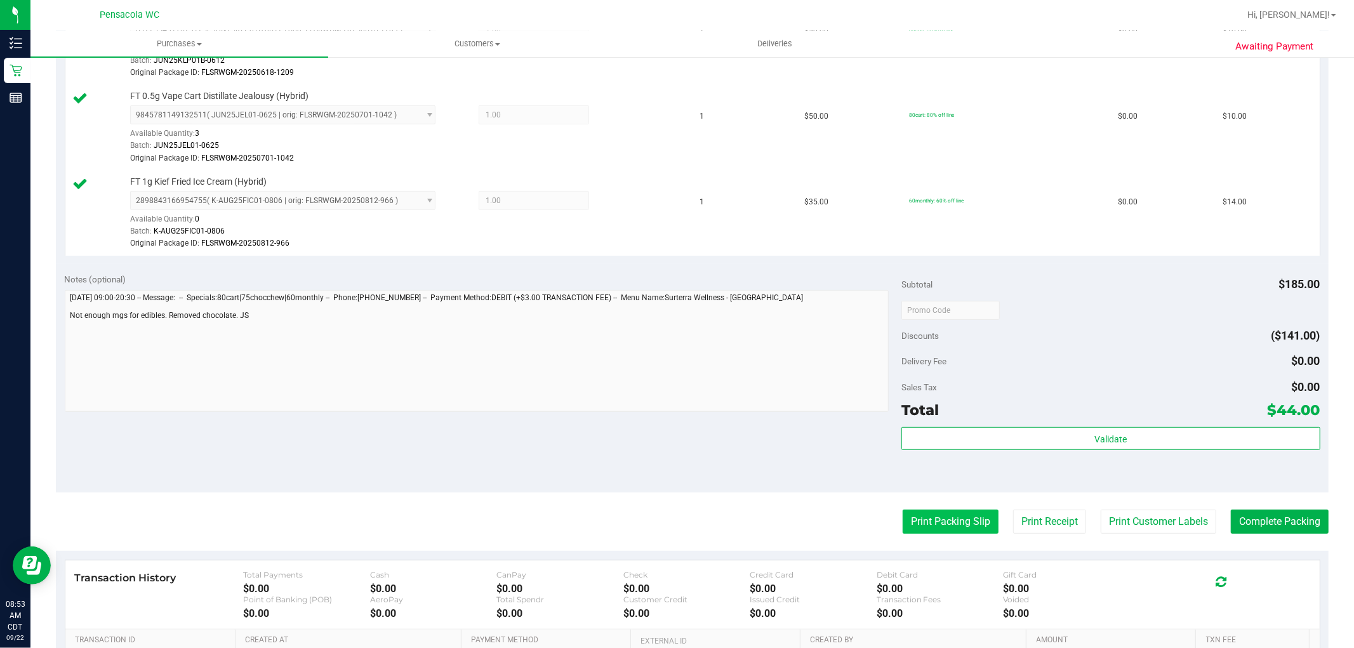
click at [927, 521] on button "Print Packing Slip" at bounding box center [951, 522] width 96 height 24
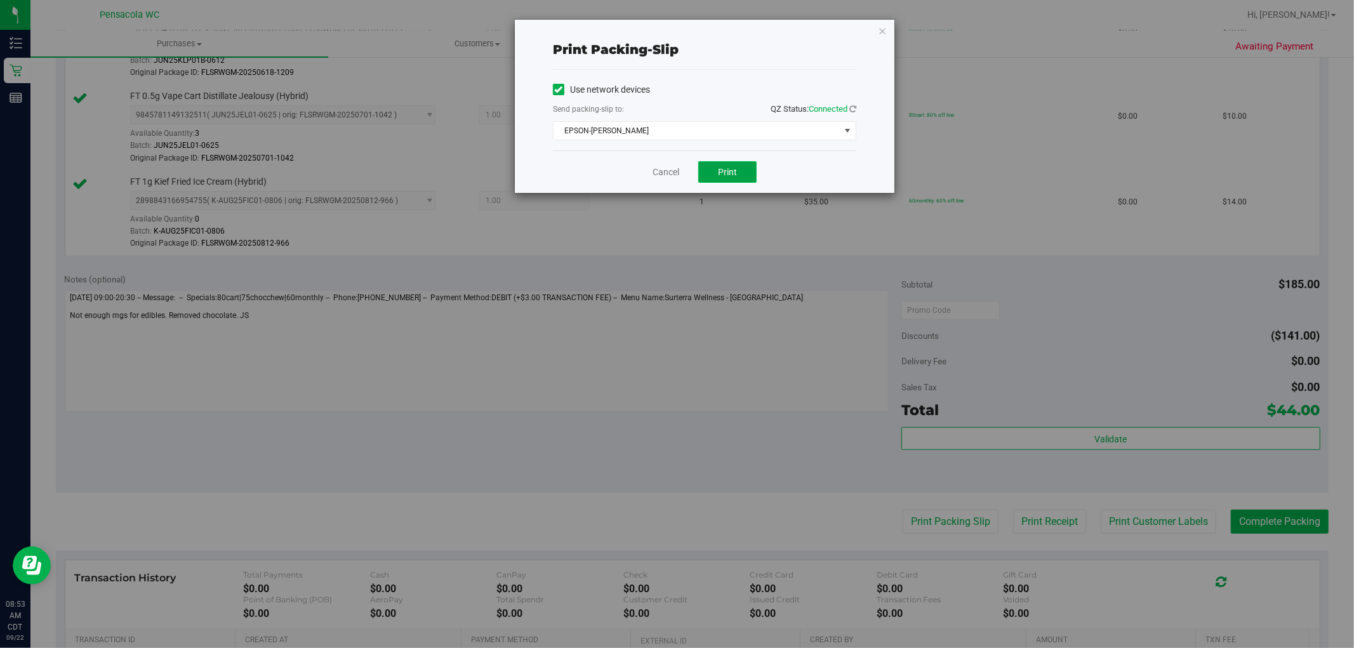
click at [707, 173] on button "Print" at bounding box center [727, 172] width 58 height 22
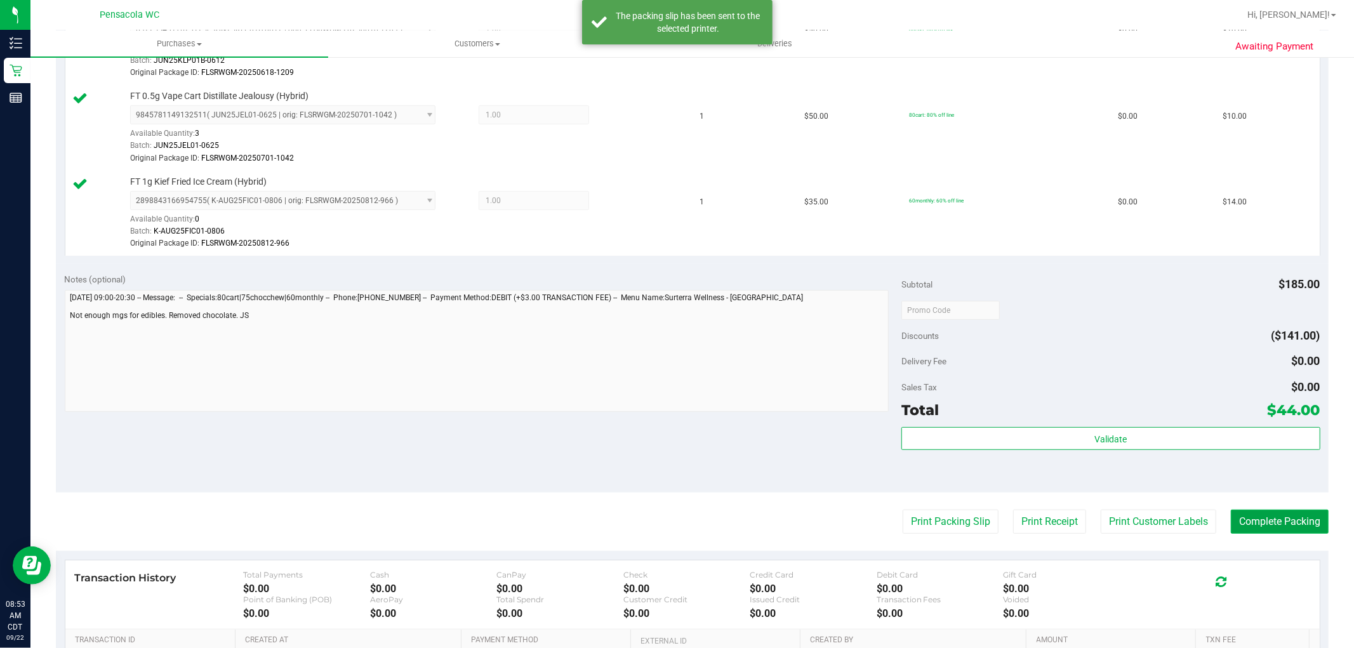
click at [1254, 524] on button "Complete Packing" at bounding box center [1280, 522] width 98 height 24
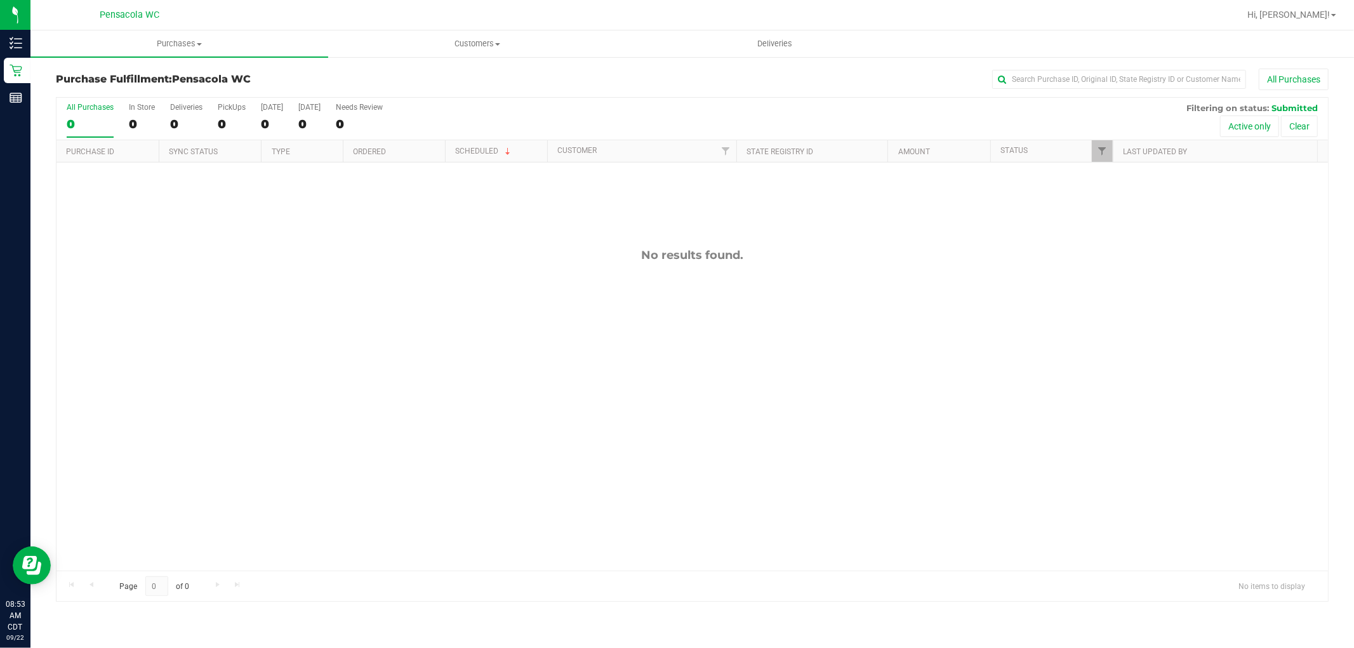
click at [411, 328] on div "No results found." at bounding box center [693, 410] width 1272 height 494
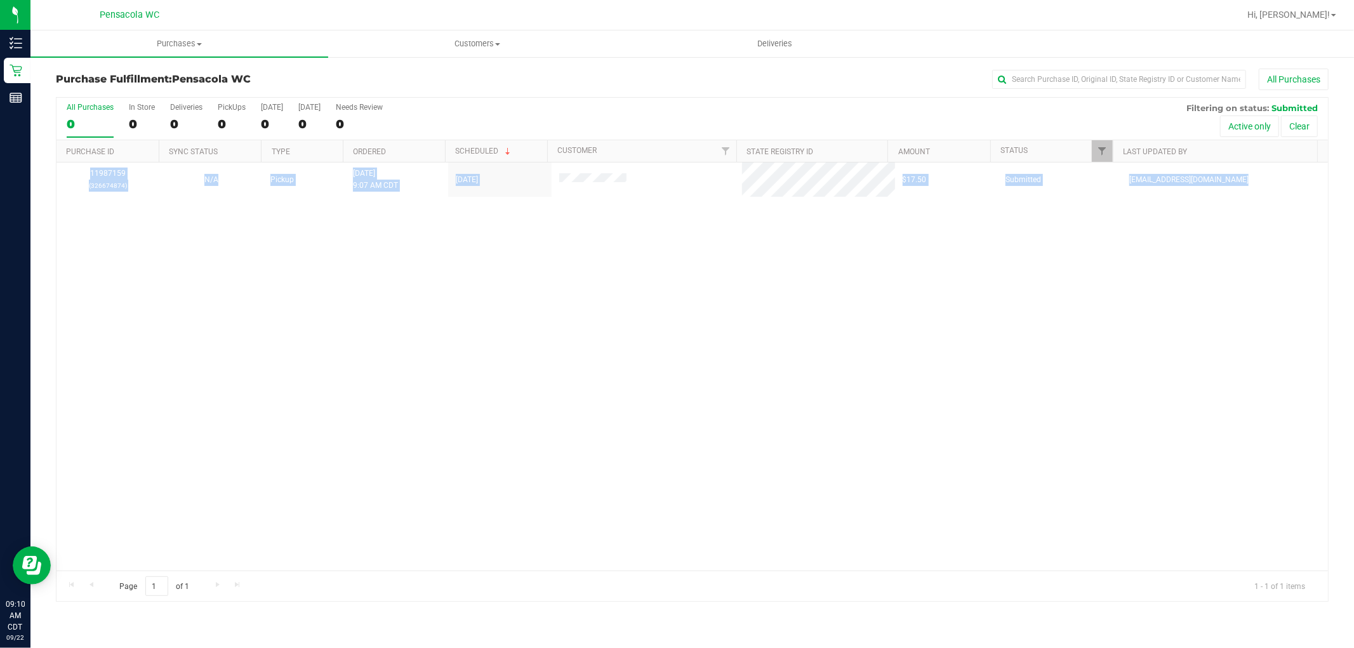
click at [404, 329] on div "11987159 (326674874) N/A Pickup [DATE] 9:07 AM CDT 9/22/2025 $17.50 Submitted […" at bounding box center [693, 367] width 1272 height 408
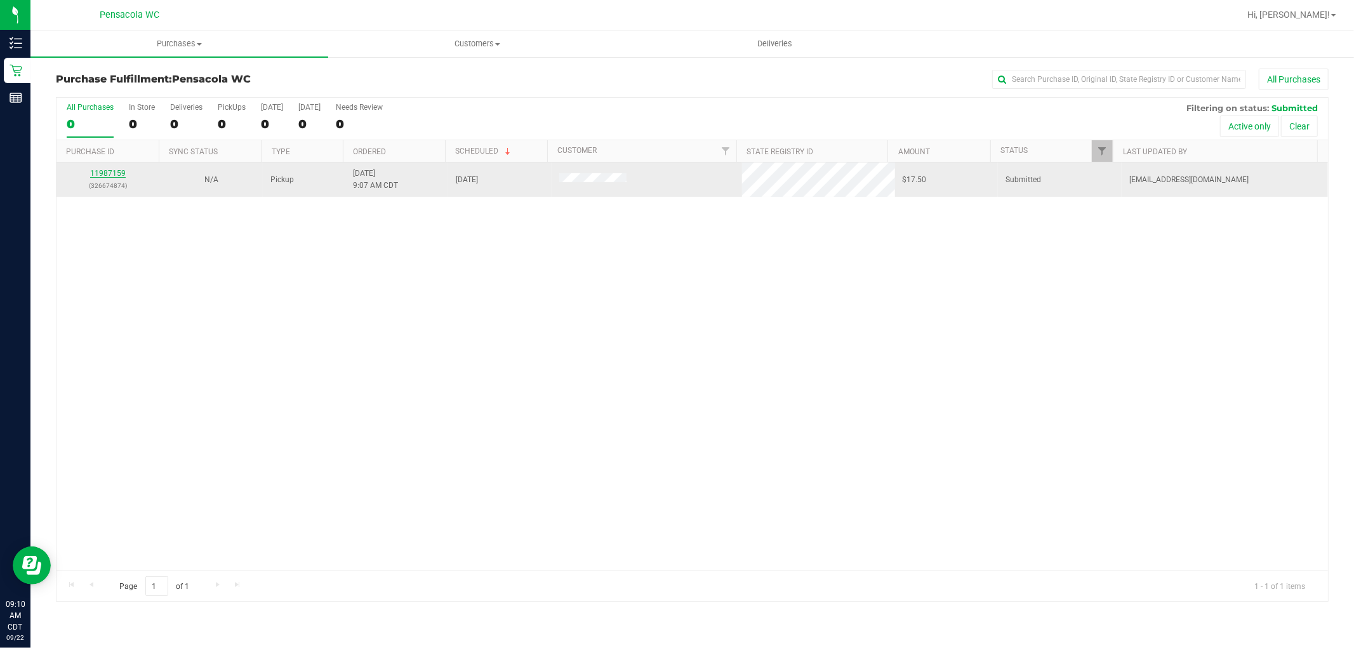
click at [105, 169] on link "11987159" at bounding box center [108, 173] width 36 height 9
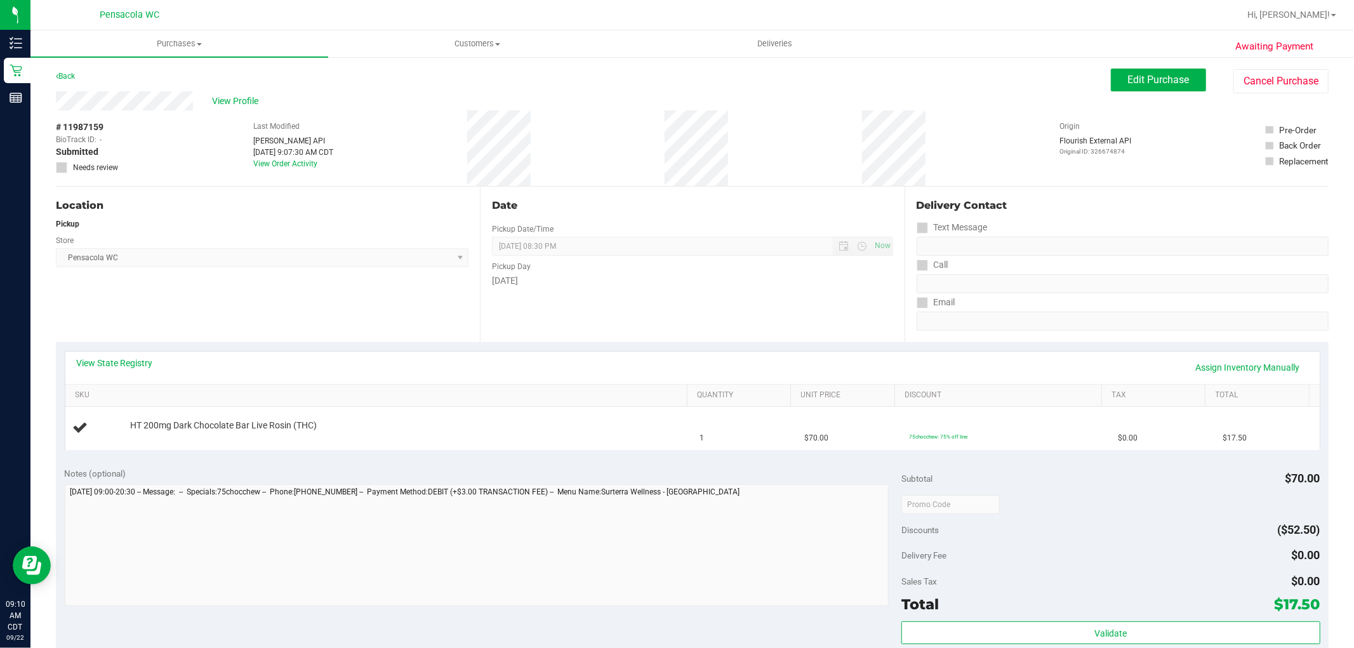
click at [333, 357] on div "View State Registry Assign Inventory Manually" at bounding box center [693, 368] width 1232 height 22
click at [334, 357] on div "View State Registry Assign Inventory Manually" at bounding box center [693, 368] width 1232 height 22
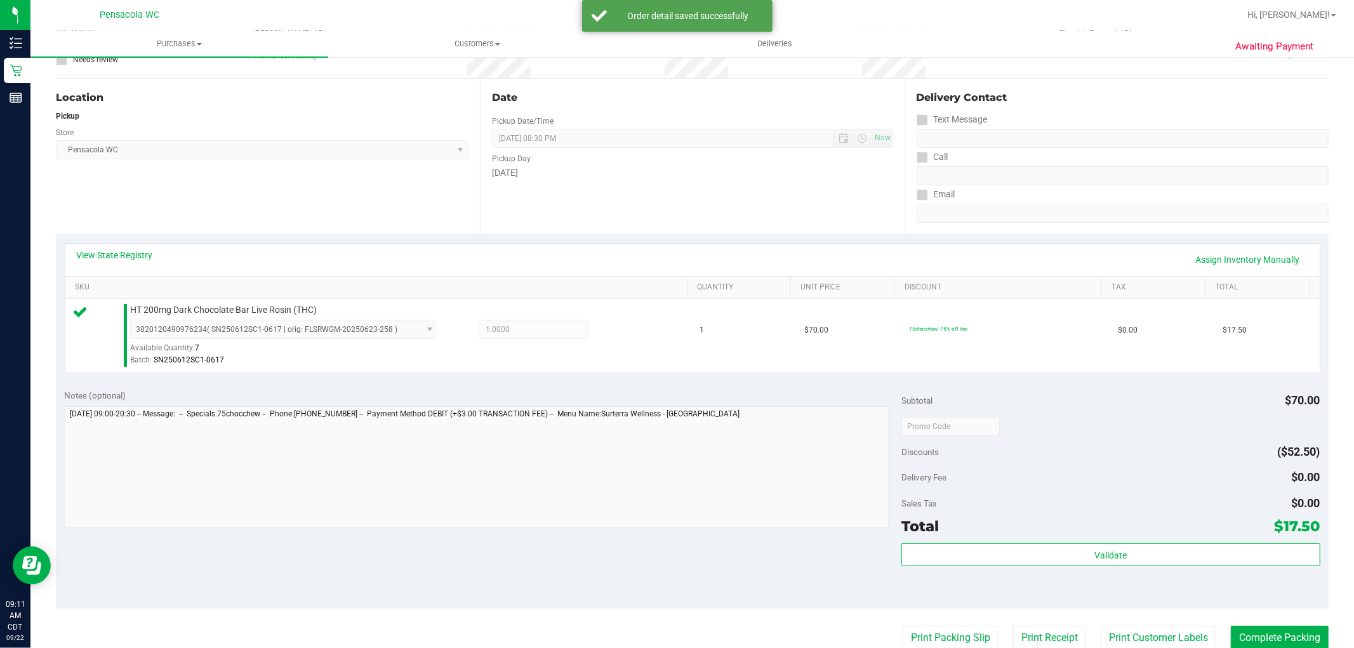
scroll to position [211, 0]
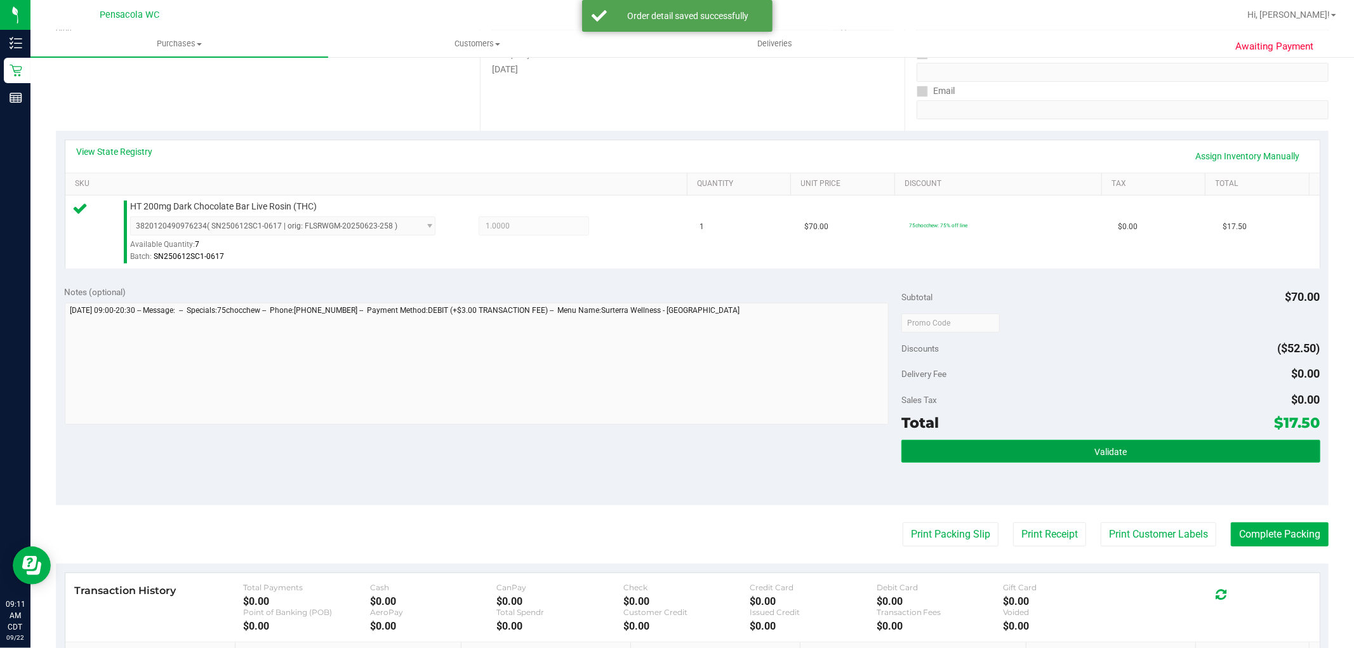
click at [1025, 455] on button "Validate" at bounding box center [1111, 451] width 418 height 23
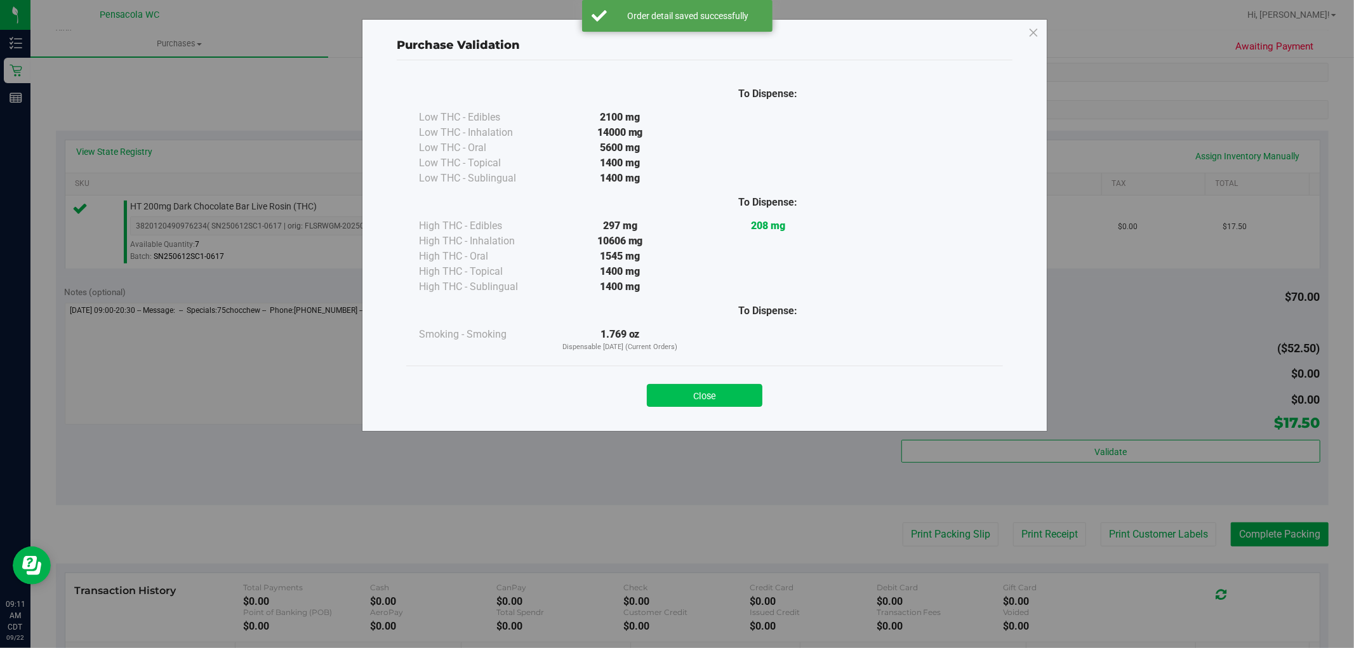
click at [705, 385] on button "Close" at bounding box center [705, 395] width 116 height 23
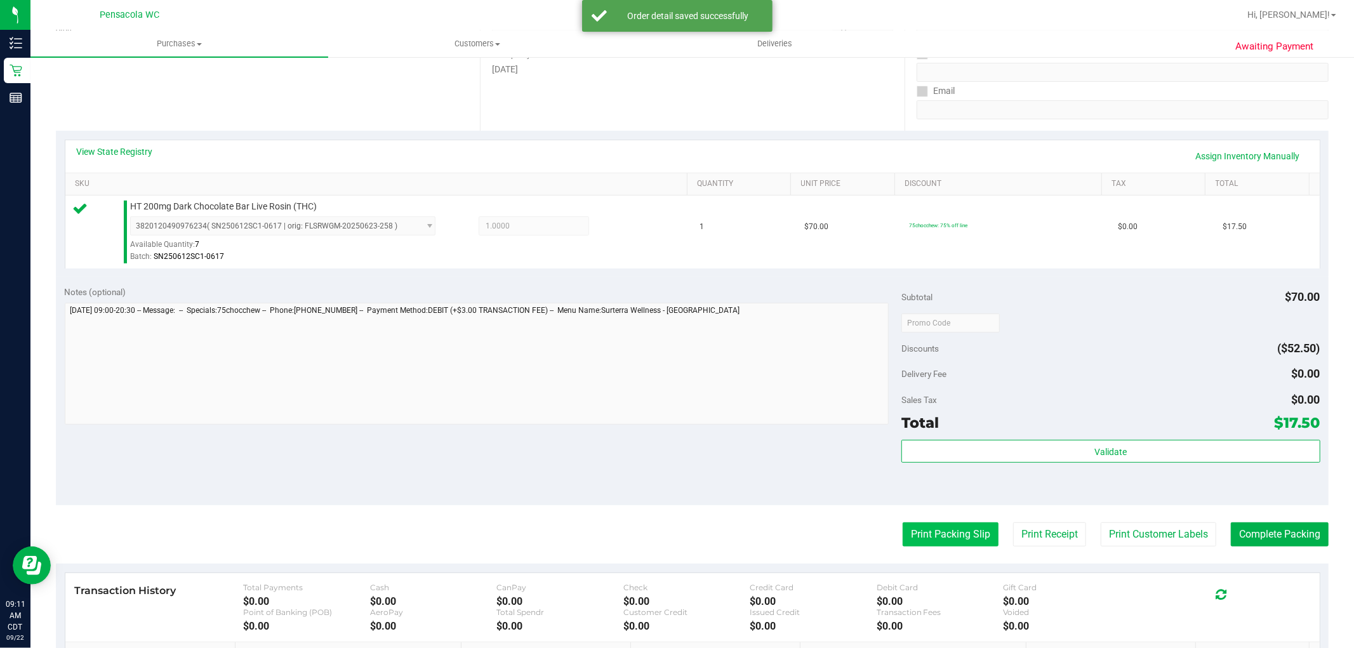
click at [946, 540] on button "Print Packing Slip" at bounding box center [951, 535] width 96 height 24
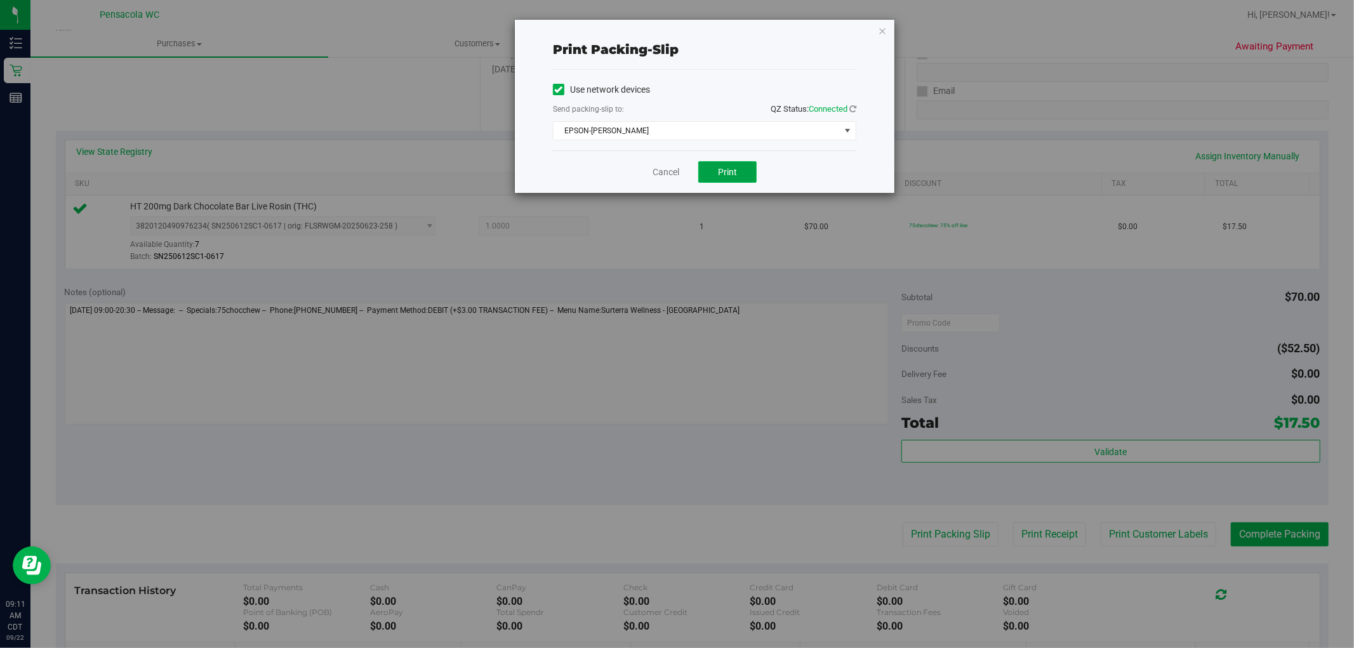
click at [716, 179] on button "Print" at bounding box center [727, 172] width 58 height 22
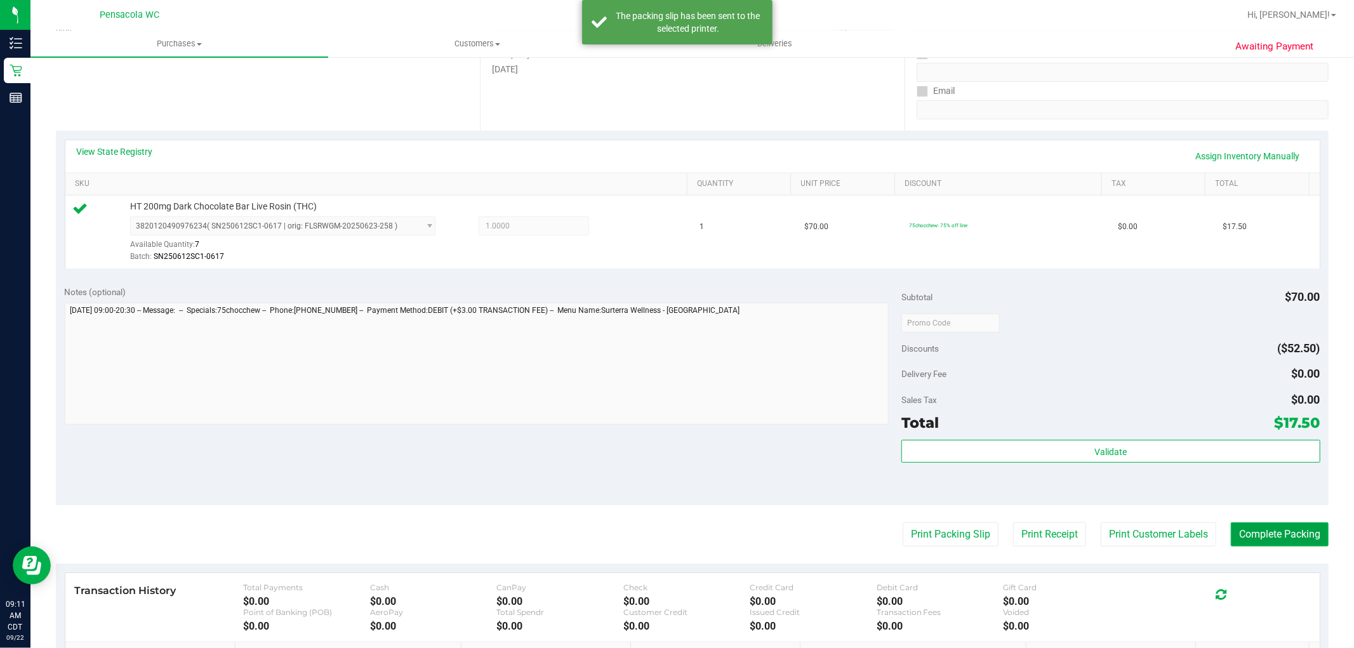
click at [1270, 528] on button "Complete Packing" at bounding box center [1280, 535] width 98 height 24
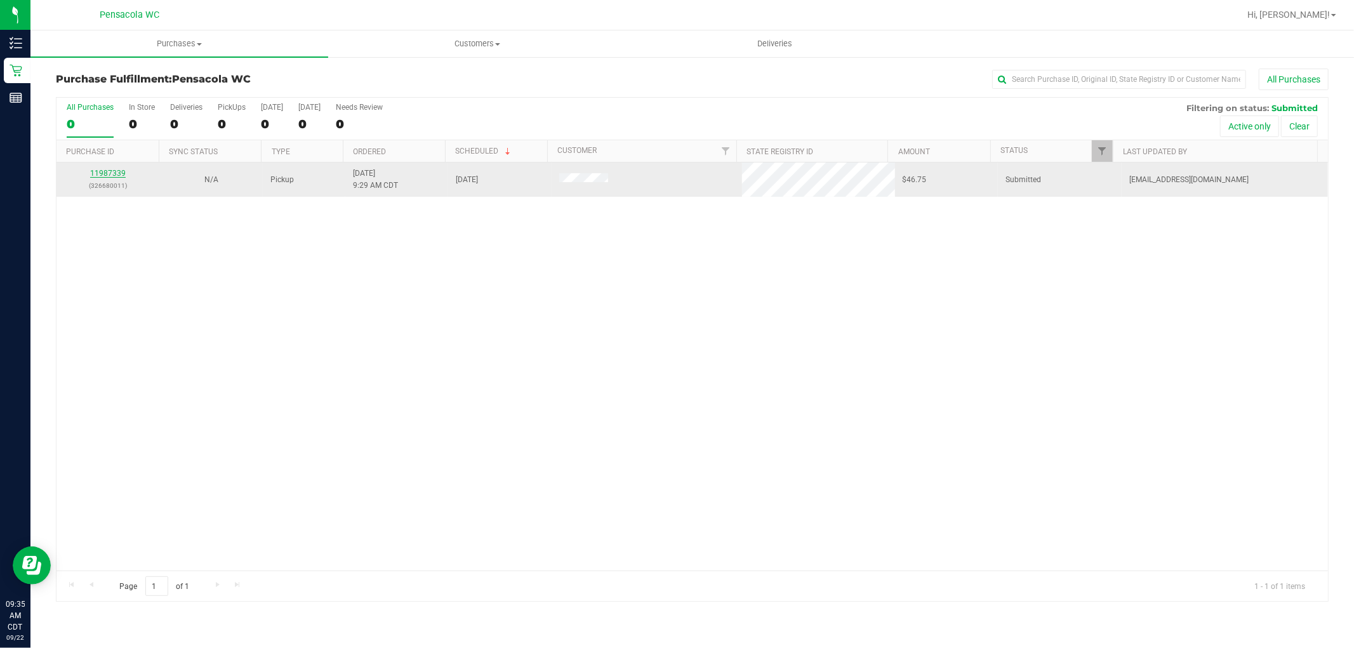
click at [102, 170] on link "11987339" at bounding box center [108, 173] width 36 height 9
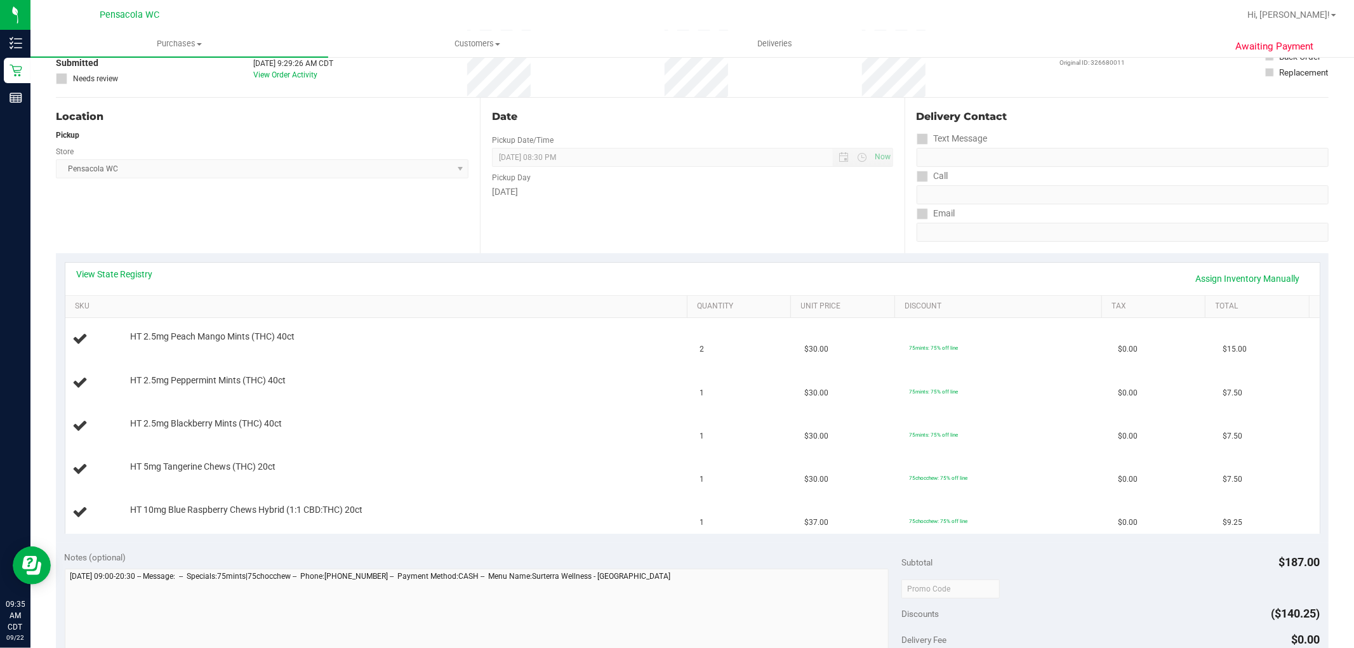
scroll to position [70, 0]
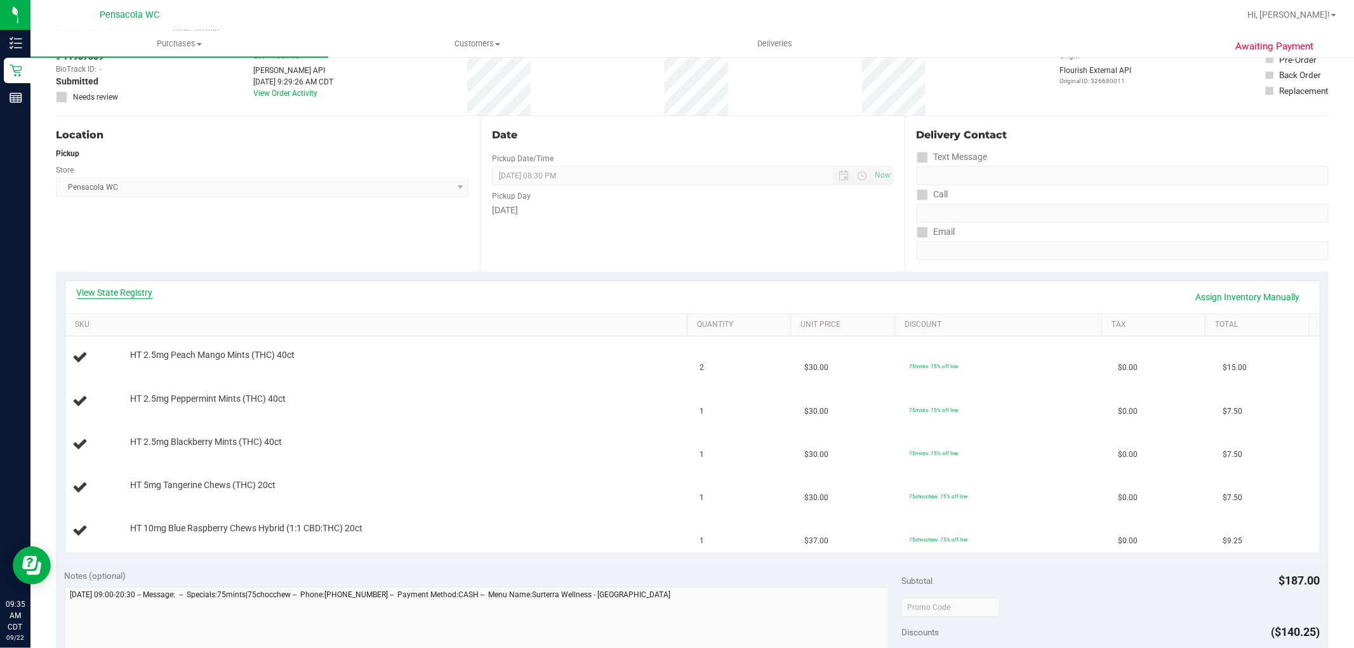
click at [106, 293] on link "View State Registry" at bounding box center [115, 292] width 76 height 13
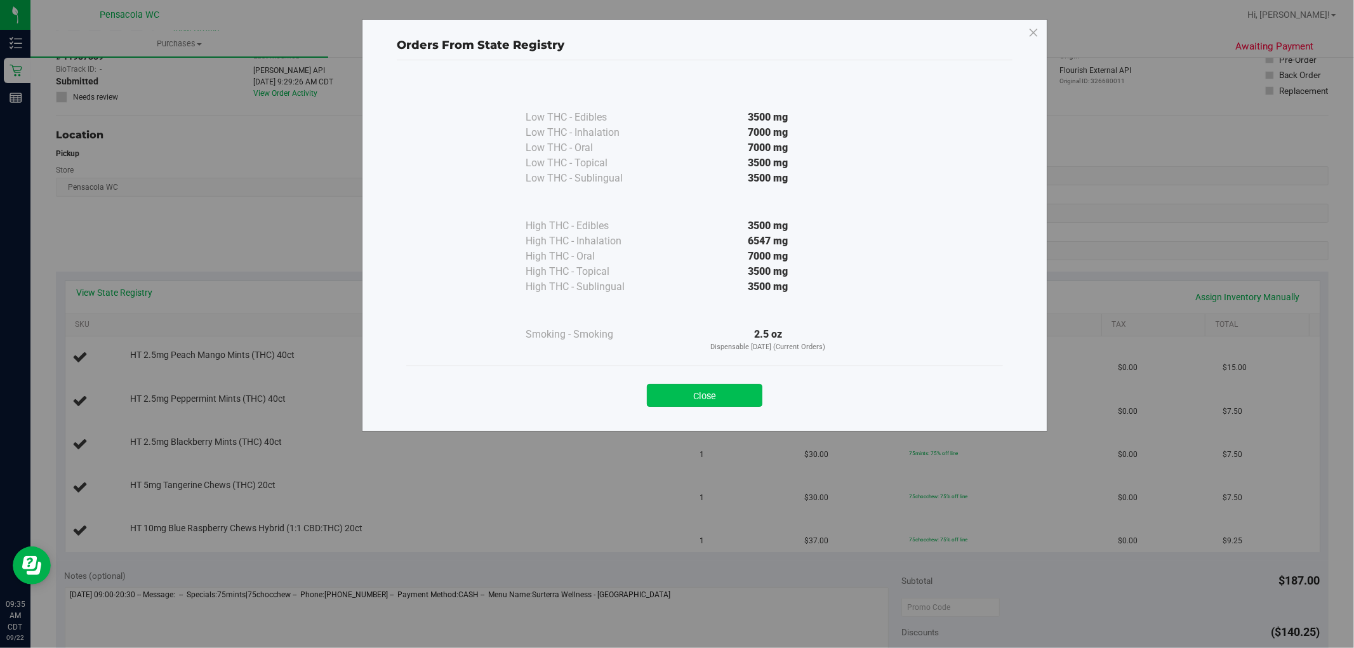
click at [649, 385] on button "Close" at bounding box center [705, 395] width 116 height 23
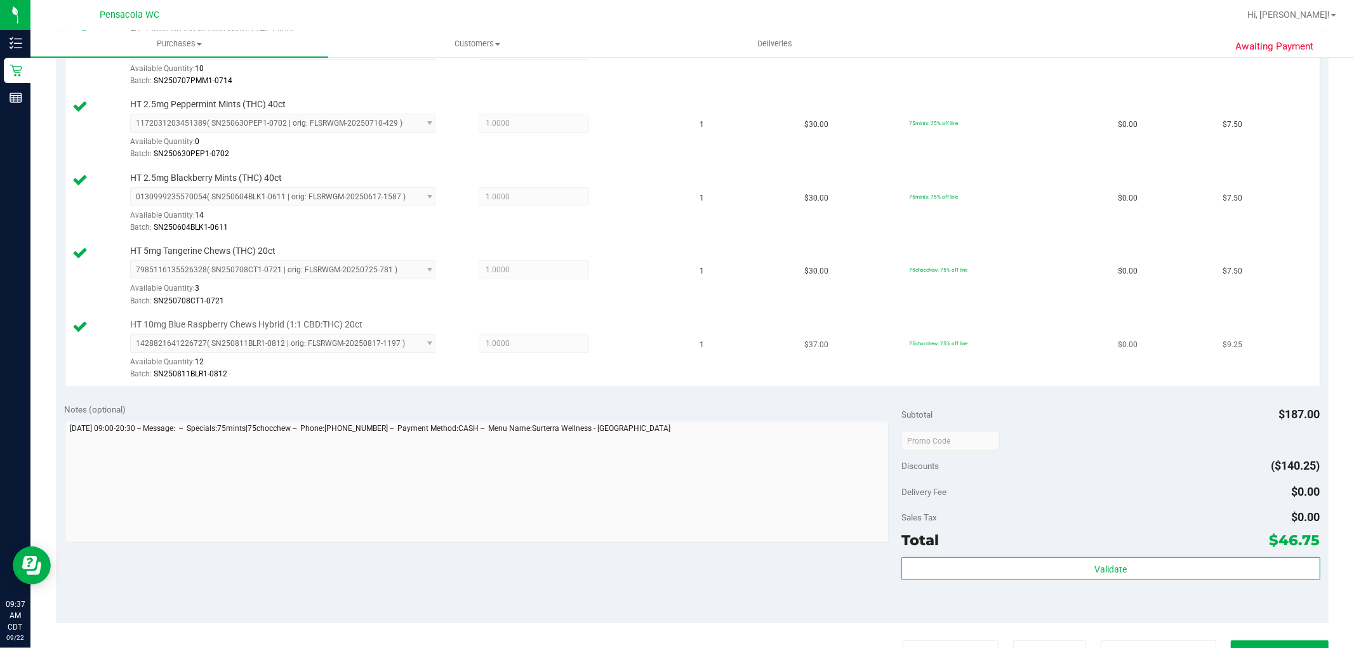
scroll to position [493, 0]
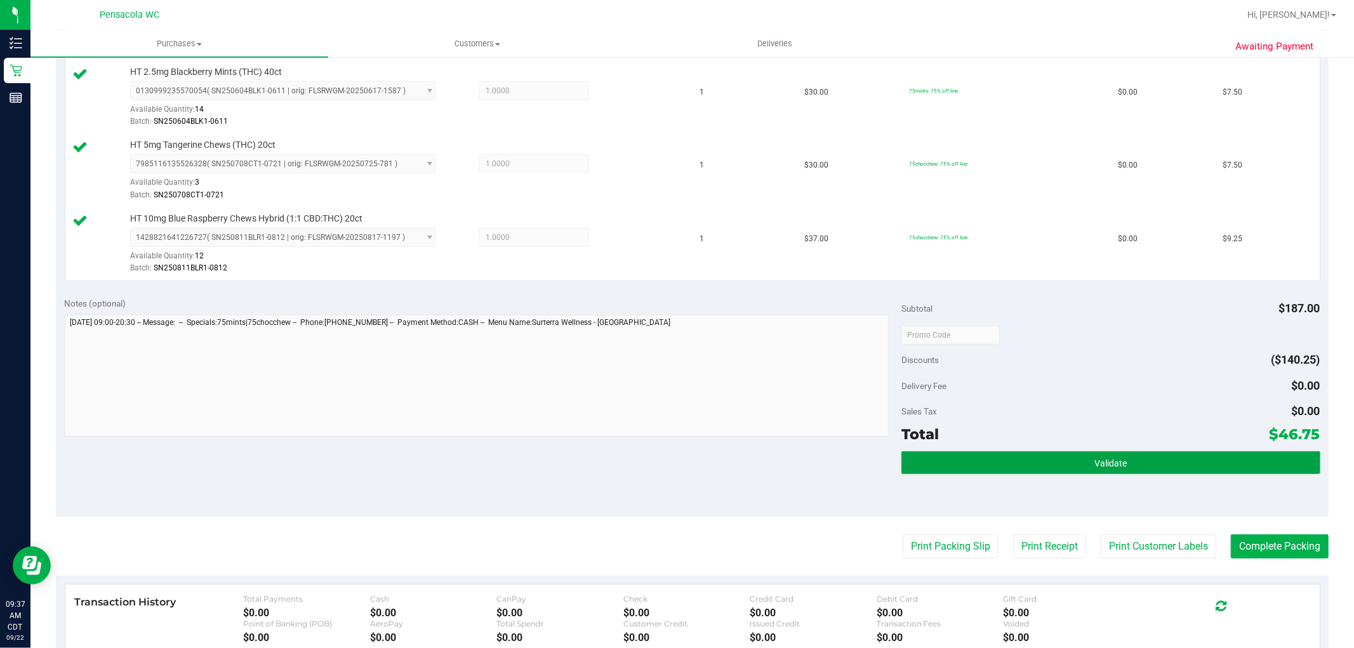
click at [931, 460] on button "Validate" at bounding box center [1111, 462] width 418 height 23
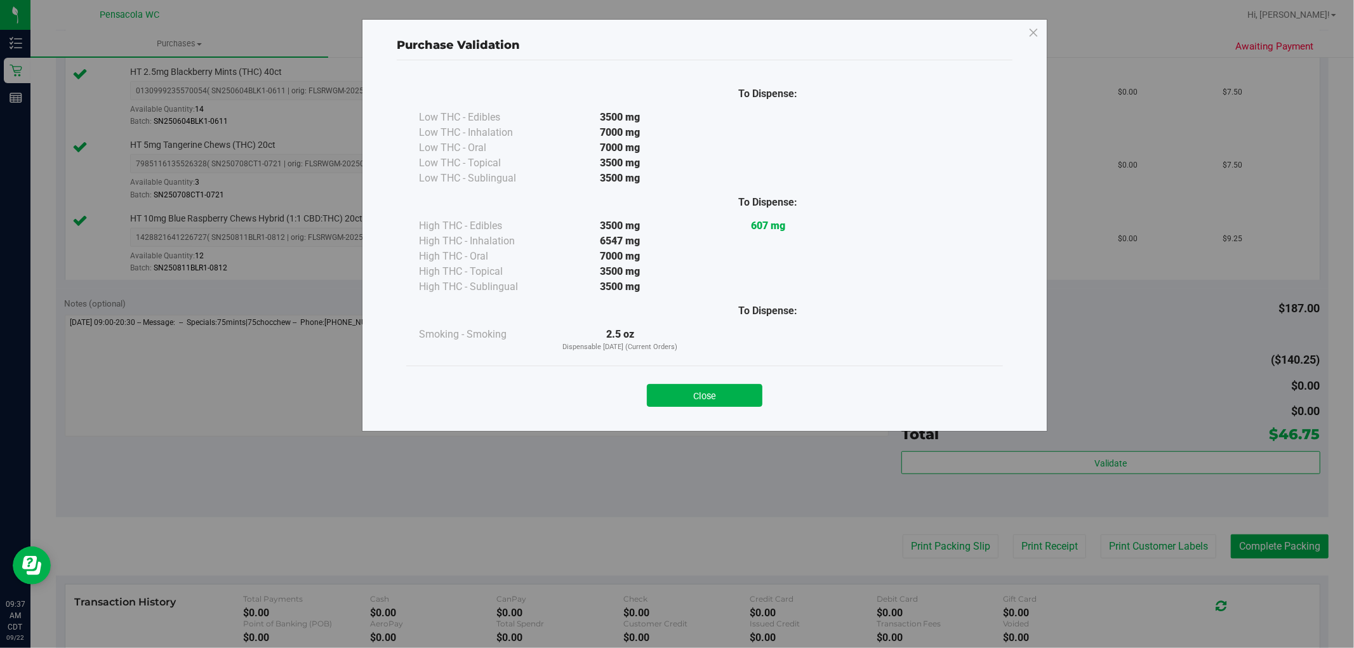
click at [733, 383] on div "Close" at bounding box center [705, 392] width 578 height 32
click at [733, 390] on button "Close" at bounding box center [705, 395] width 116 height 23
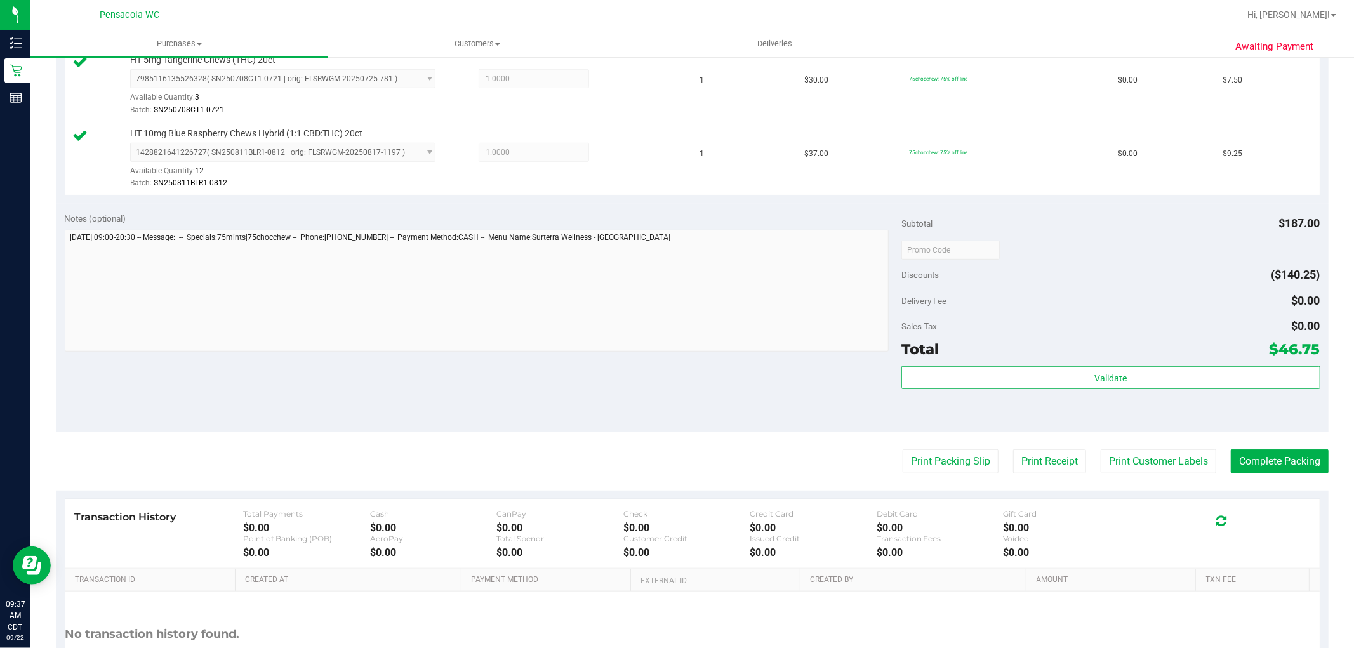
scroll to position [635, 0]
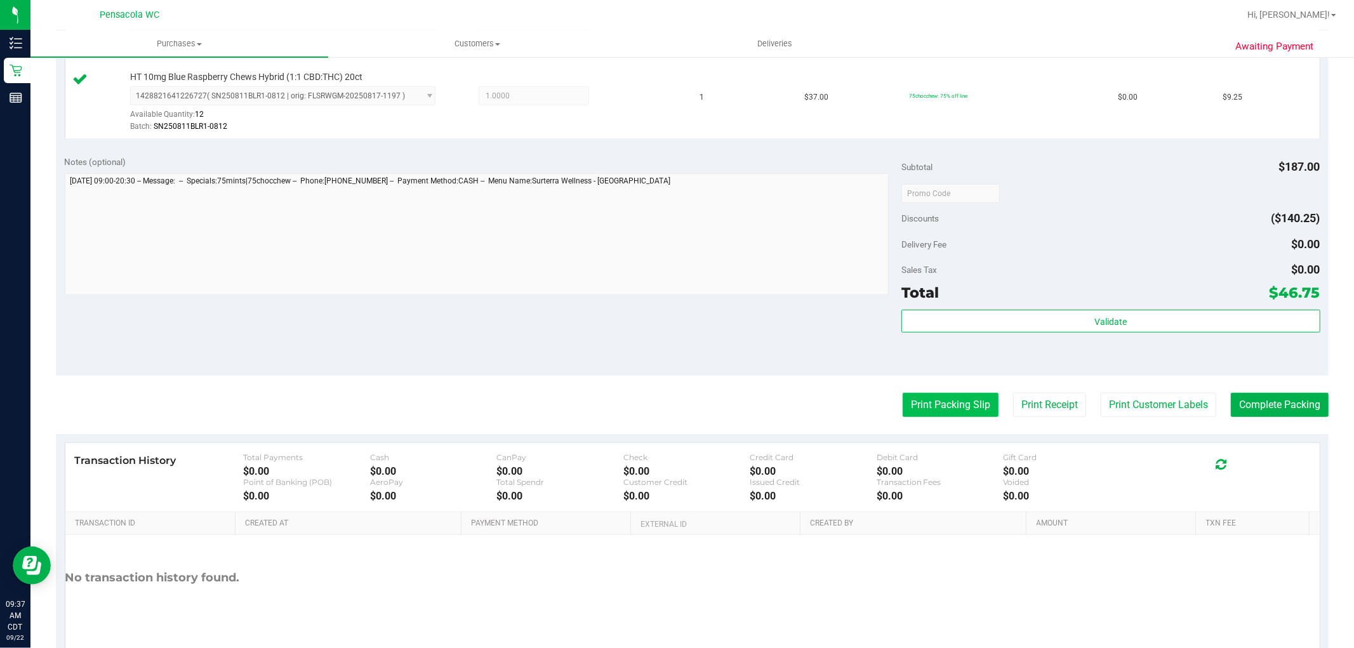
click at [913, 404] on button "Print Packing Slip" at bounding box center [951, 405] width 96 height 24
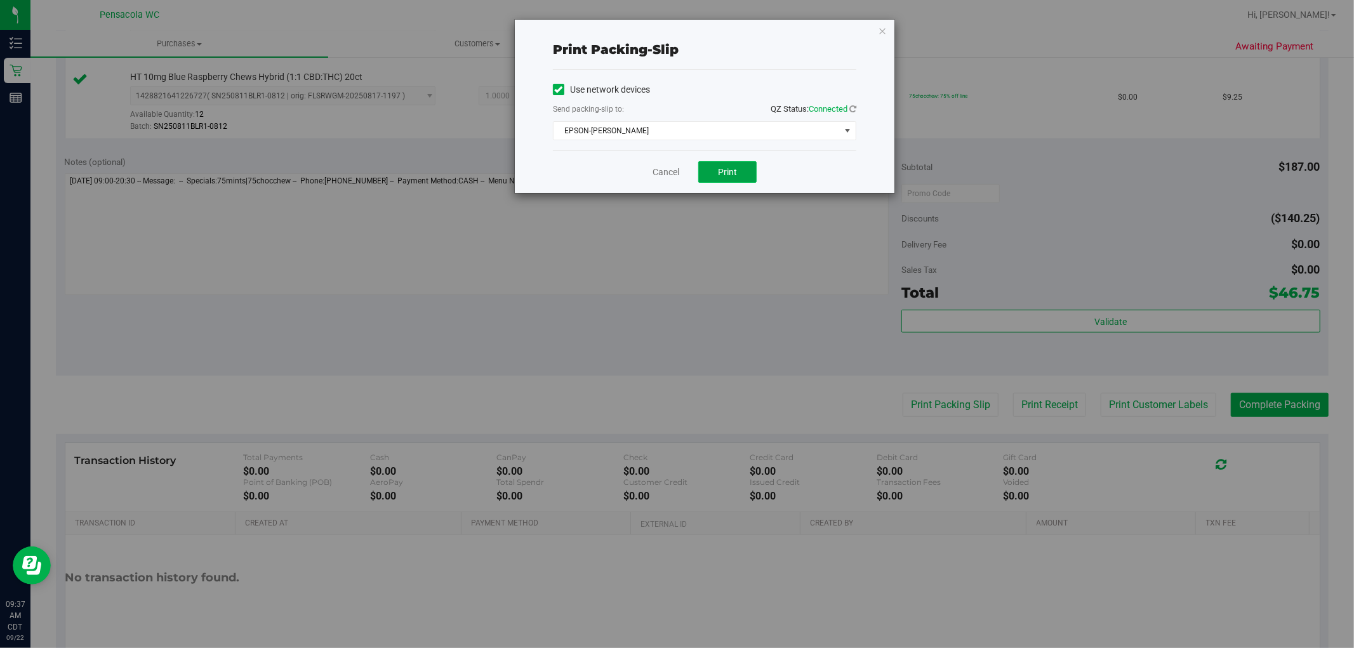
click at [709, 181] on button "Print" at bounding box center [727, 172] width 58 height 22
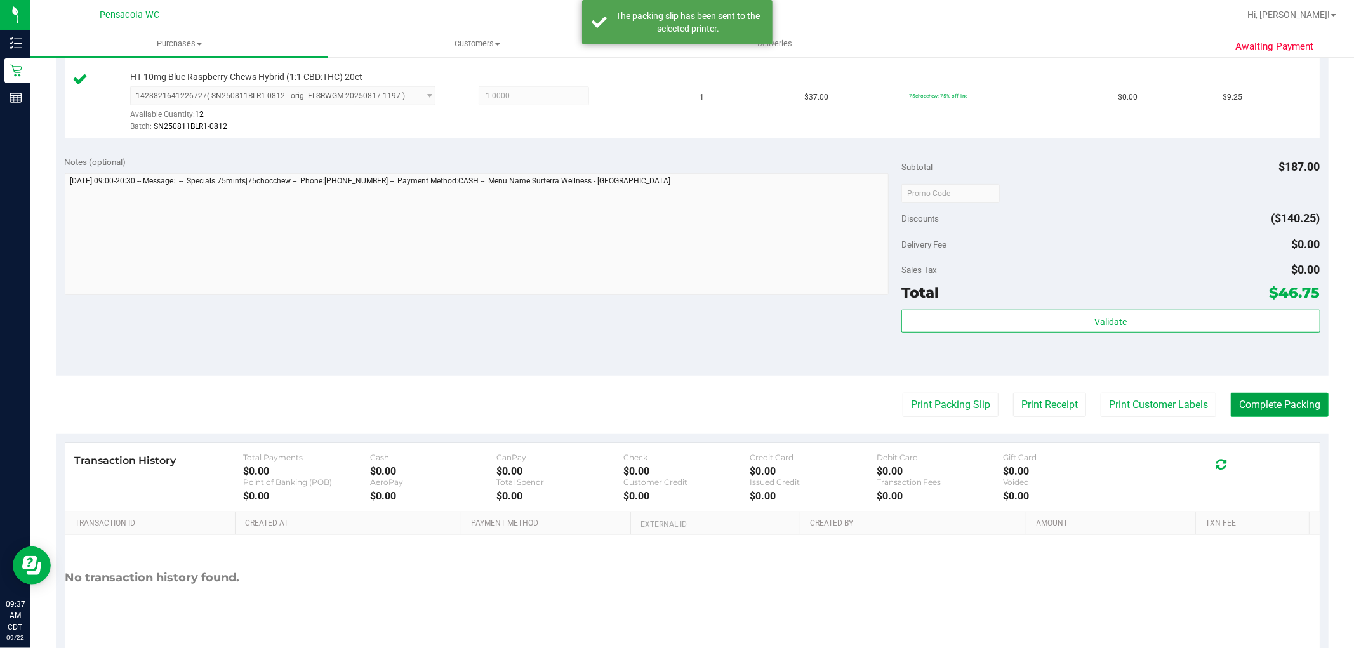
click at [1260, 404] on button "Complete Packing" at bounding box center [1280, 405] width 98 height 24
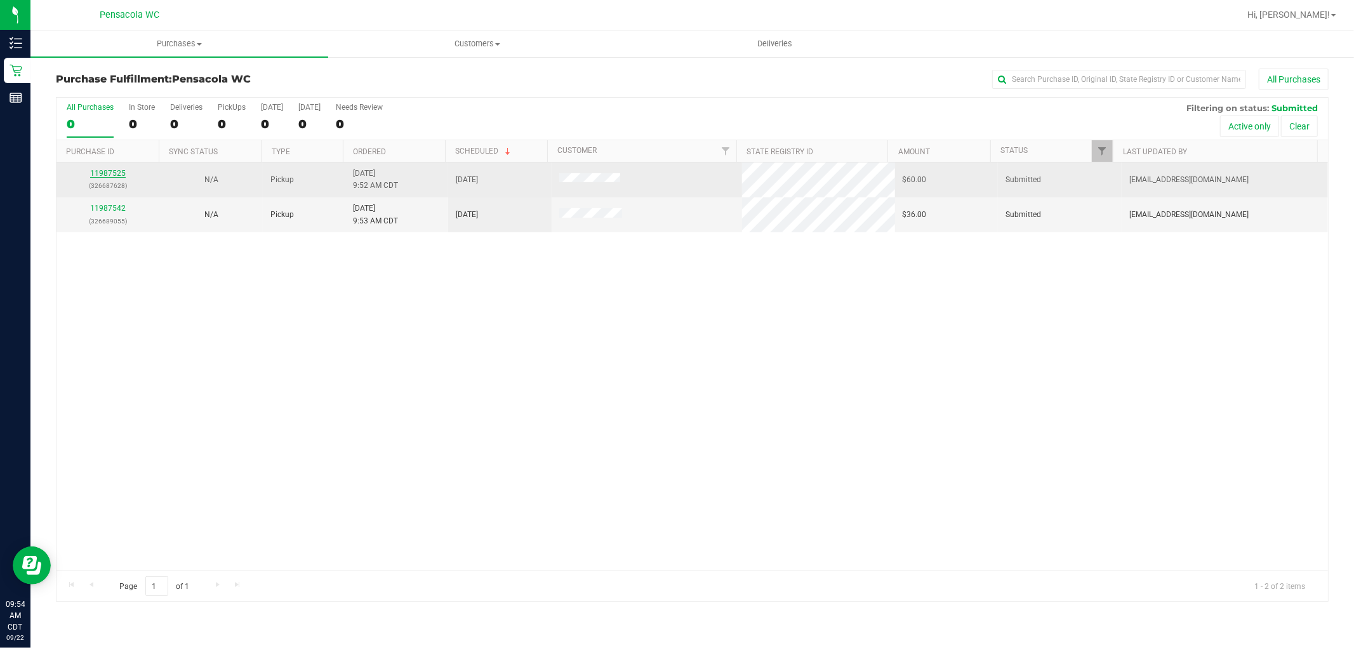
click at [114, 174] on link "11987525" at bounding box center [108, 173] width 36 height 9
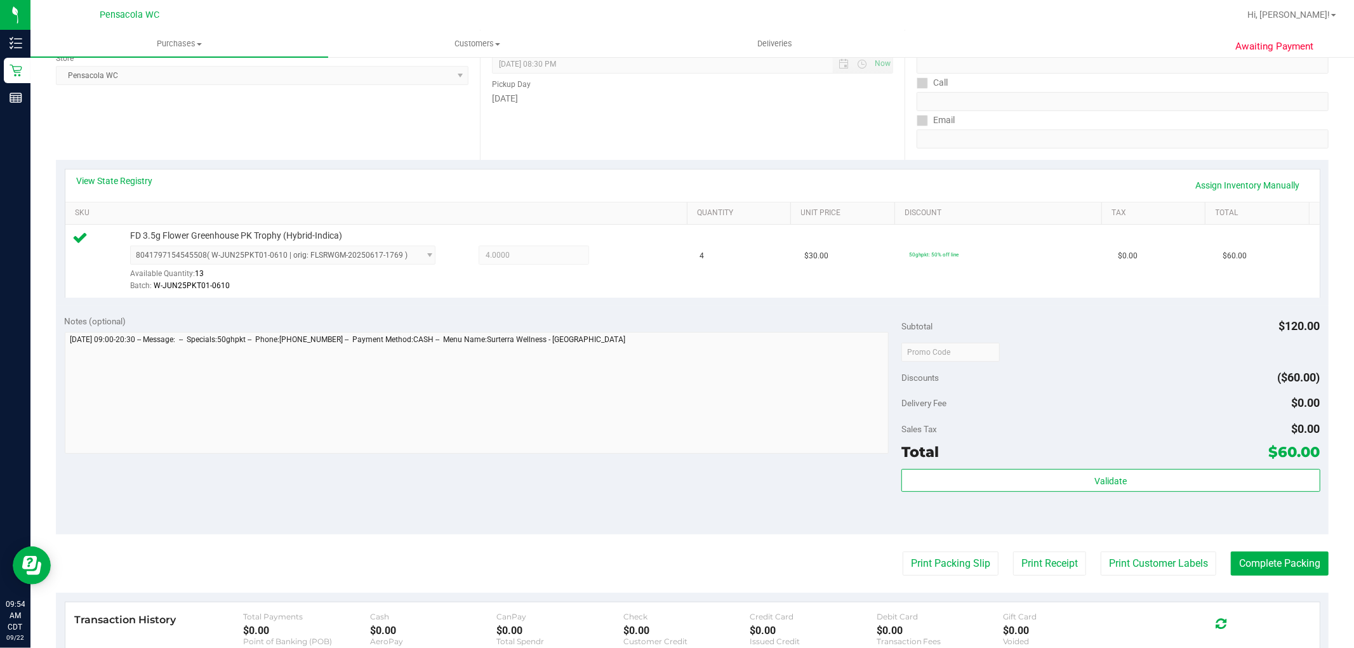
scroll to position [181, 0]
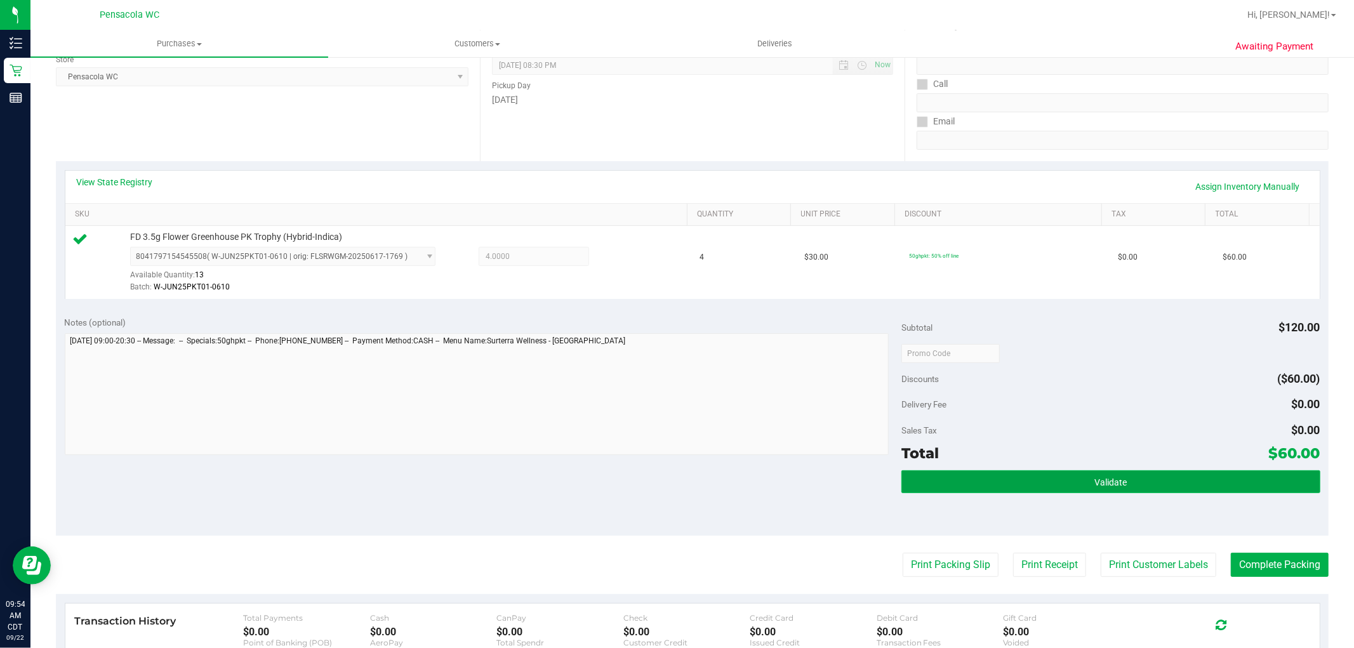
click at [1088, 470] on button "Validate" at bounding box center [1111, 481] width 418 height 23
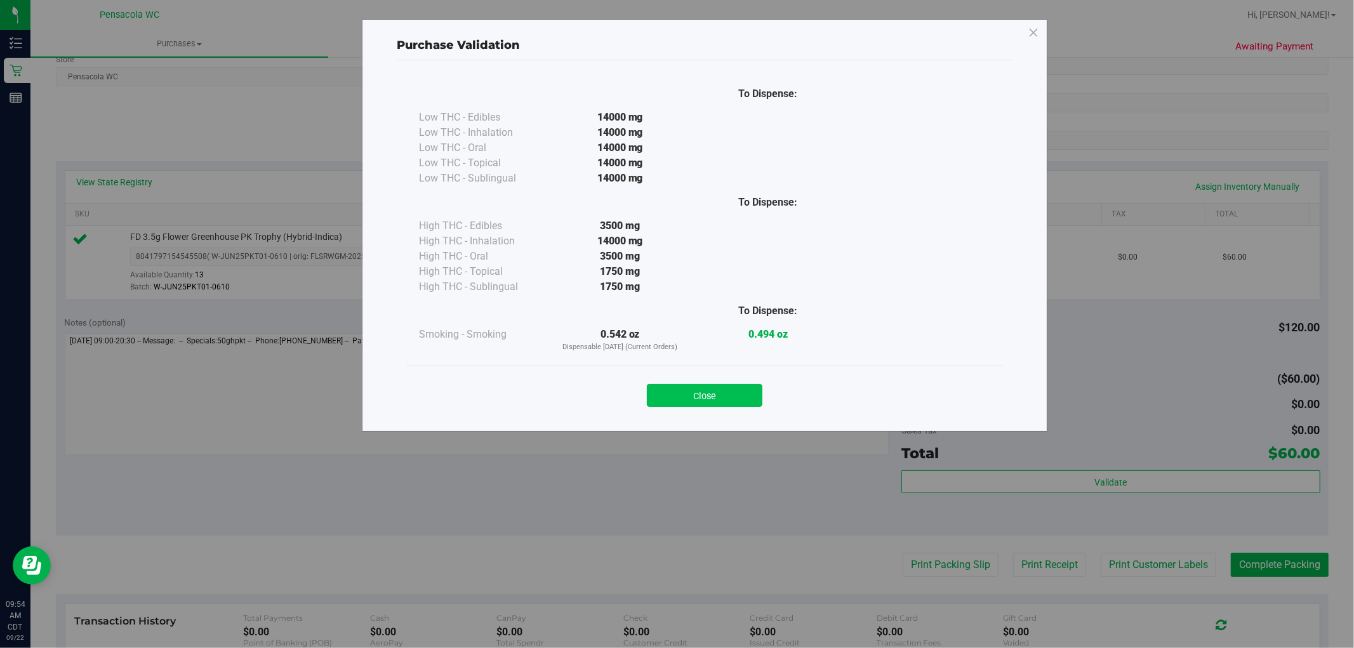
click at [672, 392] on button "Close" at bounding box center [705, 395] width 116 height 23
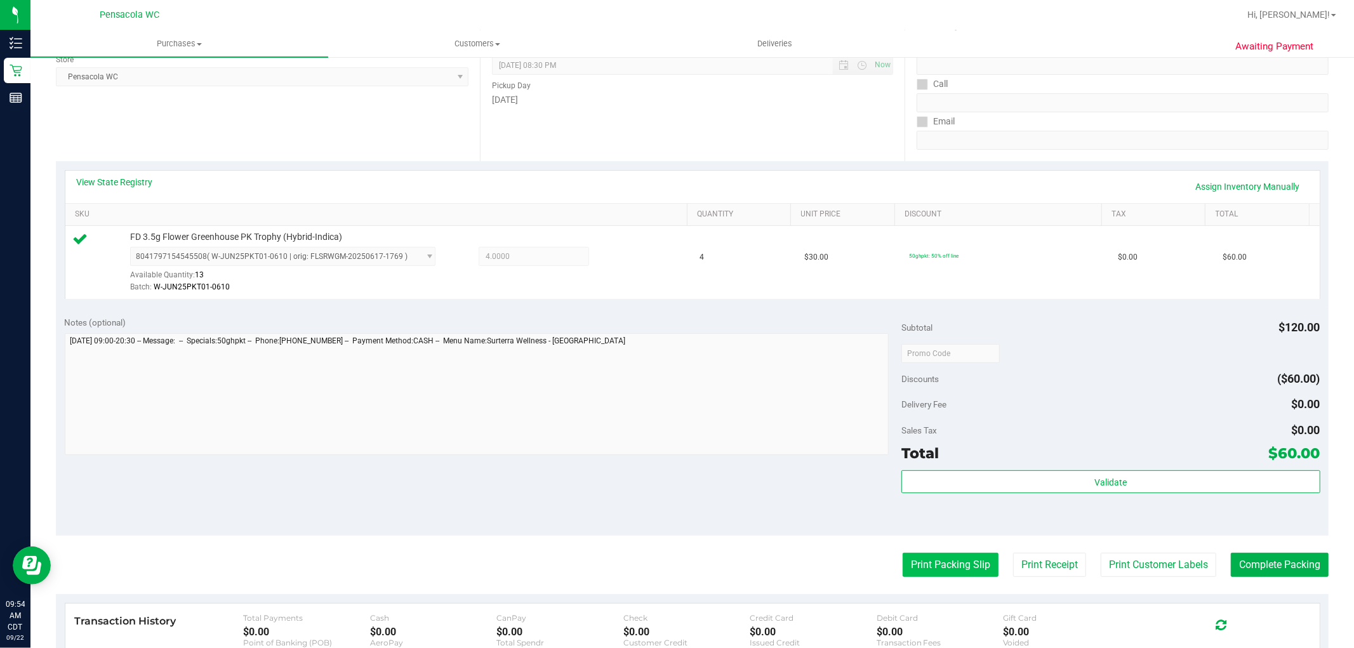
click at [966, 561] on button "Print Packing Slip" at bounding box center [951, 565] width 96 height 24
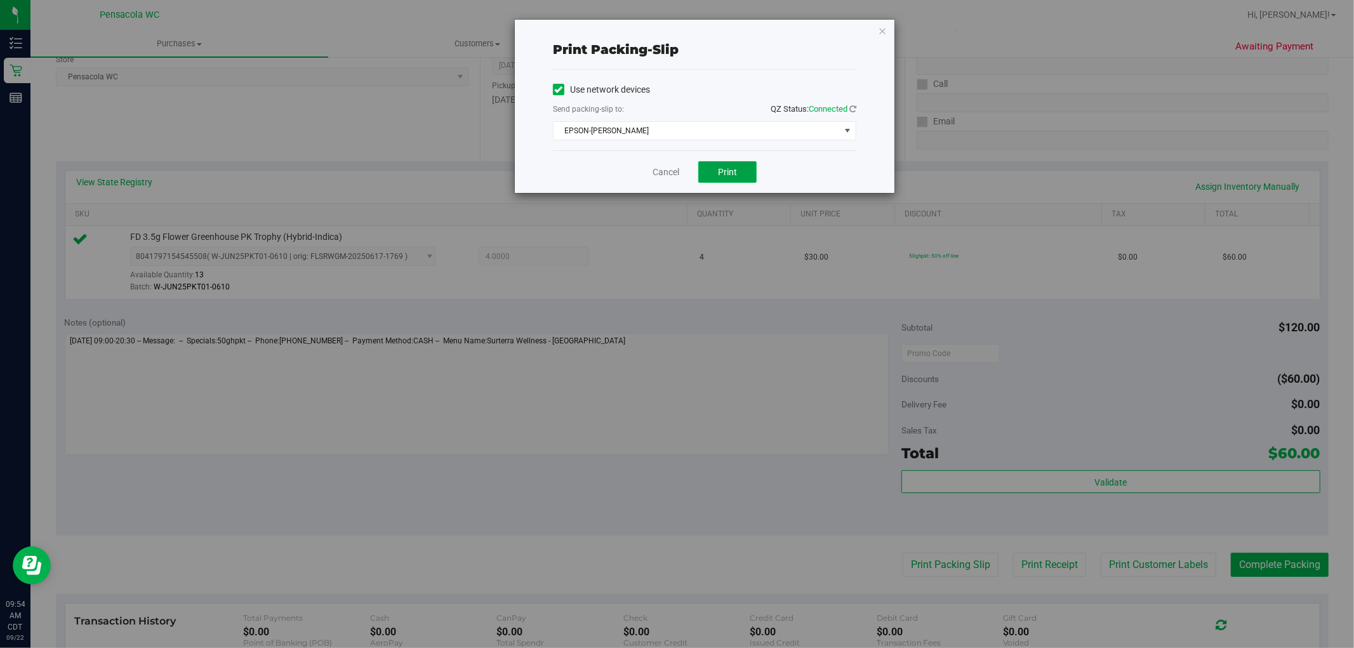
click at [737, 170] on span "Print" at bounding box center [727, 172] width 19 height 10
click at [884, 29] on icon "button" at bounding box center [882, 30] width 9 height 15
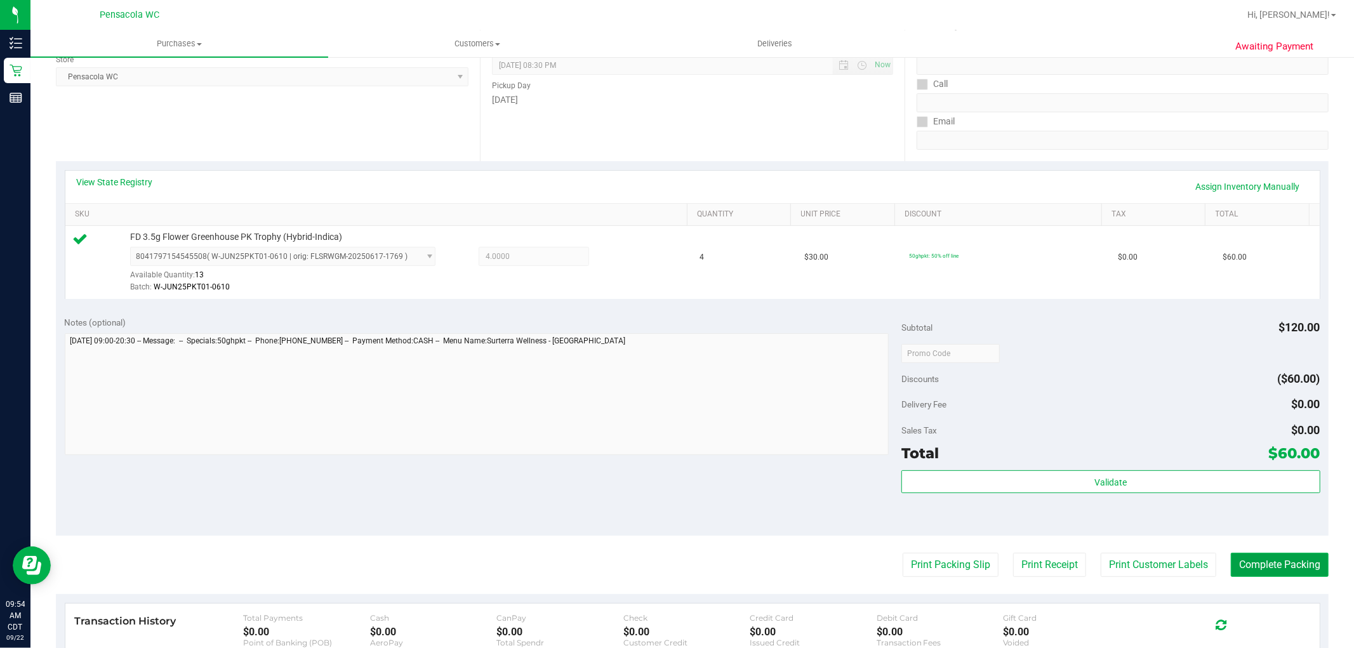
click at [1270, 555] on button "Complete Packing" at bounding box center [1280, 565] width 98 height 24
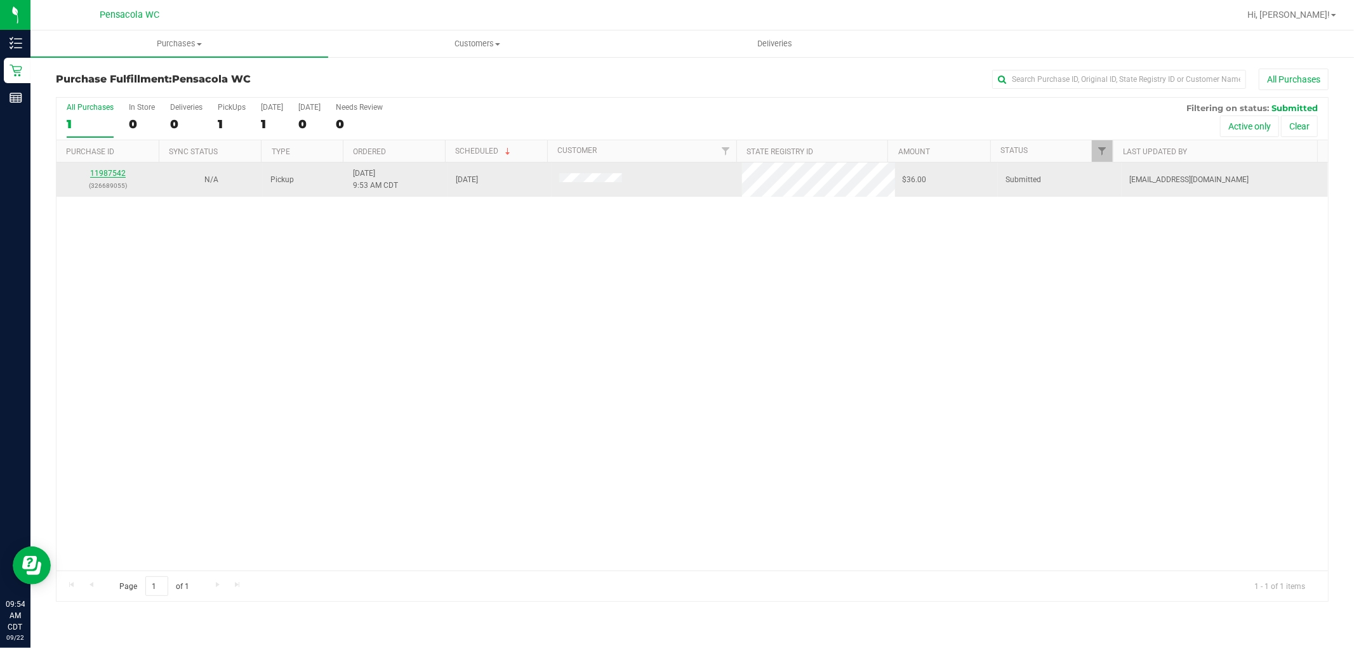
click at [100, 173] on link "11987542" at bounding box center [108, 173] width 36 height 9
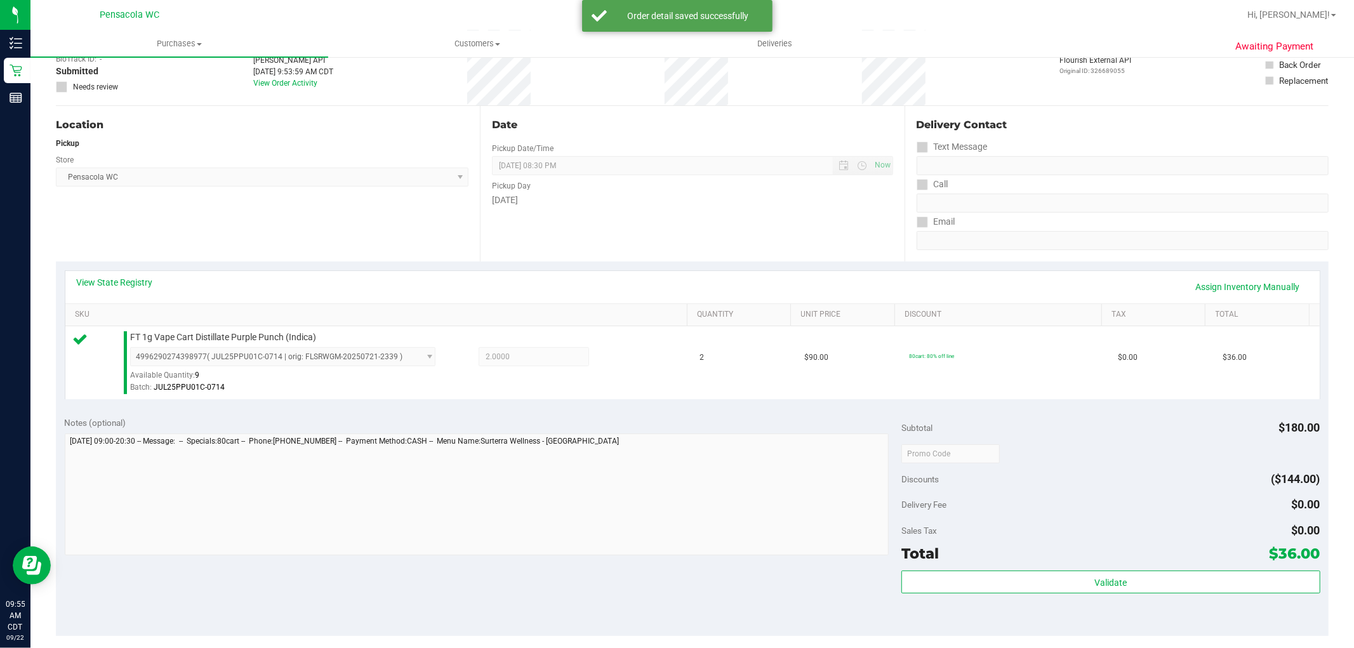
scroll to position [141, 0]
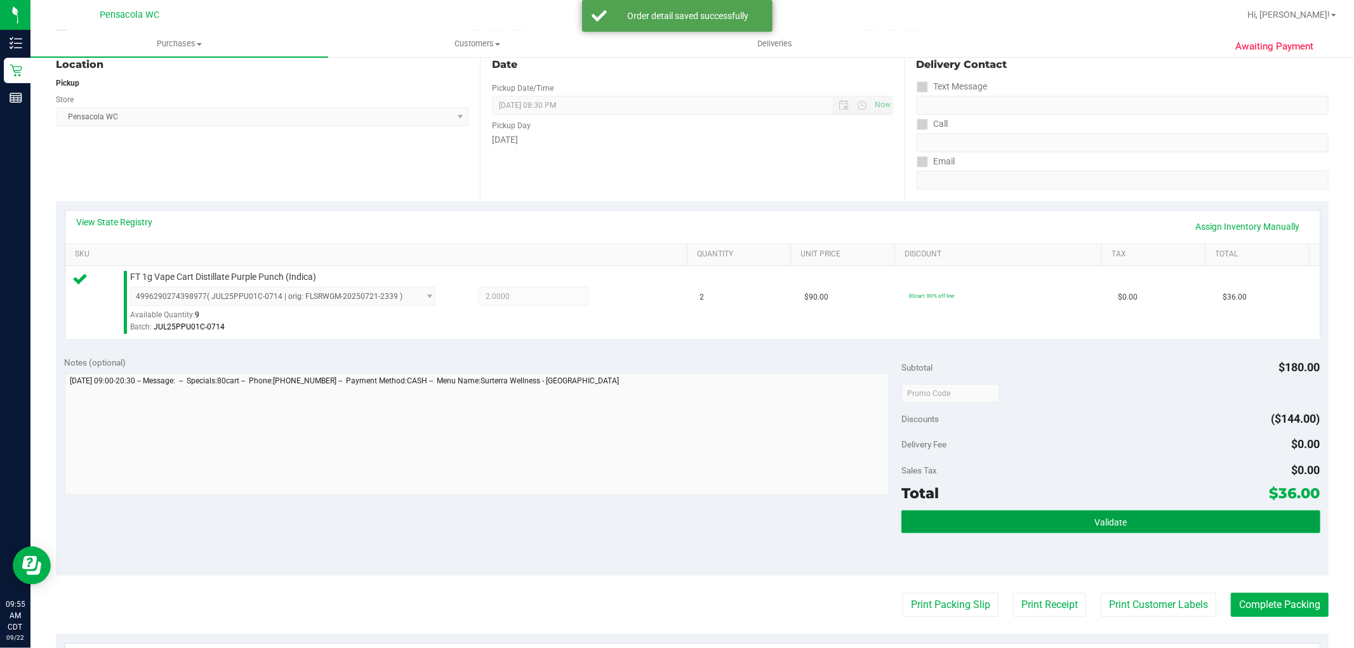
click at [1090, 533] on button "Validate" at bounding box center [1111, 521] width 418 height 23
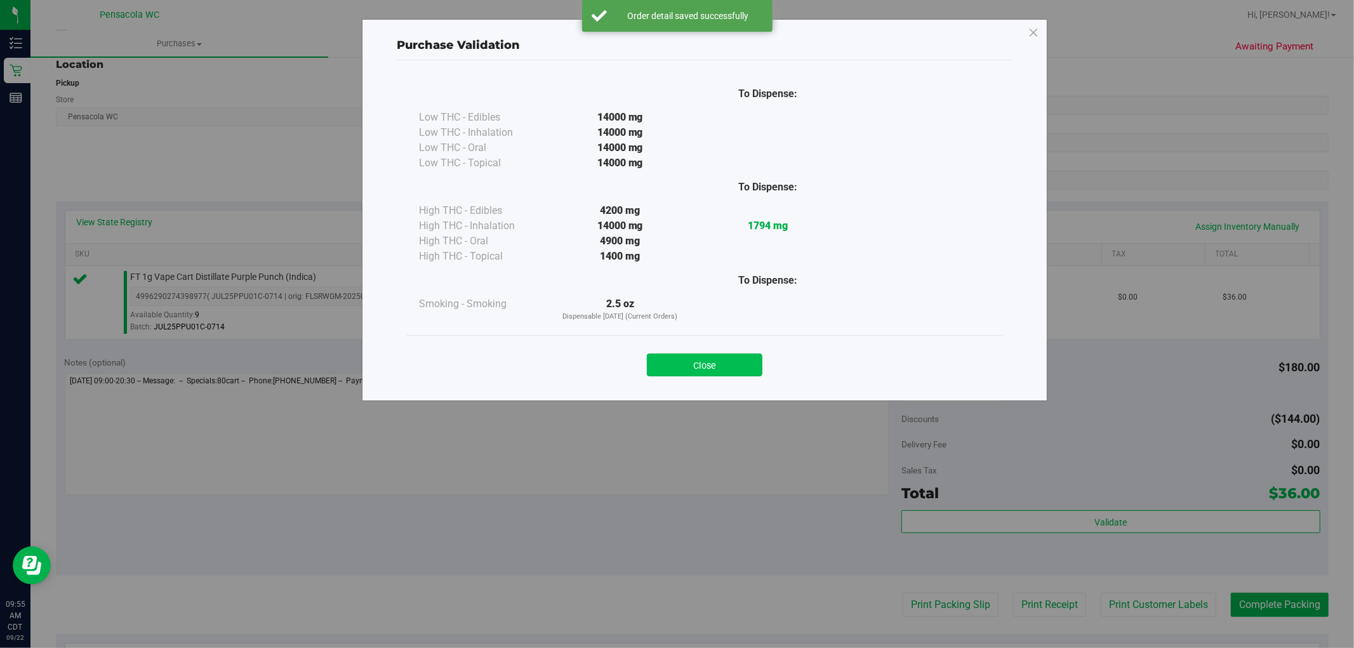
click at [725, 359] on button "Close" at bounding box center [705, 365] width 116 height 23
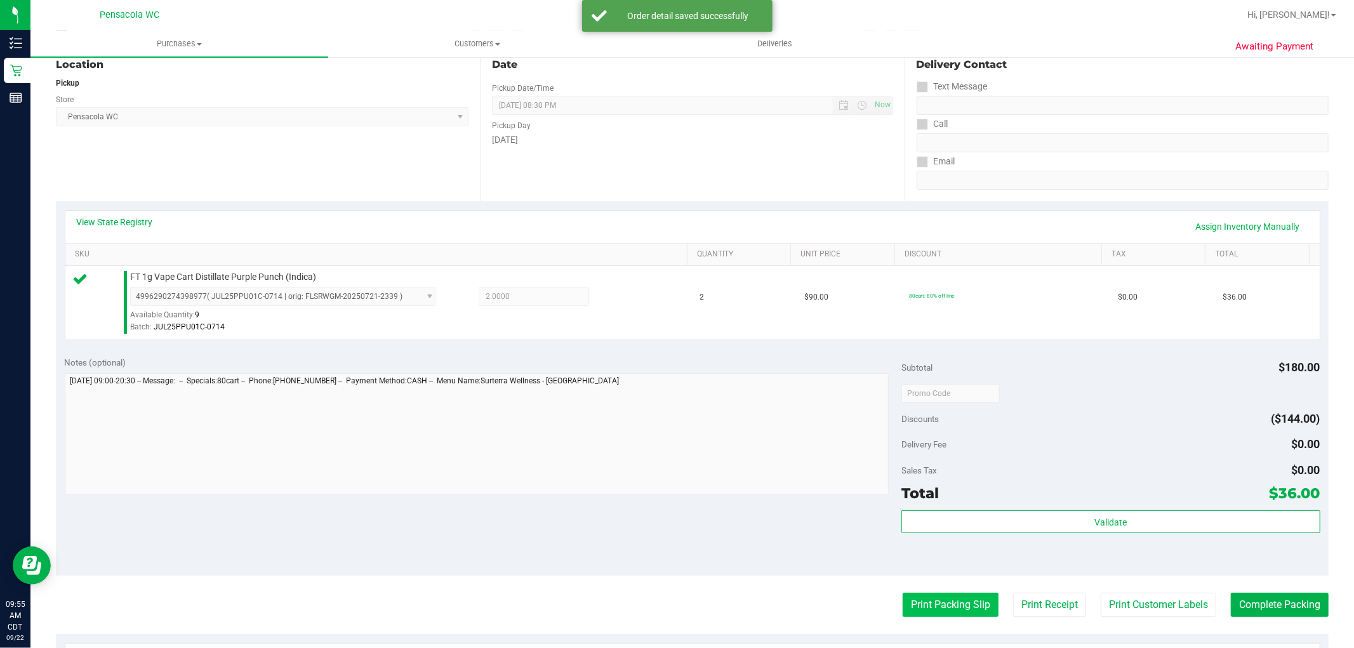
click at [950, 596] on button "Print Packing Slip" at bounding box center [951, 605] width 96 height 24
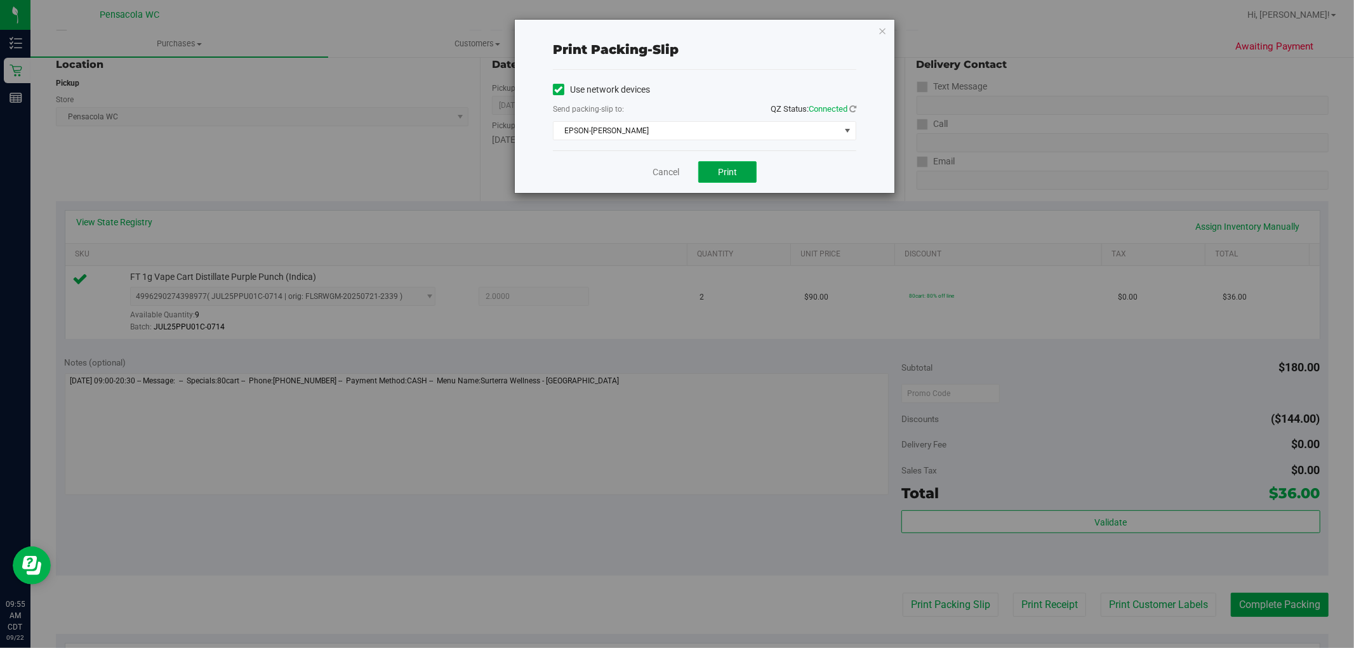
click at [732, 166] on button "Print" at bounding box center [727, 172] width 58 height 22
click at [881, 29] on icon "button" at bounding box center [882, 30] width 9 height 15
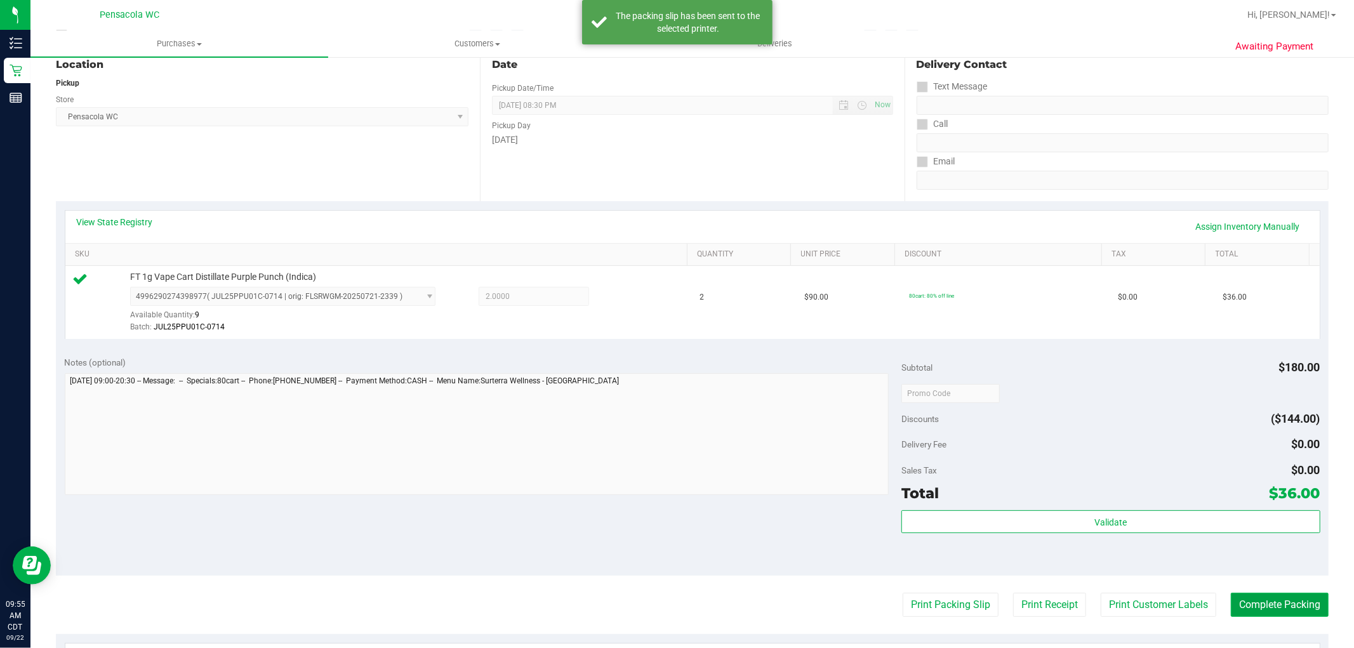
click at [1255, 614] on button "Complete Packing" at bounding box center [1280, 605] width 98 height 24
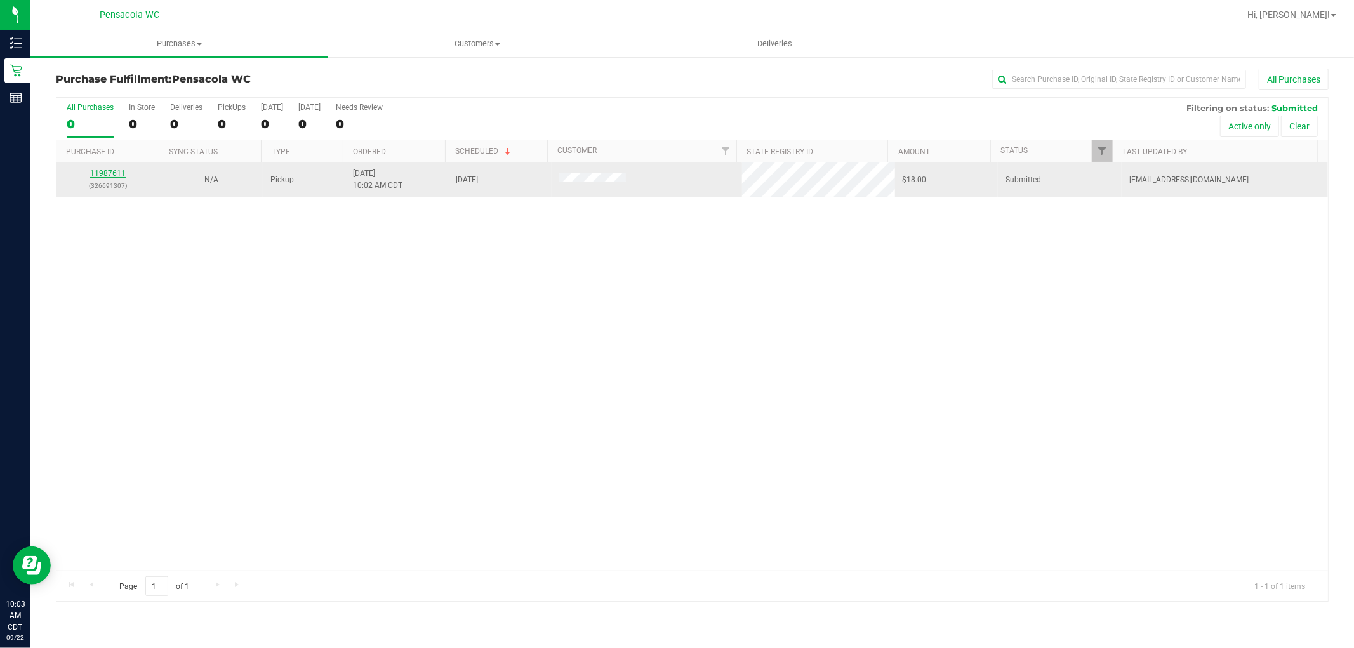
click at [106, 175] on link "11987611" at bounding box center [108, 173] width 36 height 9
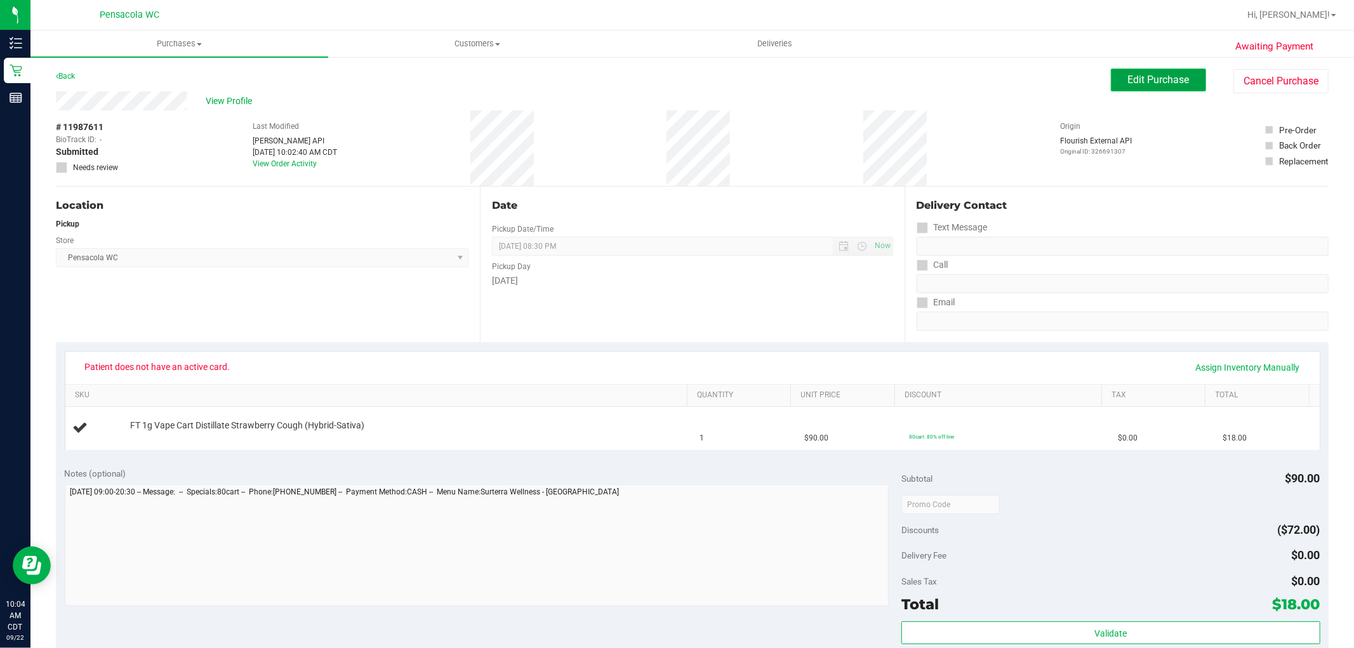
click at [1135, 83] on span "Edit Purchase" at bounding box center [1159, 80] width 62 height 12
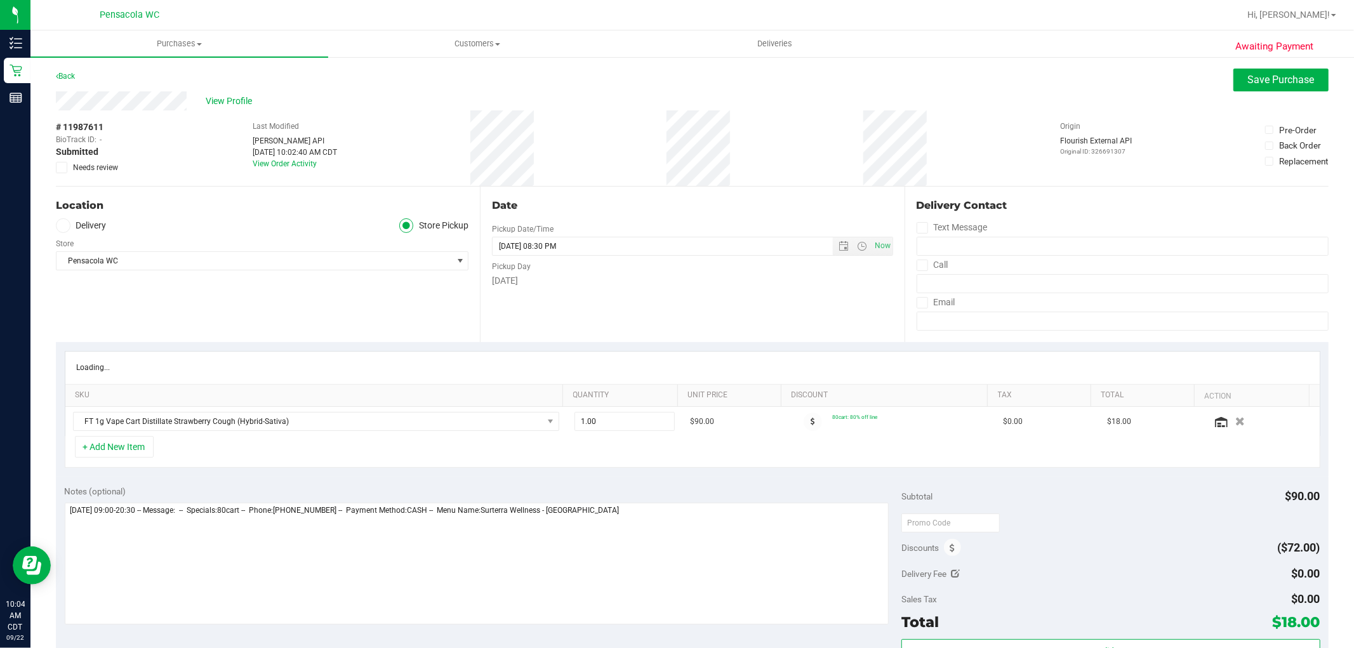
click at [96, 166] on span "Needs review" at bounding box center [95, 167] width 45 height 11
click at [0, 0] on input "Needs review" at bounding box center [0, 0] width 0 height 0
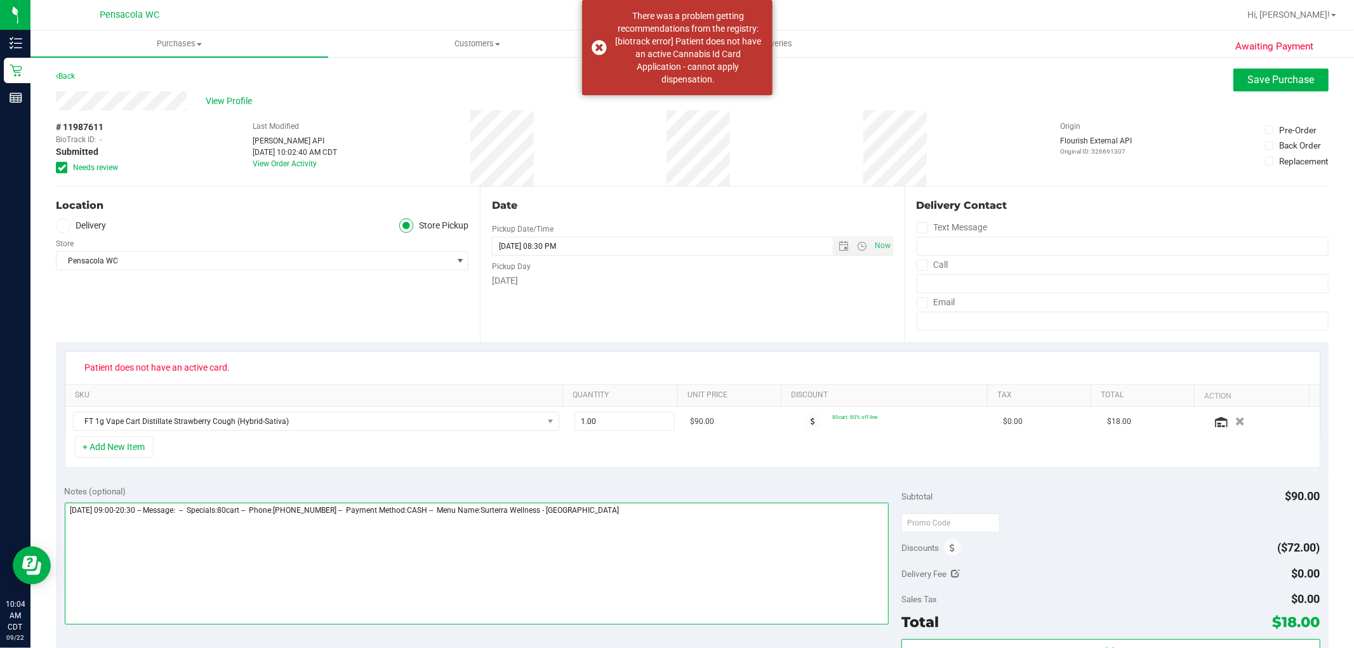
click at [692, 568] on textarea at bounding box center [477, 564] width 825 height 122
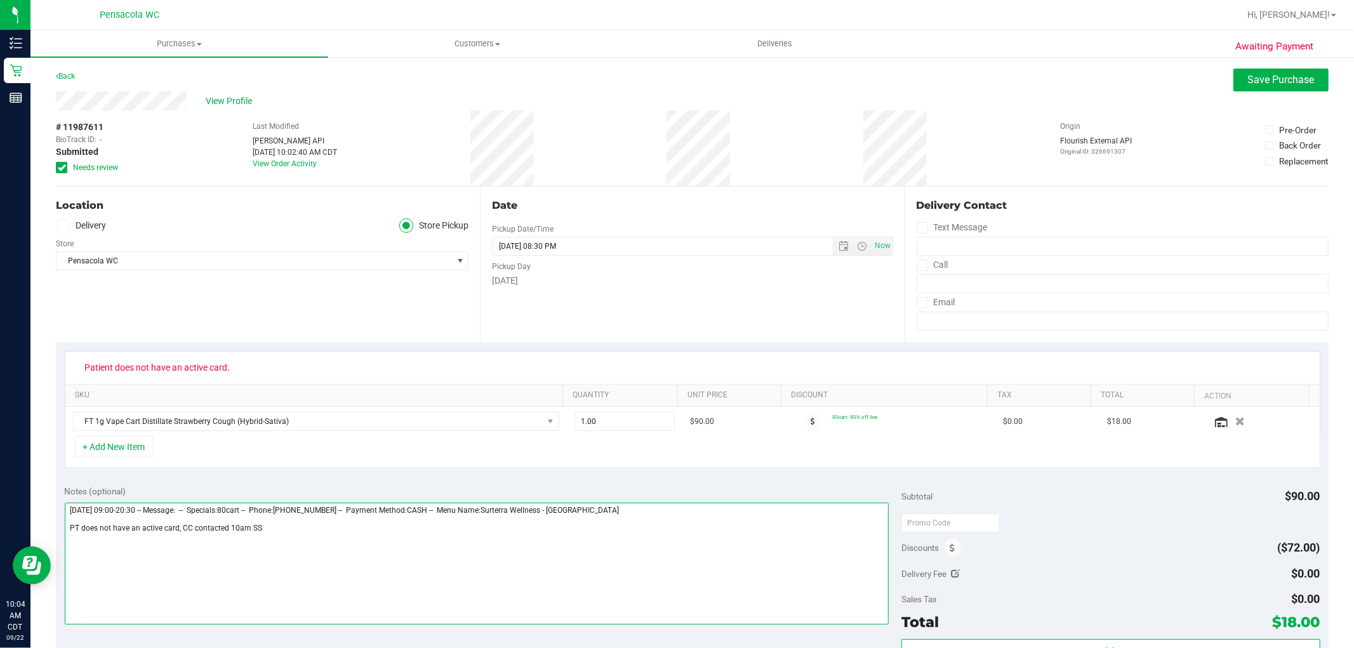
type textarea "[DATE] 09:00-20:30 -- Message: -- Specials:80cart -- Phone:[PHONE_NUMBER] -- Pa…"
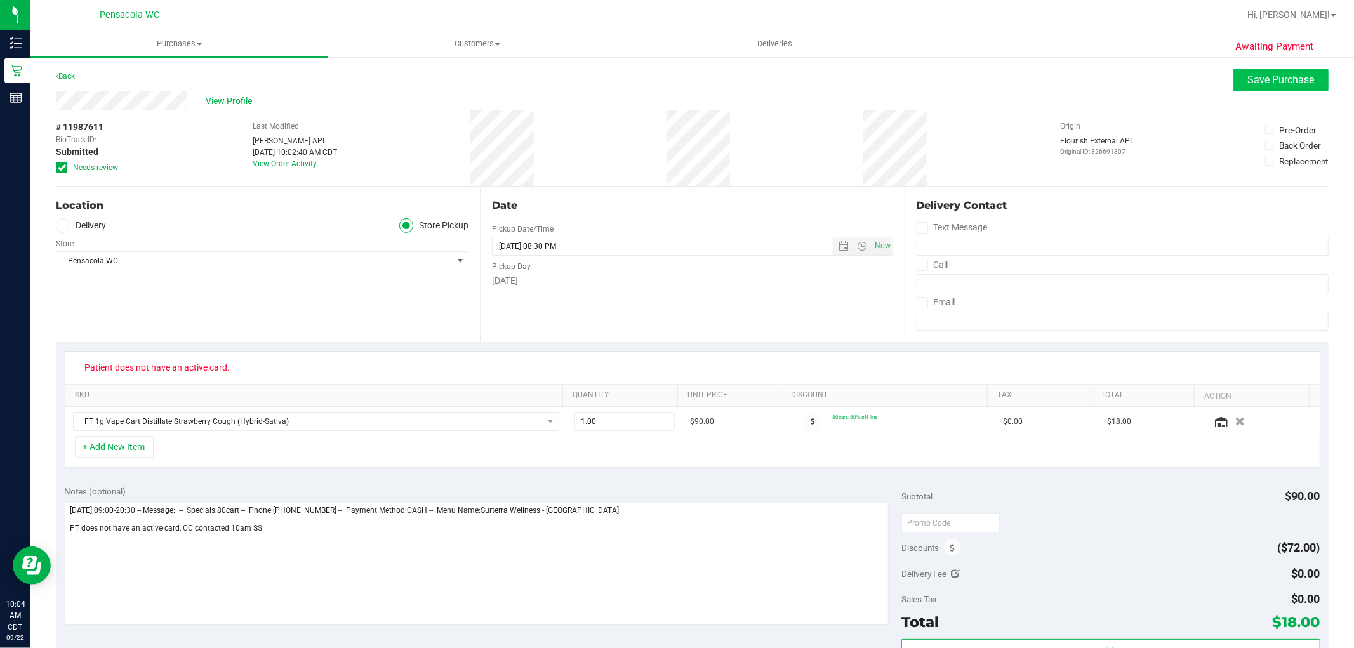
click at [1270, 84] on span "Save Purchase" at bounding box center [1281, 80] width 67 height 12
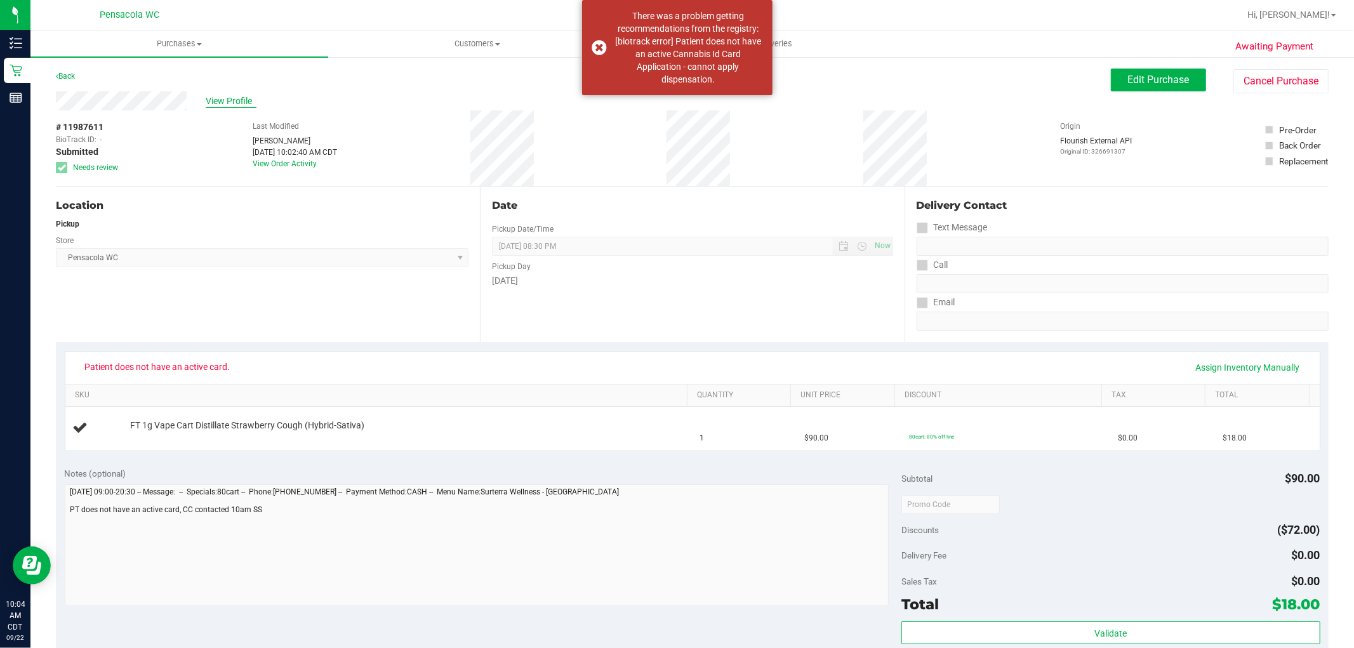
click at [239, 103] on span "View Profile" at bounding box center [231, 101] width 51 height 13
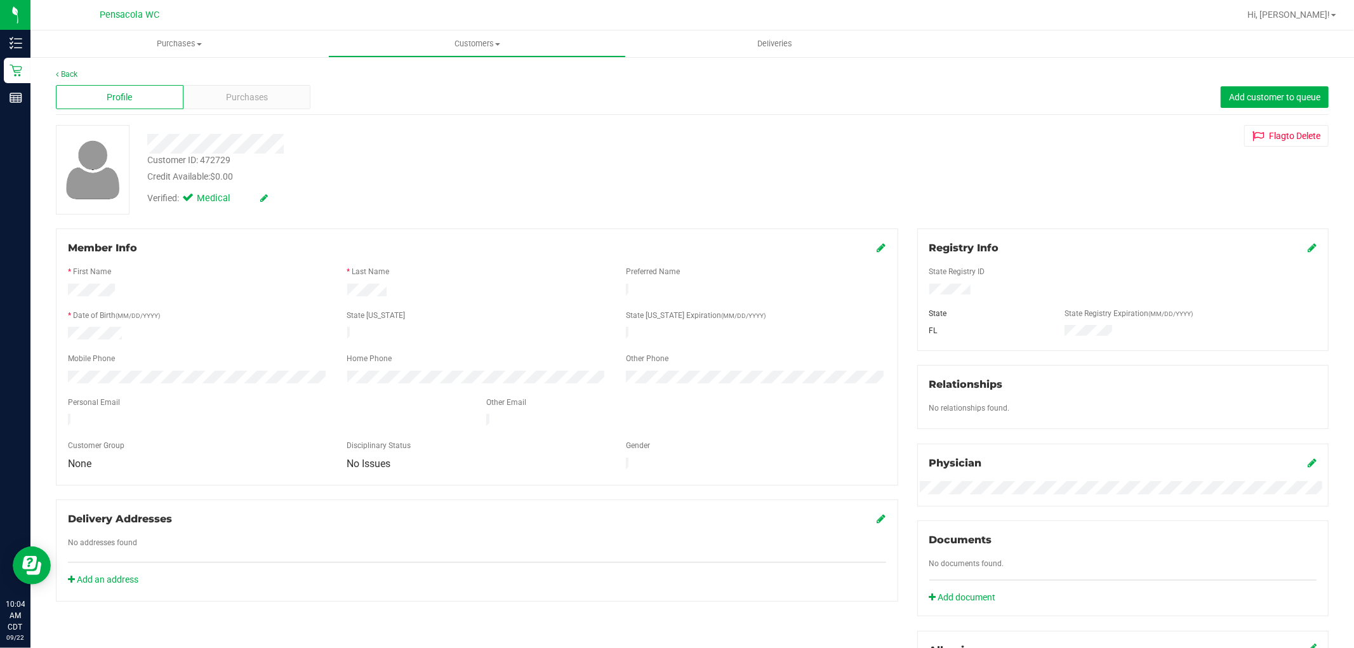
click at [190, 157] on div "Customer ID: 472729" at bounding box center [188, 160] width 83 height 13
click at [235, 162] on div "Customer ID: 472729 Credit Available: $0.00" at bounding box center [461, 169] width 646 height 30
drag, startPoint x: 238, startPoint y: 162, endPoint x: 143, endPoint y: 154, distance: 94.9
click at [143, 154] on div "Customer ID: 472729 Credit Available: $0.00" at bounding box center [461, 169] width 646 height 30
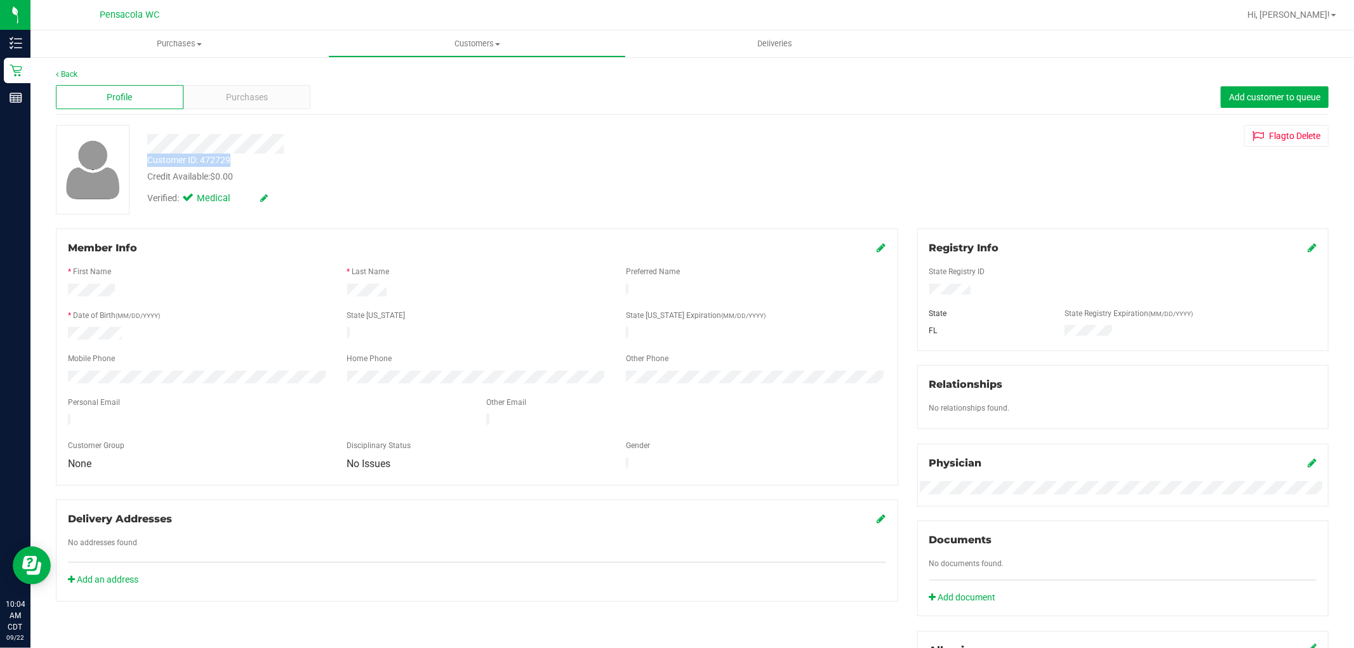
copy div "Customer ID: 472729"
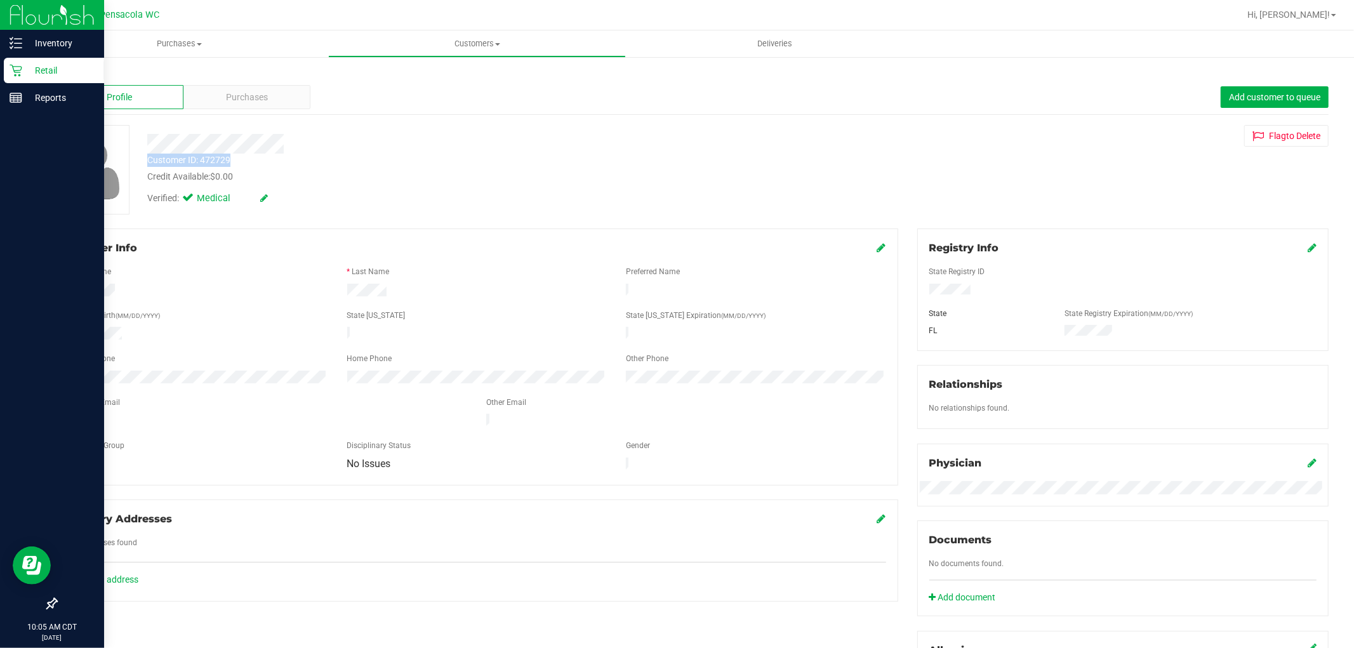
click at [8, 64] on div "Retail" at bounding box center [54, 70] width 100 height 25
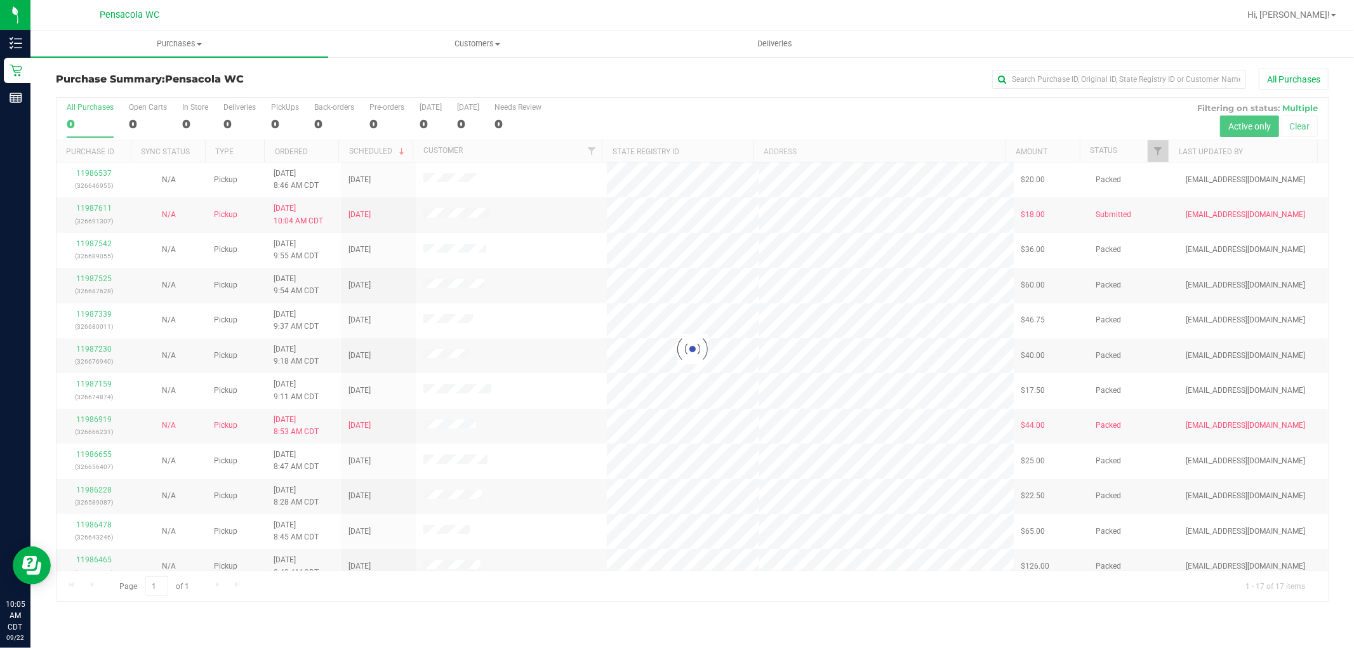
click at [1157, 156] on div at bounding box center [693, 349] width 1272 height 503
click at [1154, 153] on span "Filter" at bounding box center [1159, 151] width 10 height 10
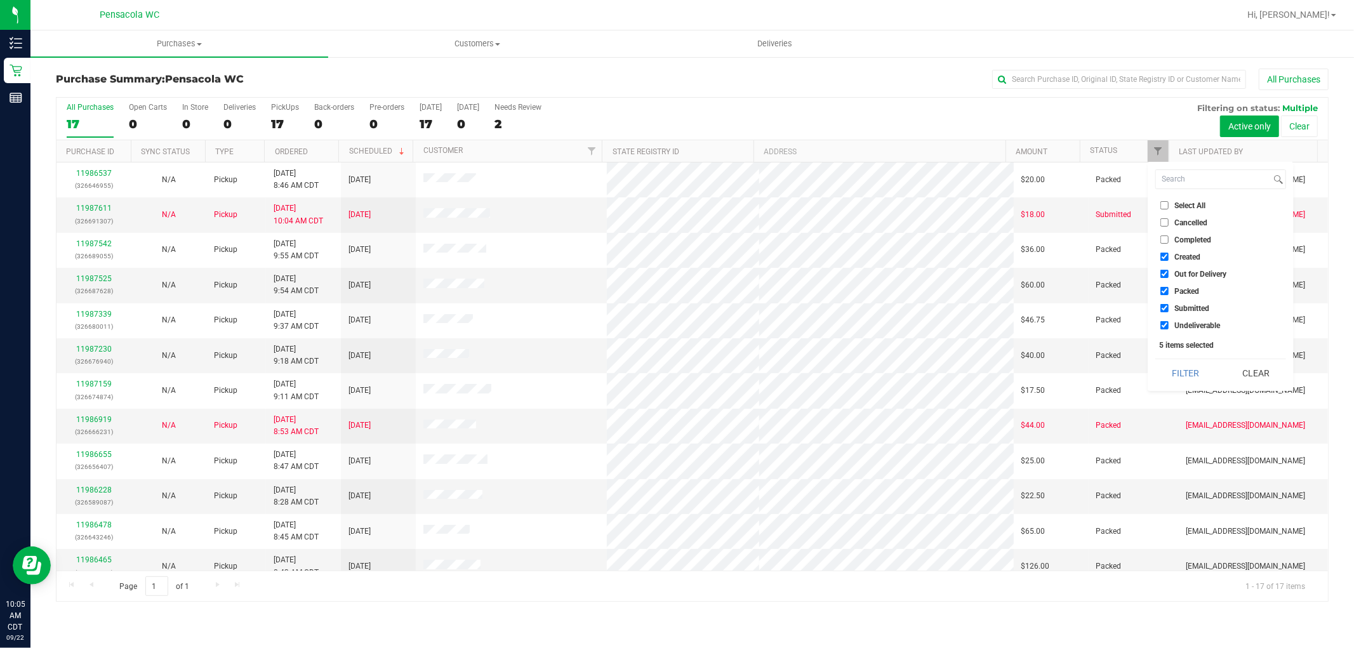
click at [1180, 194] on div "Select All Cancelled Completed Created Out for Delivery Packed Submitted Undeli…" at bounding box center [1221, 276] width 146 height 229
click at [1183, 197] on div "Select All Cancelled Completed Created Out for Delivery Packed Submitted Undeli…" at bounding box center [1221, 276] width 146 height 229
click at [1184, 204] on span "Select All" at bounding box center [1190, 206] width 31 height 8
click at [1169, 204] on input "Select All" at bounding box center [1165, 205] width 8 height 8
checkbox input "true"
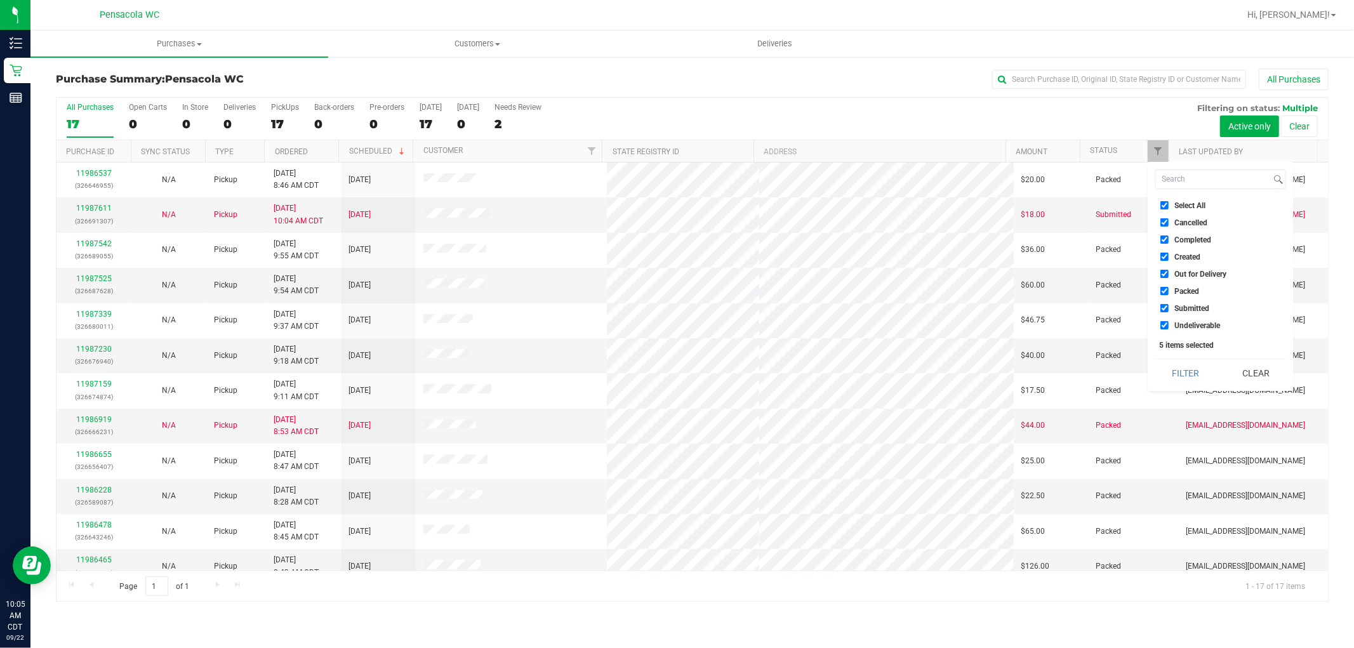
checkbox input "true"
click at [1184, 205] on span "Select All" at bounding box center [1190, 206] width 31 height 8
click at [1169, 205] on input "Select All" at bounding box center [1165, 205] width 8 height 8
checkbox input "false"
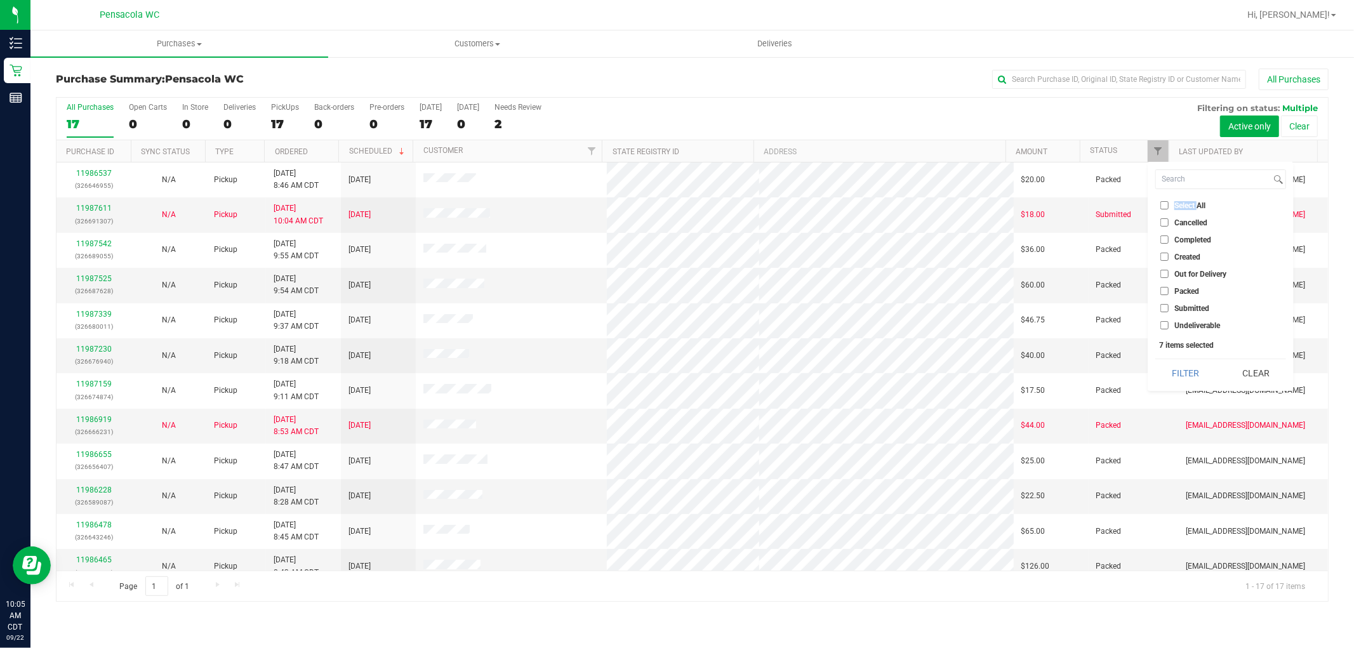
checkbox input "false"
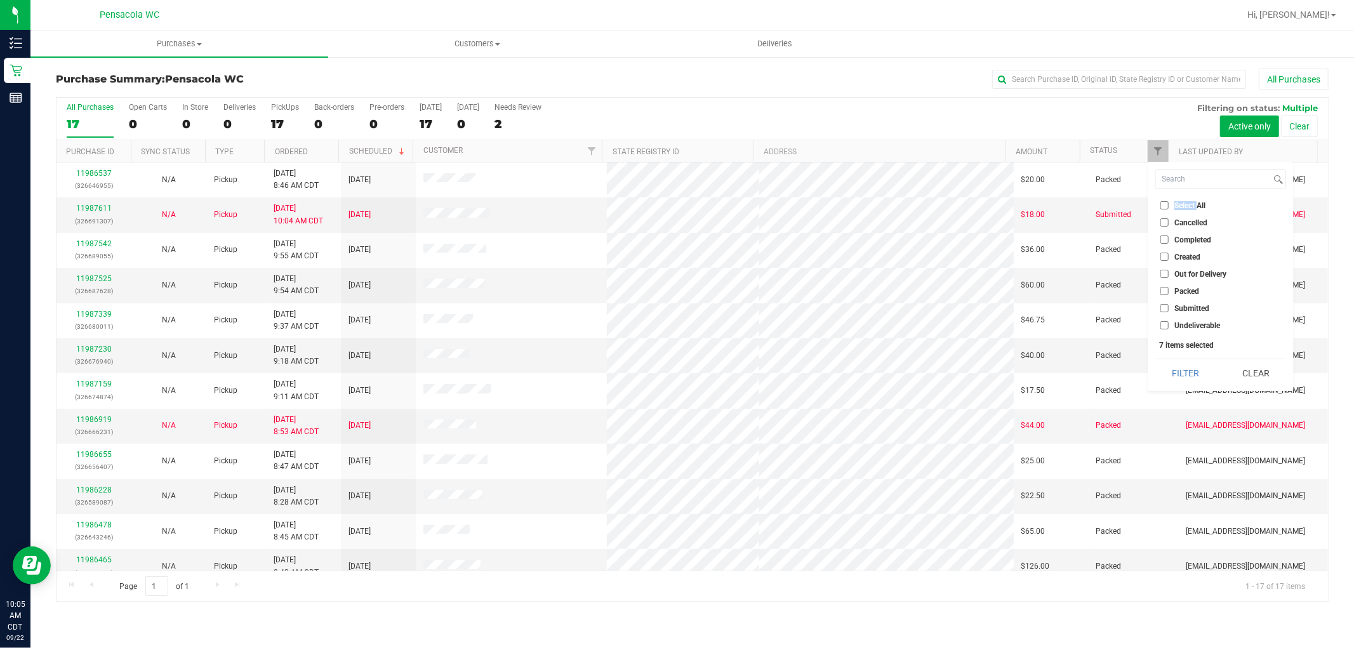
checkbox input "false"
click at [1194, 307] on span "Submitted" at bounding box center [1192, 309] width 35 height 8
click at [1169, 307] on input "Submitted" at bounding box center [1165, 308] width 8 height 8
checkbox input "true"
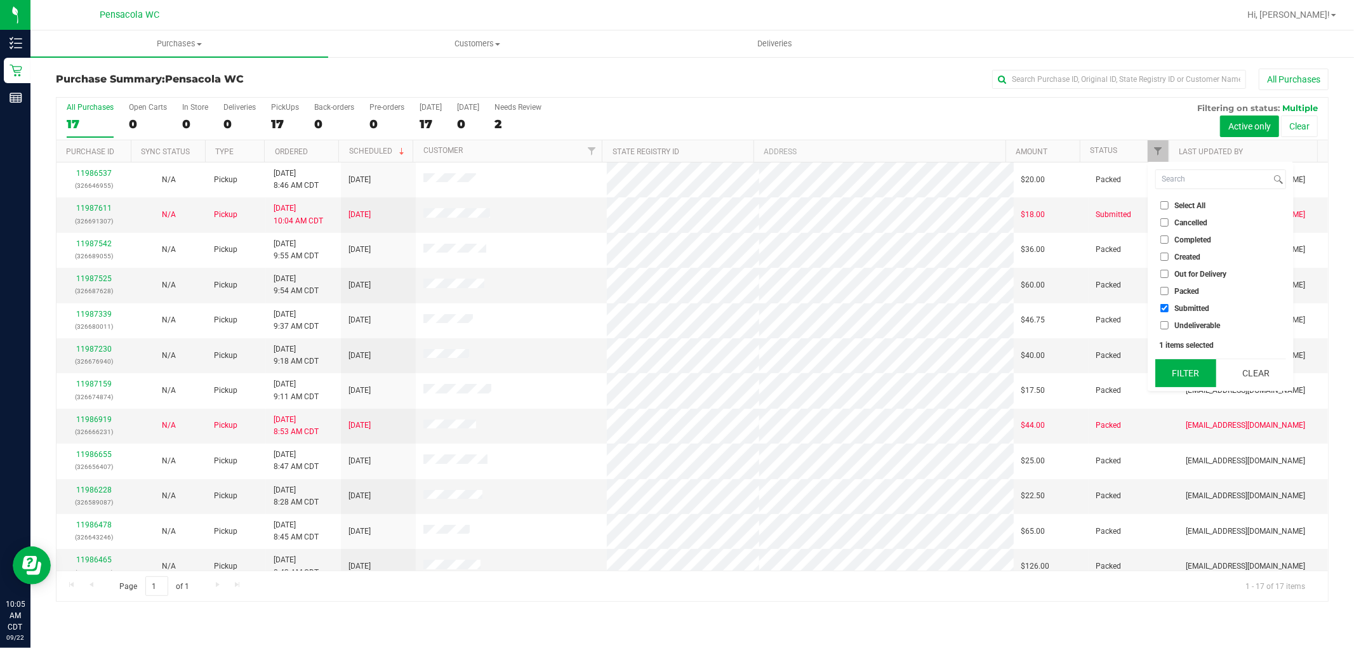
click at [1171, 368] on button "Filter" at bounding box center [1186, 373] width 61 height 28
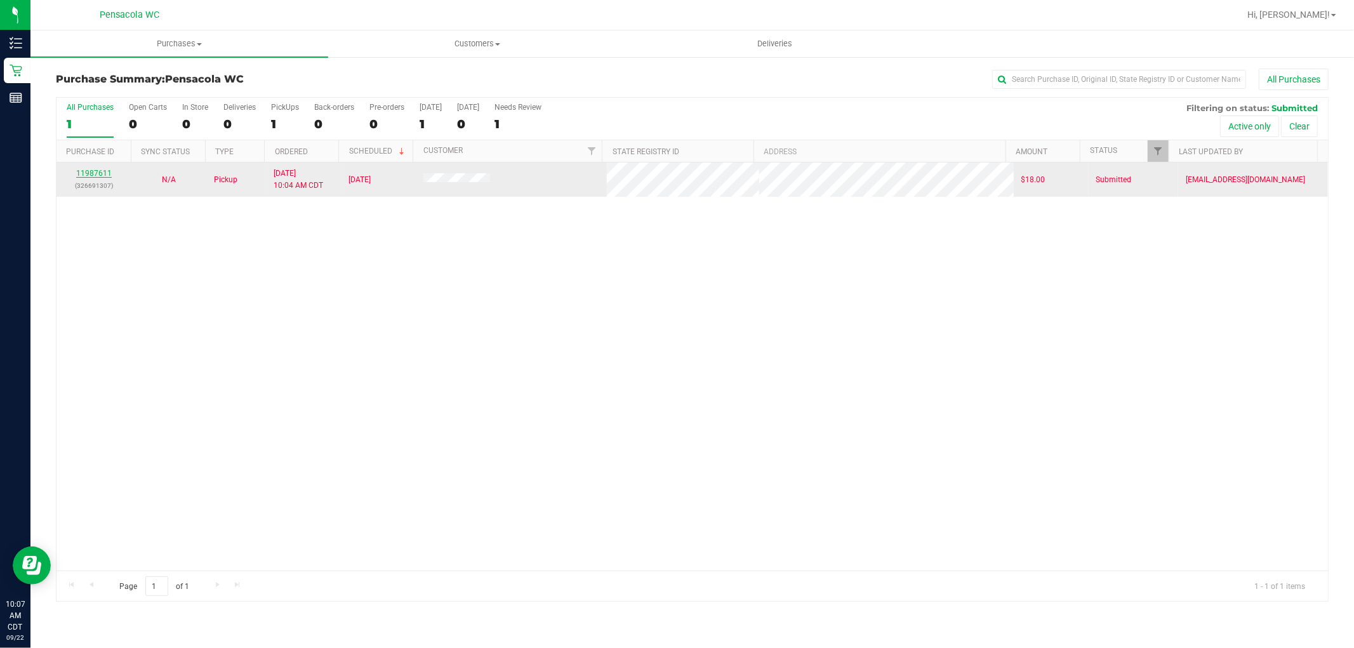
click at [97, 172] on link "11987611" at bounding box center [94, 173] width 36 height 9
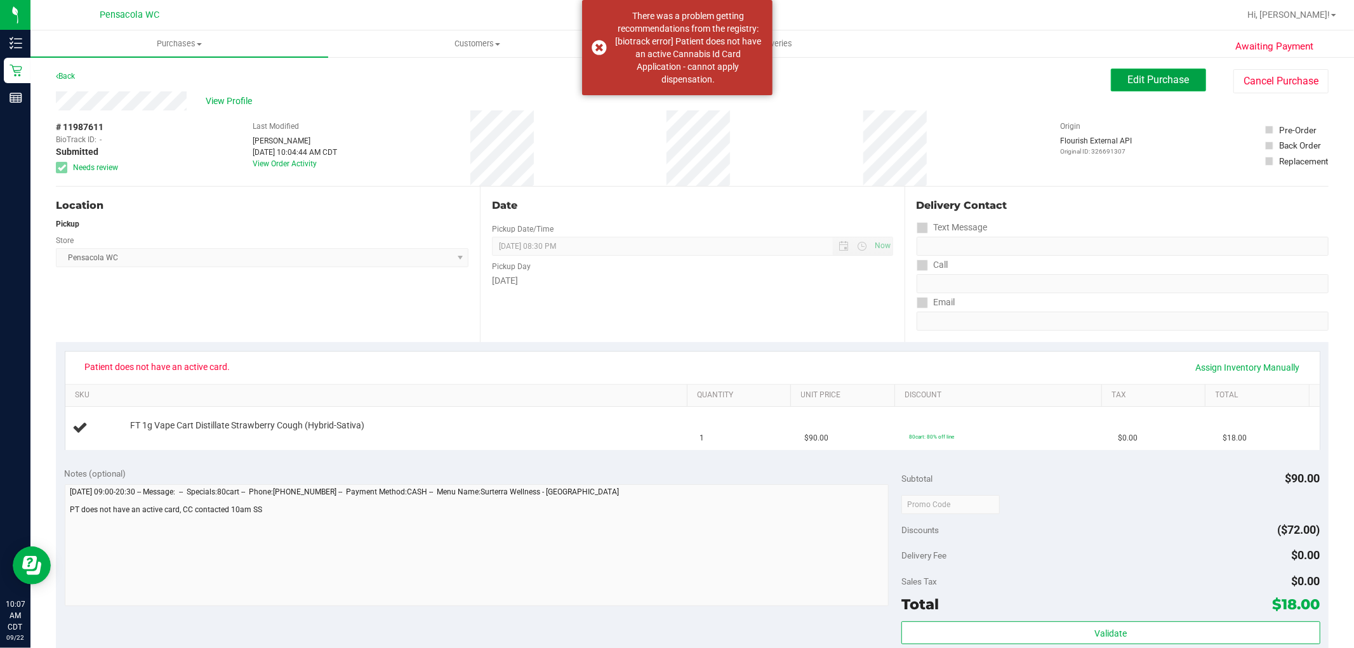
click at [1128, 79] on span "Edit Purchase" at bounding box center [1159, 80] width 62 height 12
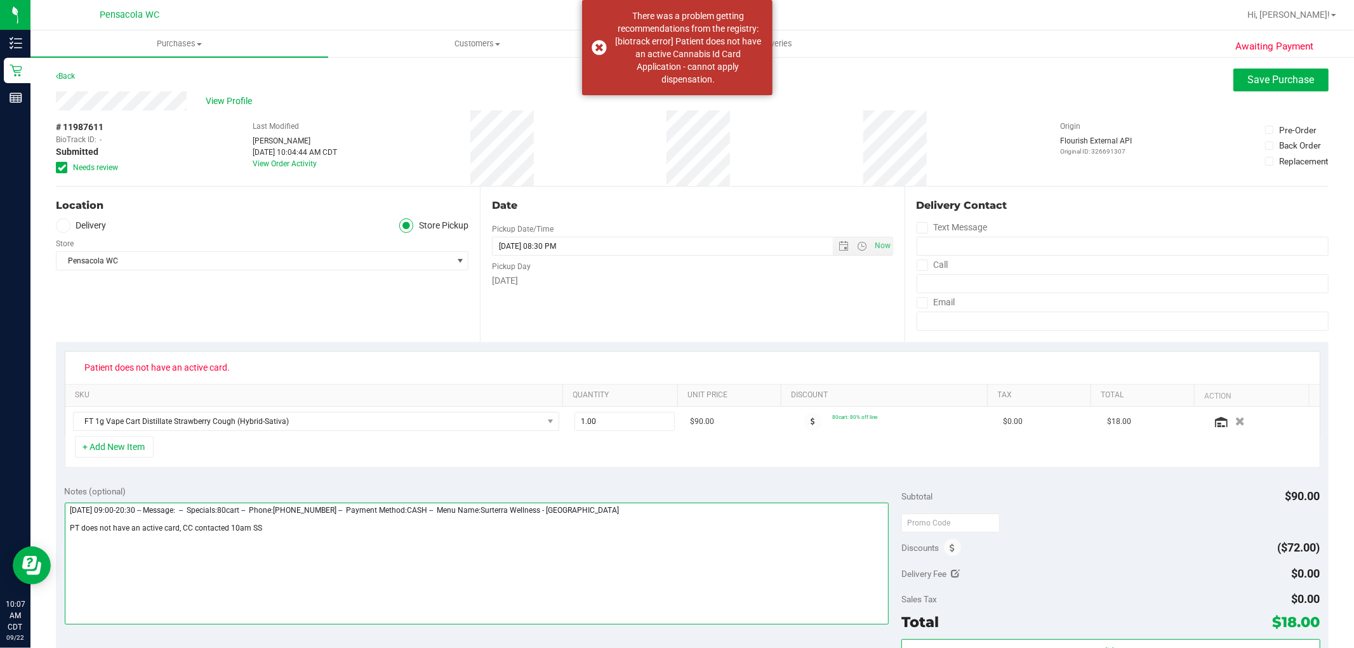
click at [566, 541] on textarea at bounding box center [477, 564] width 825 height 122
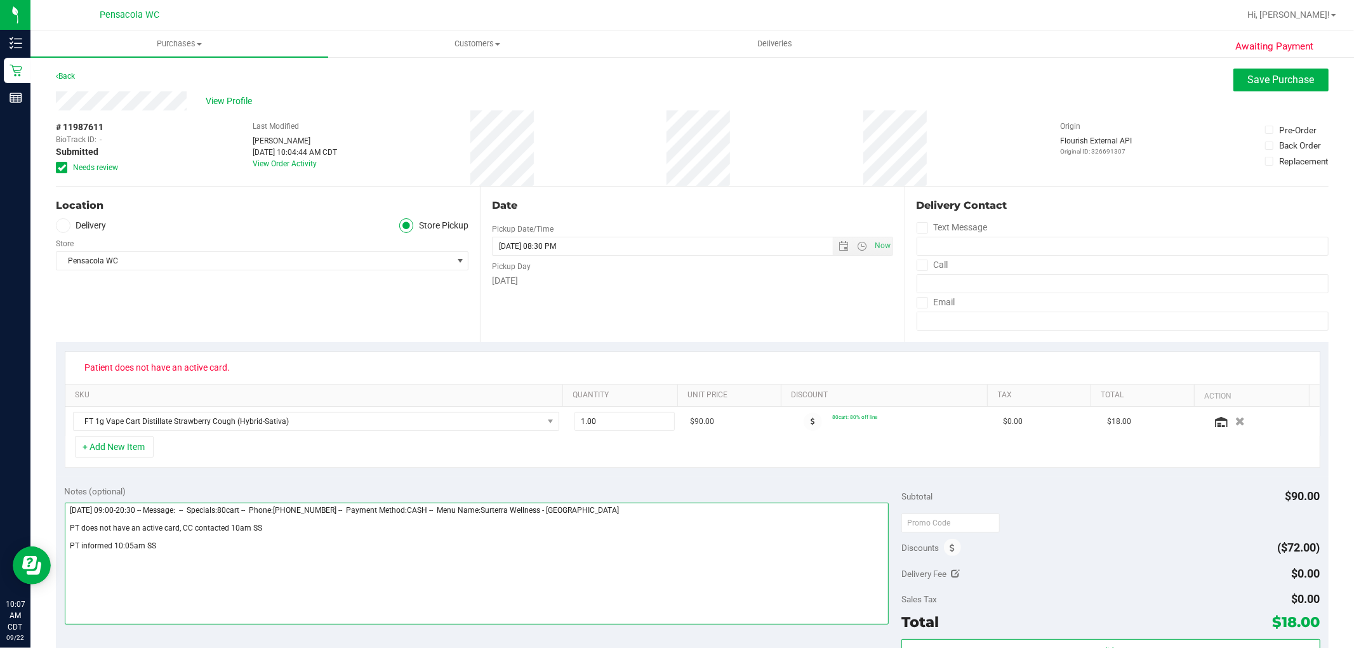
type textarea "[DATE] 09:00-20:30 -- Message: -- Specials:80cart -- Phone:[PHONE_NUMBER] -- Pa…"
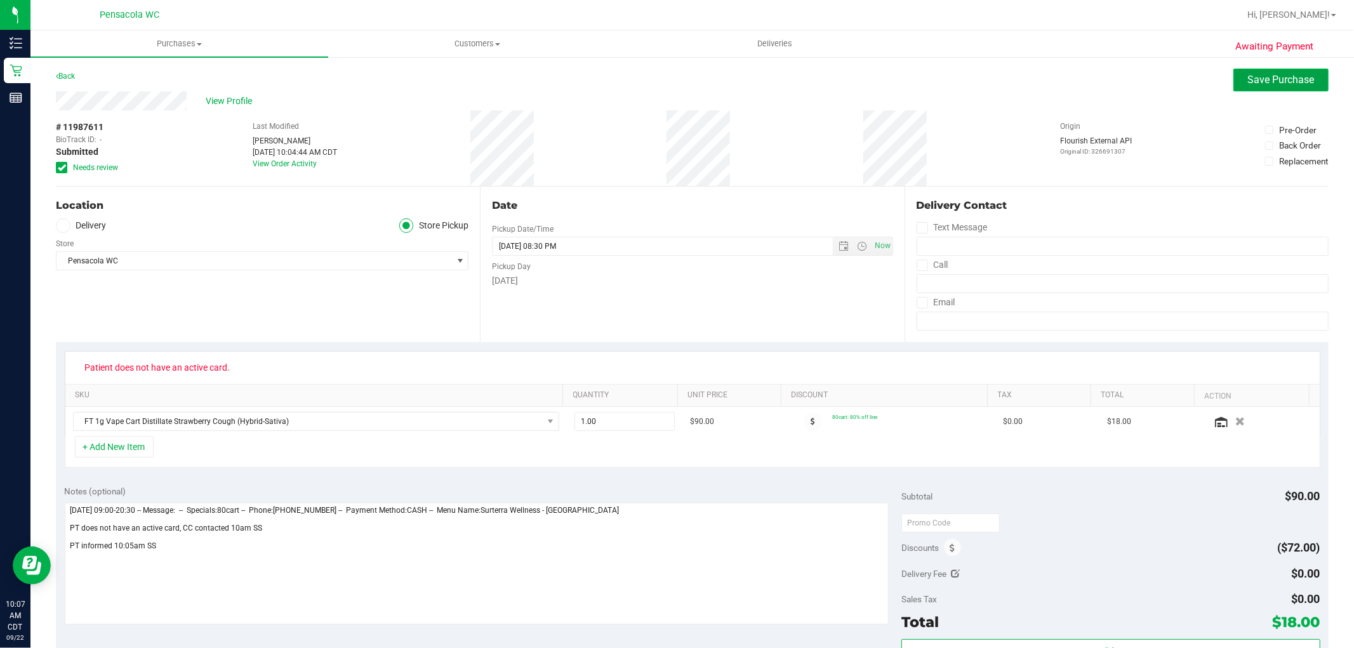
click at [1290, 74] on span "Save Purchase" at bounding box center [1281, 80] width 67 height 12
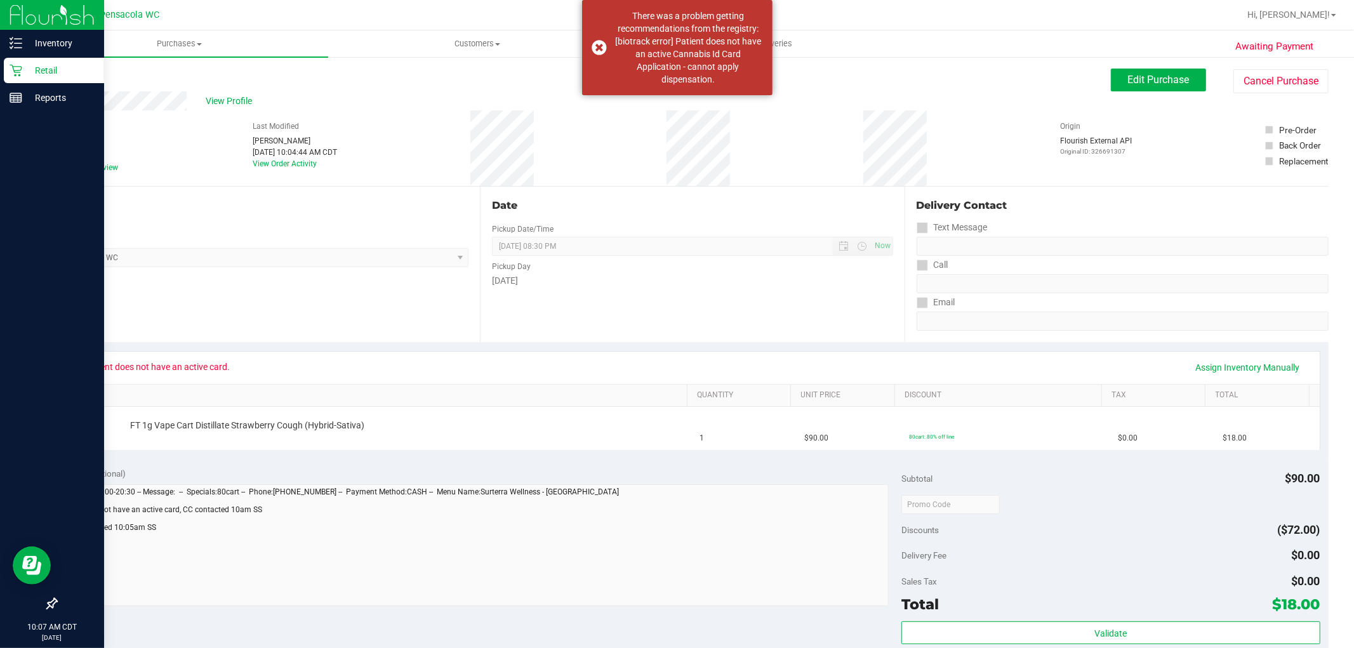
click at [11, 60] on div "Retail" at bounding box center [54, 70] width 100 height 25
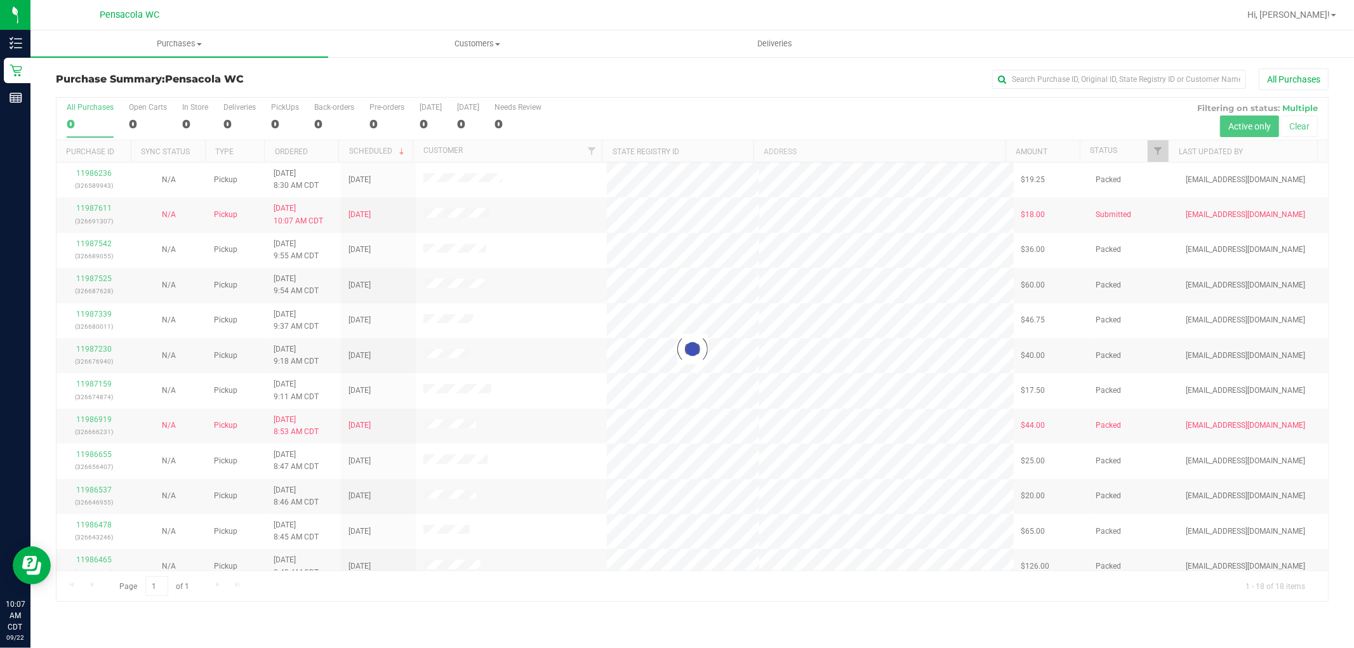
click at [1154, 151] on div at bounding box center [693, 349] width 1272 height 503
click at [1159, 152] on div at bounding box center [693, 349] width 1272 height 503
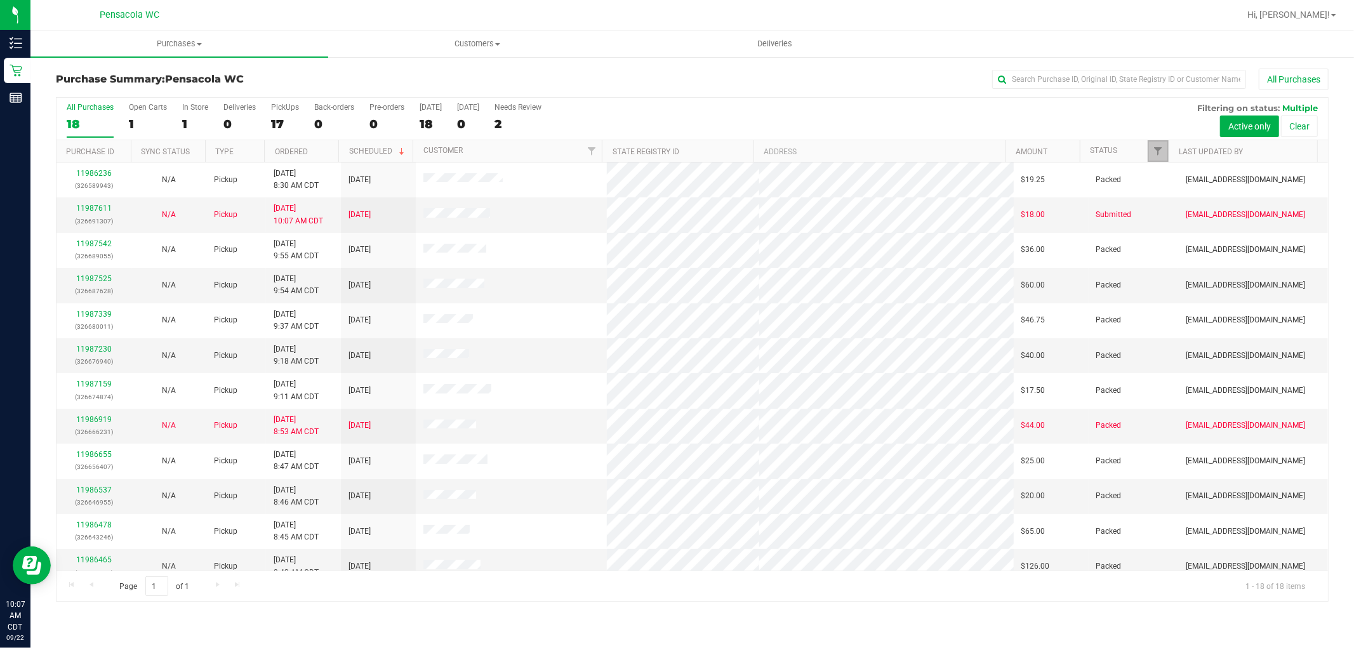
click at [1159, 152] on span "Filter" at bounding box center [1159, 151] width 10 height 10
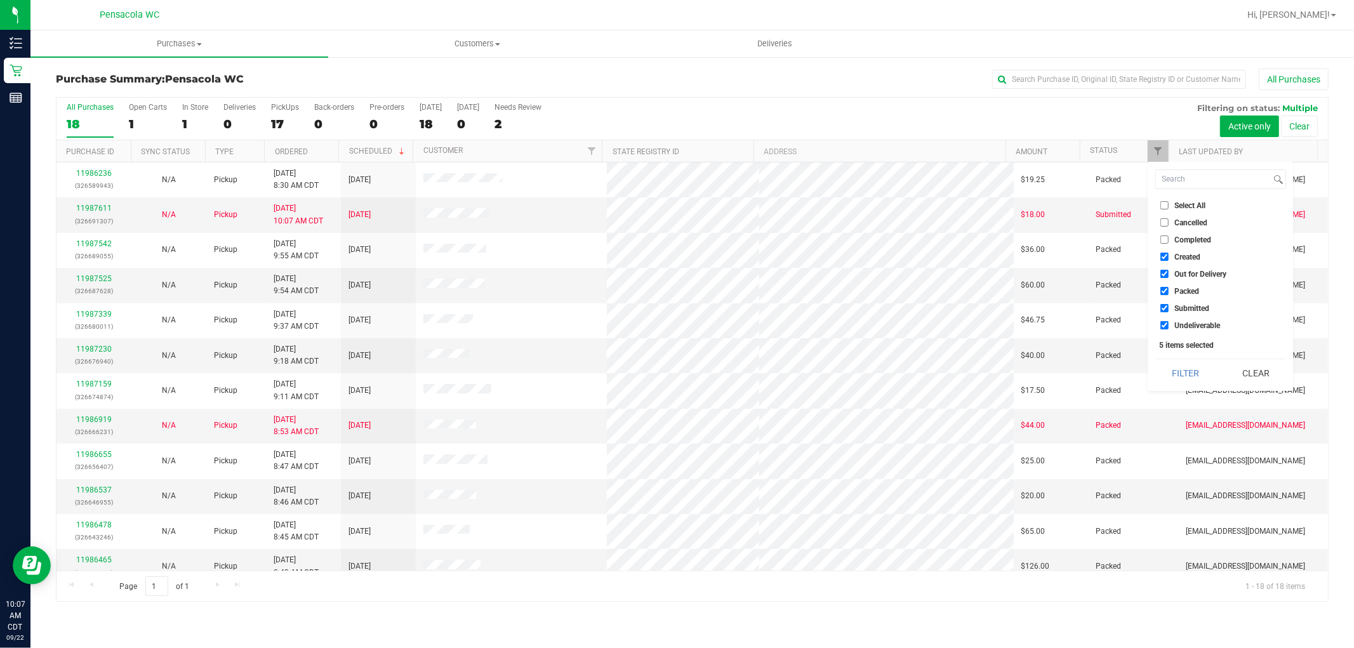
click at [1191, 204] on span "Select All" at bounding box center [1190, 206] width 31 height 8
click at [1169, 204] on input "Select All" at bounding box center [1165, 205] width 8 height 8
checkbox input "true"
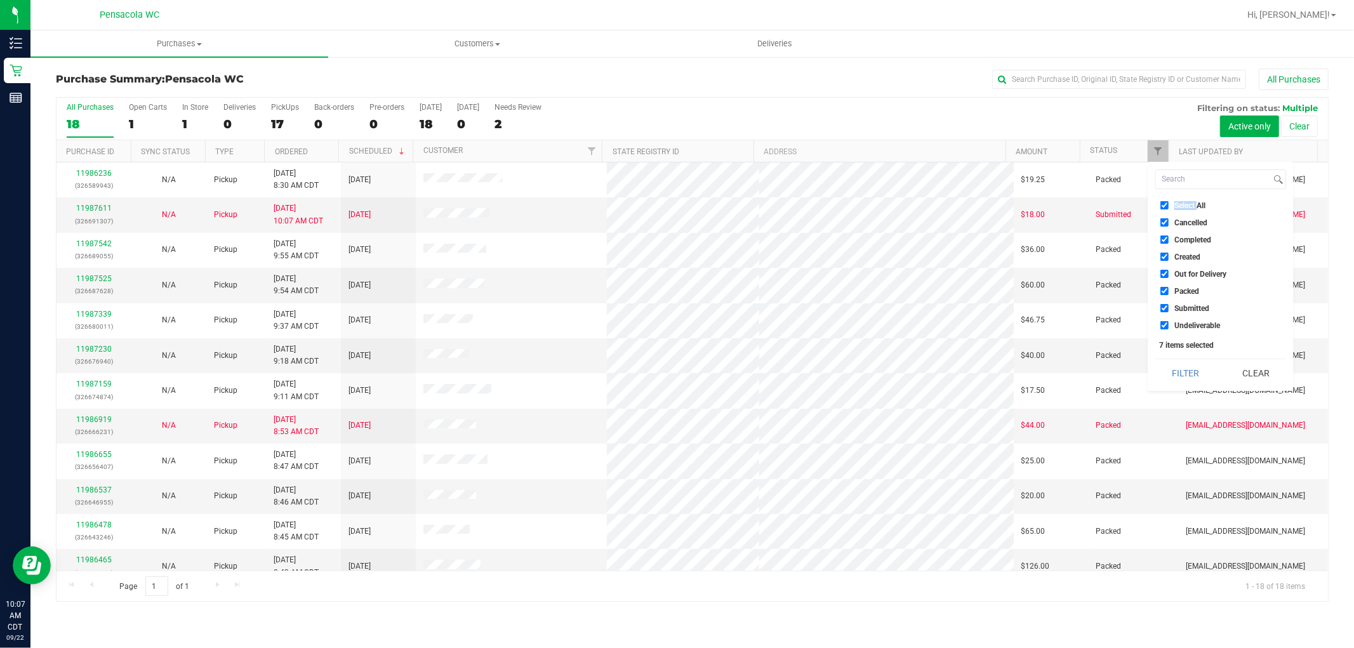
click at [1191, 204] on span "Select All" at bounding box center [1190, 206] width 31 height 8
click at [1169, 204] on input "Select All" at bounding box center [1165, 205] width 8 height 8
checkbox input "false"
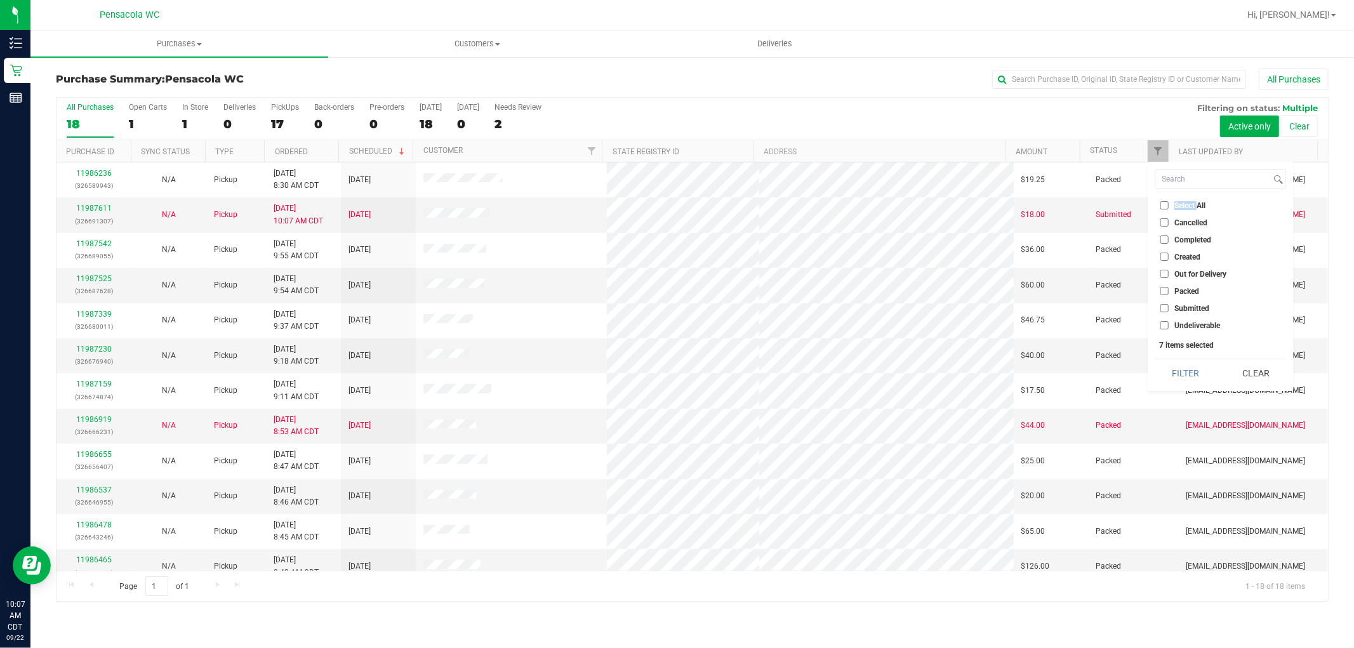
checkbox input "false"
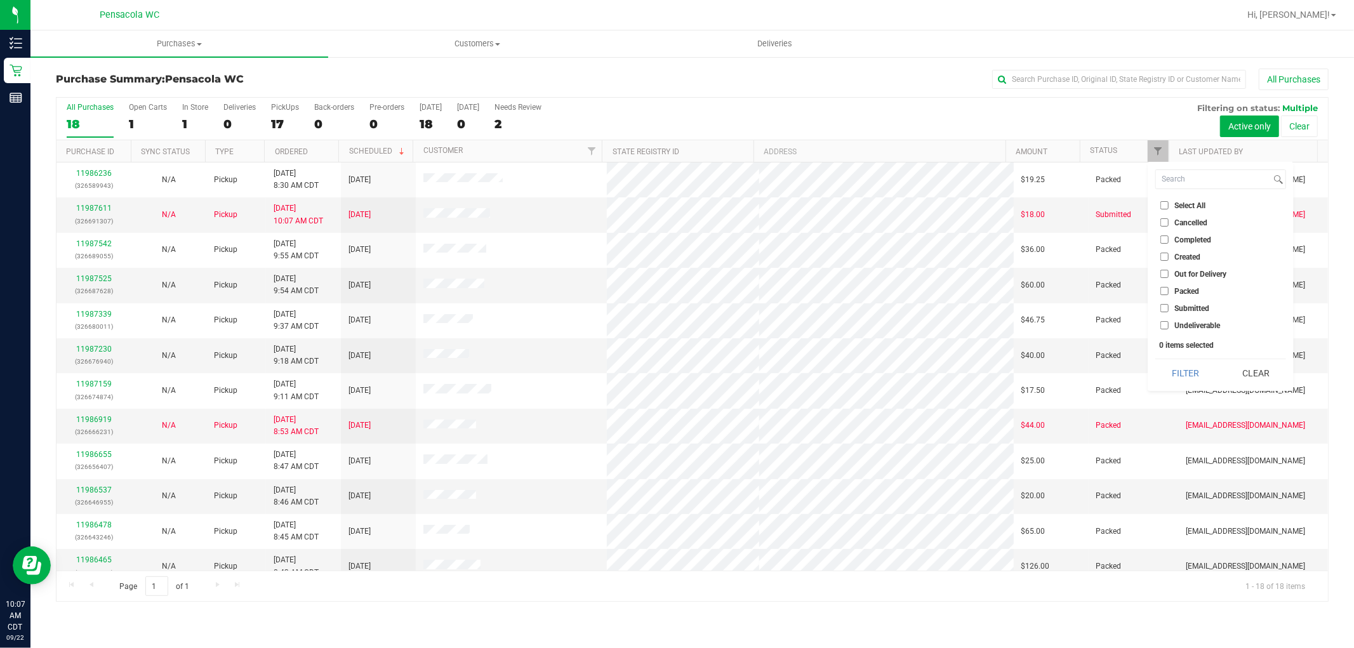
click at [1189, 307] on span "Submitted" at bounding box center [1192, 309] width 35 height 8
click at [1169, 307] on input "Submitted" at bounding box center [1165, 308] width 8 height 8
checkbox input "true"
click at [1188, 381] on button "Filter" at bounding box center [1186, 373] width 61 height 28
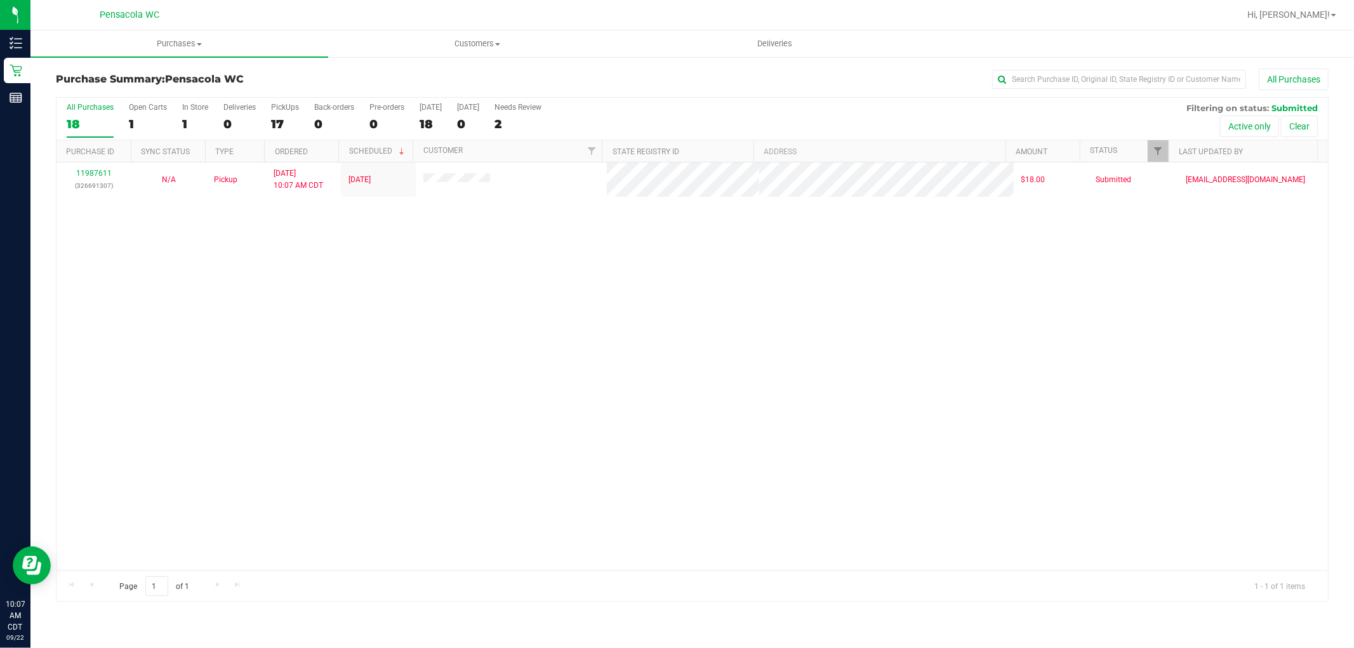
click at [714, 288] on div "11987611 (326691307) N/A Pickup [DATE] 10:07 AM CDT 9/22/2025 $18.00 Submitted …" at bounding box center [693, 367] width 1272 height 408
click at [1159, 150] on span "Filter" at bounding box center [1159, 151] width 10 height 10
click at [1198, 255] on span "Created" at bounding box center [1188, 257] width 26 height 8
click at [1169, 255] on input "Created" at bounding box center [1165, 257] width 8 height 8
checkbox input "true"
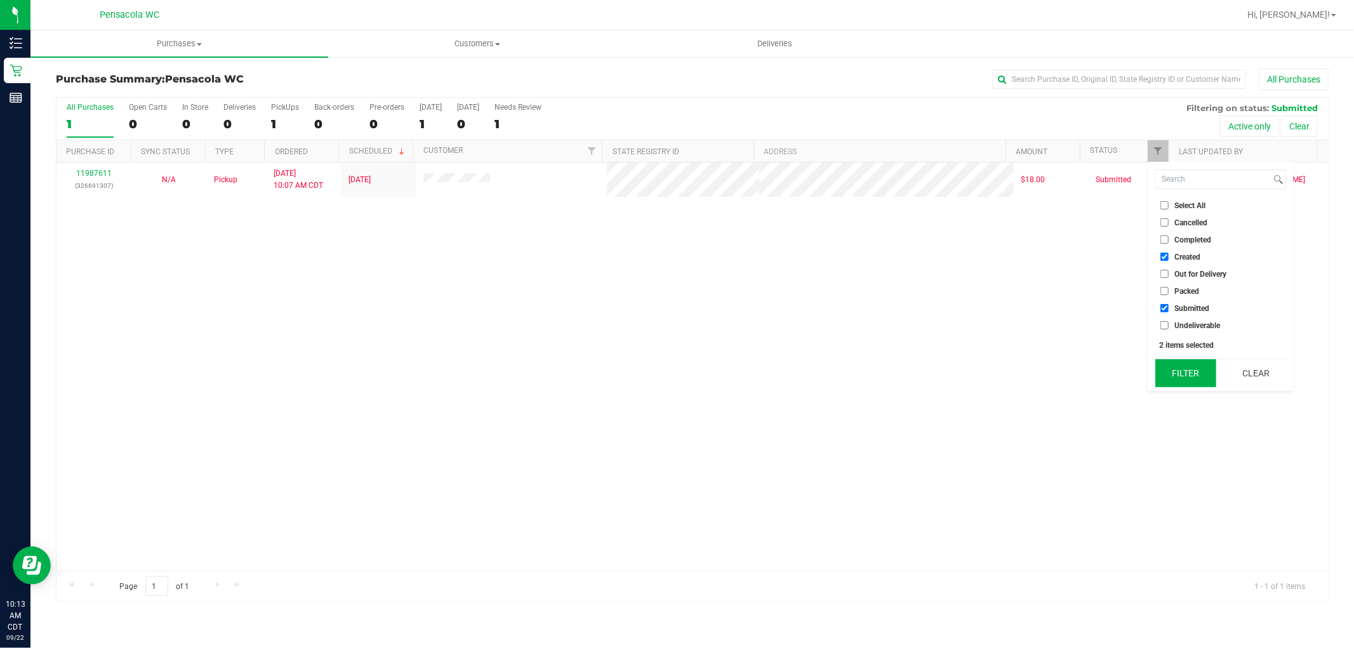
click at [1176, 366] on button "Filter" at bounding box center [1186, 373] width 61 height 28
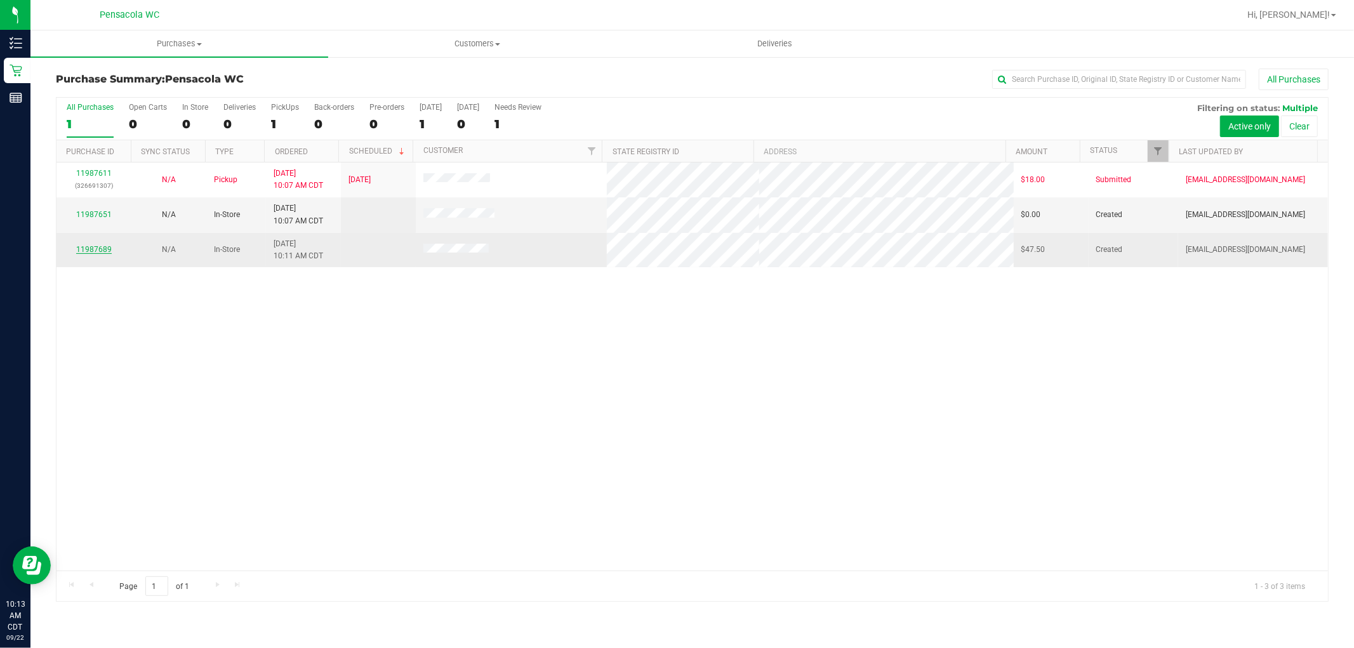
click at [85, 245] on link "11987689" at bounding box center [94, 249] width 36 height 9
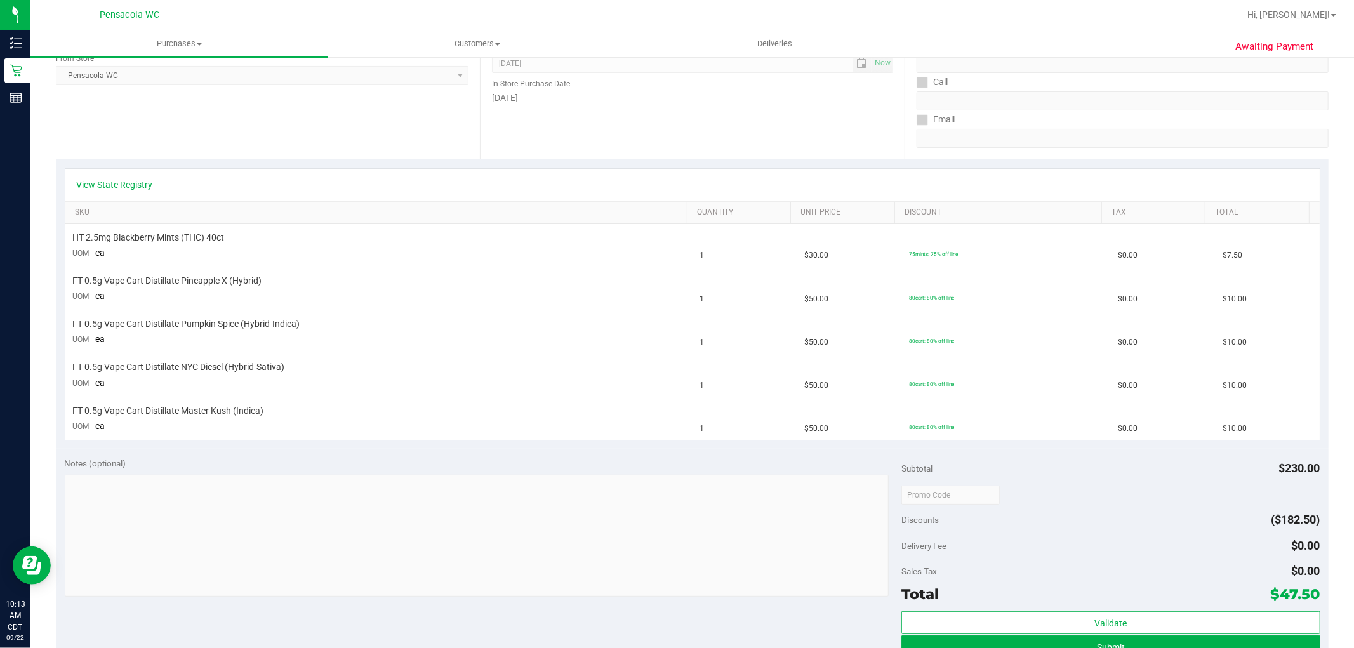
scroll to position [182, 0]
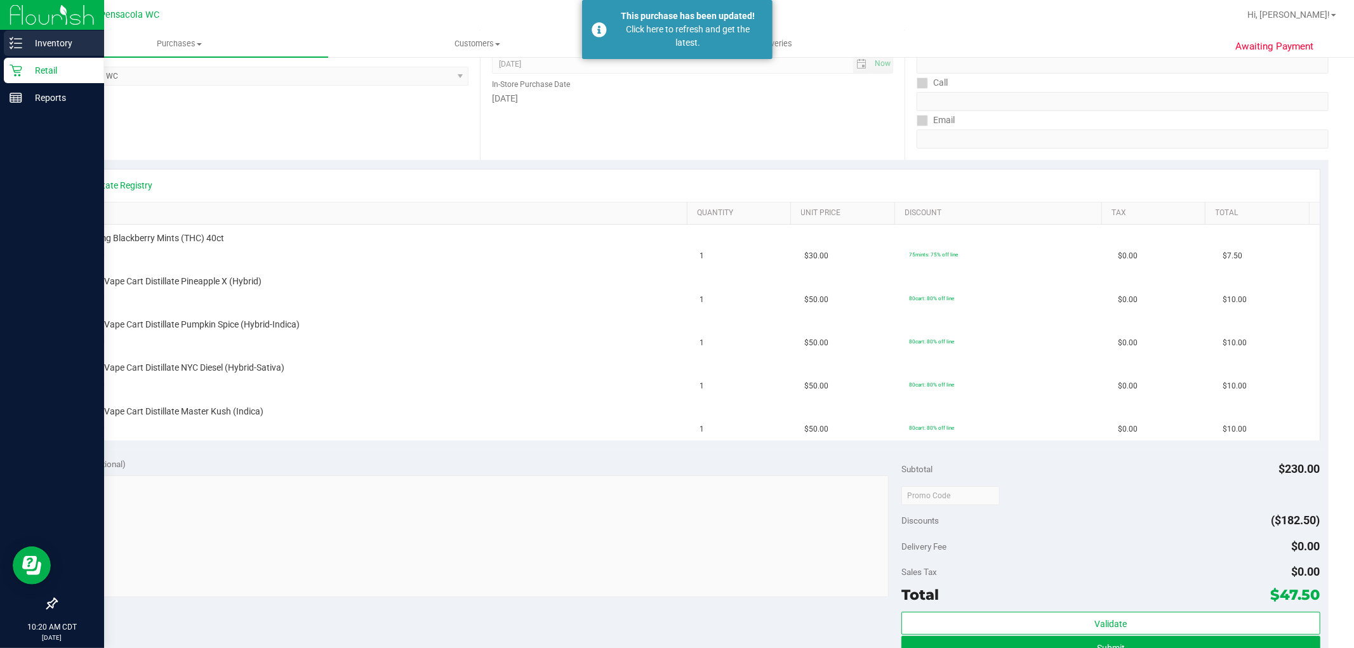
click at [55, 36] on p "Inventory" at bounding box center [60, 43] width 76 height 15
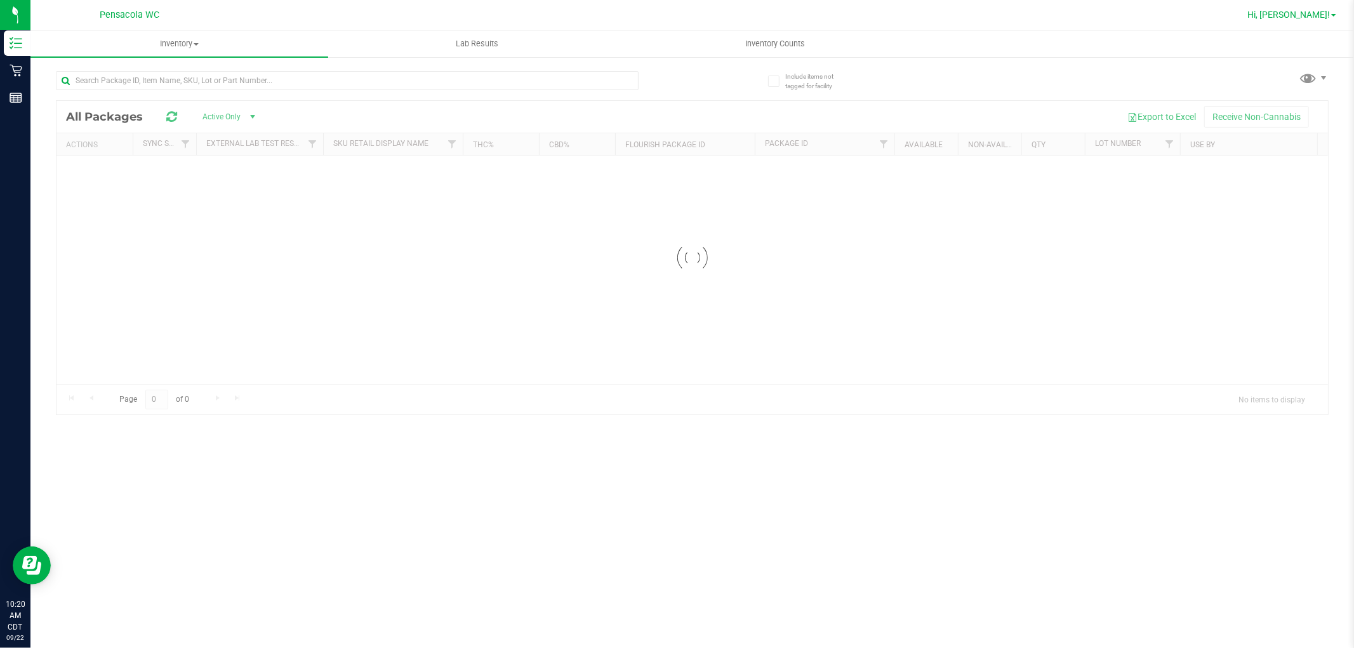
click at [1294, 15] on div "Pensacola WC Hi, [PERSON_NAME]! Inventory All packages All inventory Waste log …" at bounding box center [692, 324] width 1324 height 648
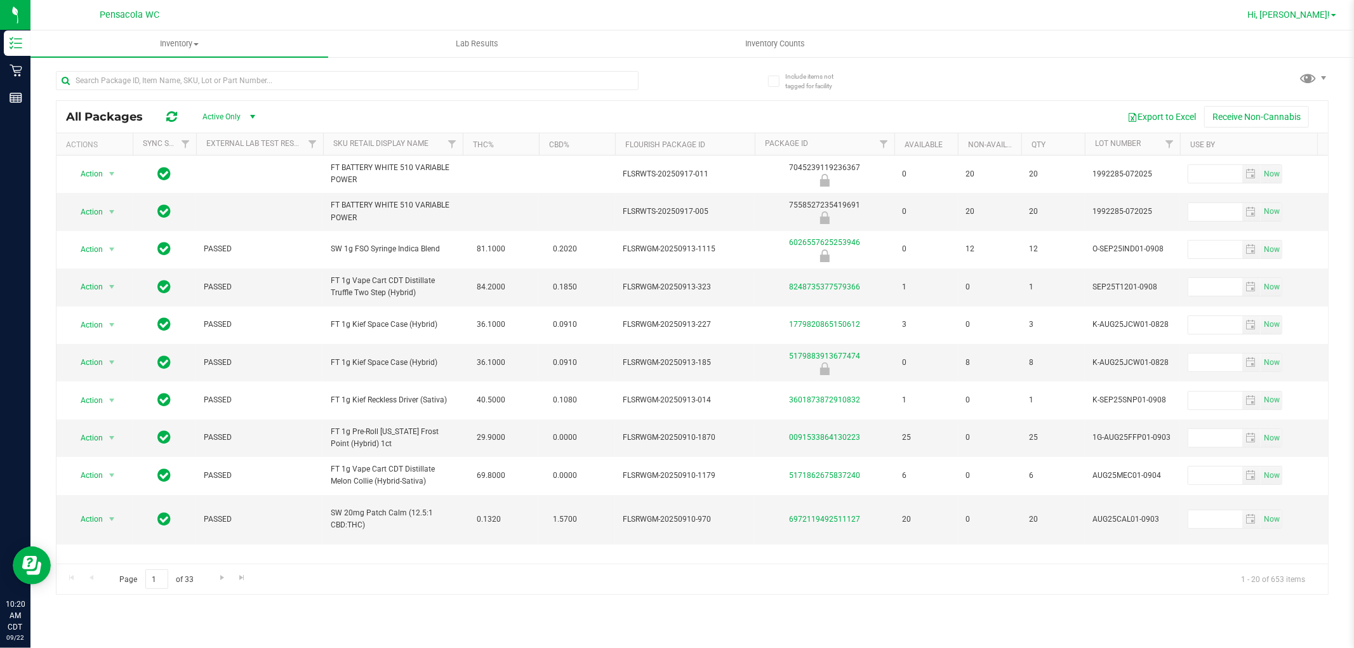
click at [1310, 13] on span "Hi, [PERSON_NAME]!" at bounding box center [1289, 15] width 83 height 10
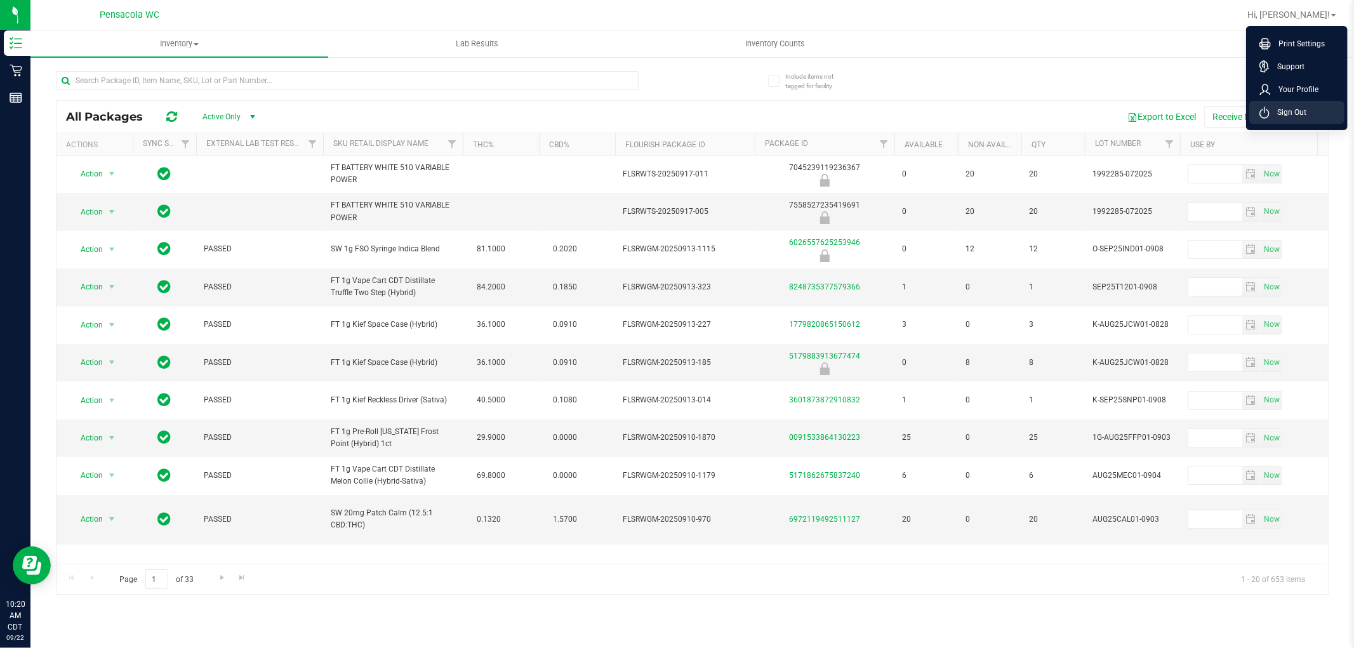
click at [1277, 116] on span "Sign Out" at bounding box center [1288, 112] width 37 height 13
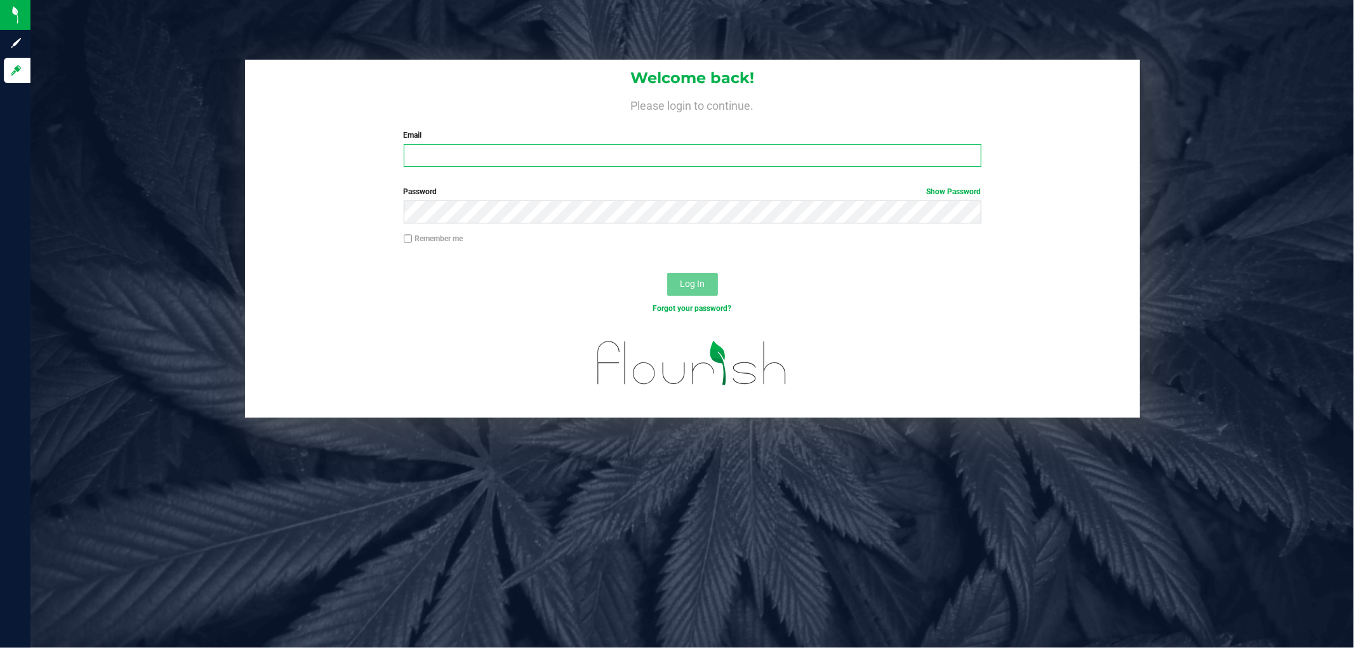
click at [499, 147] on input "Email" at bounding box center [693, 155] width 578 height 23
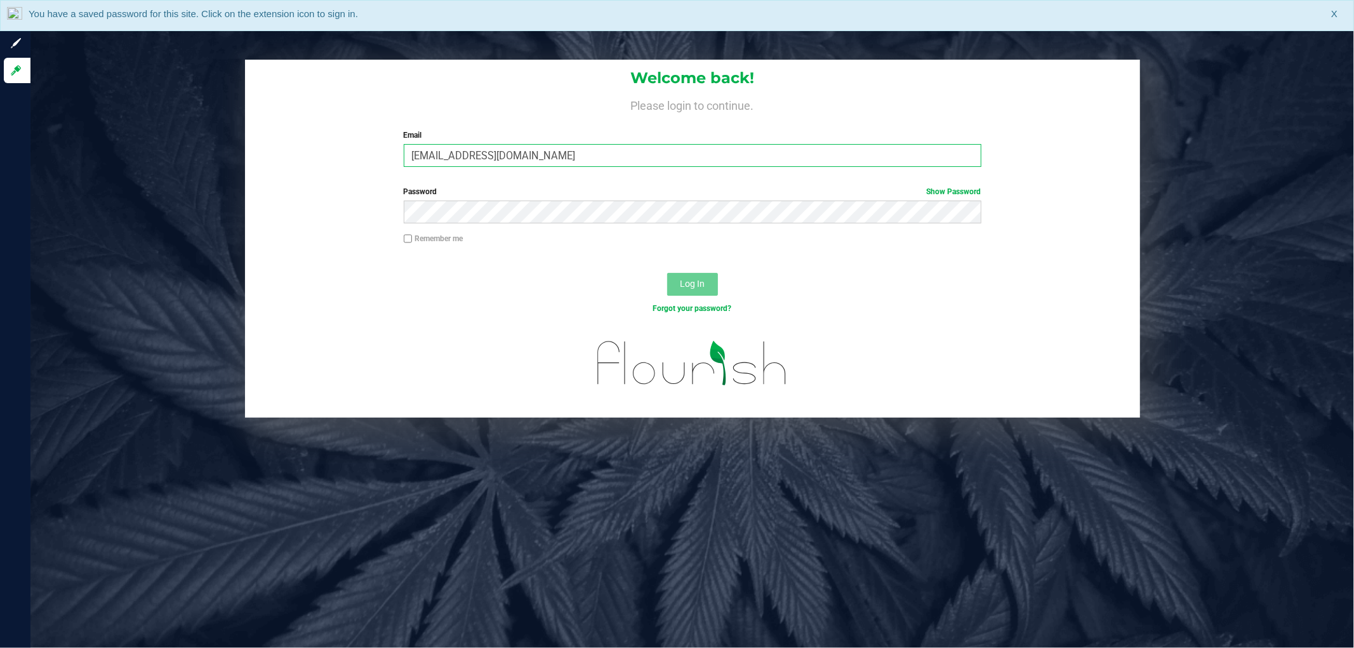
type input "[EMAIL_ADDRESS][DOMAIN_NAME]"
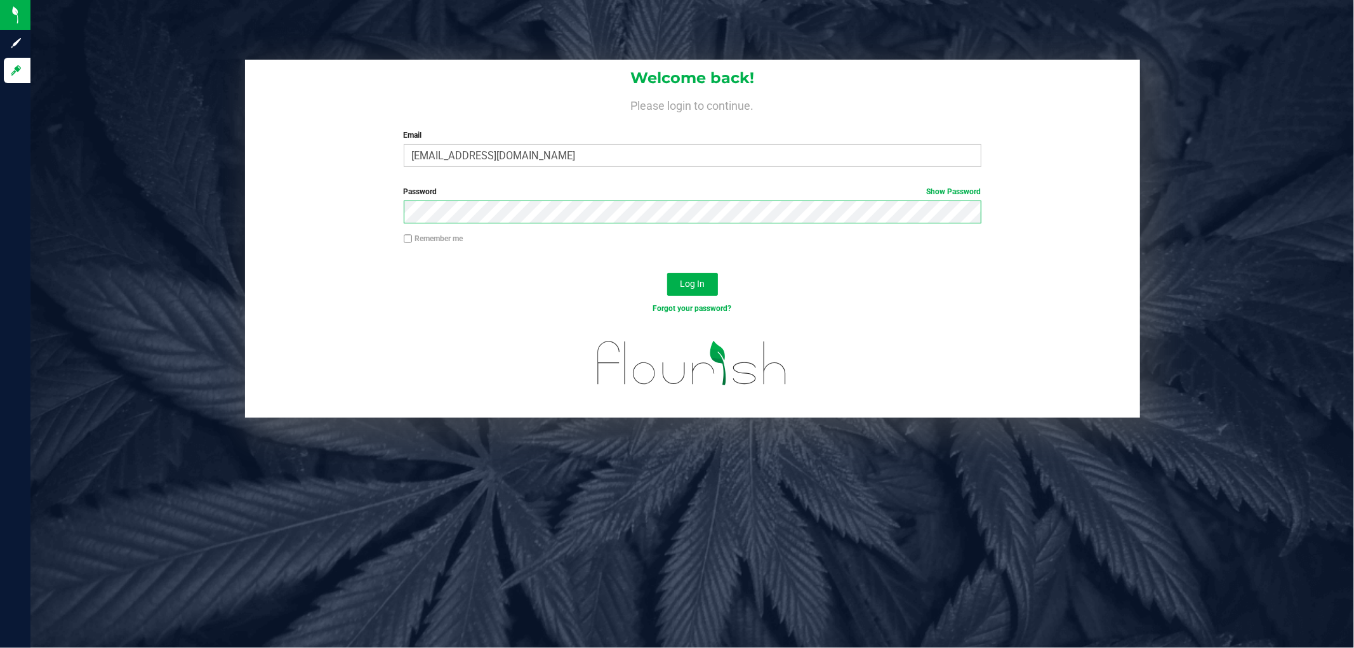
click at [667, 273] on button "Log In" at bounding box center [692, 284] width 51 height 23
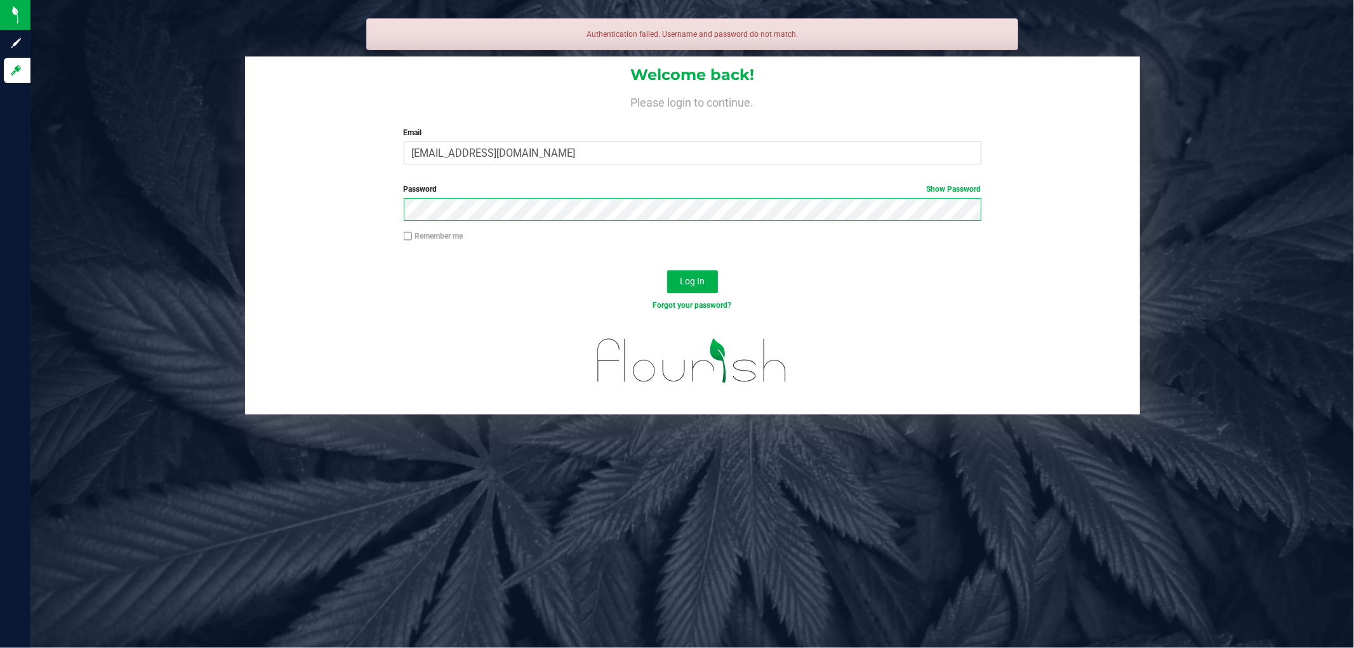
click at [667, 270] on button "Log In" at bounding box center [692, 281] width 51 height 23
